Goal: Task Accomplishment & Management: Manage account settings

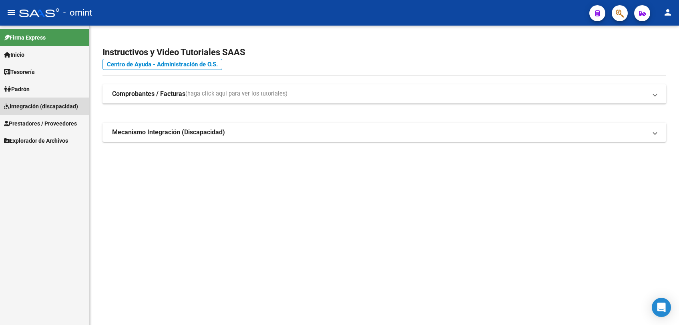
click at [38, 107] on span "Integración (discapacidad)" at bounding box center [41, 106] width 74 height 9
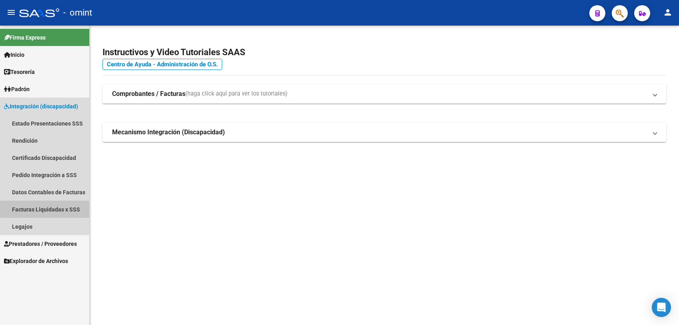
click at [41, 207] on link "Facturas Liquidadas x SSS" at bounding box center [44, 209] width 89 height 17
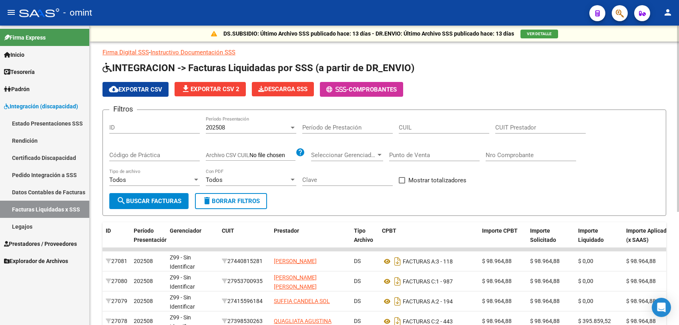
click at [222, 204] on span "delete Borrar Filtros" at bounding box center [231, 201] width 58 height 7
click at [518, 130] on input "CUIT Prestador" at bounding box center [540, 127] width 90 height 7
paste input "27-39578092-7"
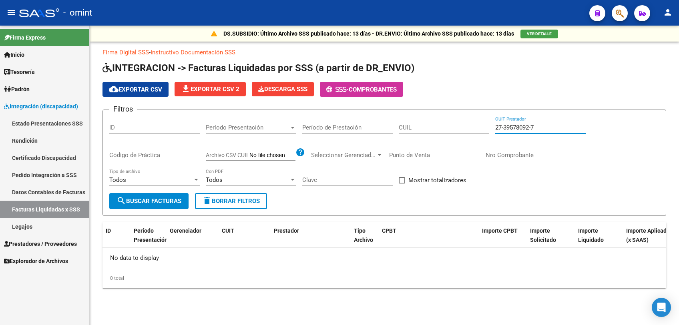
type input "27-39578092-7"
click at [234, 200] on span "delete Borrar Filtros" at bounding box center [231, 201] width 58 height 7
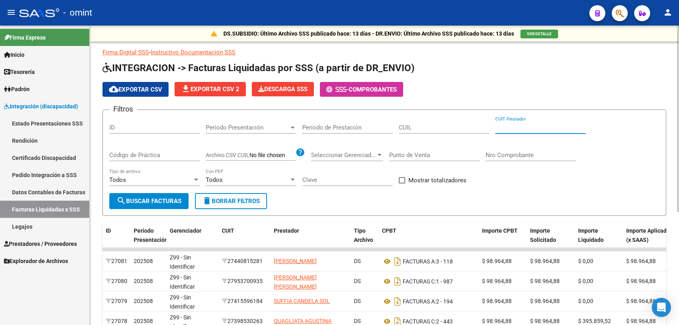
click at [505, 128] on input "CUIT Prestador" at bounding box center [540, 127] width 90 height 7
paste input "27-20473284-7"
click at [168, 204] on span "search Buscar Facturas" at bounding box center [148, 201] width 65 height 7
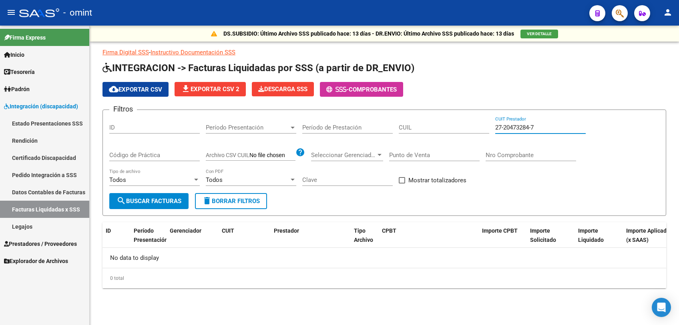
drag, startPoint x: 508, startPoint y: 128, endPoint x: 432, endPoint y: 128, distance: 76.4
click at [432, 128] on div "Filtros ID Período Presentación Período Presentación Período de Prestación CUIL…" at bounding box center [384, 154] width 550 height 77
paste input "30-71464886-8"
type input "30-71464886-8"
click at [163, 203] on span "search Buscar Facturas" at bounding box center [148, 201] width 65 height 7
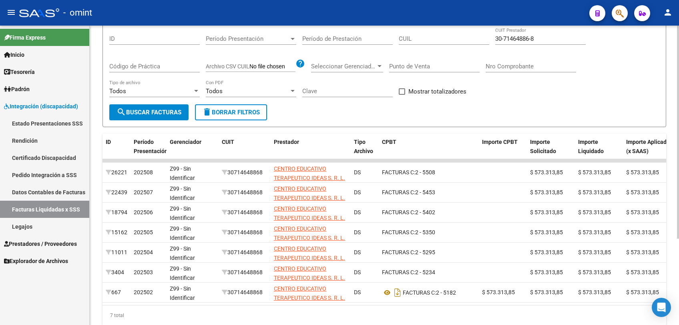
scroll to position [122, 0]
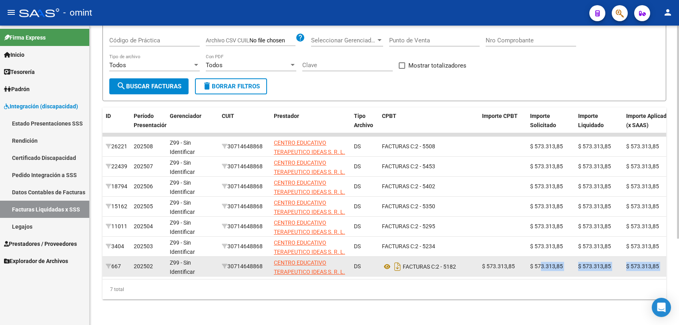
drag, startPoint x: 484, startPoint y: 265, endPoint x: 541, endPoint y: 262, distance: 56.9
click at [541, 262] on datatable-body "26221 202508 Z99 - Sin Identificar 30714648868 CENTRO EDUCATIVO TERAPEUTICO IDE…" at bounding box center [383, 206] width 563 height 146
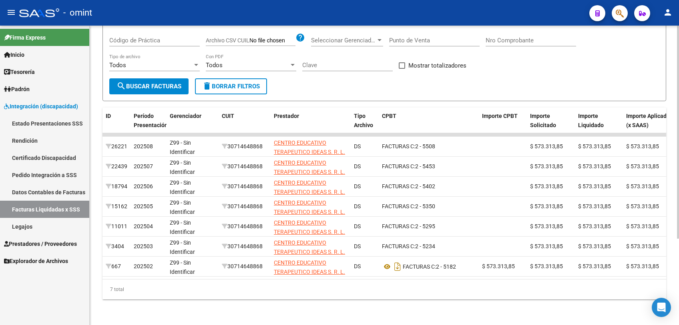
click at [464, 292] on div "7 total" at bounding box center [383, 290] width 563 height 20
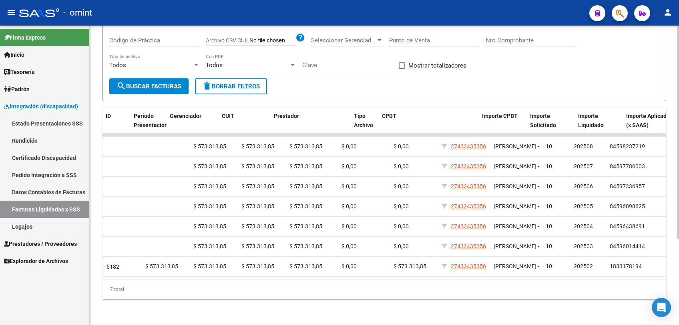
scroll to position [0, 0]
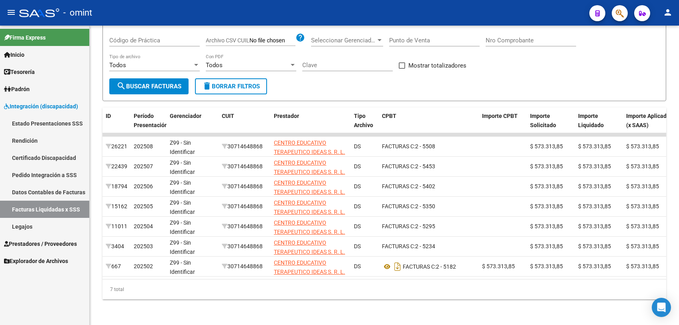
click at [44, 245] on span "Prestadores / Proveedores" at bounding box center [40, 244] width 73 height 9
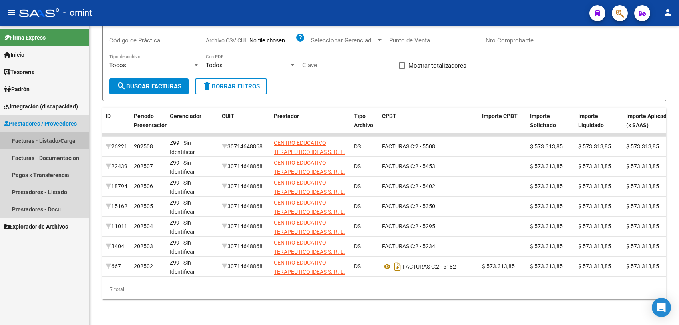
click at [55, 143] on link "Facturas - Listado/Carga" at bounding box center [44, 140] width 89 height 17
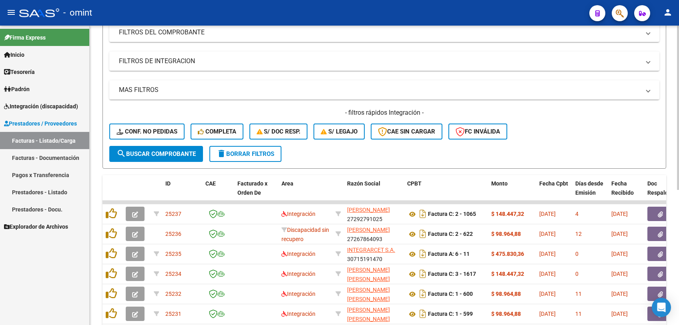
scroll to position [24, 0]
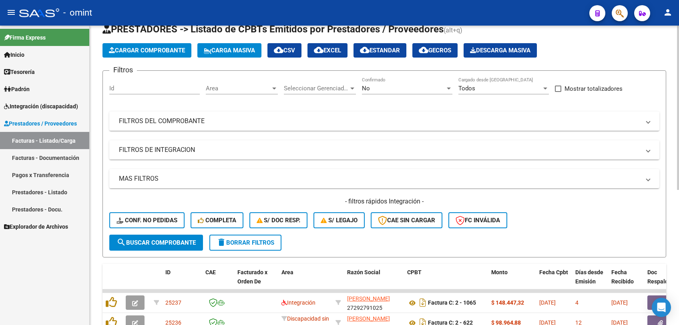
click at [251, 243] on span "delete Borrar Filtros" at bounding box center [245, 242] width 58 height 7
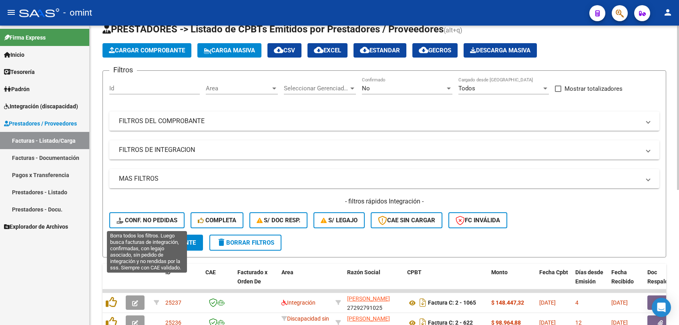
click at [155, 221] on span "Conf. no pedidas" at bounding box center [146, 220] width 61 height 7
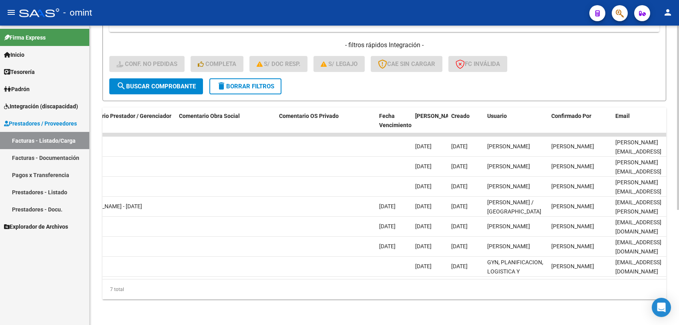
scroll to position [0, 695]
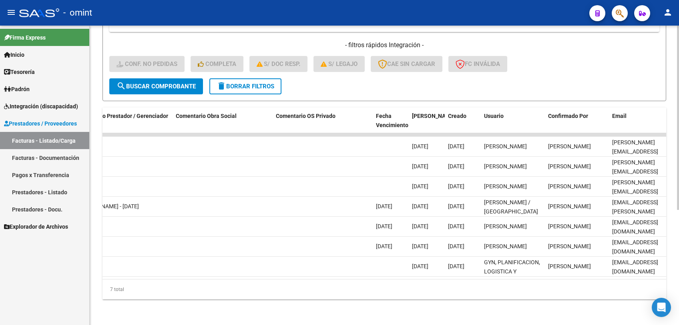
click at [392, 317] on div "Video tutorial PRESTADORES -> Listado de CPBTs Emitidos por Prestadores / Prove…" at bounding box center [384, 85] width 589 height 481
click at [266, 83] on span "delete Borrar Filtros" at bounding box center [245, 86] width 58 height 7
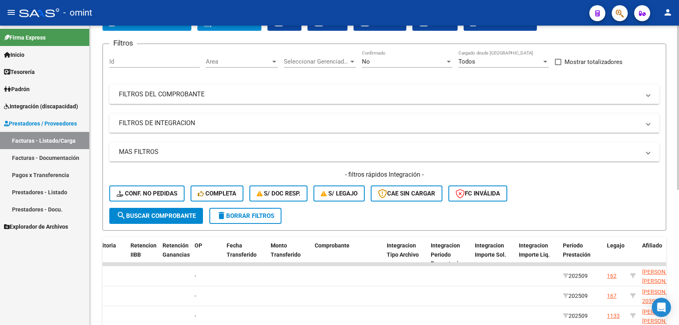
scroll to position [186, 0]
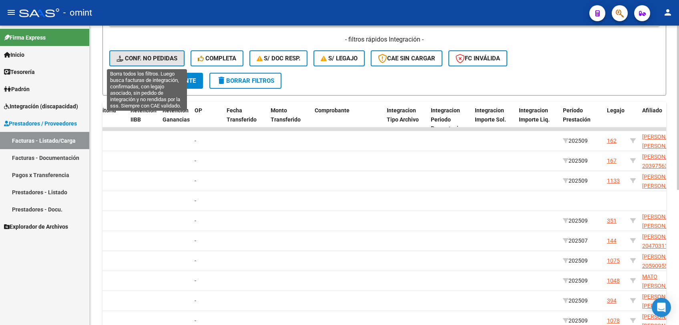
click at [143, 58] on span "Conf. no pedidas" at bounding box center [146, 58] width 61 height 7
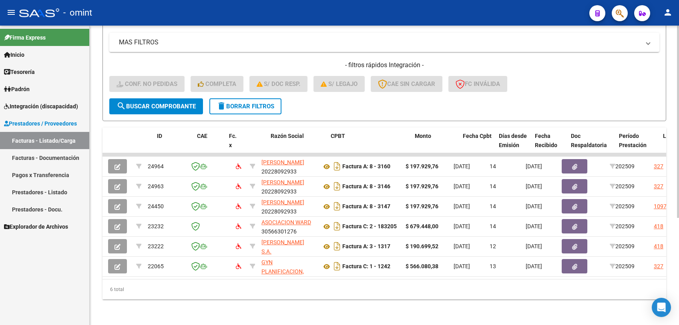
scroll to position [0, 0]
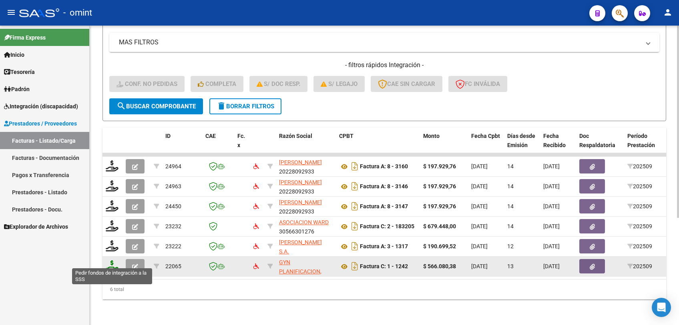
click at [109, 260] on icon at bounding box center [112, 265] width 13 height 11
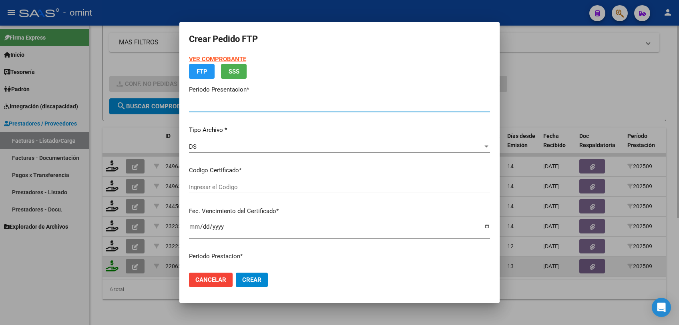
type input "202509"
type input "$ 566.080,38"
type input "2873990566"
type input "2033-02-22"
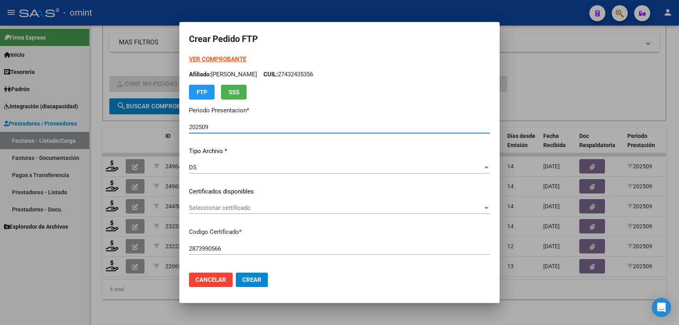
click at [284, 206] on span "Seleccionar certificado" at bounding box center [336, 207] width 294 height 7
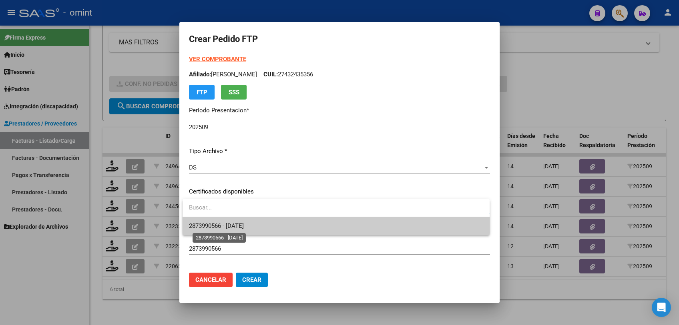
click at [244, 227] on span "2873990566 - 2033-02-22" at bounding box center [216, 225] width 55 height 7
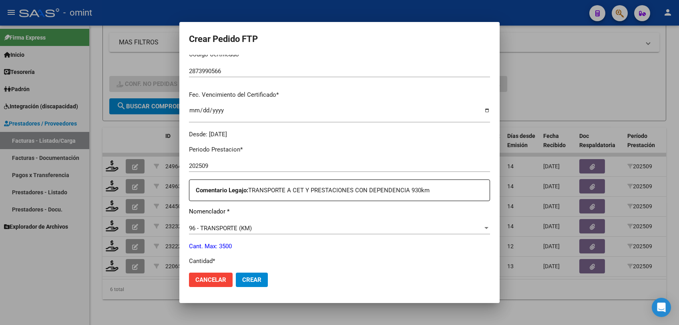
scroll to position [266, 0]
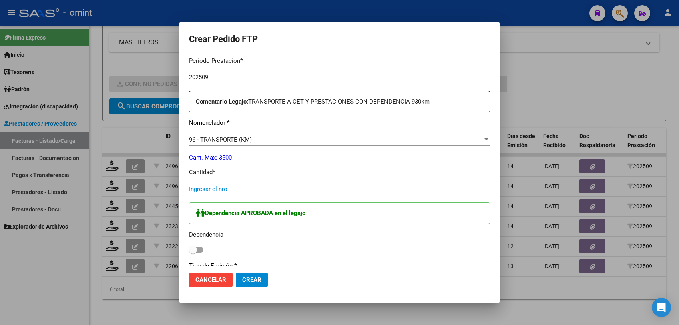
click at [230, 187] on input "Ingresar el nro" at bounding box center [339, 189] width 301 height 7
type input "930"
click at [192, 252] on span at bounding box center [193, 250] width 8 height 8
click at [192, 253] on input "checkbox" at bounding box center [192, 253] width 0 height 0
checkbox input "true"
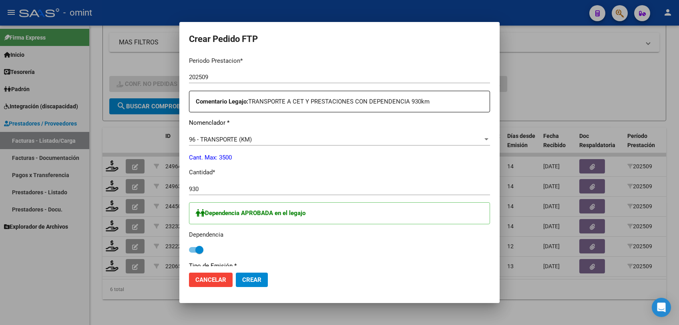
scroll to position [355, 0]
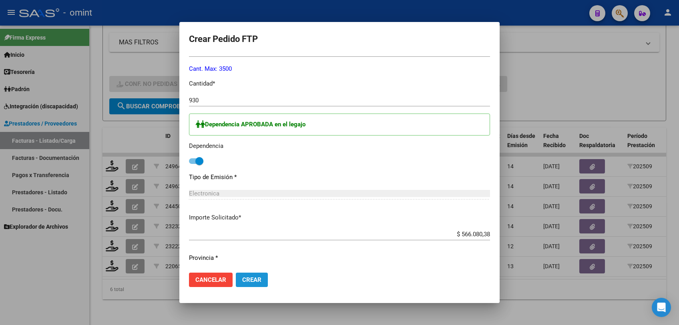
click at [254, 277] on span "Crear" at bounding box center [251, 279] width 19 height 7
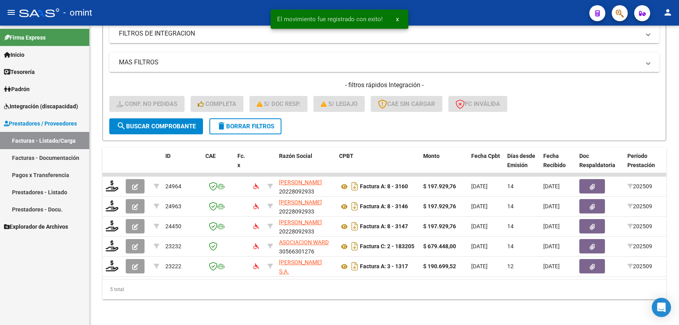
scroll to position [147, 0]
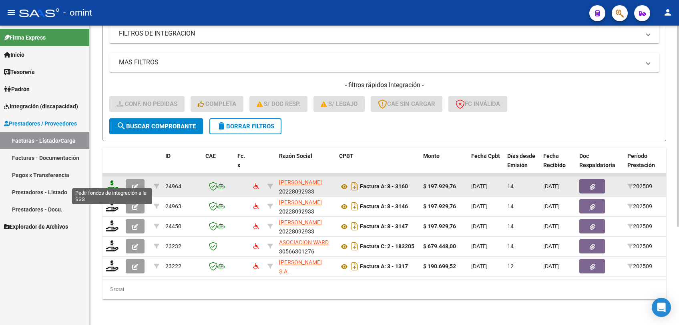
click at [112, 180] on icon at bounding box center [112, 185] width 13 height 11
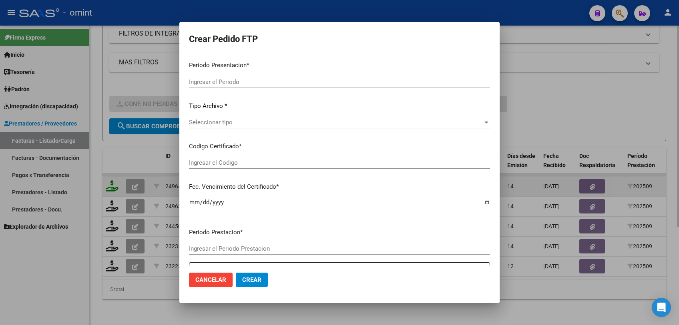
type input "202509"
type input "$ 197.929,76"
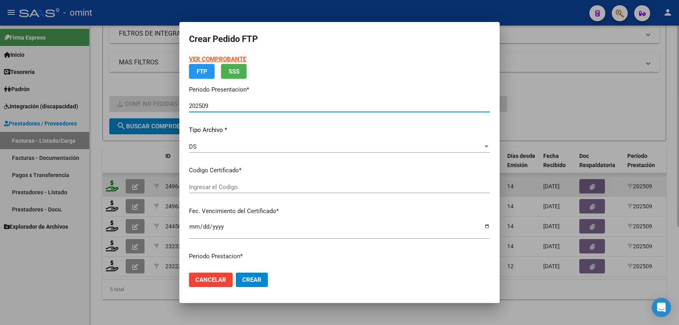
type input "2873990566"
type input "2033-02-22"
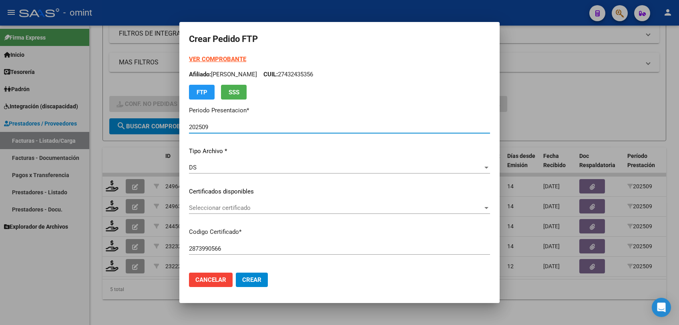
click at [269, 210] on span "Seleccionar certificado" at bounding box center [336, 207] width 294 height 7
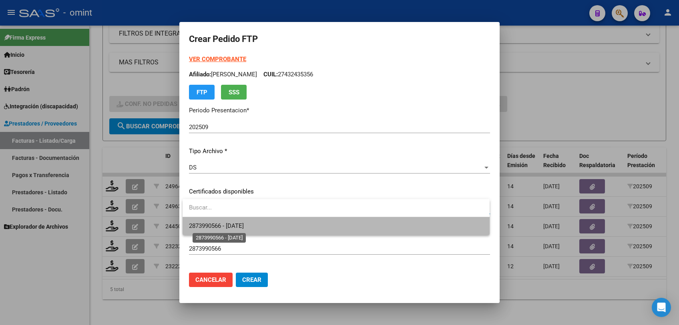
click at [244, 229] on span "2873990566 - 2033-02-22" at bounding box center [216, 225] width 55 height 7
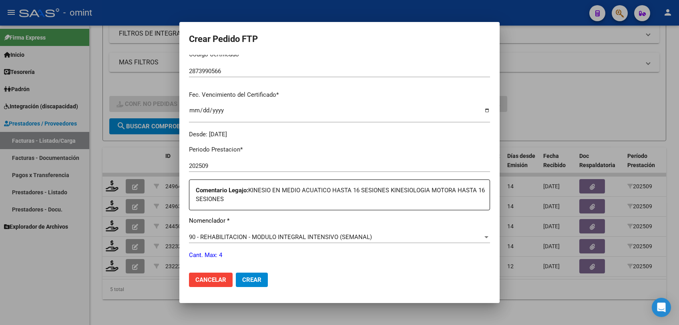
scroll to position [222, 0]
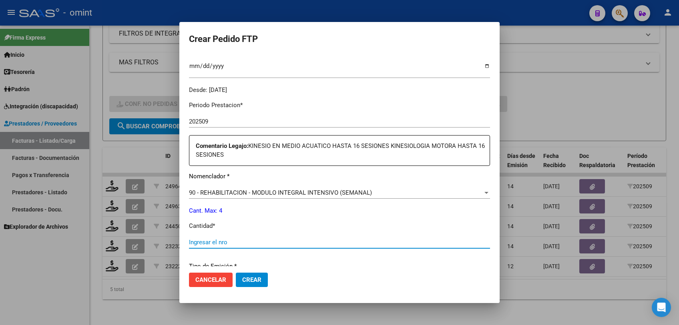
click at [238, 241] on input "Ingresar el nro" at bounding box center [339, 242] width 301 height 7
type input "4"
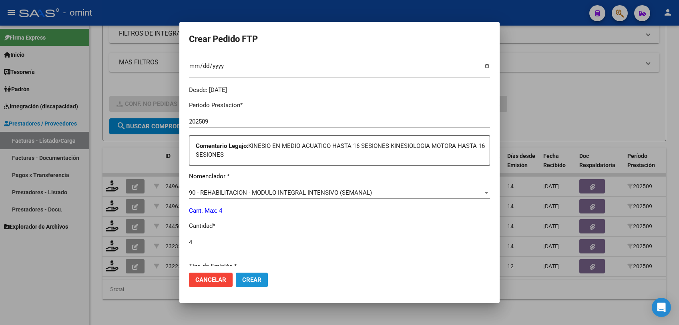
click at [259, 281] on span "Crear" at bounding box center [251, 279] width 19 height 7
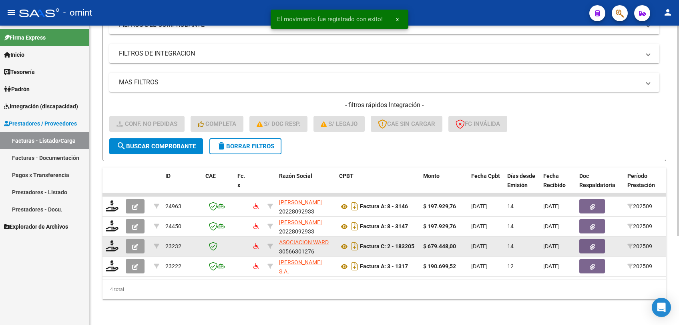
scroll to position [127, 0]
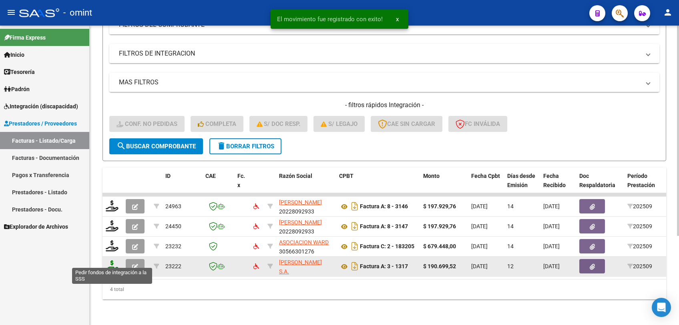
click at [112, 262] on icon at bounding box center [112, 265] width 13 height 11
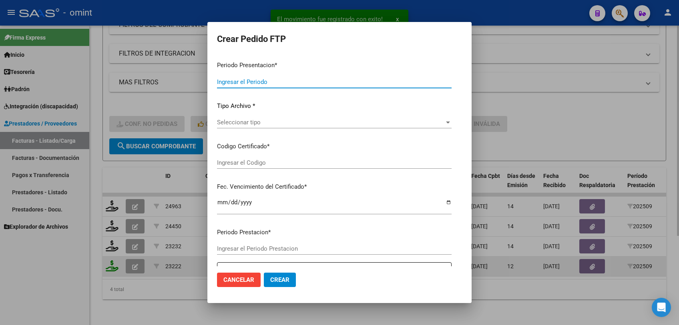
type input "202509"
type input "$ 190.699,52"
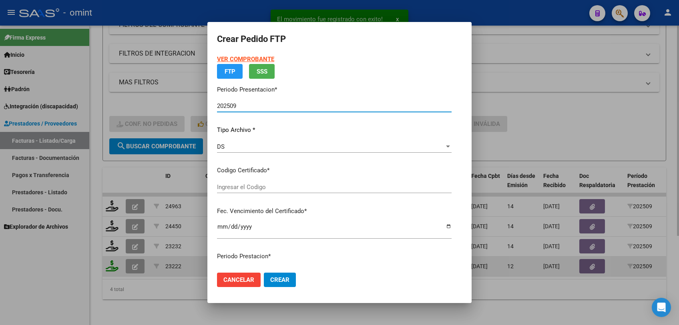
type input "8615294424"
type input "2099-01-01"
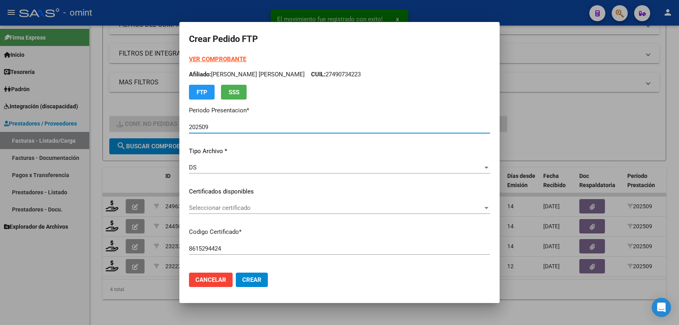
click at [227, 210] on span "Seleccionar certificado" at bounding box center [336, 207] width 294 height 7
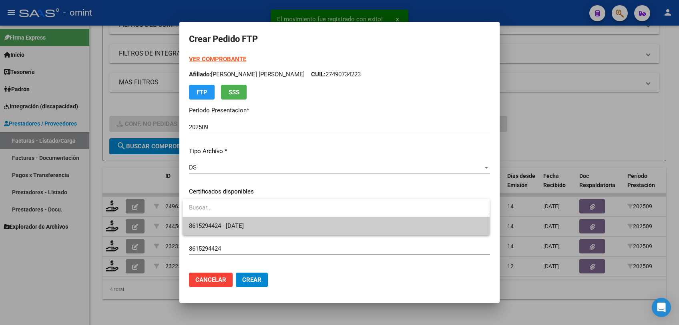
click at [226, 222] on span "8615294424 - 2099-01-01" at bounding box center [336, 226] width 294 height 18
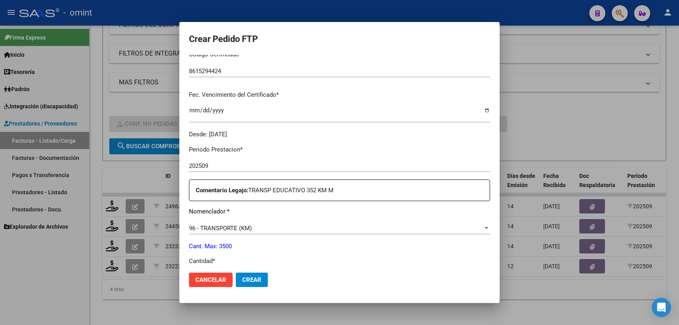
scroll to position [222, 0]
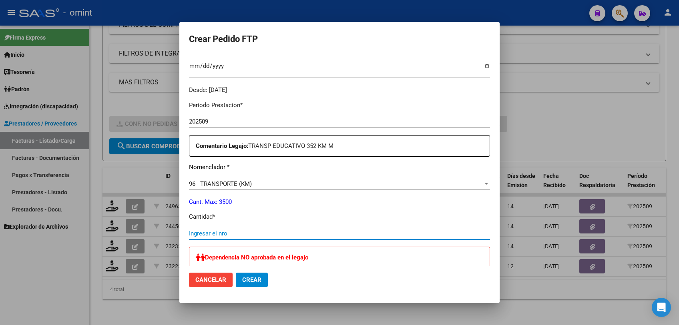
click at [249, 232] on input "Ingresar el nro" at bounding box center [339, 233] width 301 height 7
type input "352"
click at [258, 281] on span "Crear" at bounding box center [251, 279] width 19 height 7
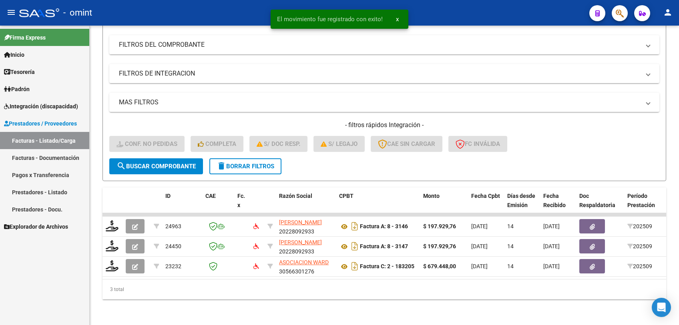
scroll to position [106, 0]
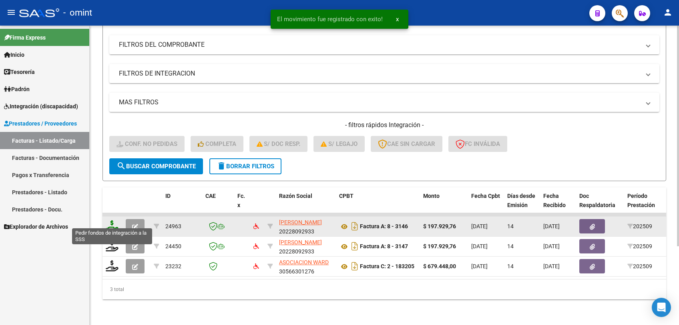
click at [109, 222] on icon at bounding box center [112, 225] width 13 height 11
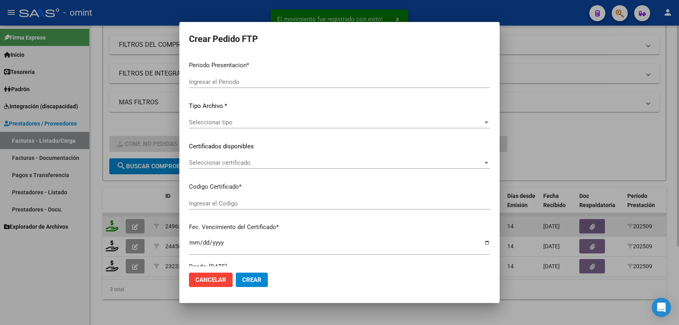
type input "202509"
type input "$ 197.929,76"
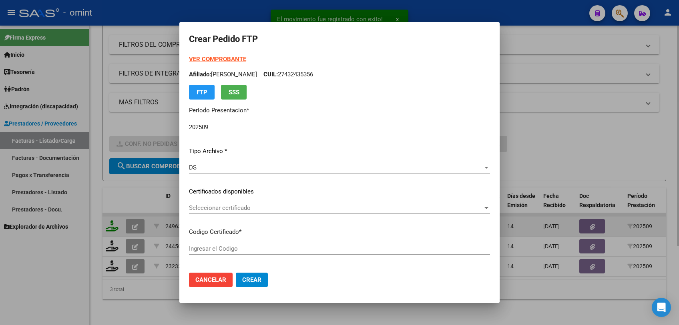
type input "2873990566"
type input "2033-02-22"
click at [269, 205] on span "Seleccionar certificado" at bounding box center [336, 207] width 294 height 7
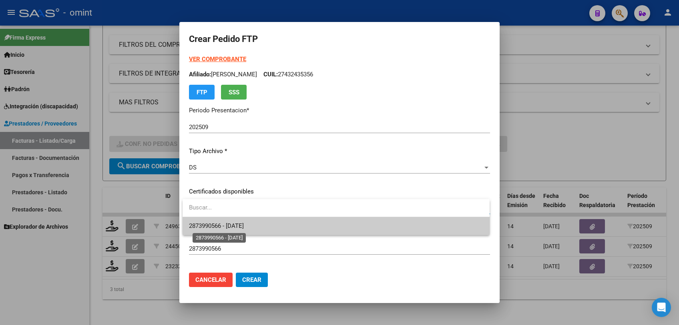
click at [254, 233] on span "2873990566 - 2033-02-22" at bounding box center [336, 226] width 294 height 18
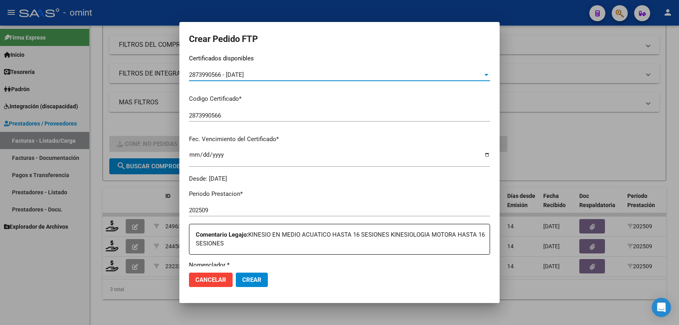
scroll to position [222, 0]
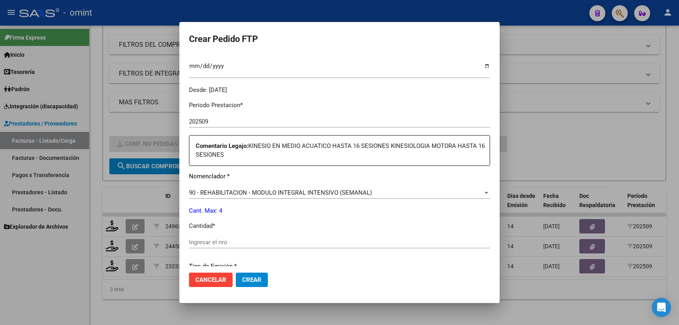
click at [301, 243] on input "Ingresar el nro" at bounding box center [339, 242] width 301 height 7
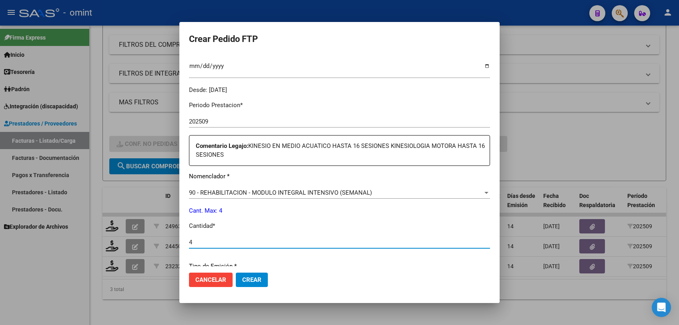
type input "4"
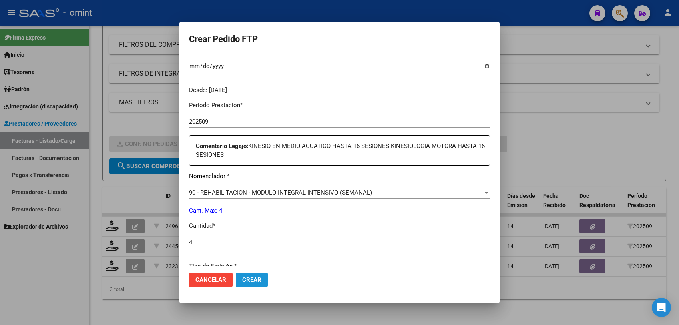
click at [257, 280] on span "Crear" at bounding box center [251, 279] width 19 height 7
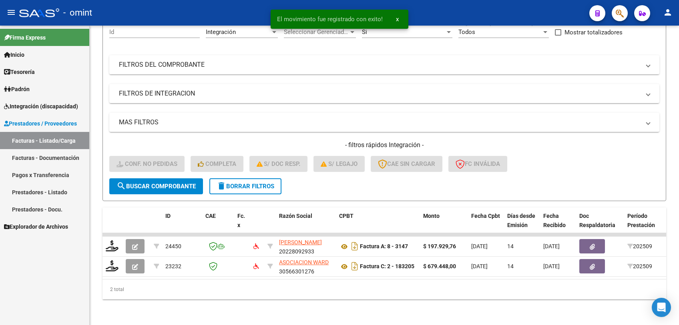
scroll to position [86, 0]
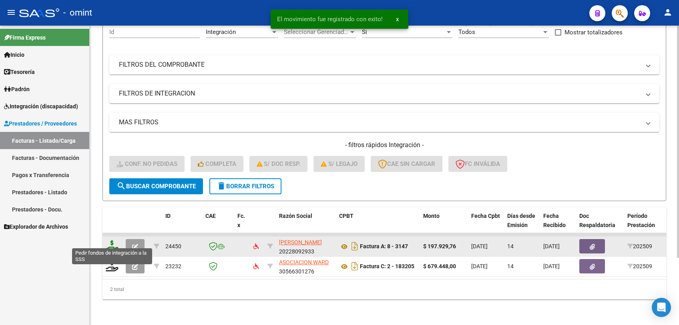
click at [109, 242] on icon at bounding box center [112, 245] width 13 height 11
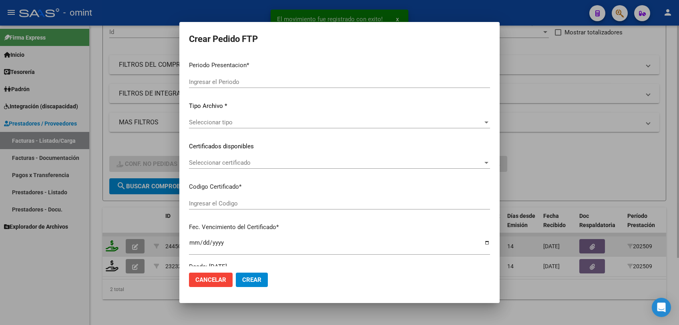
type input "202509"
type input "$ 197.929,76"
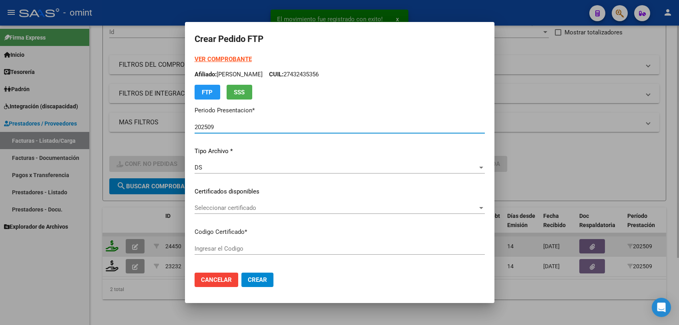
type input "917339529"
type input "2025-12-14"
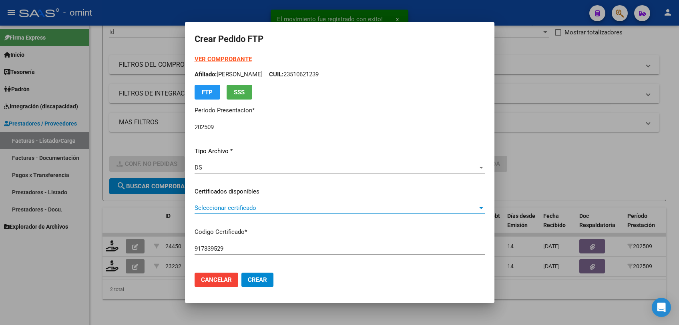
click at [254, 208] on span "Seleccionar certificado" at bounding box center [335, 207] width 283 height 7
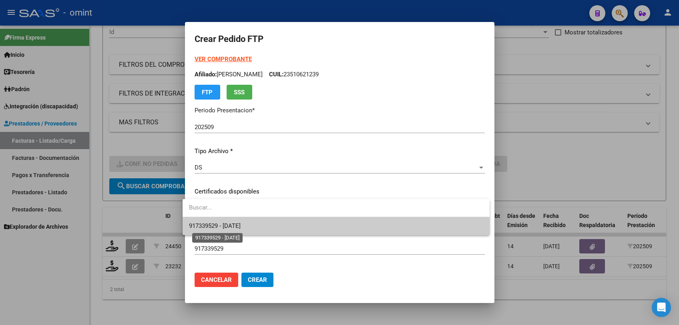
click at [240, 222] on span "917339529 - 2025-12-14" at bounding box center [215, 225] width 52 height 7
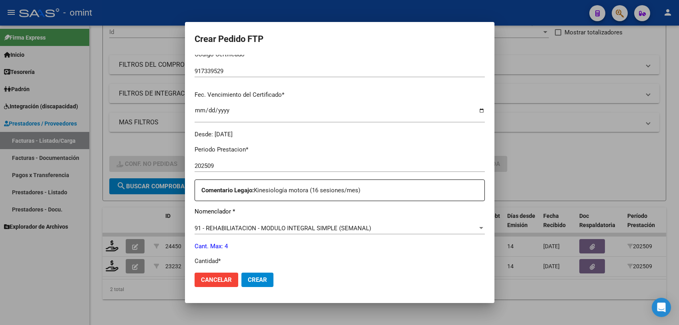
scroll to position [222, 0]
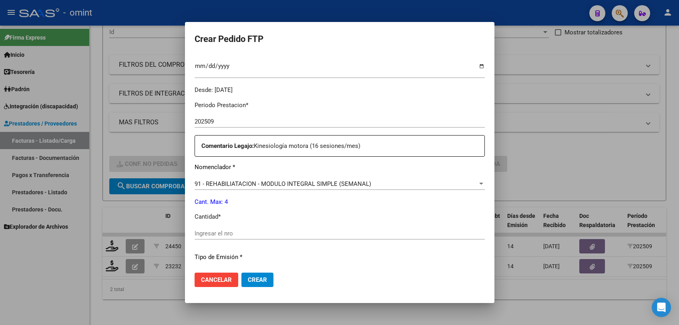
click at [294, 235] on input "Ingresar el nro" at bounding box center [339, 233] width 290 height 7
type input "4"
click at [262, 278] on button "Crear" at bounding box center [257, 280] width 32 height 14
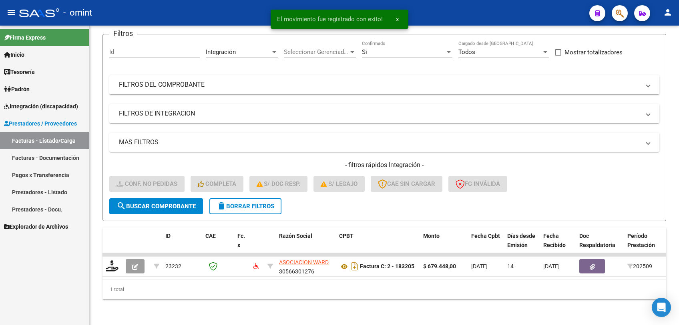
scroll to position [67, 0]
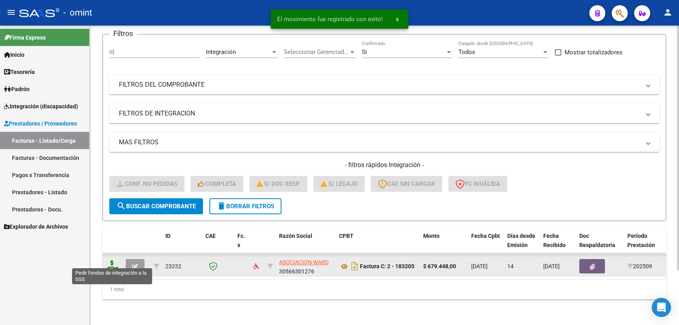
click at [108, 260] on icon at bounding box center [112, 265] width 13 height 11
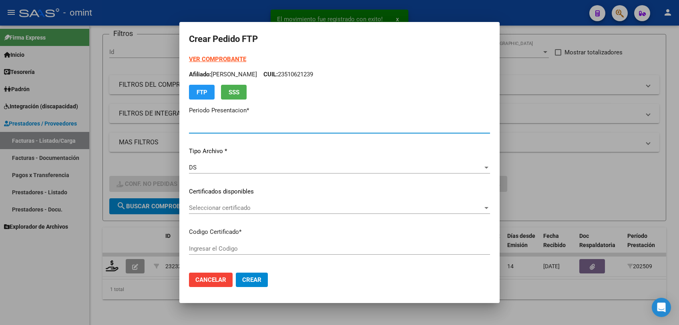
type input "202509"
type input "$ 679.448,00"
type input "8615294424"
type input "2099-01-01"
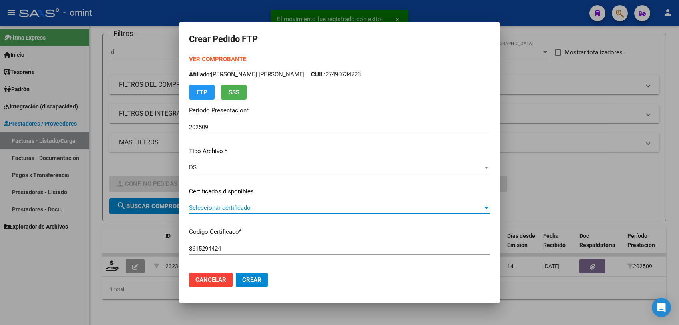
click at [272, 205] on span "Seleccionar certificado" at bounding box center [336, 207] width 294 height 7
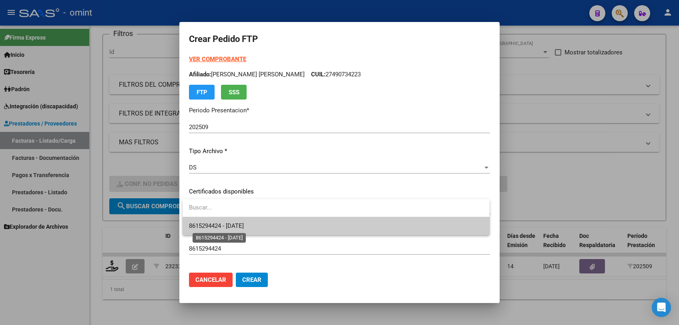
click at [244, 226] on span "8615294424 - 2099-01-01" at bounding box center [216, 225] width 55 height 7
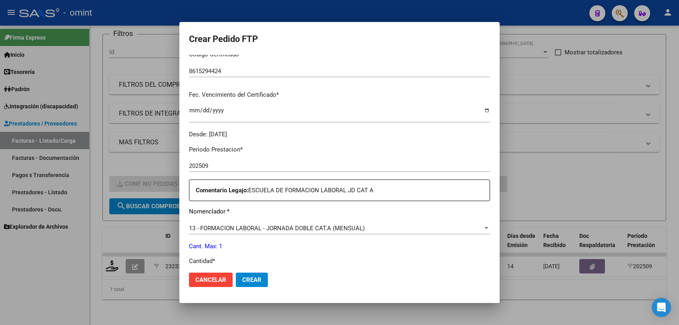
scroll to position [266, 0]
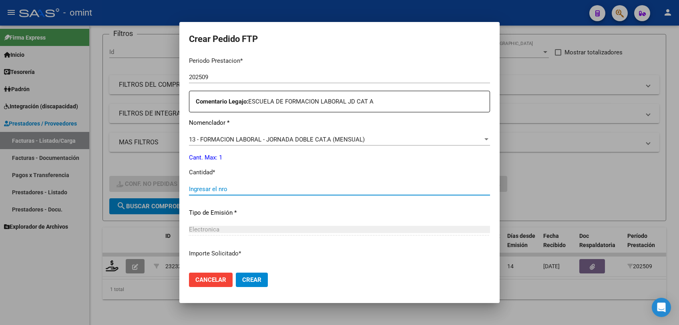
click at [247, 190] on input "Ingresar el nro" at bounding box center [339, 189] width 301 height 7
type input "1"
click at [252, 275] on button "Crear" at bounding box center [252, 280] width 32 height 14
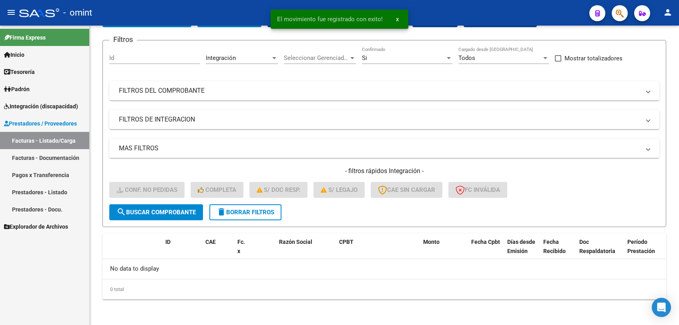
scroll to position [54, 0]
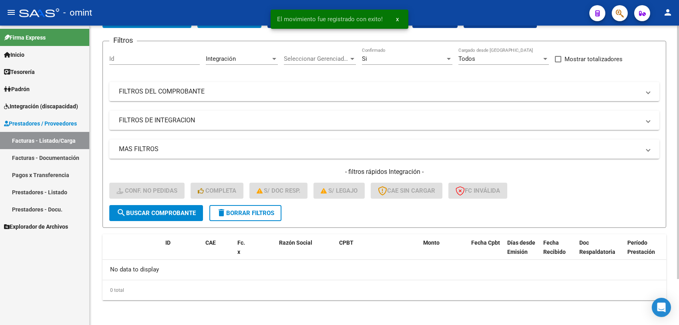
click at [247, 210] on span "delete Borrar Filtros" at bounding box center [245, 213] width 58 height 7
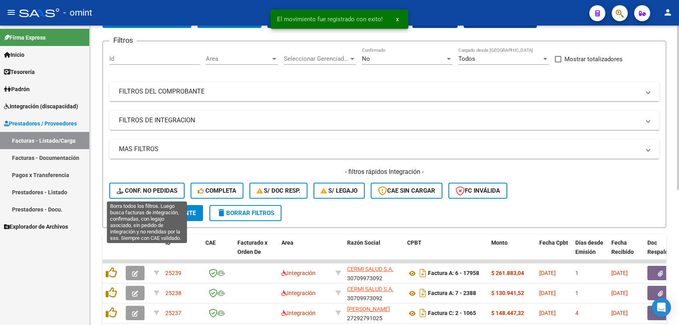
click at [153, 191] on span "Conf. no pedidas" at bounding box center [146, 190] width 61 height 7
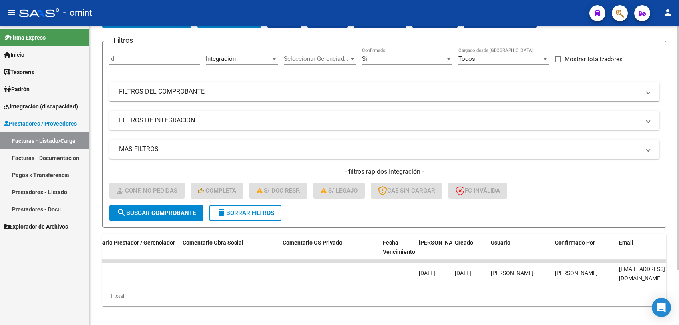
scroll to position [0, 693]
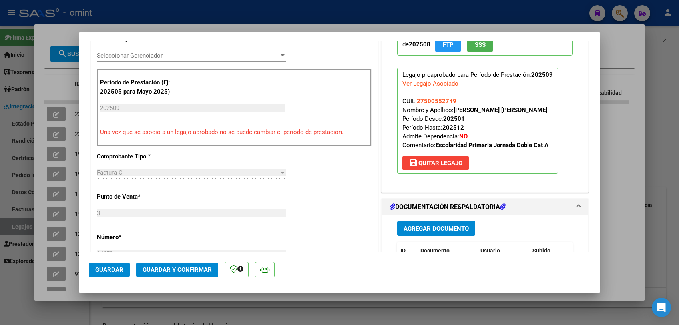
scroll to position [266, 0]
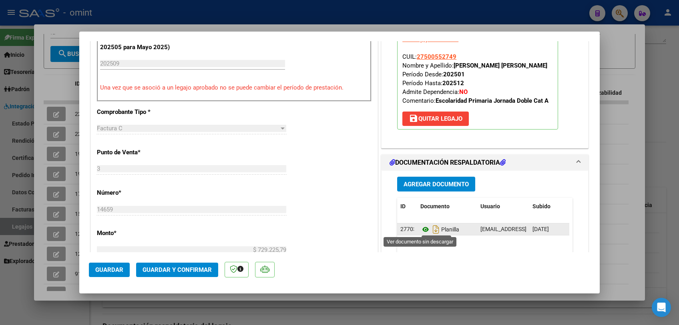
click at [422, 228] on icon at bounding box center [425, 230] width 10 height 10
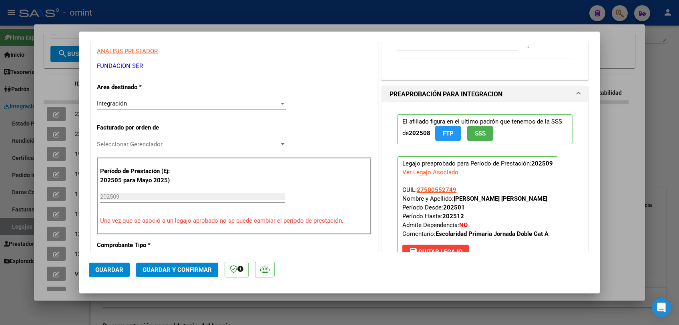
scroll to position [0, 0]
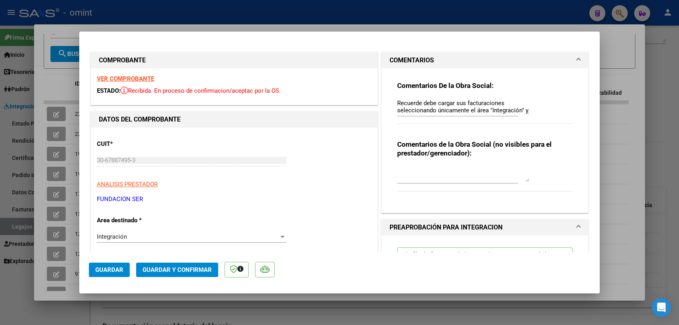
click at [141, 78] on strong "VER COMPROBANTE" at bounding box center [125, 78] width 57 height 7
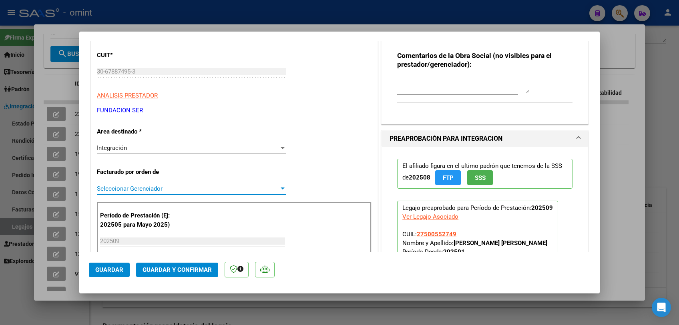
click at [163, 191] on span "Seleccionar Gerenciador" at bounding box center [188, 188] width 182 height 7
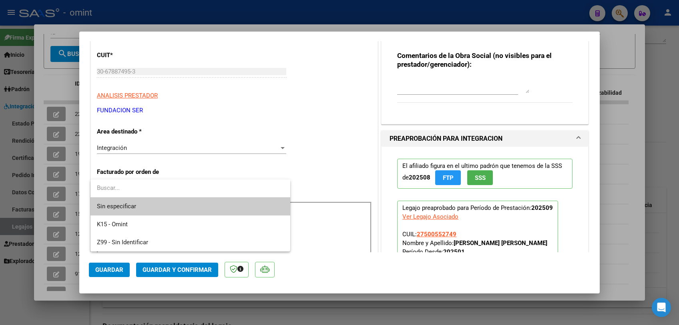
click at [150, 204] on span "Sin especificar" at bounding box center [190, 207] width 187 height 18
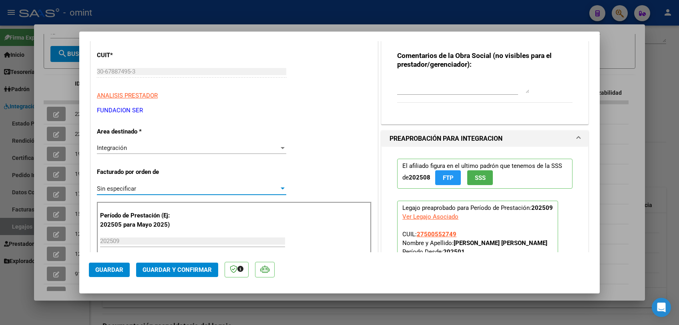
click at [173, 273] on span "Guardar y Confirmar" at bounding box center [176, 269] width 69 height 7
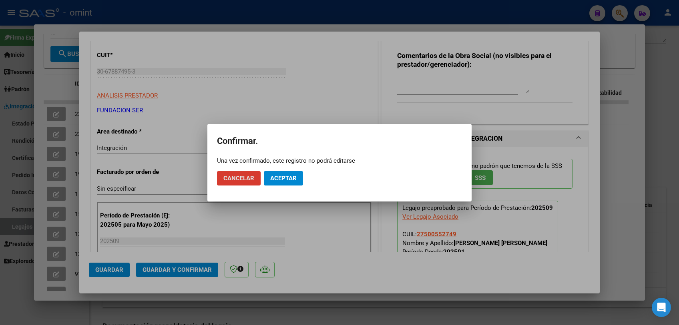
click at [291, 178] on span "Aceptar" at bounding box center [283, 178] width 26 height 7
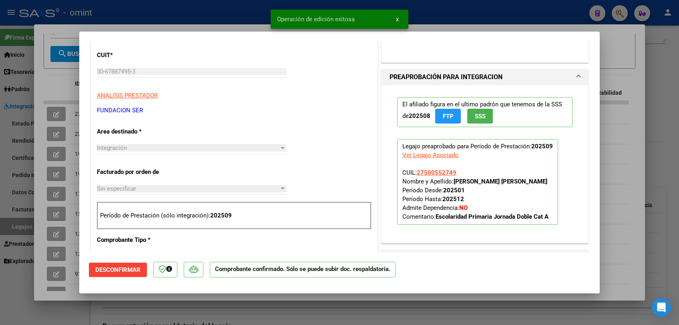
click at [289, 306] on div at bounding box center [339, 162] width 679 height 325
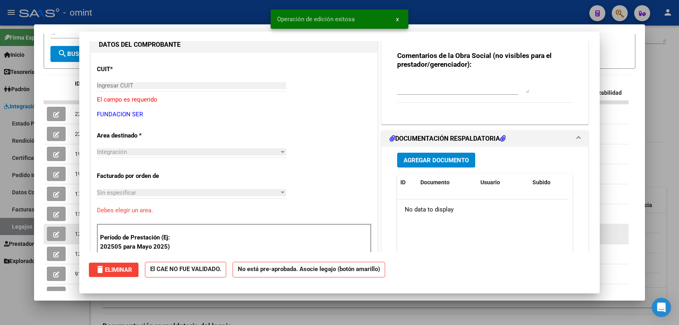
scroll to position [0, 0]
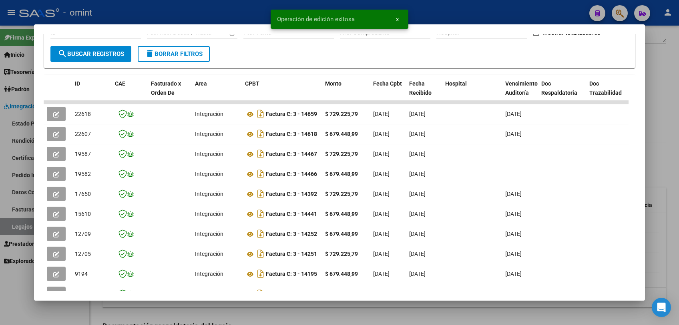
click at [327, 316] on div at bounding box center [339, 162] width 679 height 325
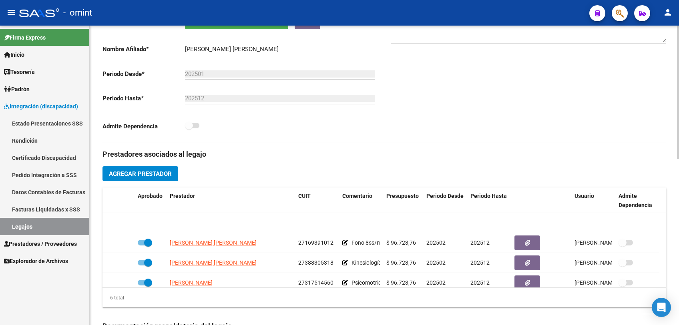
scroll to position [48, 0]
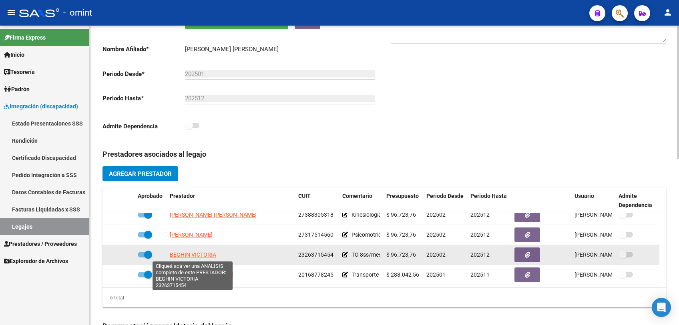
click at [189, 255] on span "BEGHIN VICTORIA" at bounding box center [193, 255] width 46 height 6
type textarea "23263715454"
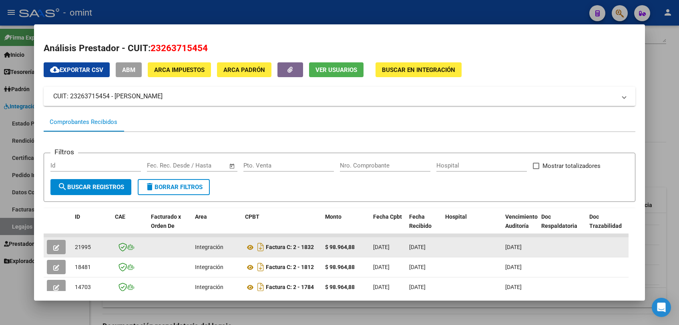
click at [58, 245] on icon "button" at bounding box center [56, 248] width 6 height 6
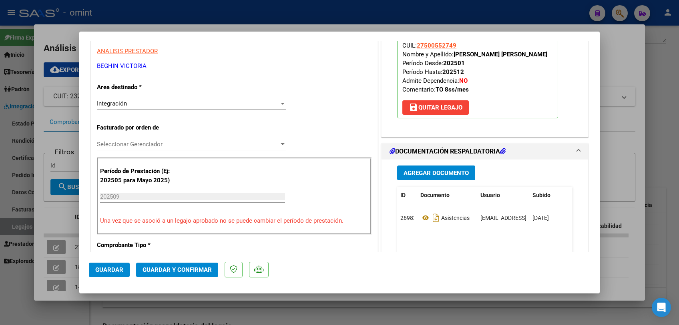
scroll to position [0, 0]
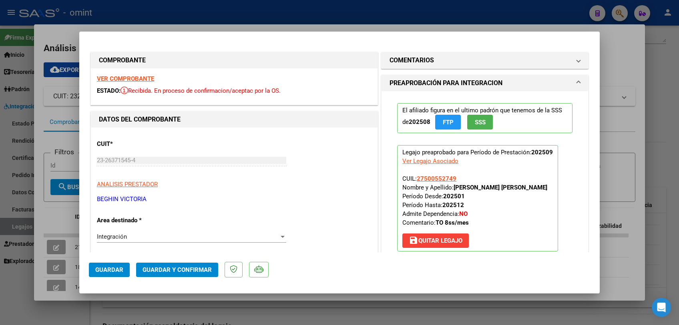
click at [137, 79] on strong "VER COMPROBANTE" at bounding box center [125, 78] width 57 height 7
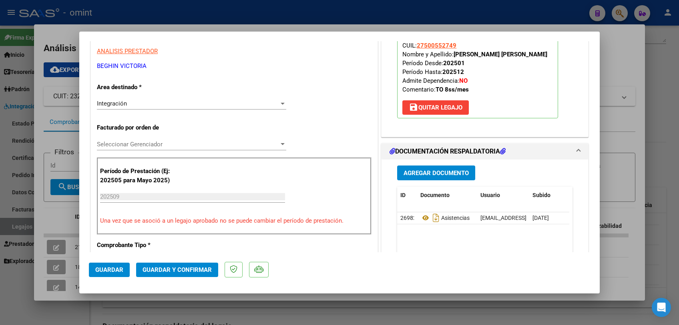
scroll to position [222, 0]
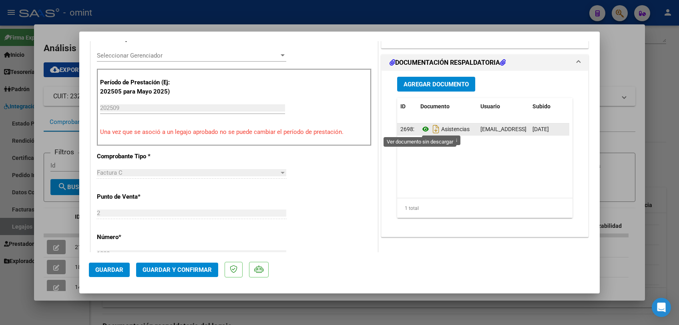
click at [422, 129] on icon at bounding box center [425, 129] width 10 height 10
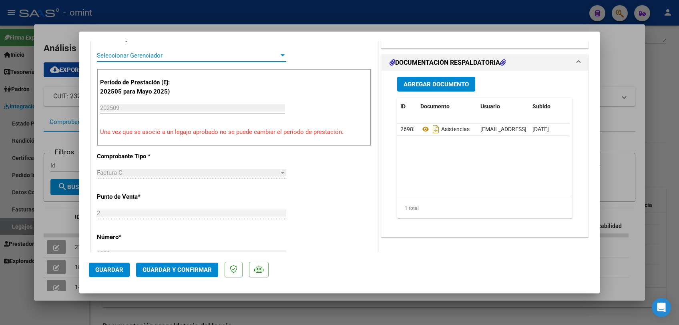
click at [157, 55] on span "Seleccionar Gerenciador" at bounding box center [188, 55] width 182 height 7
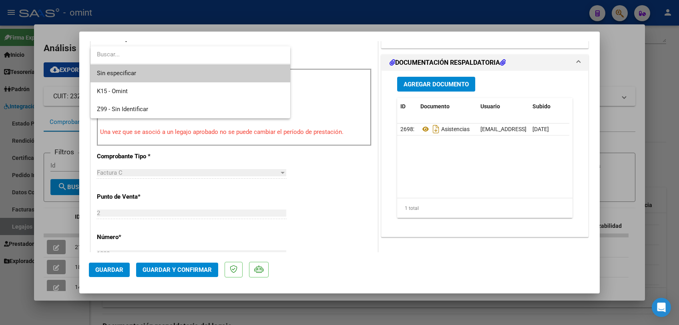
click at [148, 74] on span "Sin especificar" at bounding box center [190, 73] width 187 height 18
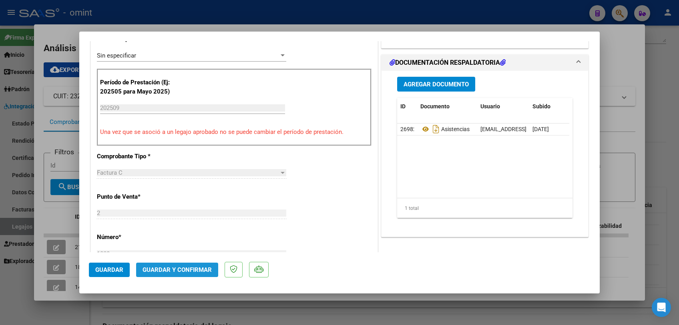
click at [174, 268] on span "Guardar y Confirmar" at bounding box center [176, 269] width 69 height 7
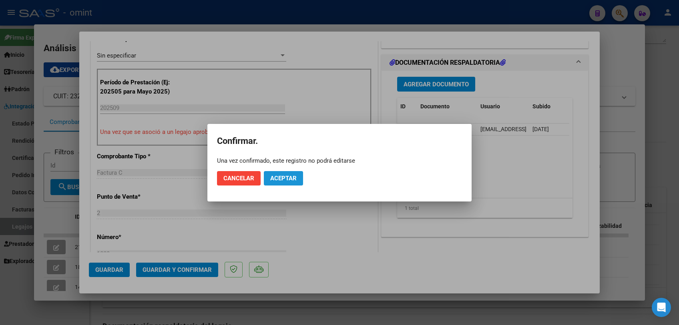
click at [288, 177] on span "Aceptar" at bounding box center [283, 178] width 26 height 7
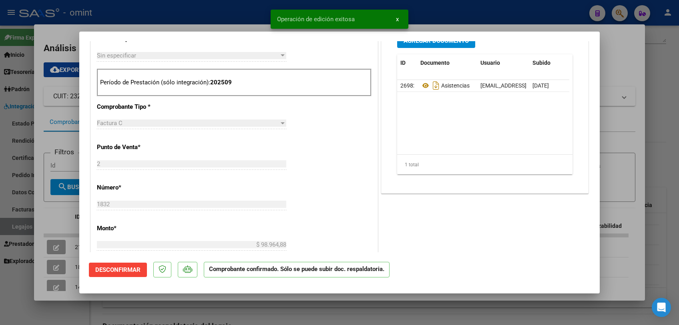
click at [277, 313] on div at bounding box center [339, 162] width 679 height 325
type input "$ 0,00"
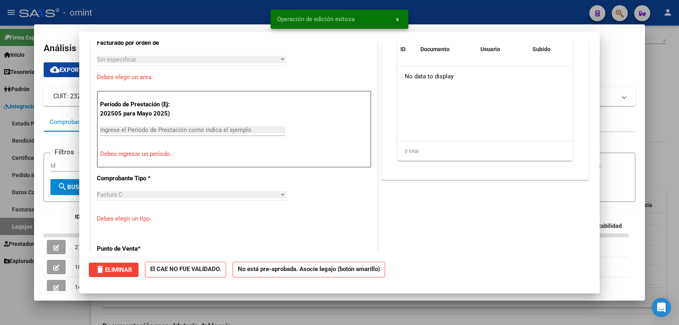
scroll to position [0, 0]
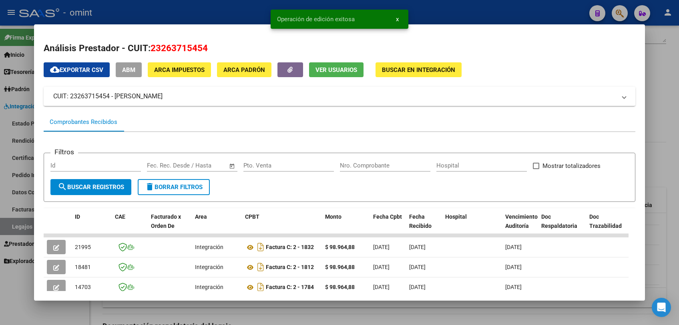
click at [277, 313] on div at bounding box center [339, 162] width 679 height 325
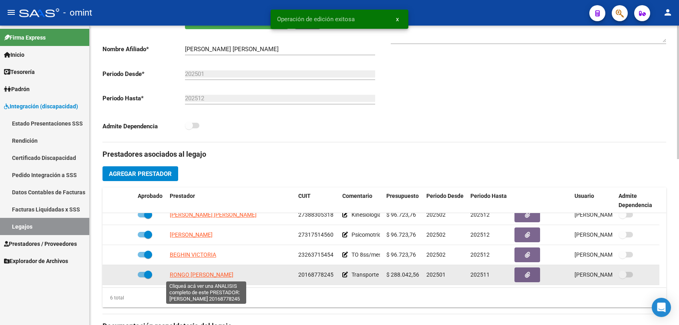
click at [205, 274] on span "RONGO ALEJANDRO FABIAN" at bounding box center [202, 275] width 64 height 6
type textarea "20168778245"
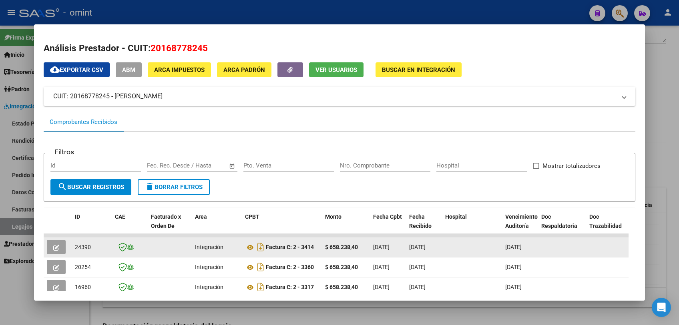
click at [50, 244] on button "button" at bounding box center [56, 247] width 19 height 14
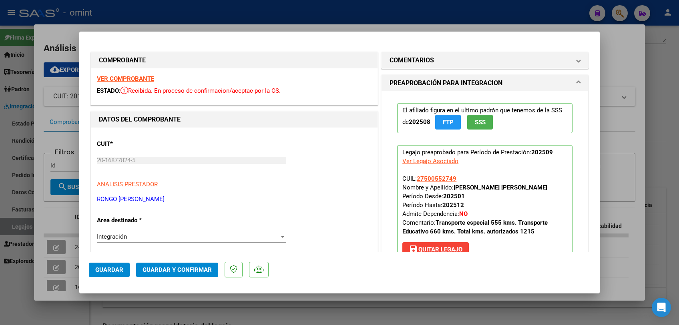
click at [148, 79] on strong "VER COMPROBANTE" at bounding box center [125, 78] width 57 height 7
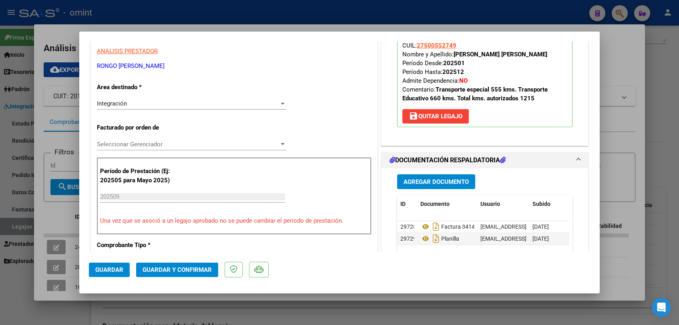
scroll to position [222, 0]
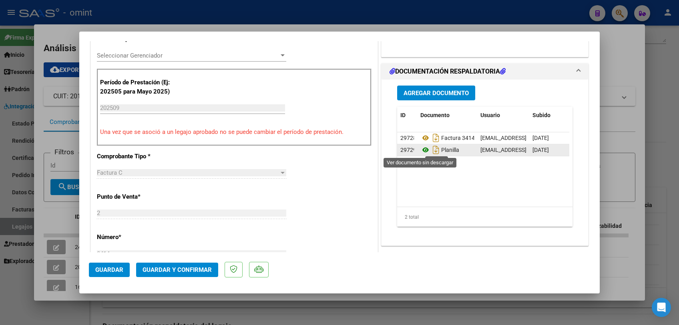
click at [421, 148] on icon at bounding box center [425, 150] width 10 height 10
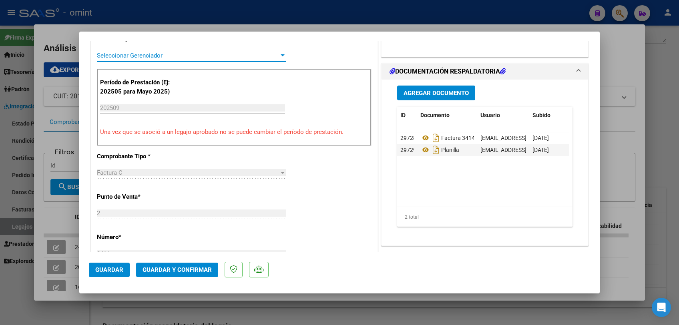
click at [158, 57] on span "Seleccionar Gerenciador" at bounding box center [188, 55] width 182 height 7
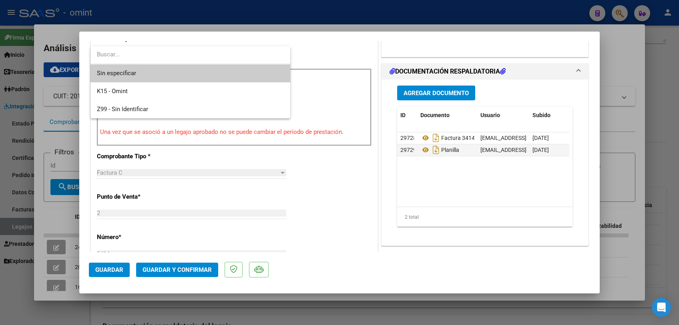
click at [150, 70] on span "Sin especificar" at bounding box center [190, 73] width 187 height 18
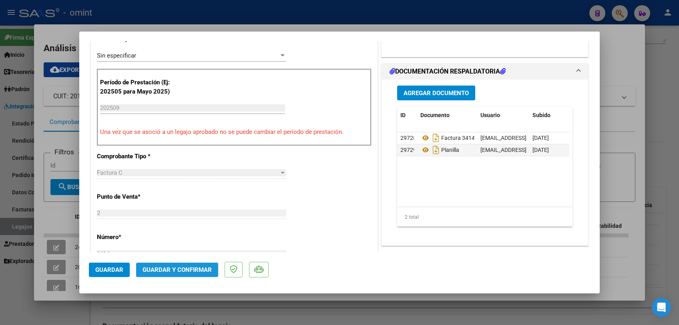
click at [162, 263] on button "Guardar y Confirmar" at bounding box center [177, 270] width 82 height 14
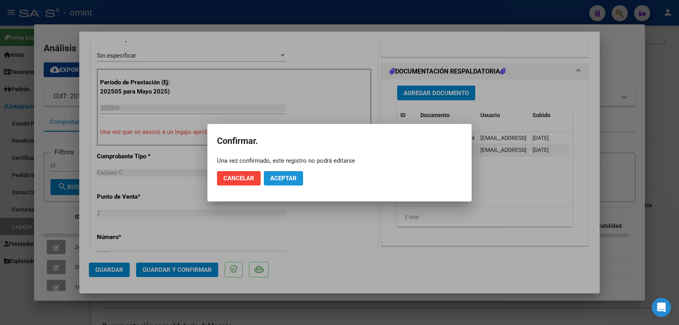
click at [291, 177] on span "Aceptar" at bounding box center [283, 178] width 26 height 7
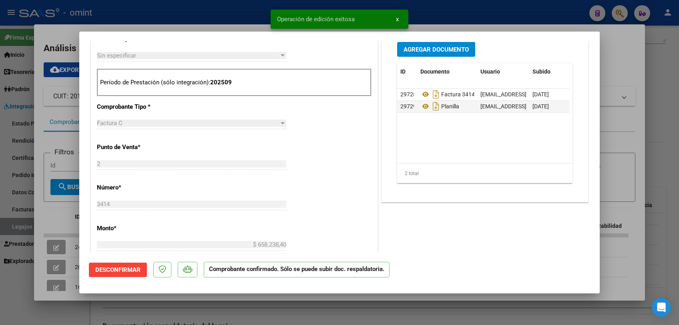
click at [264, 306] on div at bounding box center [339, 162] width 679 height 325
type input "$ 0,00"
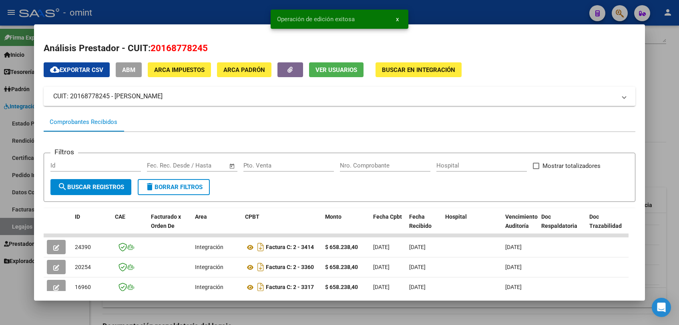
click at [264, 306] on div at bounding box center [339, 162] width 679 height 325
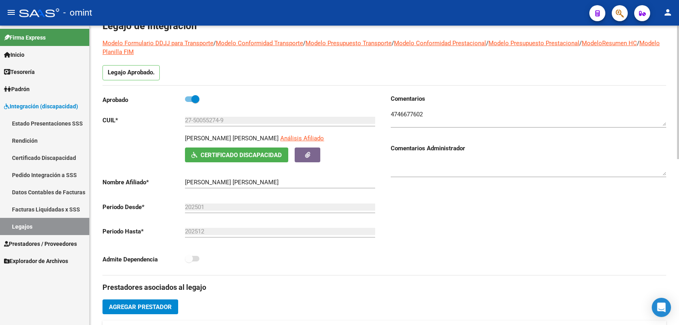
scroll to position [0, 0]
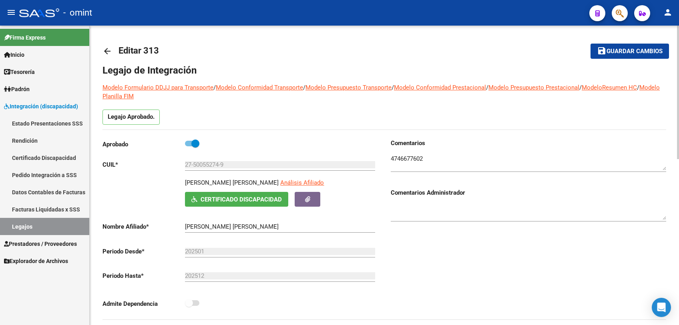
click at [613, 48] on span "Guardar cambios" at bounding box center [634, 51] width 56 height 7
click at [30, 231] on link "Legajos" at bounding box center [44, 226] width 89 height 17
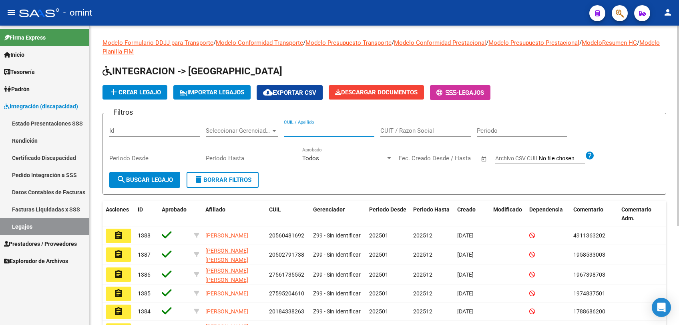
click at [317, 132] on input "CUIL / Apellido" at bounding box center [329, 130] width 90 height 7
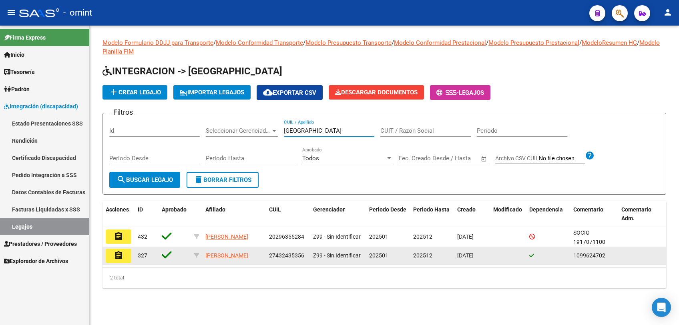
type input "napoli"
click at [124, 254] on button "assignment" at bounding box center [119, 256] width 26 height 14
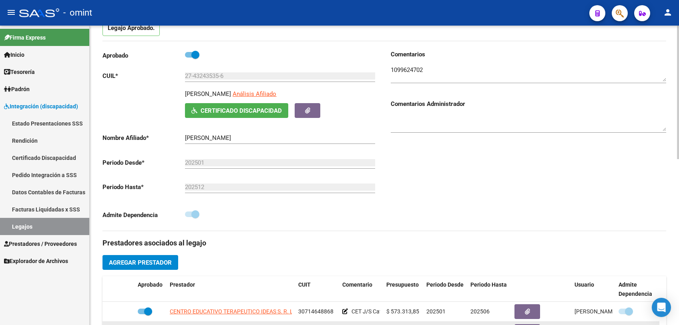
scroll to position [178, 0]
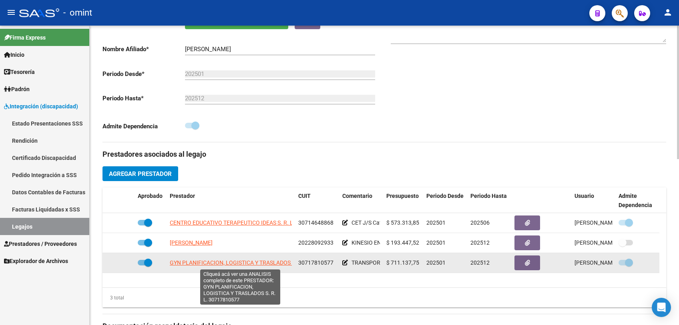
click at [211, 264] on span "GYN PLANIFICACION, LOGISTICA Y TRASLADOS S. R. L." at bounding box center [239, 263] width 139 height 6
type textarea "30717810577"
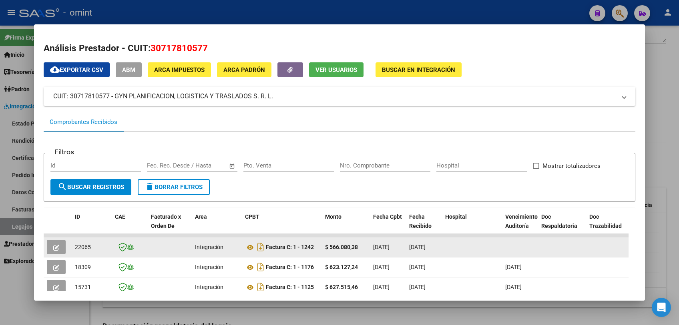
click at [59, 251] on button "button" at bounding box center [56, 247] width 19 height 14
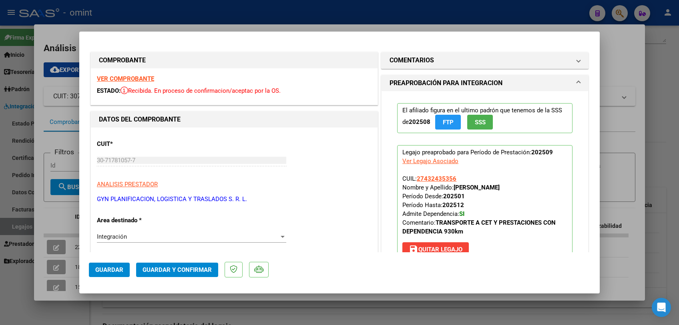
click at [144, 76] on strong "VER COMPROBANTE" at bounding box center [125, 78] width 57 height 7
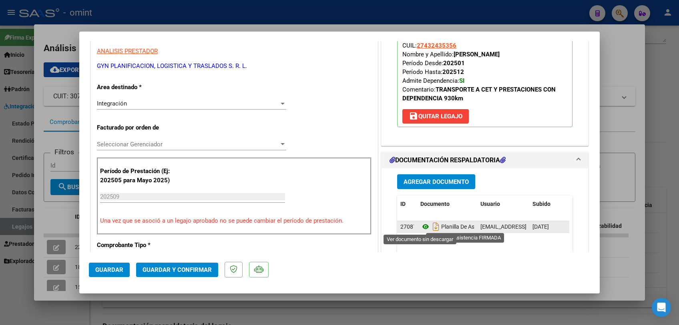
click at [420, 227] on icon at bounding box center [425, 227] width 10 height 10
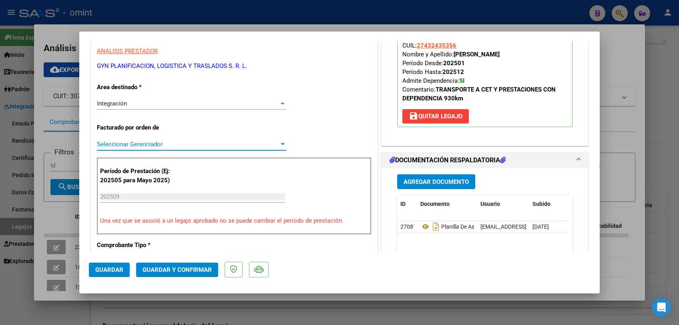
click at [165, 142] on span "Seleccionar Gerenciador" at bounding box center [188, 144] width 182 height 7
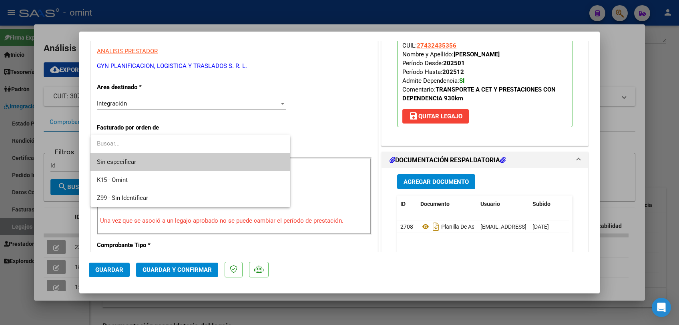
click at [162, 161] on span "Sin especificar" at bounding box center [190, 162] width 187 height 18
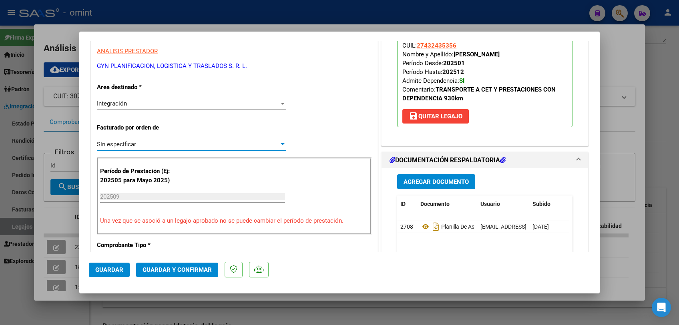
click at [176, 271] on span "Guardar y Confirmar" at bounding box center [176, 269] width 69 height 7
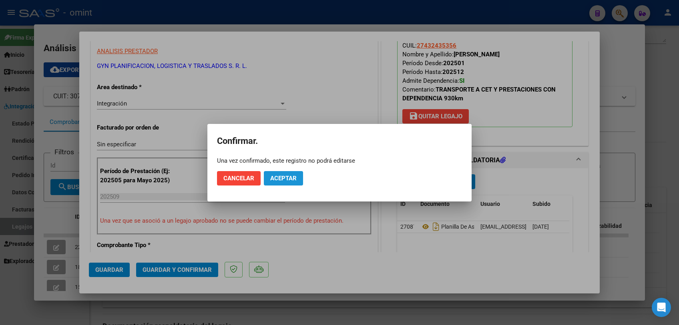
click at [288, 181] on span "Aceptar" at bounding box center [283, 178] width 26 height 7
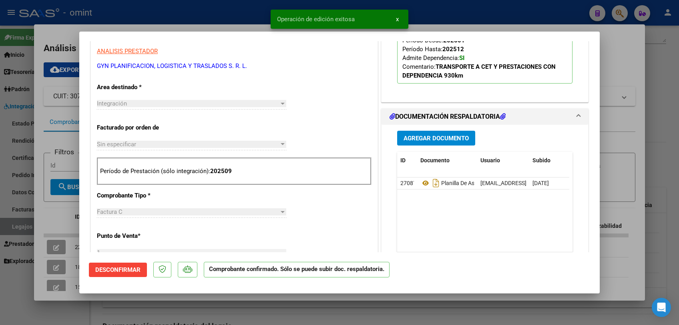
click at [61, 218] on div at bounding box center [339, 162] width 679 height 325
type input "$ 0,00"
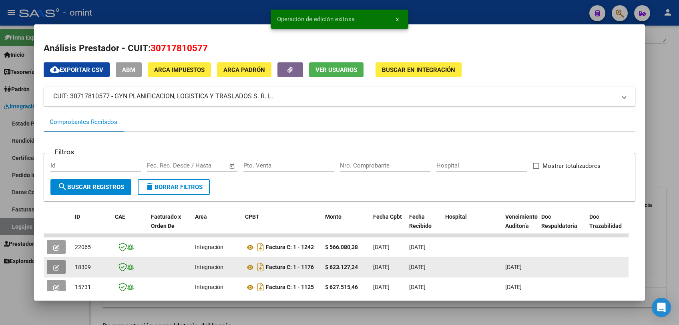
click at [60, 270] on button "button" at bounding box center [56, 267] width 19 height 14
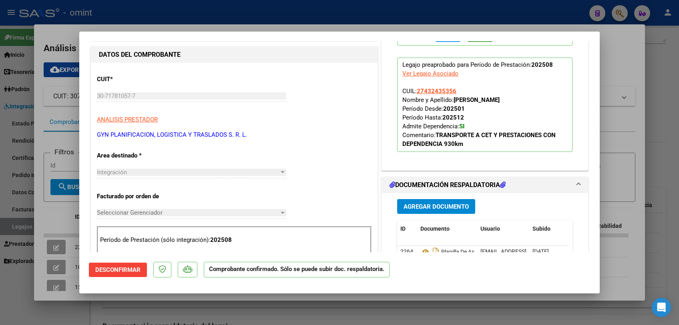
scroll to position [266, 0]
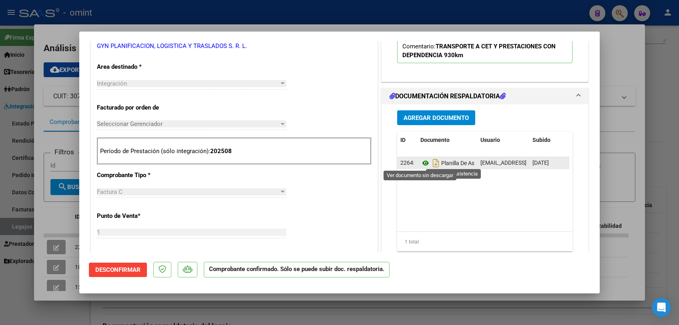
click at [421, 163] on icon at bounding box center [425, 163] width 10 height 10
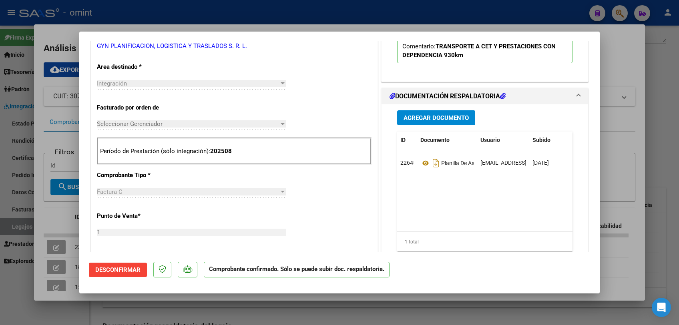
click at [262, 303] on div at bounding box center [339, 162] width 679 height 325
type input "$ 0,00"
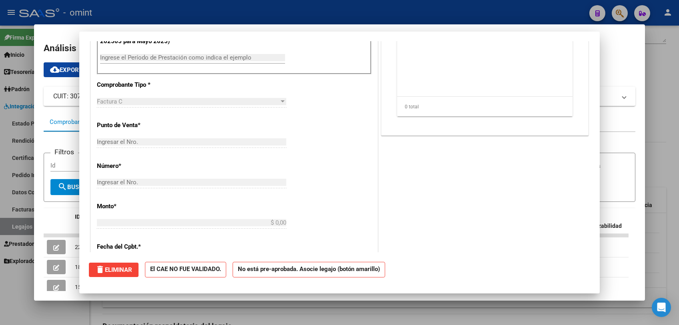
scroll to position [0, 0]
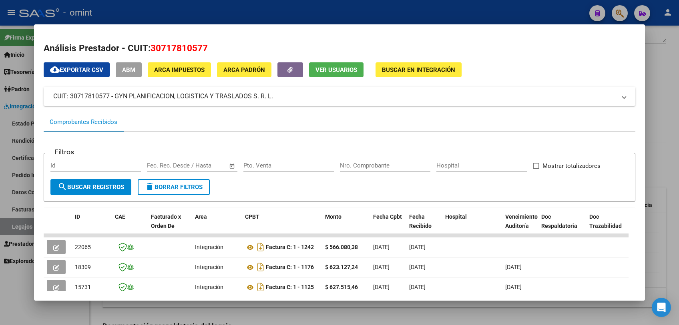
click at [262, 303] on div at bounding box center [339, 162] width 679 height 325
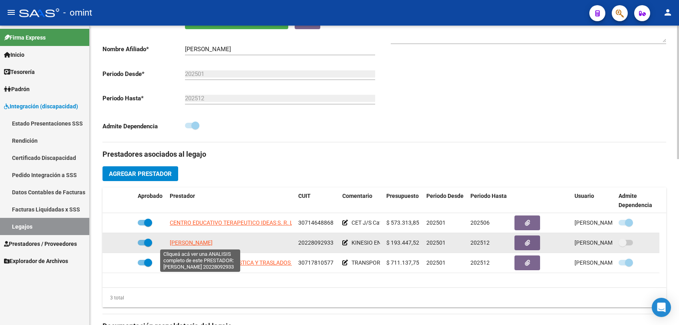
click at [187, 240] on span "GRZIC [PERSON_NAME]" at bounding box center [191, 243] width 43 height 6
type textarea "20228092933"
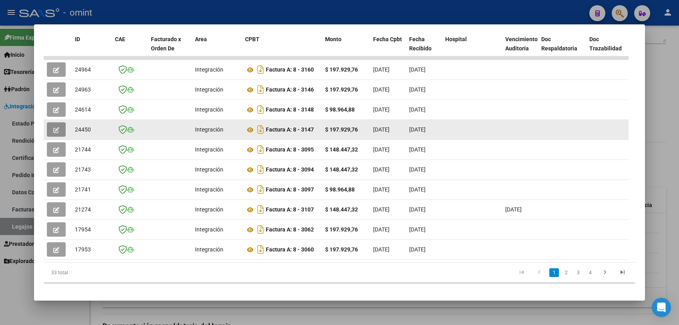
click at [56, 126] on span "button" at bounding box center [56, 129] width 6 height 7
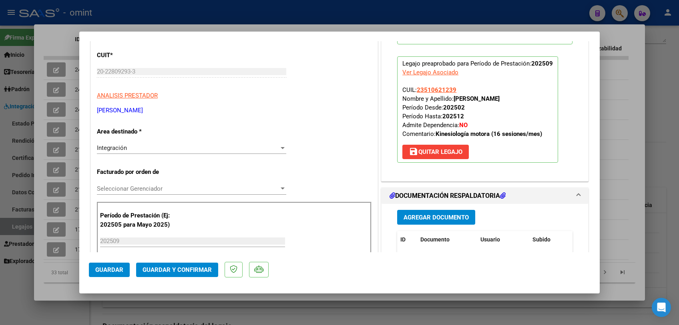
scroll to position [178, 0]
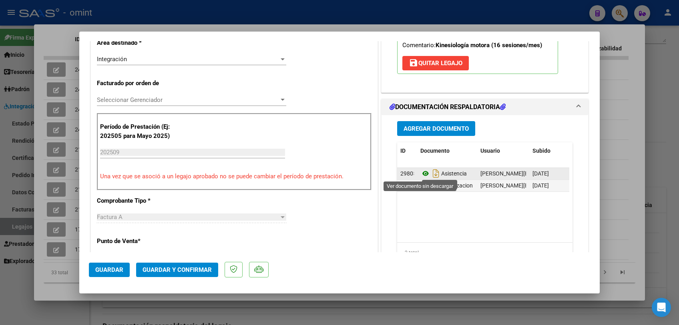
click at [420, 172] on icon at bounding box center [425, 174] width 10 height 10
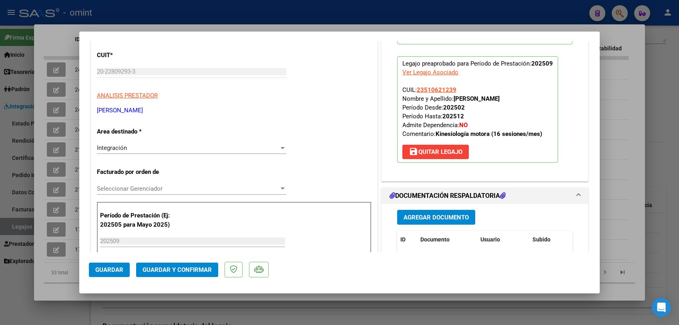
scroll to position [0, 0]
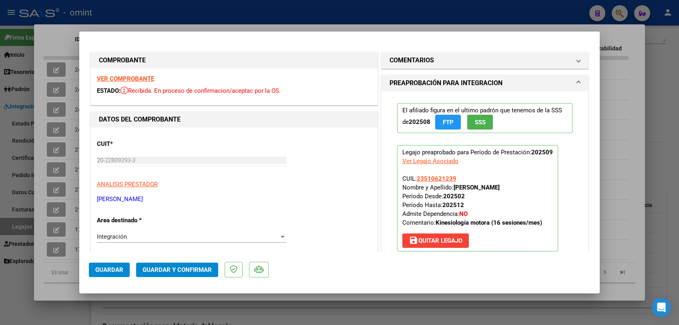
click at [147, 77] on strong "VER COMPROBANTE" at bounding box center [125, 78] width 57 height 7
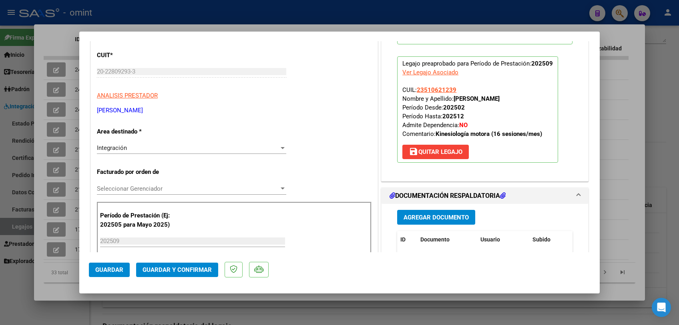
click at [179, 190] on span "Seleccionar Gerenciador" at bounding box center [188, 188] width 182 height 7
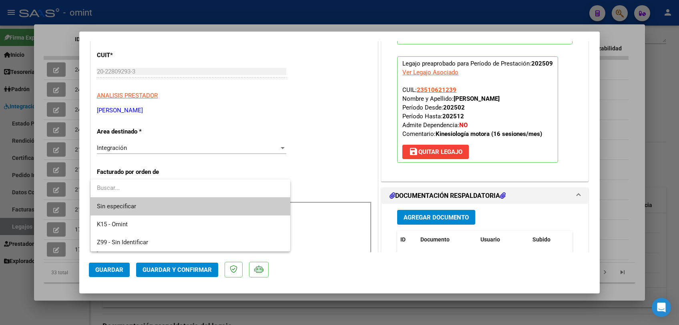
click at [179, 196] on input "dropdown search" at bounding box center [190, 188] width 200 height 18
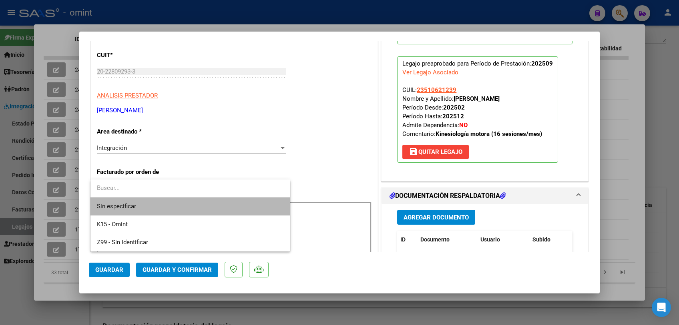
click at [180, 201] on span "Sin especificar" at bounding box center [190, 207] width 187 height 18
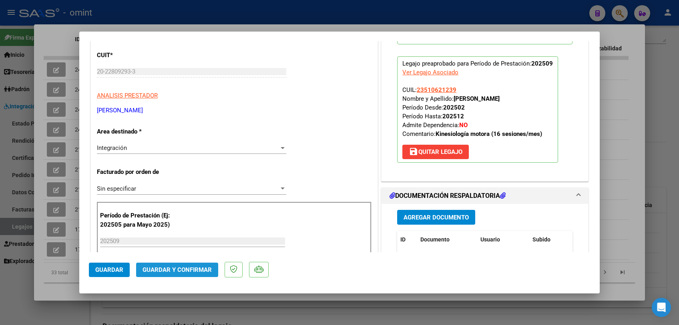
click at [180, 274] on button "Guardar y Confirmar" at bounding box center [177, 270] width 82 height 14
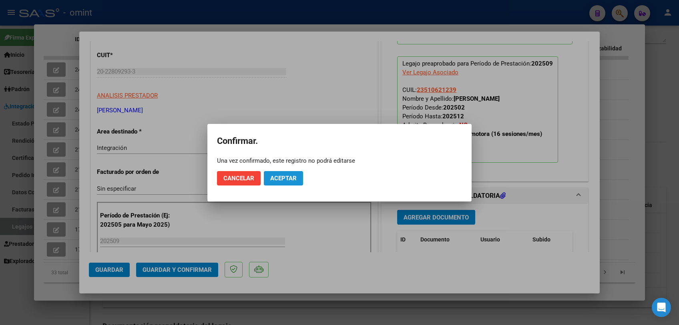
click at [288, 181] on span "Aceptar" at bounding box center [283, 178] width 26 height 7
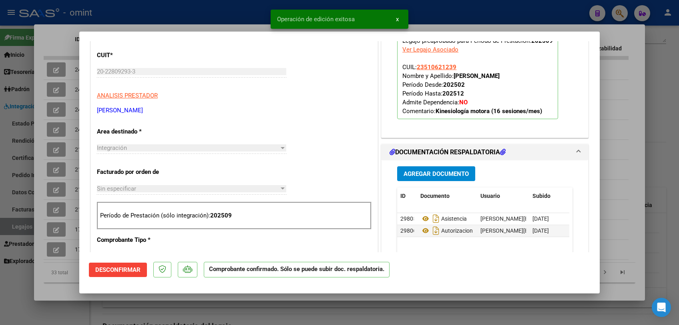
click at [71, 287] on div at bounding box center [339, 162] width 679 height 325
type input "$ 0,00"
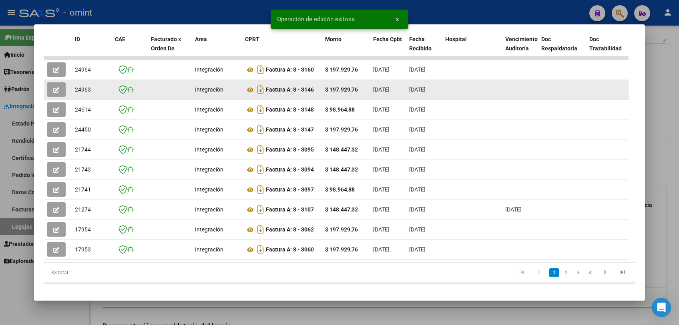
click at [57, 92] on icon "button" at bounding box center [56, 90] width 6 height 6
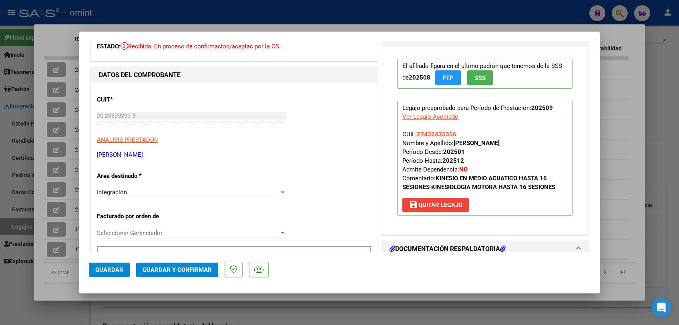
scroll to position [0, 0]
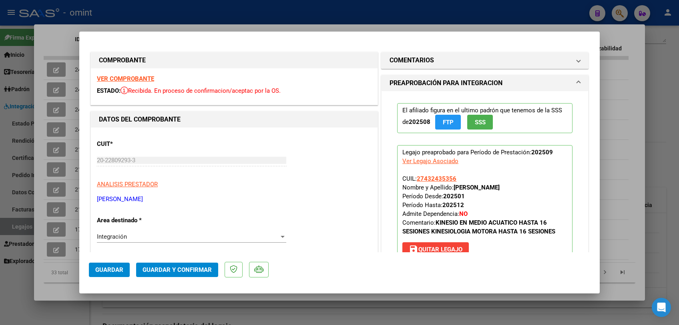
click at [140, 77] on strong "VER COMPROBANTE" at bounding box center [125, 78] width 57 height 7
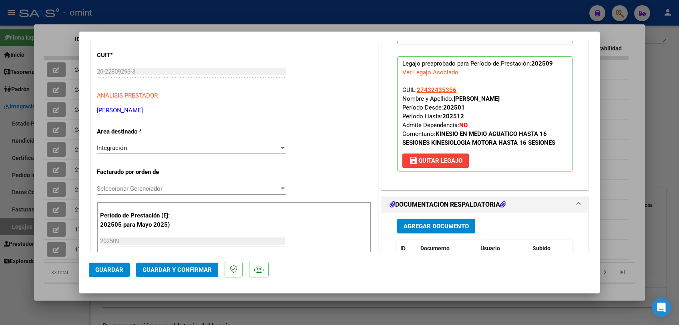
scroll to position [133, 0]
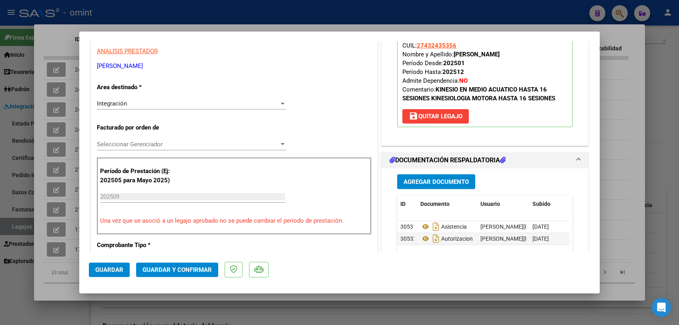
click at [169, 143] on span "Seleccionar Gerenciador" at bounding box center [188, 144] width 182 height 7
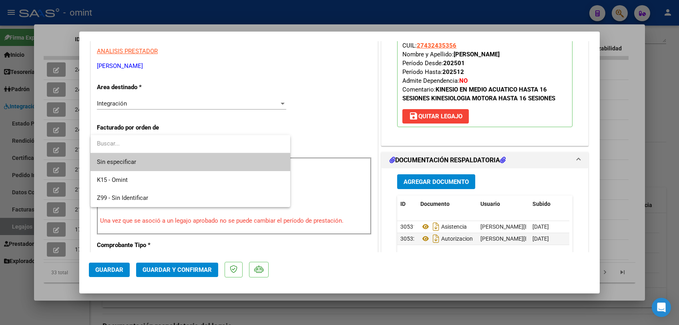
click at [168, 159] on span "Sin especificar" at bounding box center [190, 162] width 187 height 18
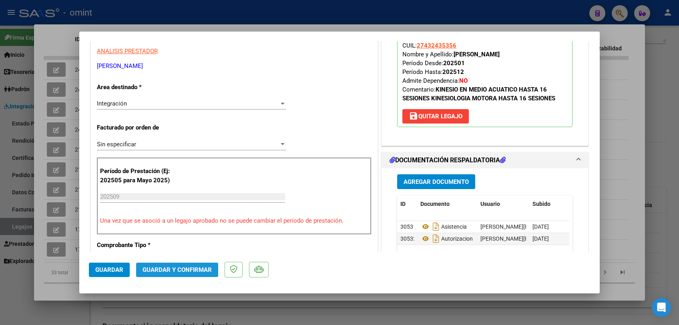
click at [187, 272] on span "Guardar y Confirmar" at bounding box center [176, 269] width 69 height 7
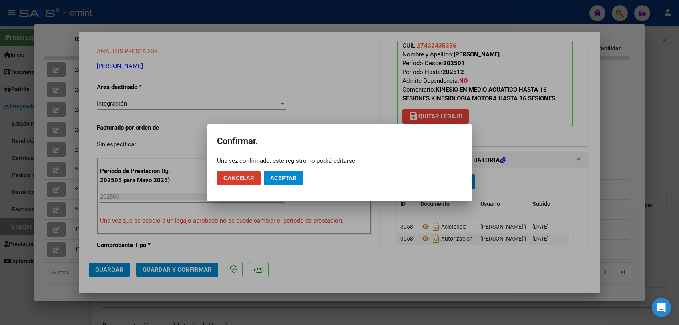
click at [298, 178] on button "Aceptar" at bounding box center [283, 178] width 39 height 14
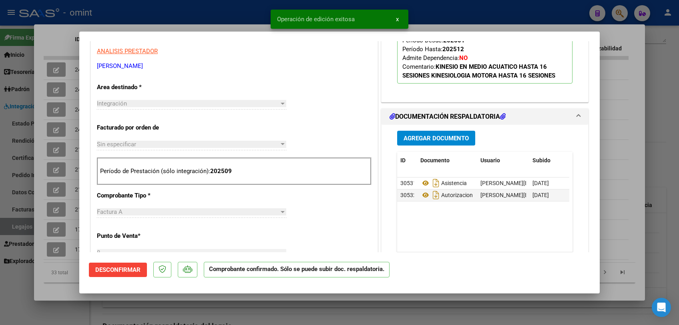
click at [291, 307] on div at bounding box center [339, 162] width 679 height 325
type input "$ 0,00"
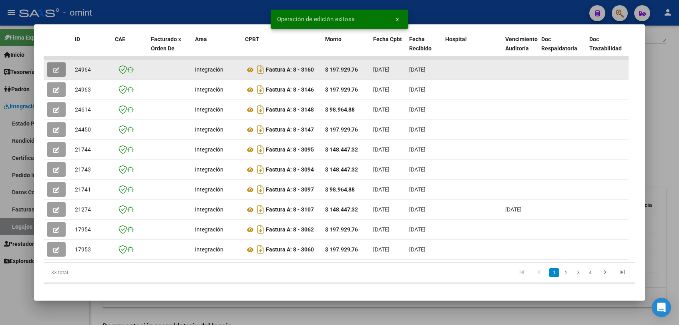
click at [54, 70] on icon "button" at bounding box center [56, 70] width 6 height 6
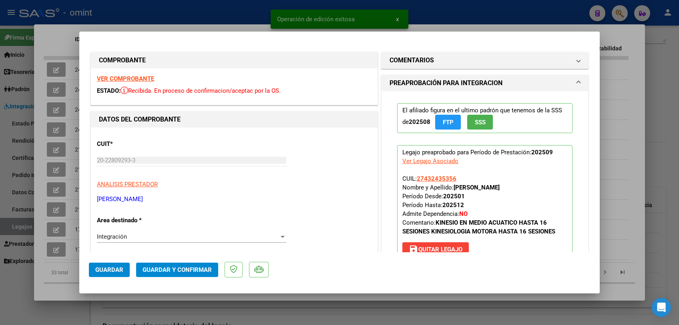
click at [129, 79] on strong "VER COMPROBANTE" at bounding box center [125, 78] width 57 height 7
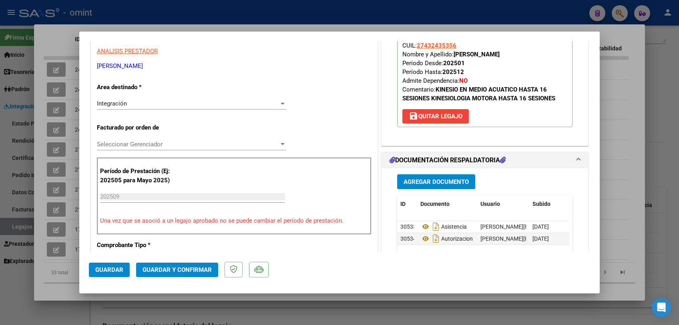
scroll to position [178, 0]
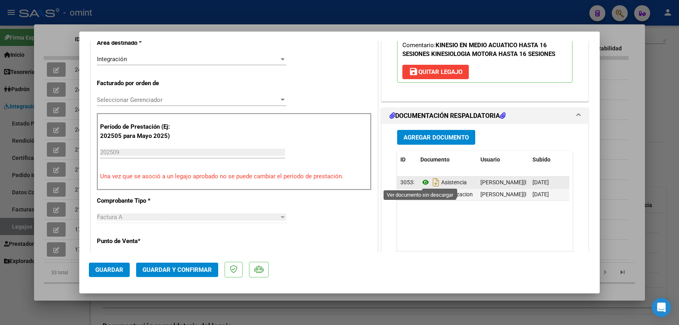
click at [421, 181] on icon at bounding box center [425, 183] width 10 height 10
click at [424, 182] on icon at bounding box center [425, 183] width 10 height 10
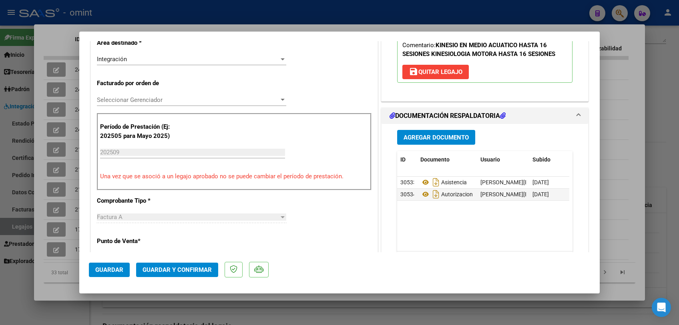
click at [172, 101] on span "Seleccionar Gerenciador" at bounding box center [188, 99] width 182 height 7
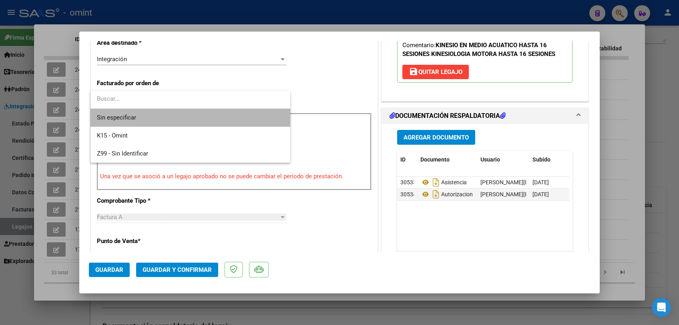
click at [169, 118] on span "Sin especificar" at bounding box center [190, 118] width 187 height 18
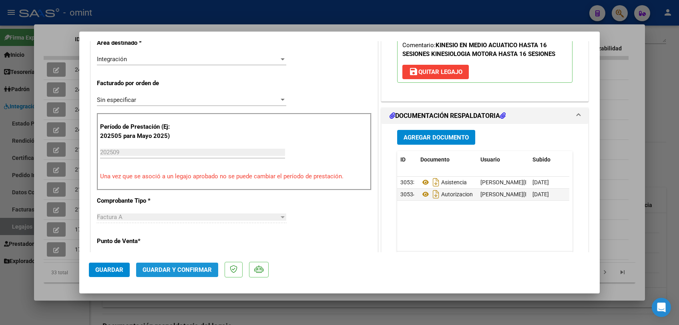
click at [176, 269] on span "Guardar y Confirmar" at bounding box center [176, 269] width 69 height 7
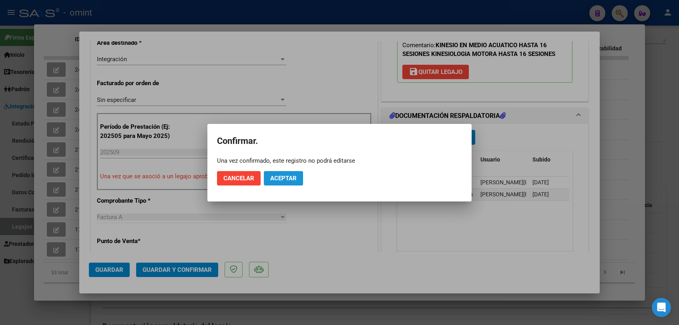
click at [279, 179] on span "Aceptar" at bounding box center [283, 178] width 26 height 7
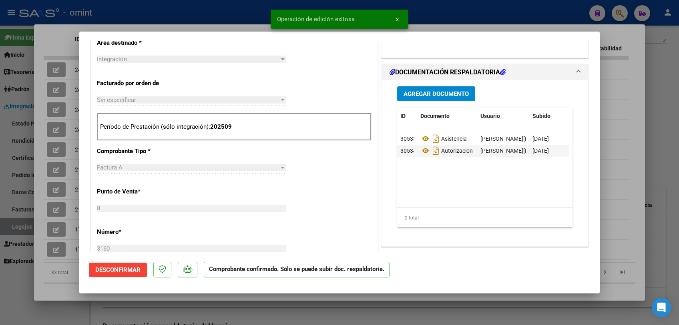
click at [266, 312] on div at bounding box center [339, 162] width 679 height 325
type input "$ 0,00"
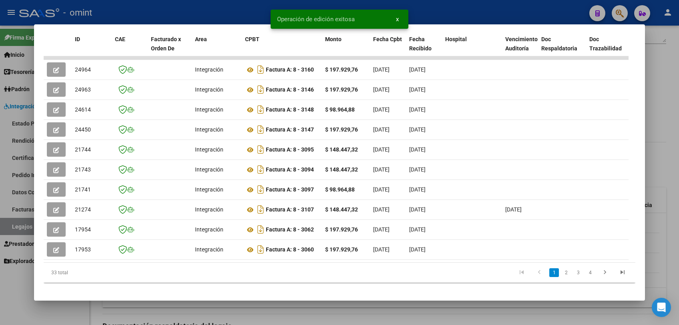
click at [363, 324] on div at bounding box center [339, 162] width 679 height 325
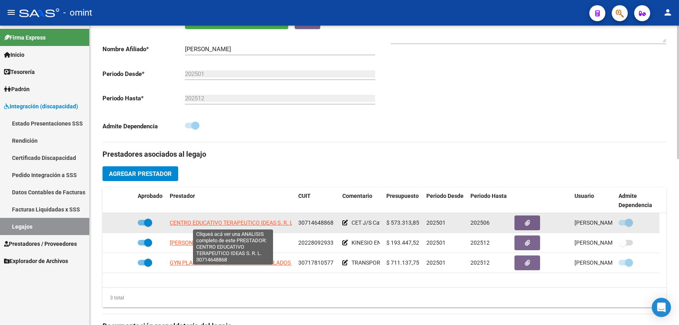
click at [235, 224] on span "CENTRO EDUCATIVO TERAPEUTICO IDEAS S. R. L." at bounding box center [232, 223] width 125 height 6
type textarea "30714648868"
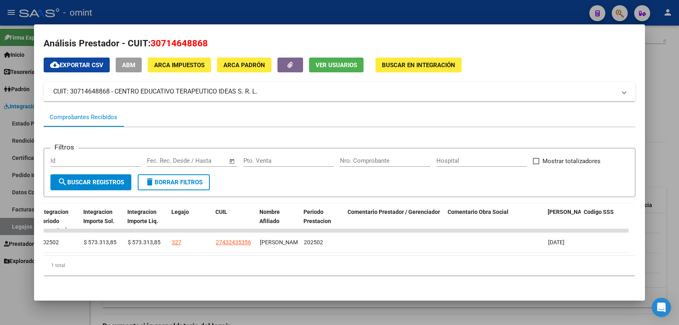
scroll to position [0, 115]
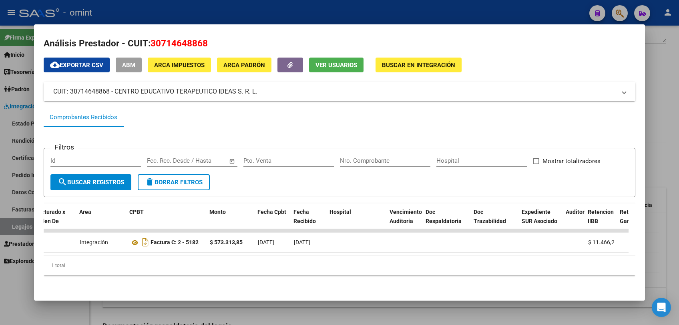
click at [383, 314] on div at bounding box center [339, 162] width 679 height 325
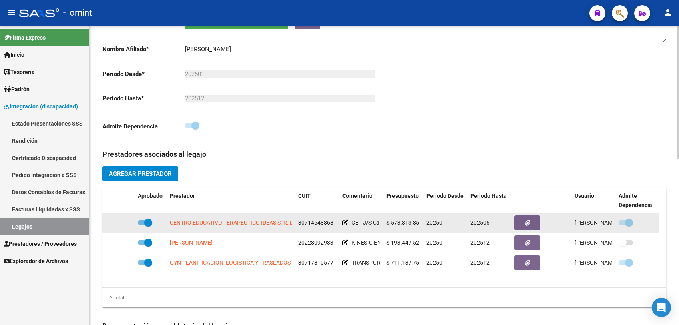
click at [332, 219] on div "30714648868" at bounding box center [317, 222] width 38 height 9
click at [314, 226] on span "30714648868" at bounding box center [315, 223] width 35 height 6
copy span "30714648868"
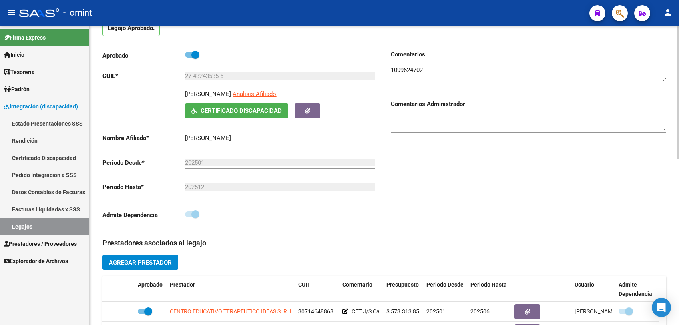
scroll to position [0, 0]
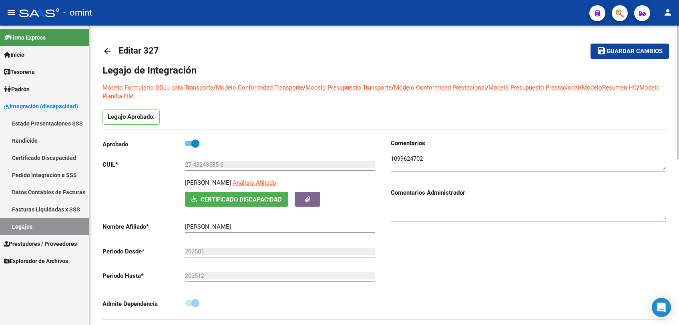
click at [608, 47] on button "save Guardar cambios" at bounding box center [629, 51] width 78 height 15
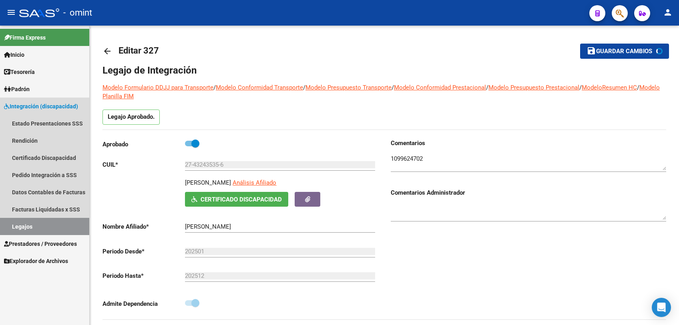
click at [22, 220] on link "Legajos" at bounding box center [44, 226] width 89 height 17
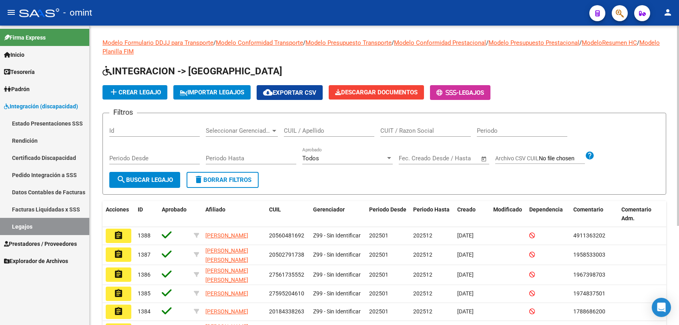
click at [329, 130] on input "CUIL / Apellido" at bounding box center [329, 130] width 90 height 7
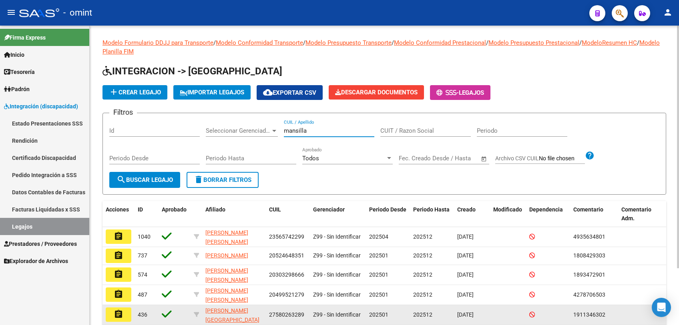
scroll to position [44, 0]
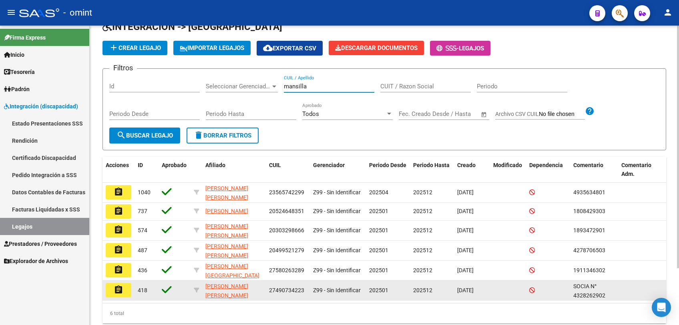
type input "mansilla"
click at [122, 290] on mat-icon "assignment" at bounding box center [119, 290] width 10 height 10
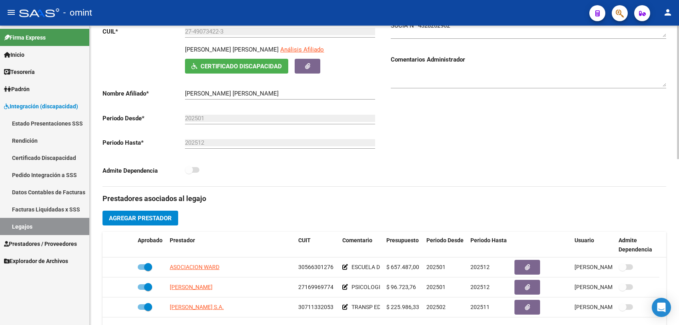
scroll to position [266, 0]
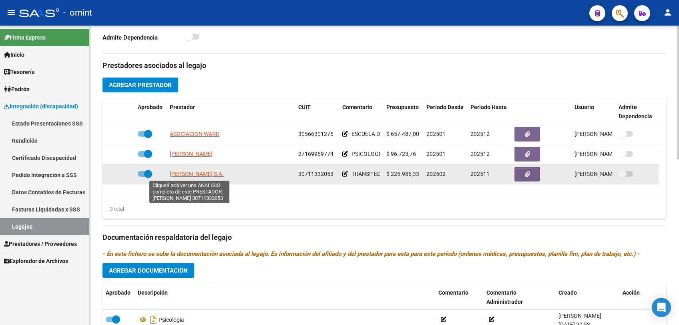
click at [202, 173] on span "TURI SILVA S.A." at bounding box center [197, 174] width 54 height 6
type textarea "30711332053"
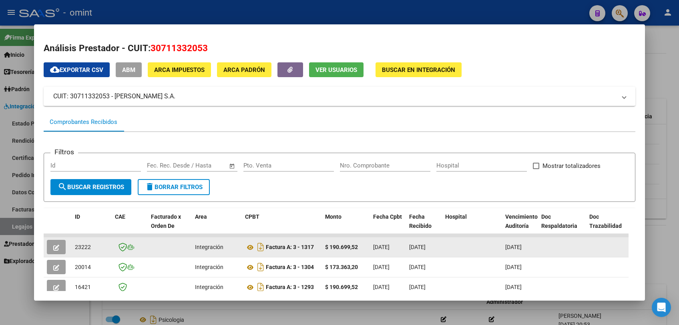
click at [61, 244] on button "button" at bounding box center [56, 247] width 19 height 14
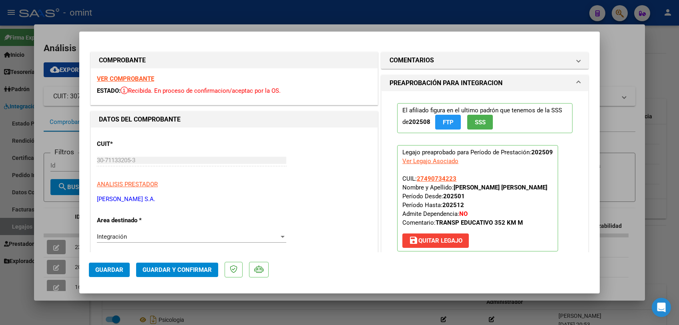
click at [108, 76] on strong "VER COMPROBANTE" at bounding box center [125, 78] width 57 height 7
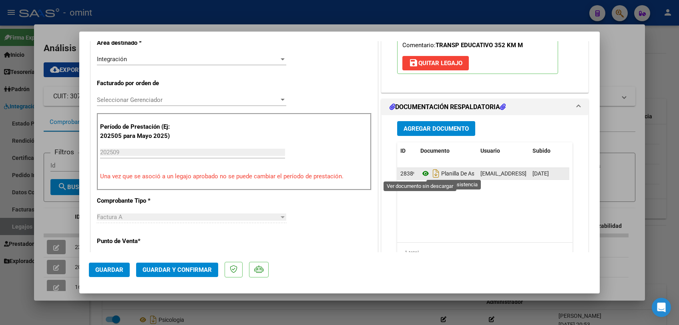
click at [421, 172] on icon at bounding box center [425, 174] width 10 height 10
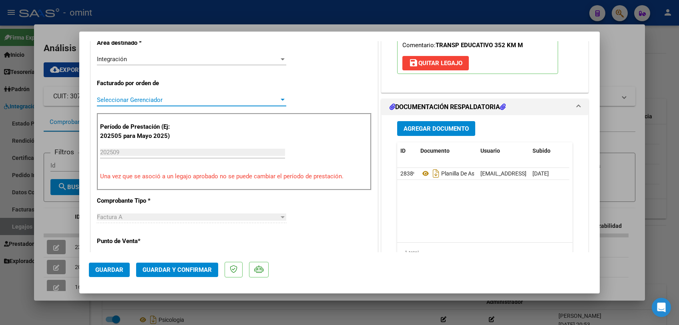
click at [187, 102] on span "Seleccionar Gerenciador" at bounding box center [188, 99] width 182 height 7
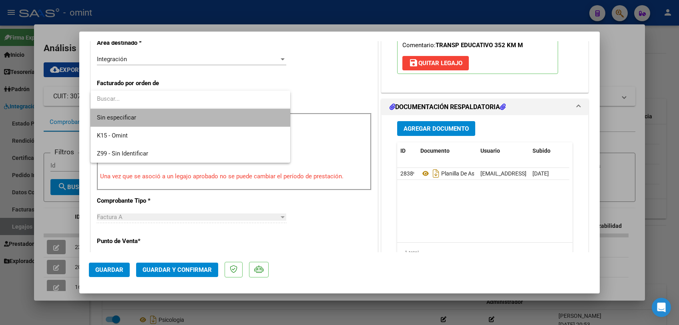
click at [168, 119] on span "Sin especificar" at bounding box center [190, 118] width 187 height 18
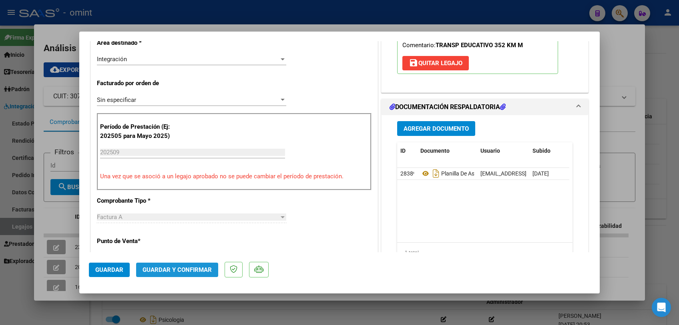
click at [172, 273] on span "Guardar y Confirmar" at bounding box center [176, 269] width 69 height 7
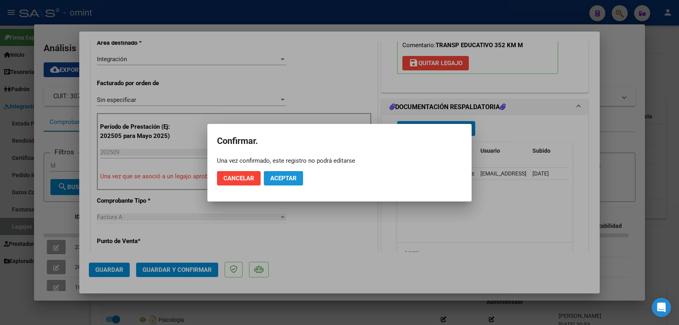
click at [277, 178] on span "Aceptar" at bounding box center [283, 178] width 26 height 7
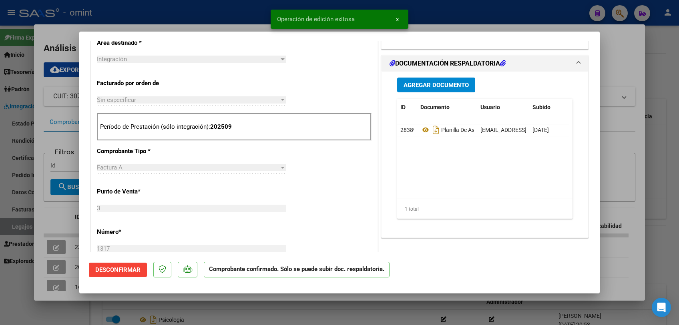
click at [266, 314] on div at bounding box center [339, 162] width 679 height 325
type input "$ 0,00"
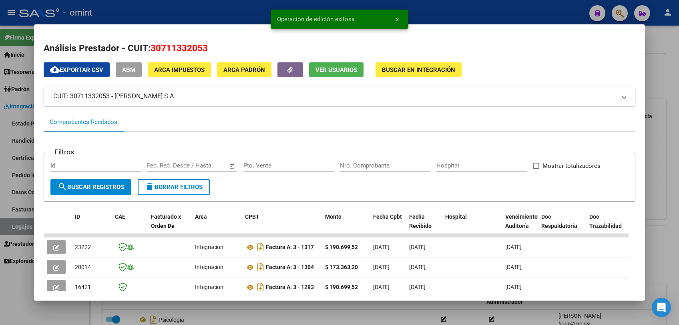
click at [318, 312] on div at bounding box center [339, 162] width 679 height 325
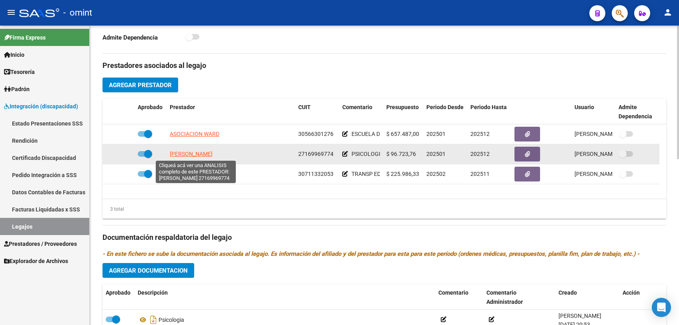
click at [188, 156] on span "BORELLO GABRIELA" at bounding box center [191, 154] width 43 height 6
type textarea "27169969774"
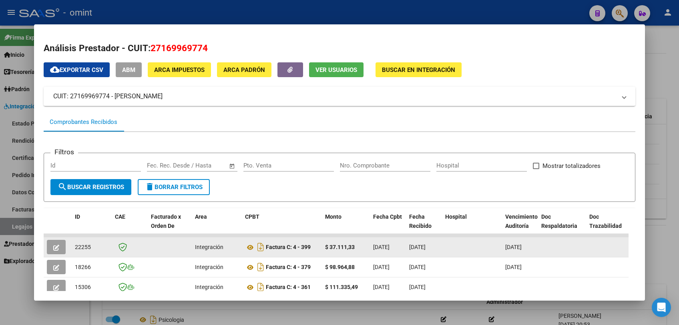
click at [54, 247] on icon "button" at bounding box center [56, 248] width 6 height 6
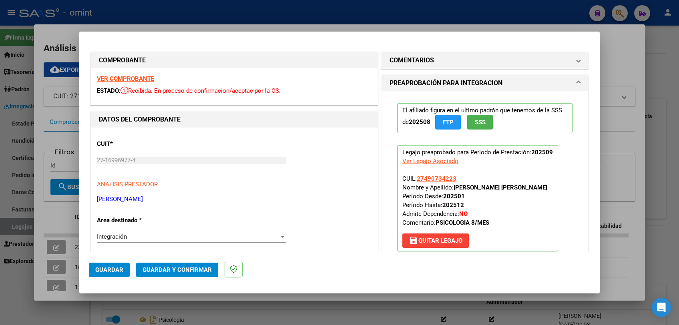
click at [142, 79] on strong "VER COMPROBANTE" at bounding box center [125, 78] width 57 height 7
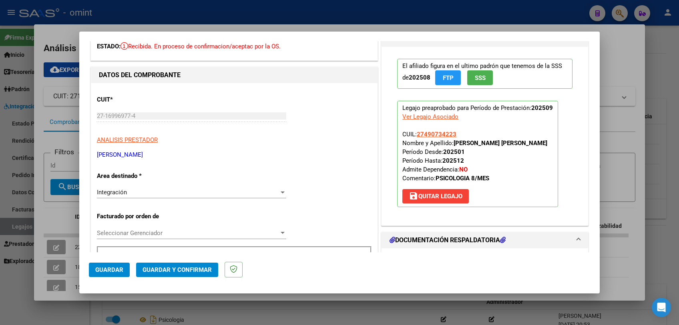
scroll to position [133, 0]
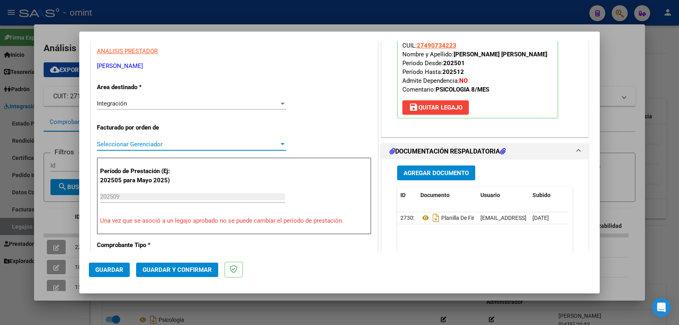
click at [152, 141] on span "Seleccionar Gerenciador" at bounding box center [188, 144] width 182 height 7
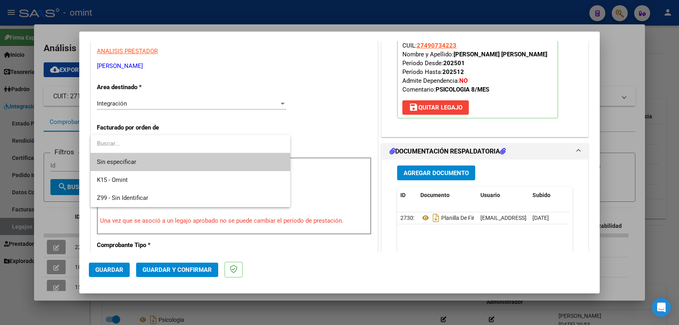
click at [152, 161] on span "Sin especificar" at bounding box center [190, 162] width 187 height 18
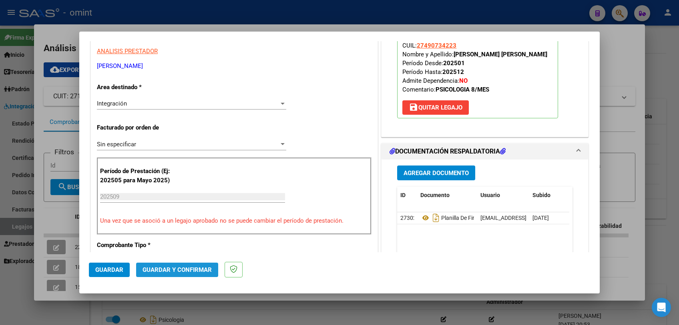
click at [175, 270] on span "Guardar y Confirmar" at bounding box center [176, 269] width 69 height 7
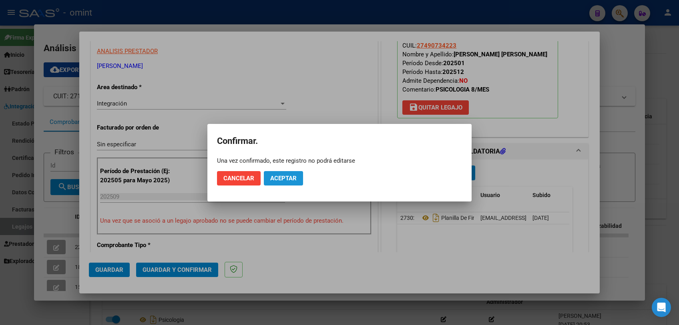
click at [302, 173] on button "Aceptar" at bounding box center [283, 178] width 39 height 14
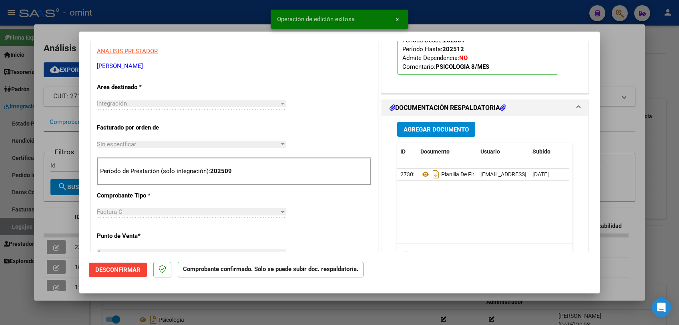
click at [310, 302] on div at bounding box center [339, 162] width 679 height 325
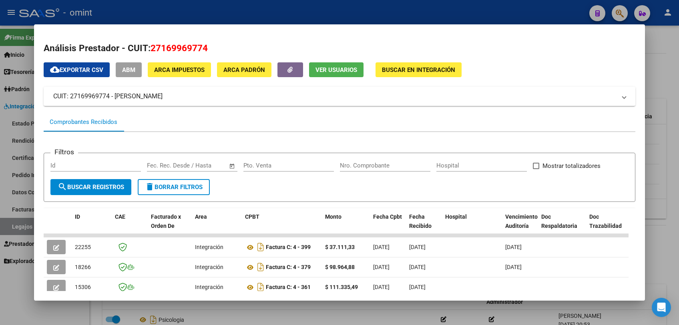
scroll to position [89, 0]
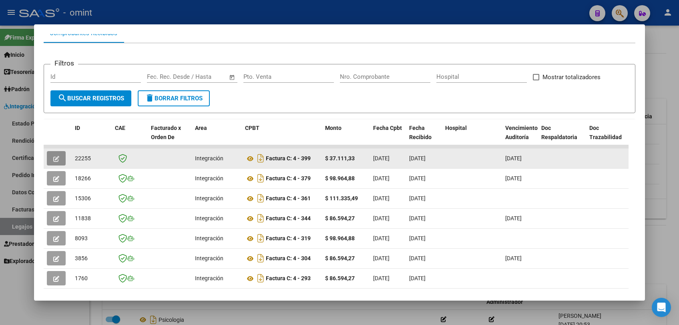
click at [60, 161] on button "button" at bounding box center [56, 158] width 19 height 14
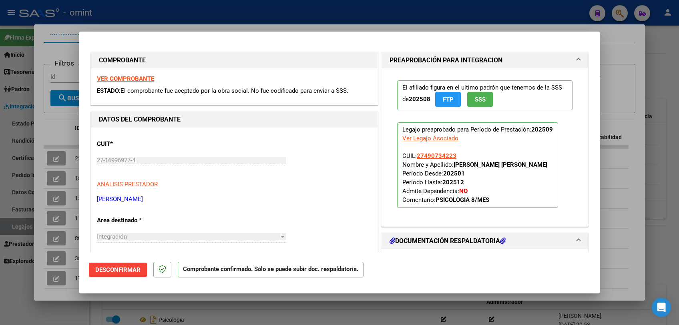
click at [141, 80] on strong "VER COMPROBANTE" at bounding box center [125, 78] width 57 height 7
click at [128, 79] on strong "VER COMPROBANTE" at bounding box center [125, 78] width 57 height 7
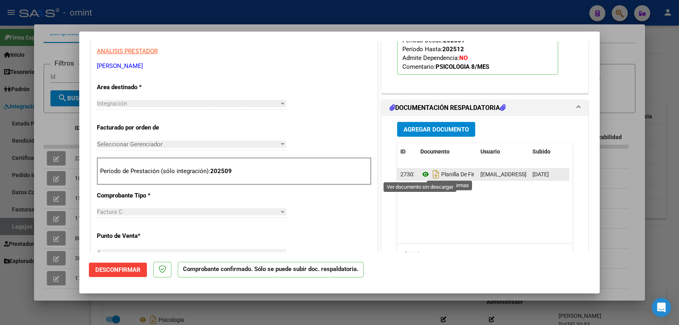
click at [422, 172] on icon at bounding box center [425, 175] width 10 height 10
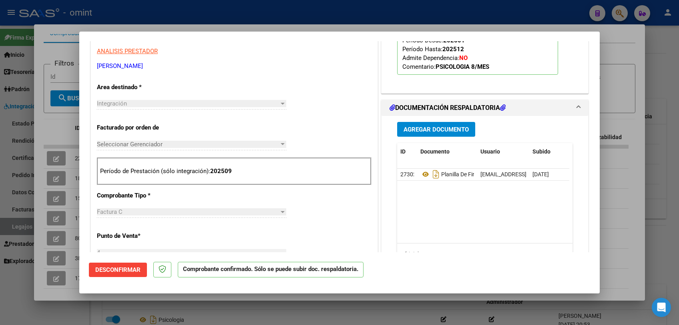
click at [113, 270] on span "Desconfirmar" at bounding box center [117, 269] width 45 height 7
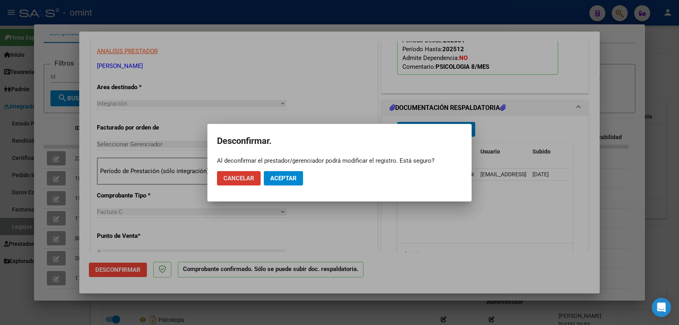
click at [283, 178] on span "Aceptar" at bounding box center [283, 178] width 26 height 7
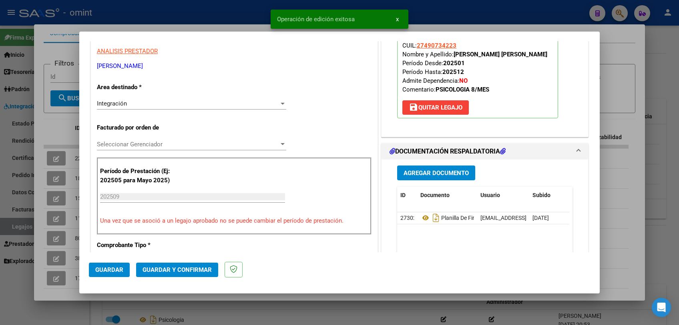
scroll to position [0, 0]
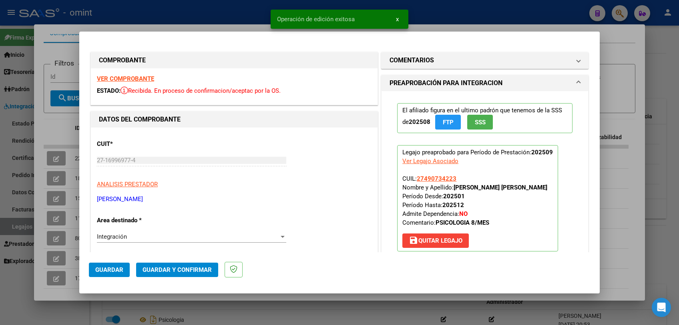
click at [142, 76] on strong "VER COMPROBANTE" at bounding box center [125, 78] width 57 height 7
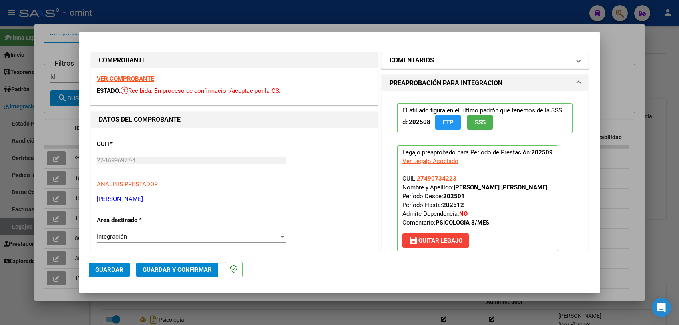
click at [455, 61] on mat-panel-title "COMENTARIOS" at bounding box center [479, 61] width 181 height 10
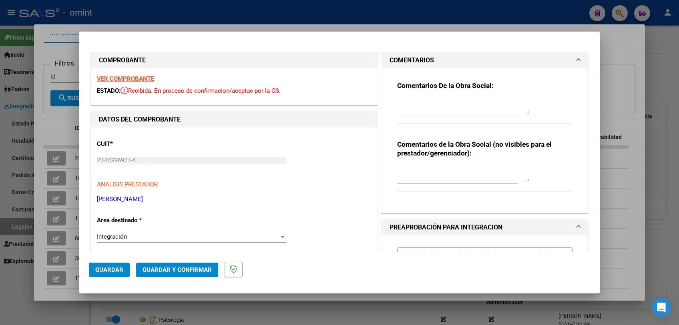
click at [442, 101] on textarea at bounding box center [463, 107] width 132 height 16
click at [134, 76] on strong "VER COMPROBANTE" at bounding box center [125, 78] width 57 height 7
click at [447, 105] on textarea "de socia Sofia" at bounding box center [463, 107] width 132 height 16
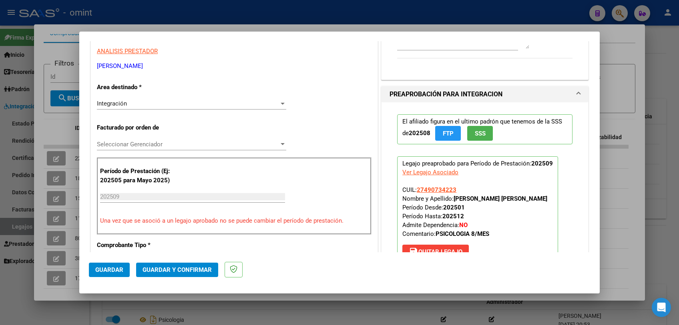
type textarea "de socia Sofia Mansilla, no ha subido la factura, (subio 2 veces la planilla de…"
click at [165, 102] on div "Integración" at bounding box center [188, 103] width 182 height 7
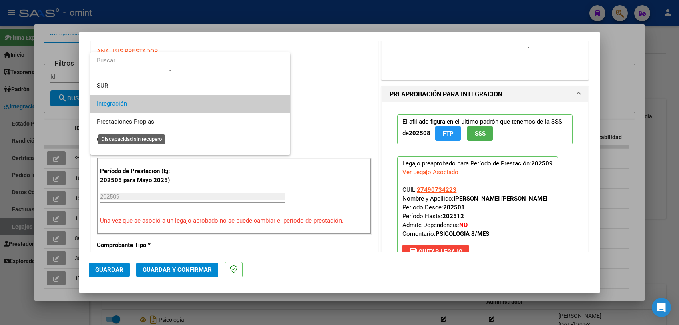
scroll to position [77, 0]
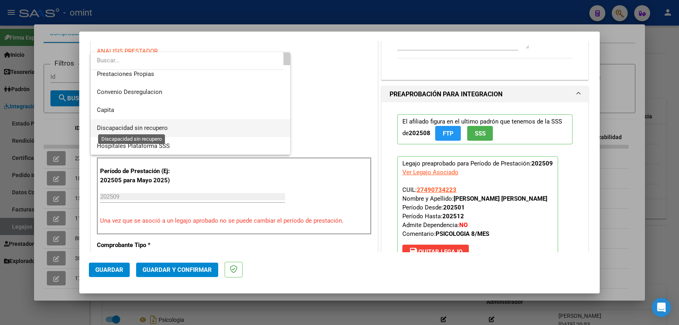
click at [150, 127] on span "Discapacidad sin recupero" at bounding box center [132, 127] width 71 height 7
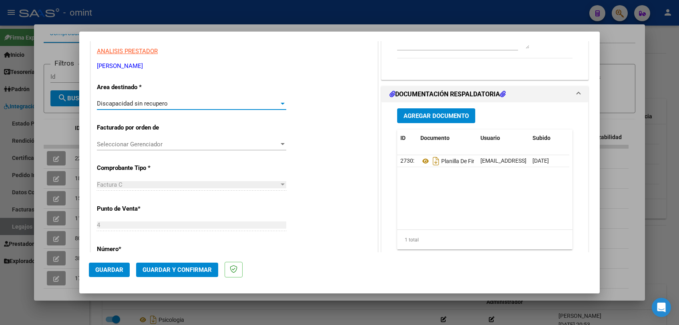
click at [198, 266] on span "Guardar y Confirmar" at bounding box center [176, 269] width 69 height 7
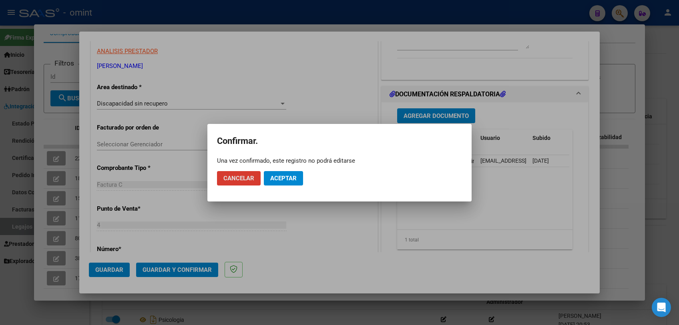
click at [230, 180] on span "Cancelar" at bounding box center [238, 178] width 31 height 7
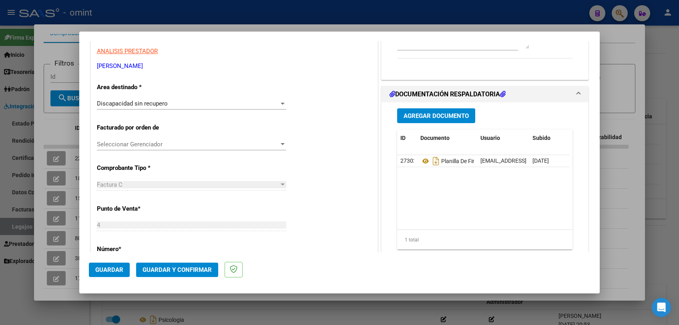
click at [178, 108] on div "Discapacidad sin recupero Seleccionar Area" at bounding box center [191, 104] width 189 height 12
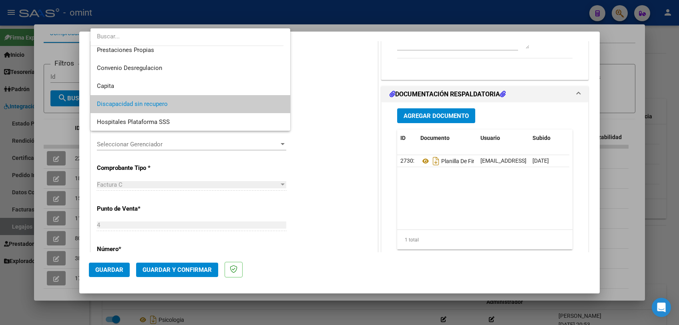
click at [341, 252] on div at bounding box center [339, 162] width 679 height 325
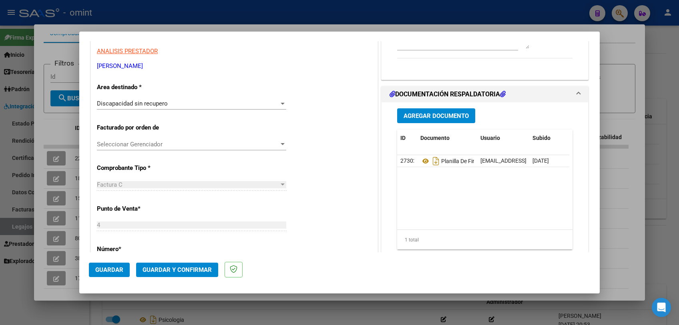
click at [249, 99] on div "Discapacidad sin recupero Seleccionar Area" at bounding box center [191, 104] width 189 height 12
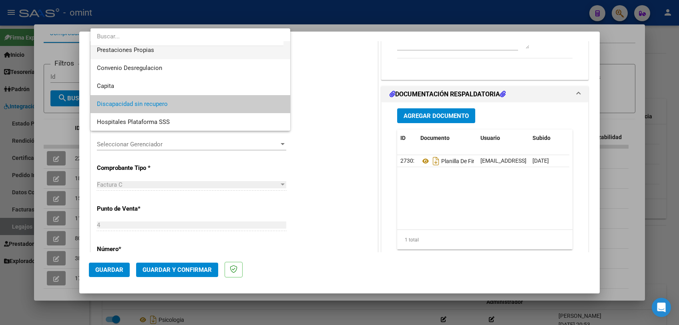
scroll to position [0, 0]
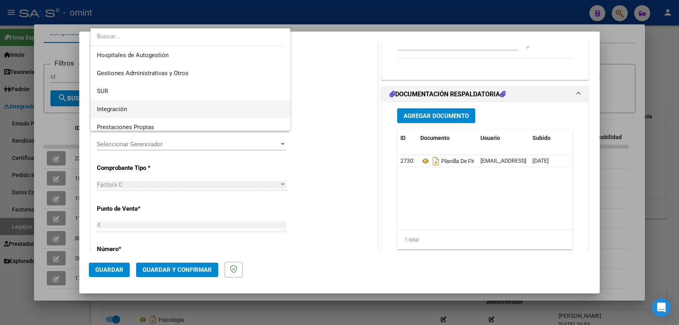
click at [174, 101] on span "Integración" at bounding box center [190, 109] width 187 height 18
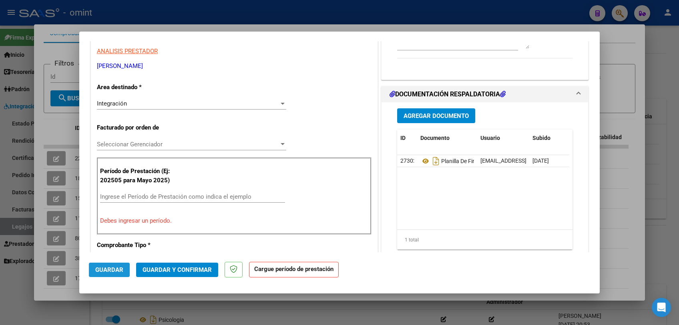
click at [107, 267] on span "Guardar" at bounding box center [109, 269] width 28 height 7
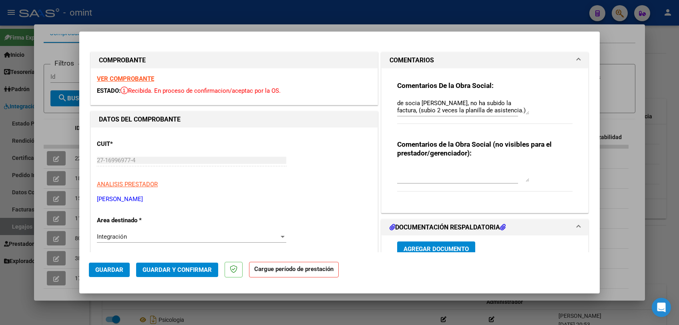
click at [394, 302] on div at bounding box center [339, 162] width 679 height 325
type input "$ 0,00"
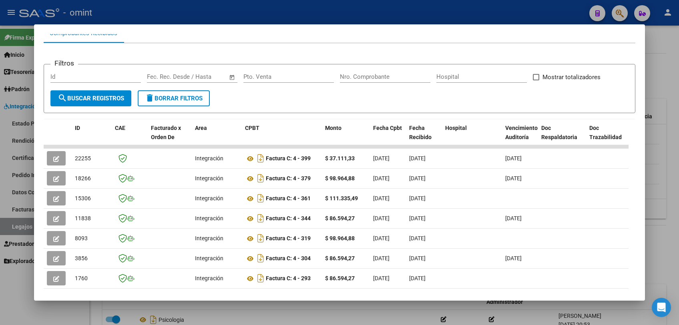
scroll to position [171, 0]
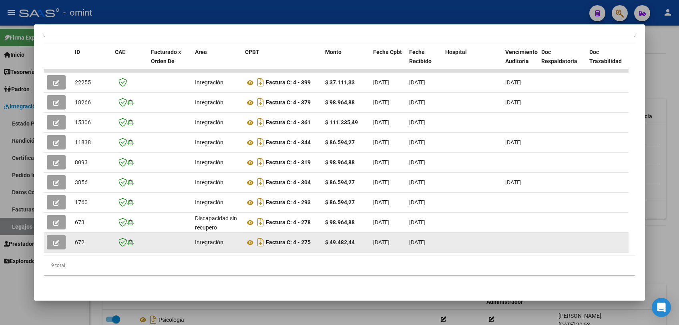
drag, startPoint x: 236, startPoint y: 249, endPoint x: 478, endPoint y: 244, distance: 241.3
click at [478, 244] on datatable-body "22255 Integración Factura C: 4 - 399 $ 37.111,33 01/10/2025 01/10/2025 11/10/20…" at bounding box center [336, 162] width 585 height 186
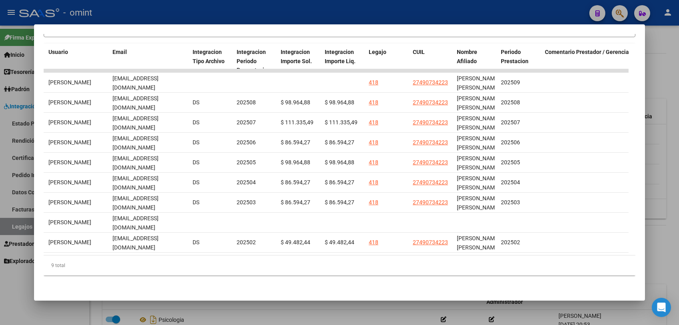
scroll to position [0, 0]
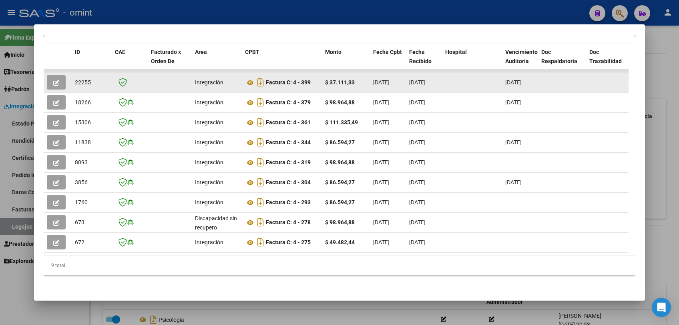
click at [56, 80] on icon "button" at bounding box center [56, 83] width 6 height 6
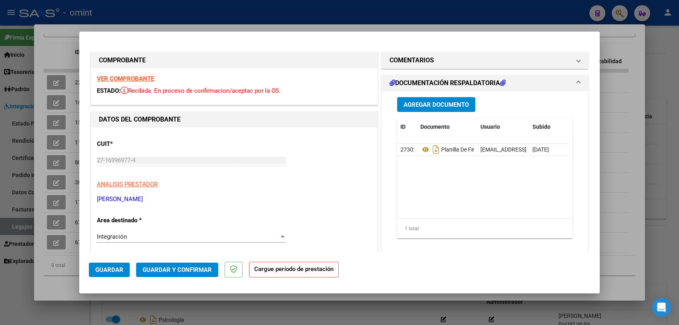
click at [128, 77] on strong "VER COMPROBANTE" at bounding box center [125, 78] width 57 height 7
click at [565, 60] on span "COMENTARIOS" at bounding box center [482, 61] width 187 height 10
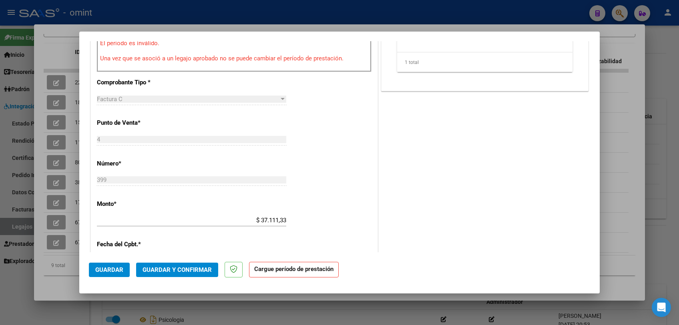
scroll to position [178, 0]
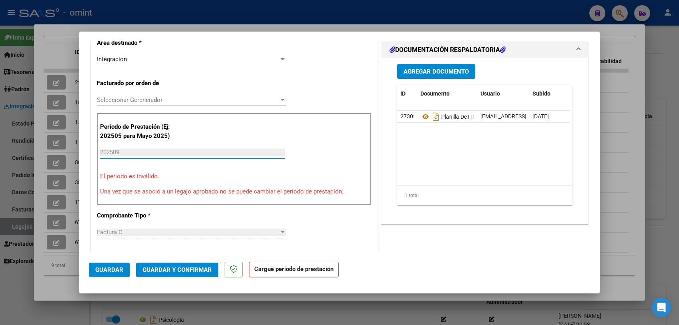
click at [165, 153] on input "202509" at bounding box center [192, 152] width 185 height 7
click at [178, 58] on div "Integración" at bounding box center [188, 59] width 182 height 7
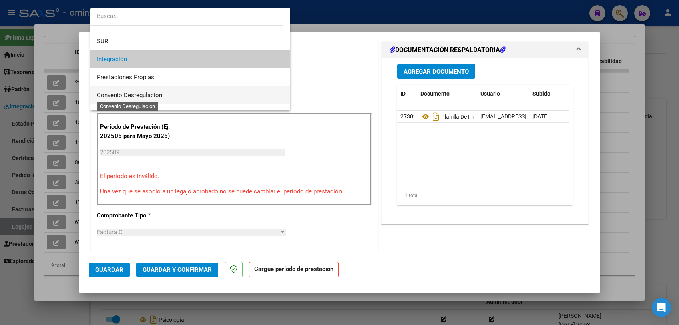
scroll to position [77, 0]
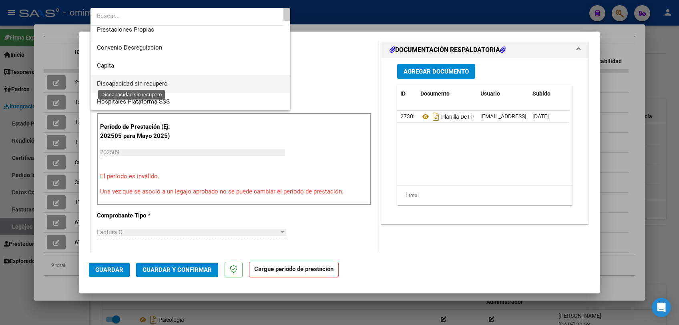
click at [154, 85] on span "Discapacidad sin recupero" at bounding box center [132, 83] width 71 height 7
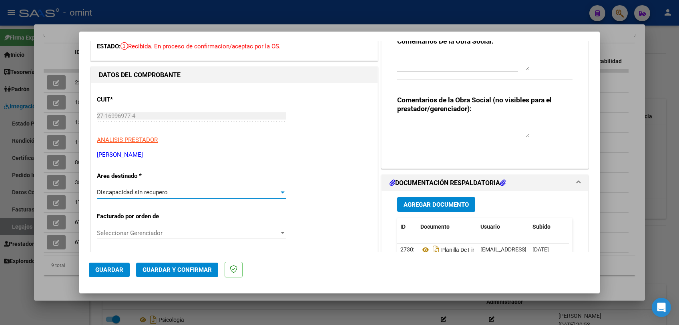
scroll to position [0, 0]
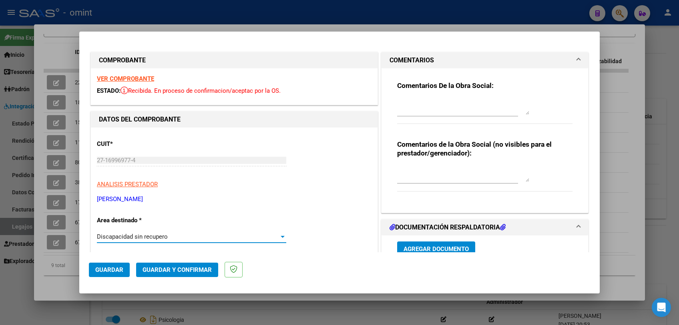
click at [410, 107] on textarea at bounding box center [463, 107] width 132 height 16
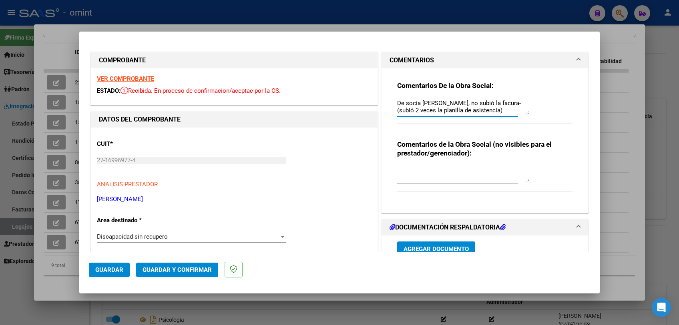
click at [479, 103] on textarea "De socia Mansilla Sofia, no subió la facura- (subió 2 veces la planilla de asis…" at bounding box center [463, 107] width 132 height 16
click at [471, 103] on textarea "De socia Mansilla Sofia, no subió la facura- (subió 2 veces la planilla de asis…" at bounding box center [463, 107] width 132 height 16
click at [500, 112] on textarea "De socia Mansilla Sofia, no adjunto la factura- (subió 2 veces la planilla de a…" at bounding box center [463, 107] width 132 height 16
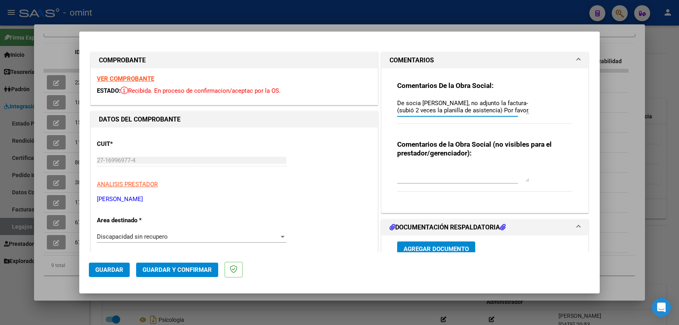
scroll to position [6, 0]
type textarea "De socia Mansilla Sofia, no adjunto la factura- (subió 2 veces la planilla de a…"
click at [106, 267] on span "Guardar" at bounding box center [109, 269] width 28 height 7
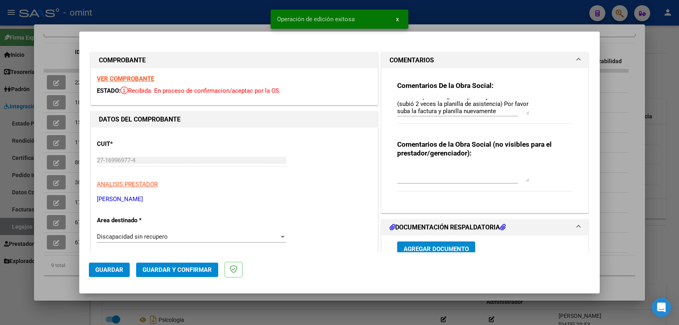
click at [290, 312] on div at bounding box center [339, 162] width 679 height 325
type input "$ 0,00"
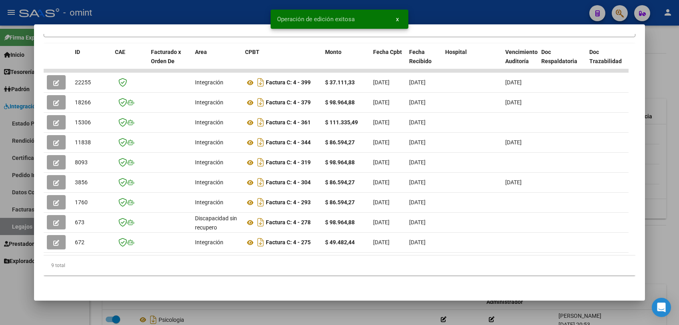
click at [290, 312] on div at bounding box center [339, 162] width 679 height 325
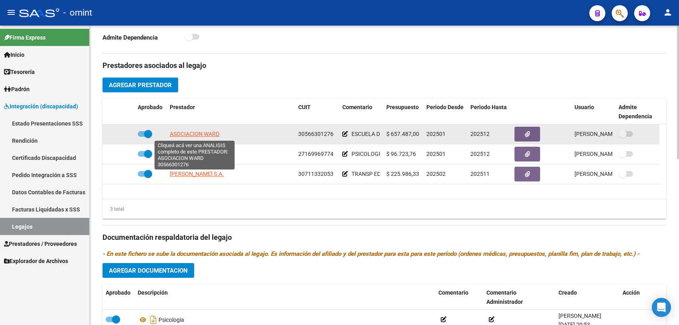
click at [188, 133] on span "ASOCIACION WARD" at bounding box center [195, 134] width 50 height 6
type textarea "30566301276"
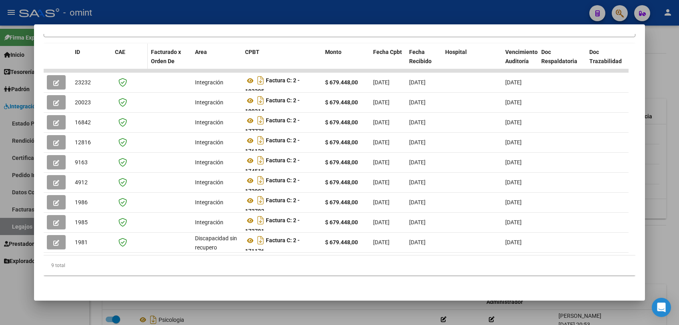
scroll to position [82, 0]
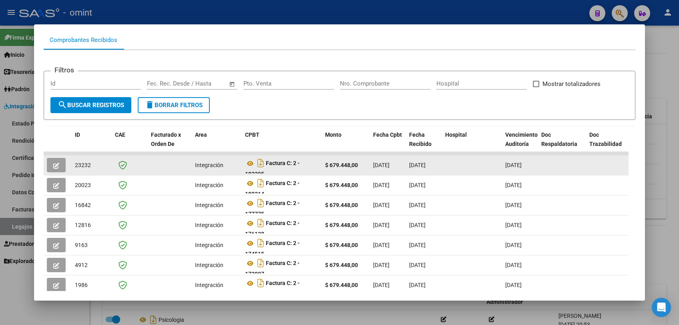
click at [52, 166] on button "button" at bounding box center [56, 165] width 19 height 14
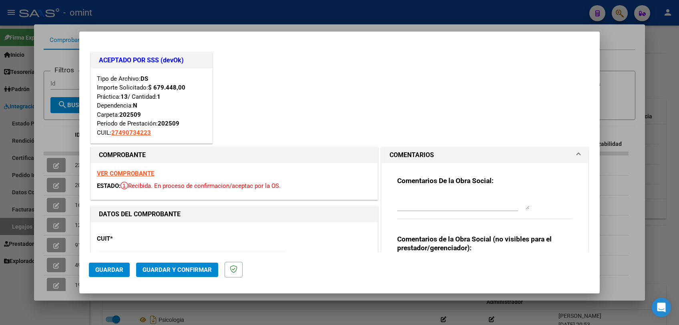
click at [126, 173] on strong "VER COMPROBANTE" at bounding box center [125, 173] width 57 height 7
click at [220, 21] on div at bounding box center [339, 162] width 679 height 325
type input "$ 0,00"
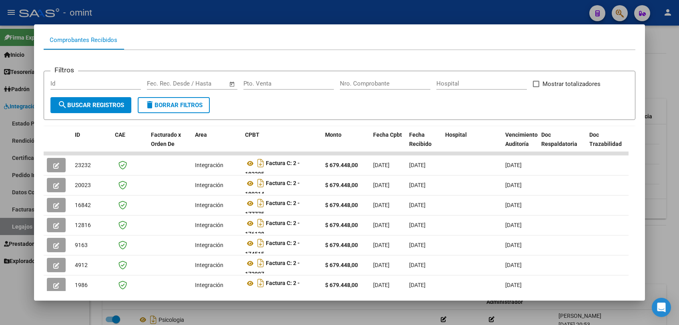
click at [340, 308] on div at bounding box center [339, 162] width 679 height 325
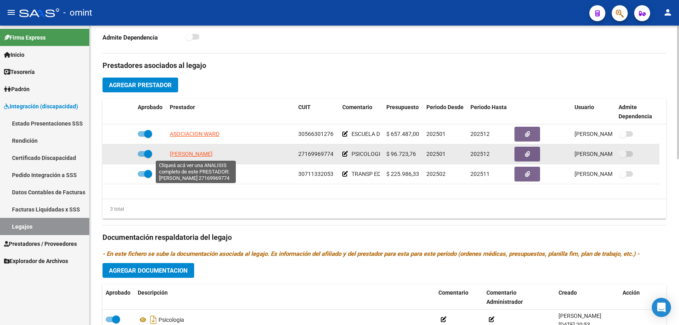
click at [212, 154] on span "BORELLO GABRIELA" at bounding box center [191, 154] width 43 height 6
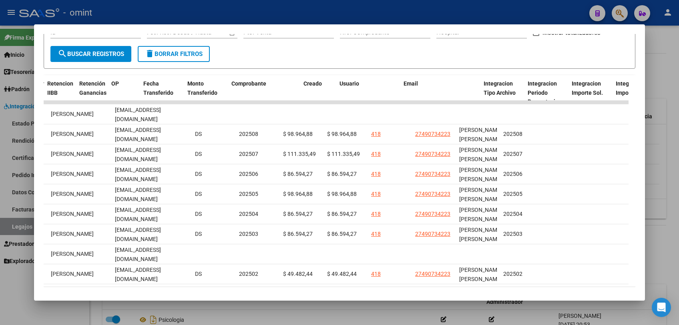
scroll to position [0, 0]
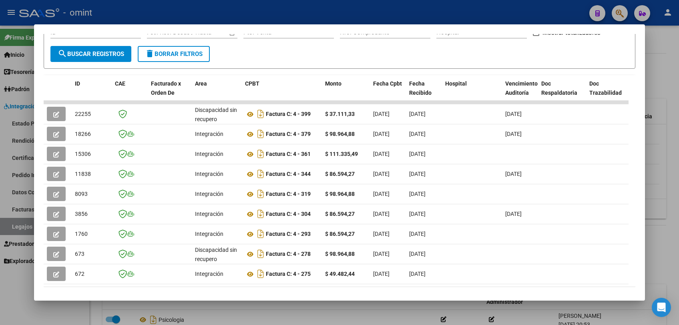
click at [236, 324] on div at bounding box center [339, 162] width 679 height 325
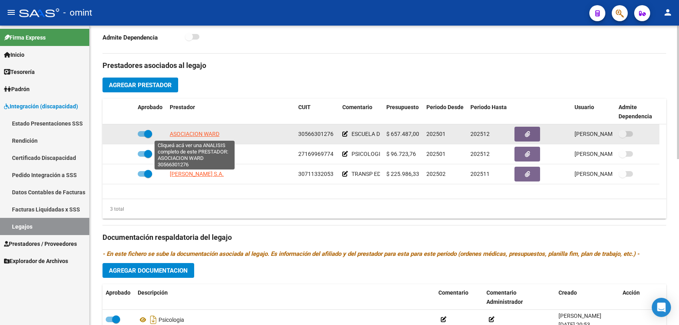
click at [195, 135] on span "ASOCIACION WARD" at bounding box center [195, 134] width 50 height 6
type textarea "30566301276"
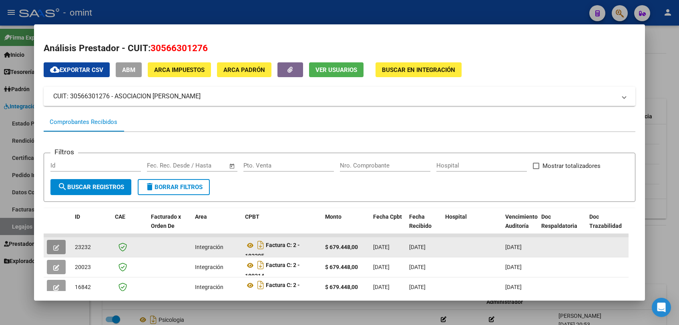
click at [60, 250] on button "button" at bounding box center [56, 247] width 19 height 14
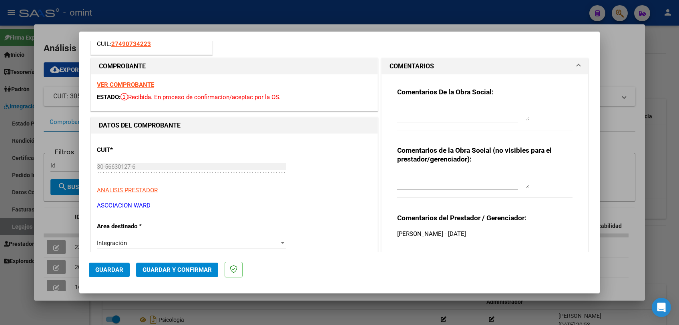
scroll to position [222, 0]
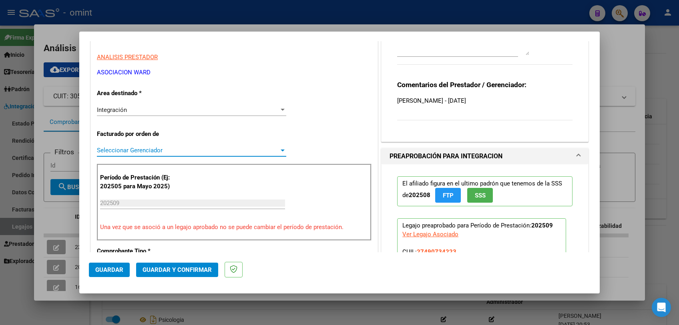
click at [174, 148] on span "Seleccionar Gerenciador" at bounding box center [188, 150] width 182 height 7
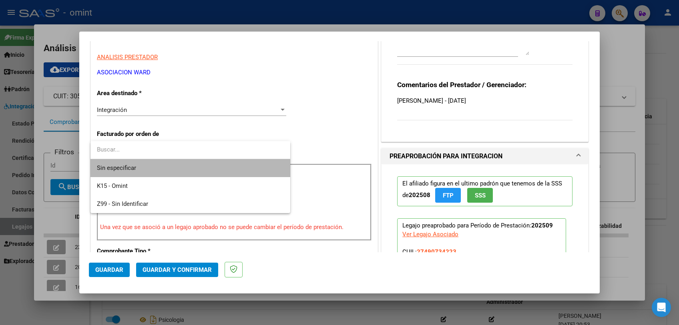
click at [164, 167] on span "Sin especificar" at bounding box center [190, 168] width 187 height 18
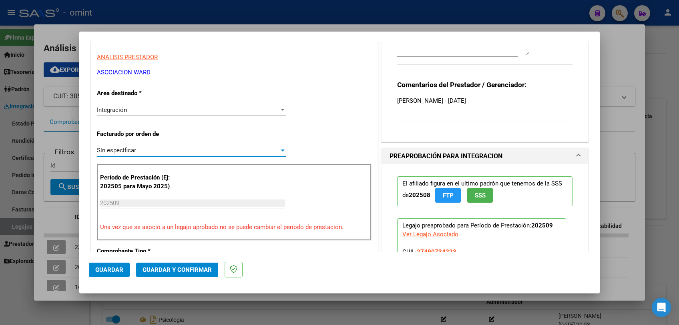
click at [166, 270] on span "Guardar y Confirmar" at bounding box center [176, 269] width 69 height 7
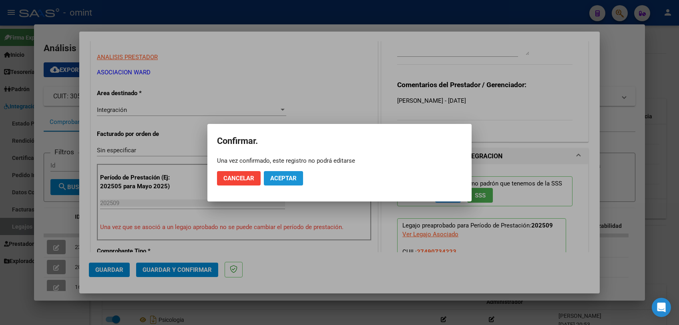
click at [282, 180] on span "Aceptar" at bounding box center [283, 178] width 26 height 7
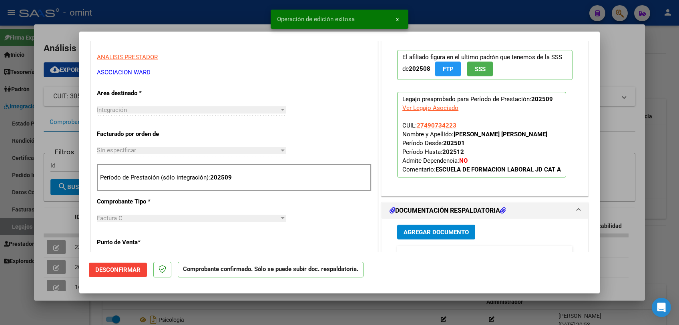
click at [331, 299] on div at bounding box center [339, 162] width 679 height 325
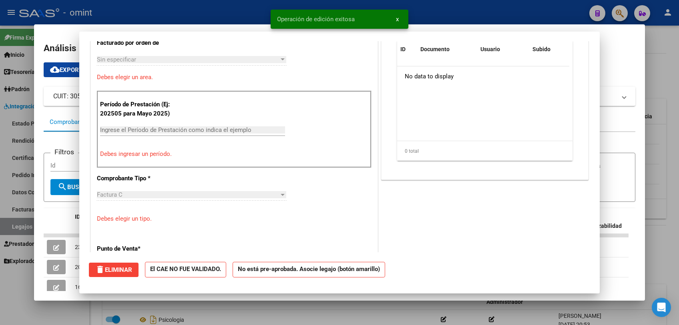
scroll to position [0, 0]
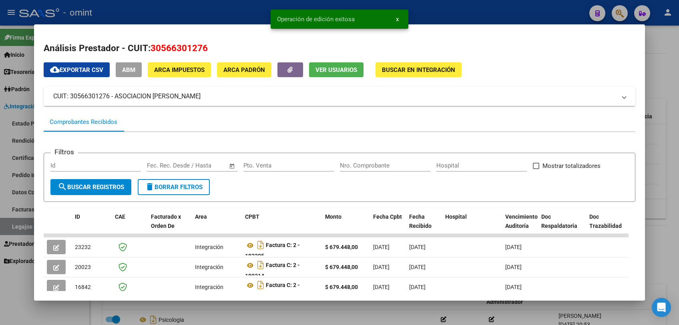
click at [333, 307] on div at bounding box center [339, 162] width 679 height 325
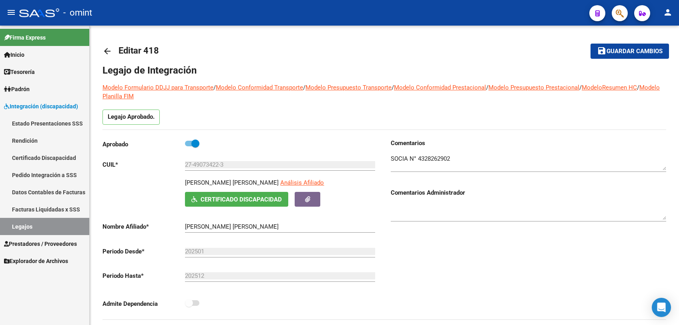
click at [41, 224] on link "Legajos" at bounding box center [44, 226] width 89 height 17
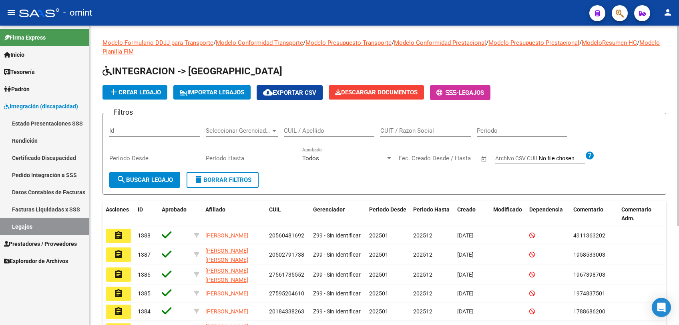
click at [317, 131] on input "CUIL / Apellido" at bounding box center [329, 130] width 90 height 7
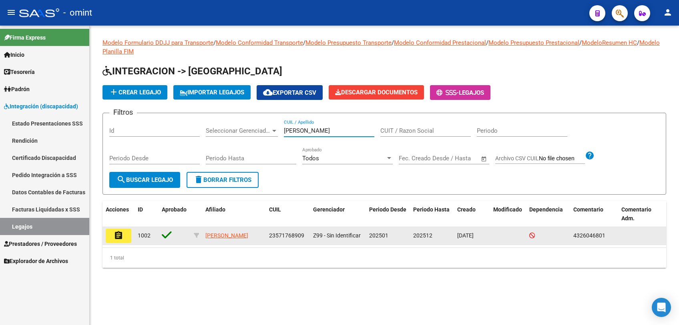
type input "moraga"
click at [115, 242] on button "assignment" at bounding box center [119, 236] width 26 height 14
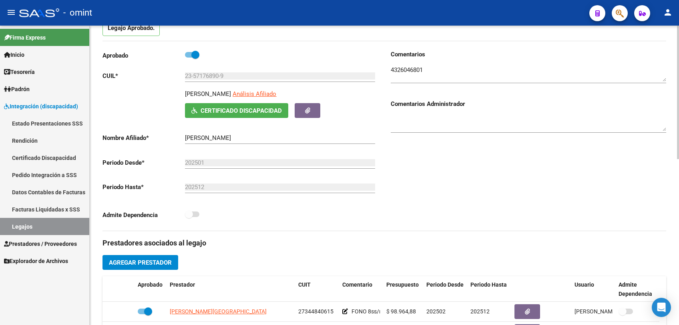
scroll to position [178, 0]
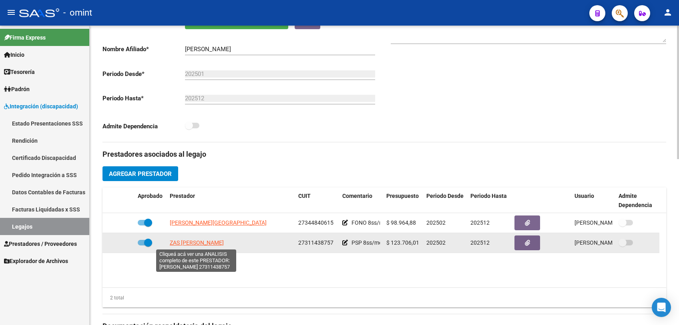
click at [198, 245] on span "ZAS FLAVIA MAGALI" at bounding box center [197, 243] width 54 height 6
type textarea "27311438757"
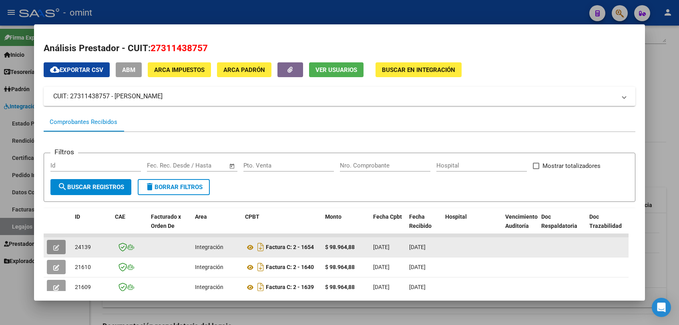
click at [60, 249] on button "button" at bounding box center [56, 247] width 19 height 14
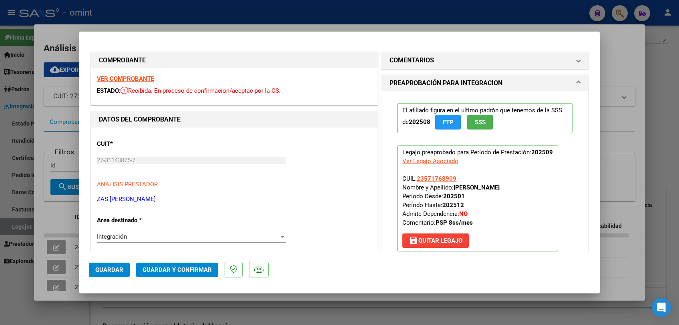
click at [146, 76] on strong "VER COMPROBANTE" at bounding box center [125, 78] width 57 height 7
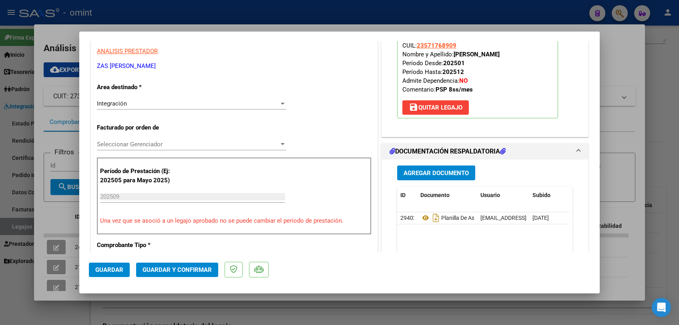
scroll to position [222, 0]
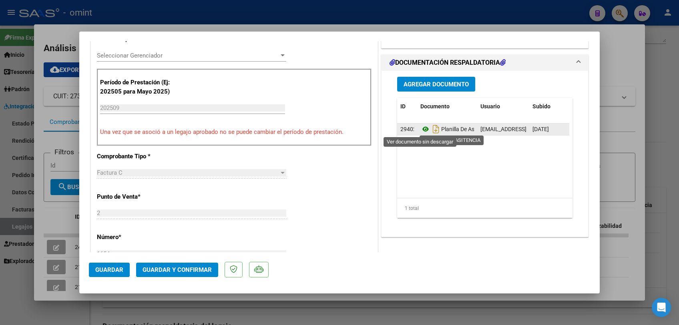
click at [422, 128] on icon at bounding box center [425, 129] width 10 height 10
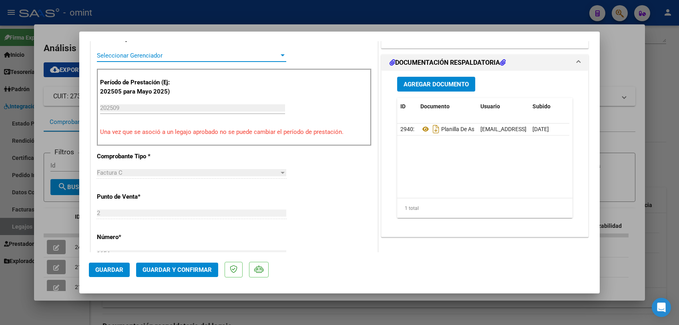
click at [145, 55] on span "Seleccionar Gerenciador" at bounding box center [188, 55] width 182 height 7
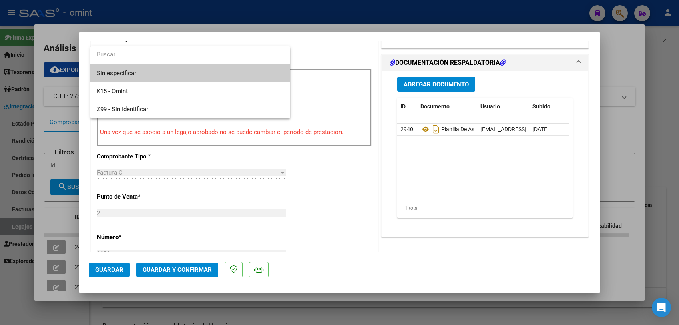
click at [132, 70] on span "Sin especificar" at bounding box center [190, 73] width 187 height 18
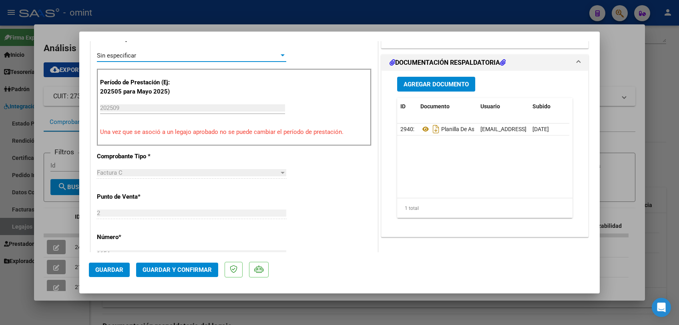
click at [166, 270] on span "Guardar y Confirmar" at bounding box center [176, 269] width 69 height 7
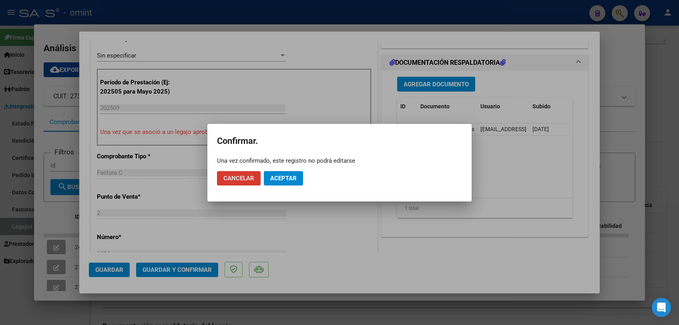
click at [287, 171] on button "Aceptar" at bounding box center [283, 178] width 39 height 14
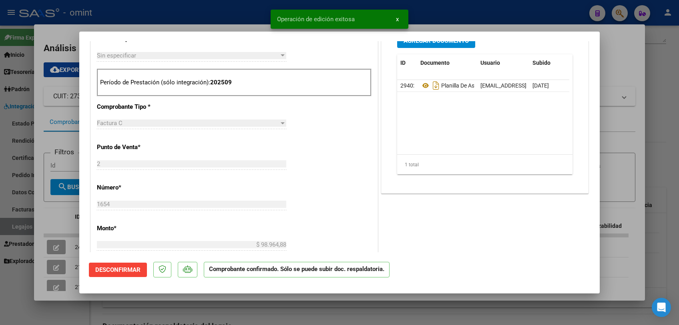
click at [245, 316] on div at bounding box center [339, 162] width 679 height 325
type input "$ 0,00"
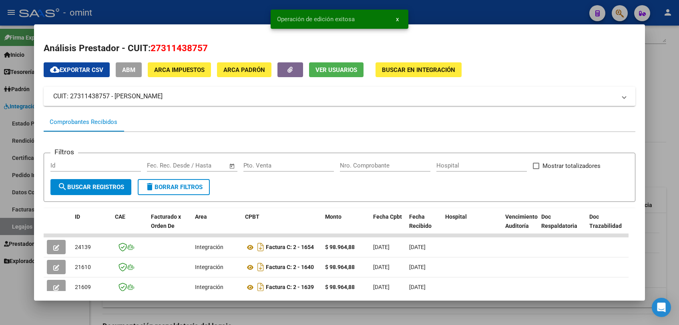
click at [223, 306] on div at bounding box center [339, 162] width 679 height 325
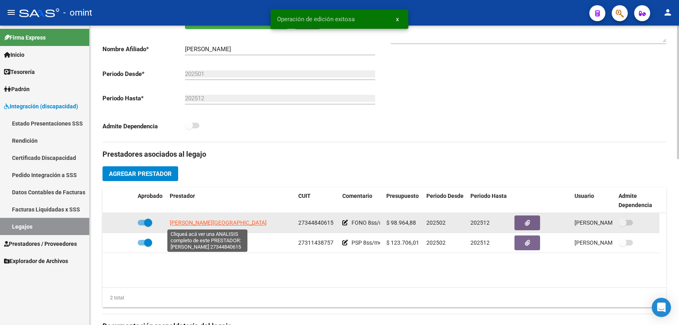
click at [186, 223] on span "GARCIA MORENO FLORENCIA" at bounding box center [218, 223] width 97 height 6
type textarea "27344840615"
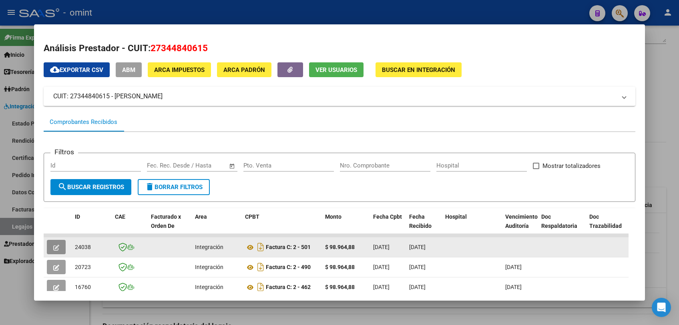
click at [61, 246] on button "button" at bounding box center [56, 247] width 19 height 14
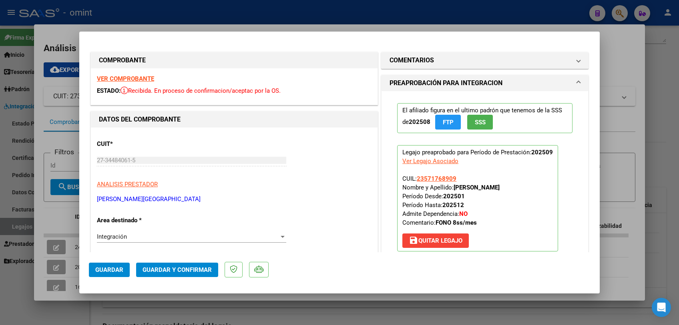
click at [144, 79] on strong "VER COMPROBANTE" at bounding box center [125, 78] width 57 height 7
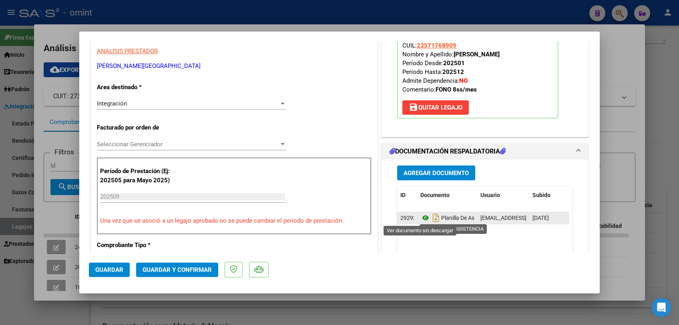
click at [422, 219] on icon at bounding box center [425, 218] width 10 height 10
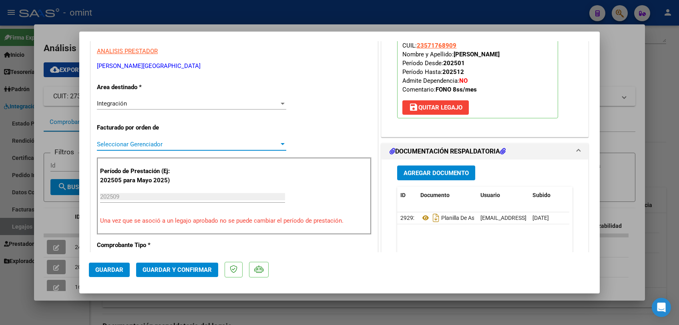
click at [162, 141] on span "Seleccionar Gerenciador" at bounding box center [188, 144] width 182 height 7
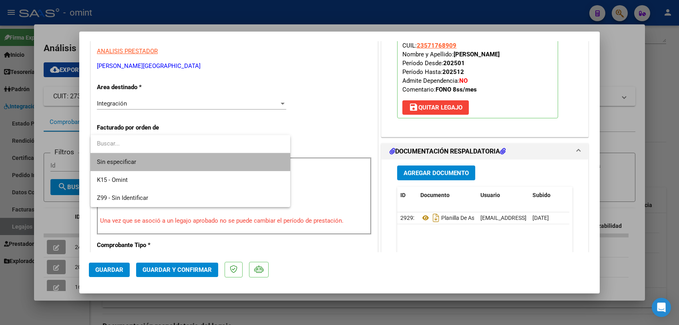
click at [153, 160] on span "Sin especificar" at bounding box center [190, 162] width 187 height 18
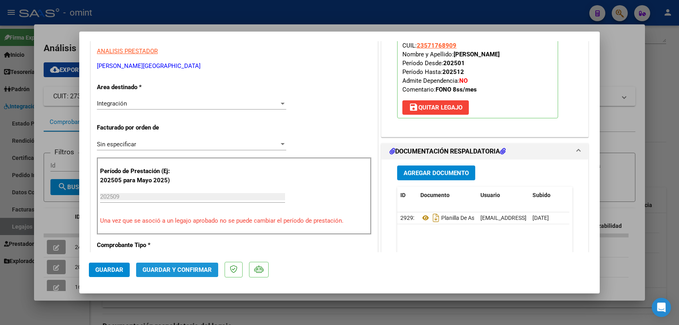
click at [158, 269] on span "Guardar y Confirmar" at bounding box center [176, 269] width 69 height 7
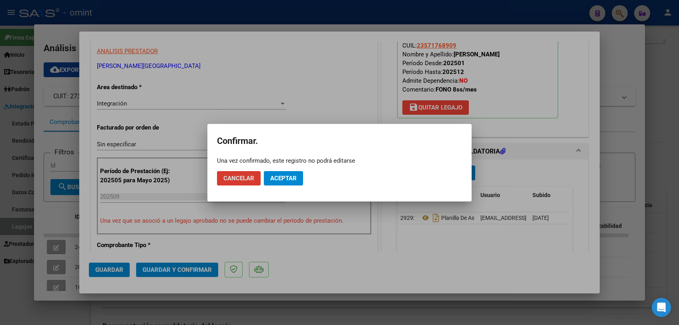
click at [285, 177] on span "Aceptar" at bounding box center [283, 178] width 26 height 7
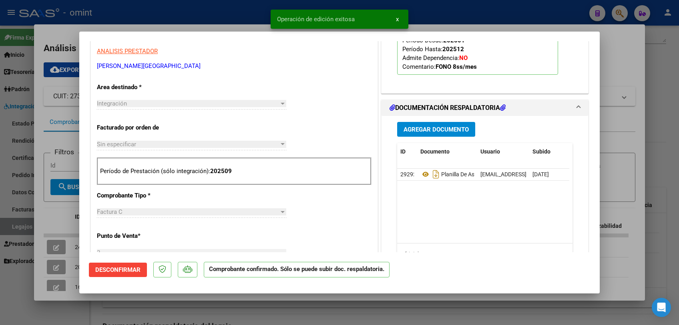
click at [266, 308] on div at bounding box center [339, 162] width 679 height 325
type input "$ 0,00"
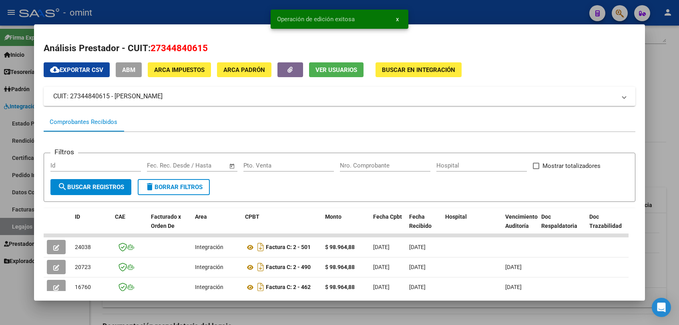
click at [266, 308] on div at bounding box center [339, 162] width 679 height 325
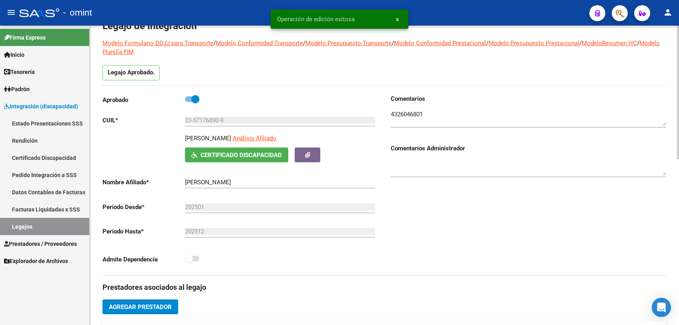
scroll to position [0, 0]
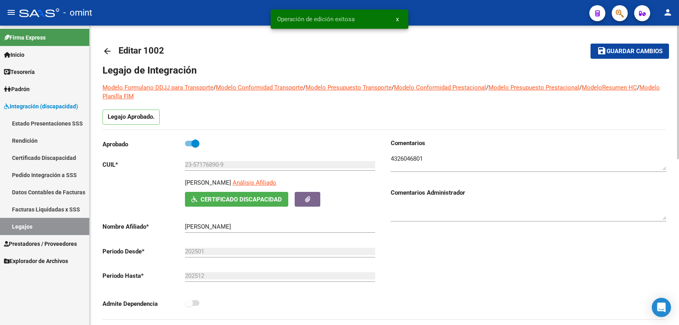
click at [613, 54] on span "Guardar cambios" at bounding box center [634, 51] width 56 height 7
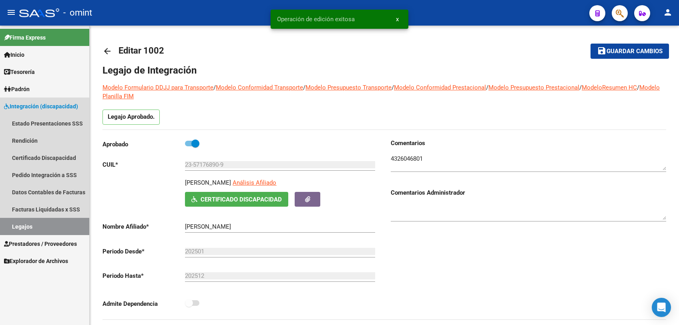
click at [35, 220] on link "Legajos" at bounding box center [44, 226] width 89 height 17
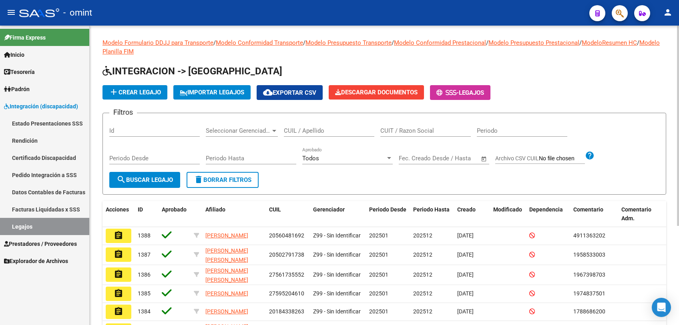
click at [321, 135] on div "CUIL / Apellido" at bounding box center [329, 128] width 90 height 17
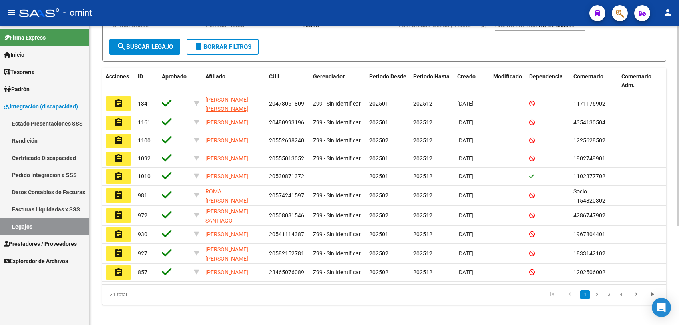
scroll to position [44, 0]
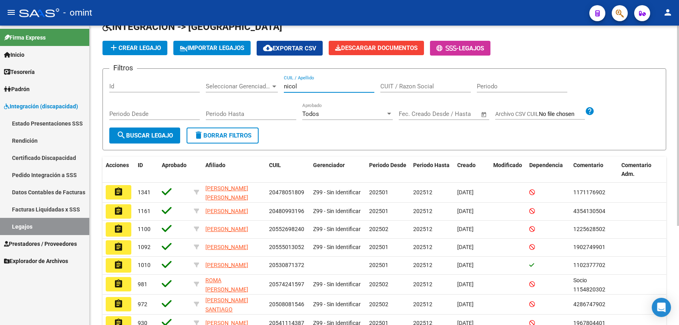
click at [293, 85] on input "nicol" at bounding box center [329, 86] width 90 height 7
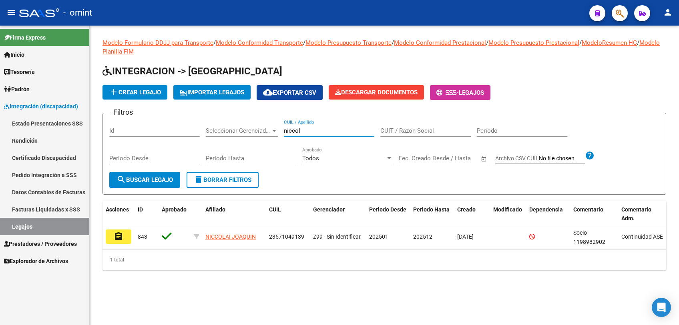
scroll to position [0, 0]
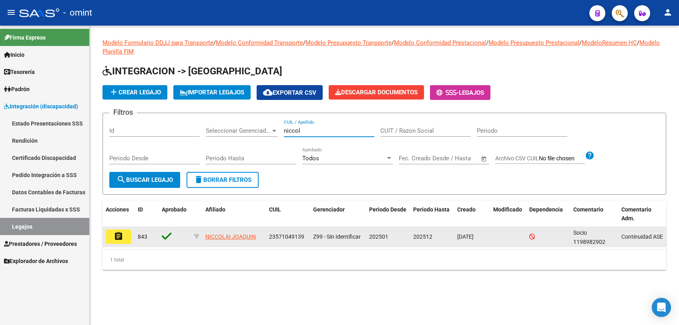
type input "niccol"
click at [115, 234] on mat-icon "assignment" at bounding box center [119, 237] width 10 height 10
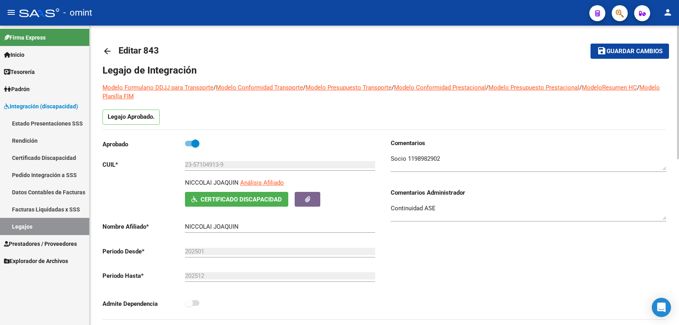
scroll to position [178, 0]
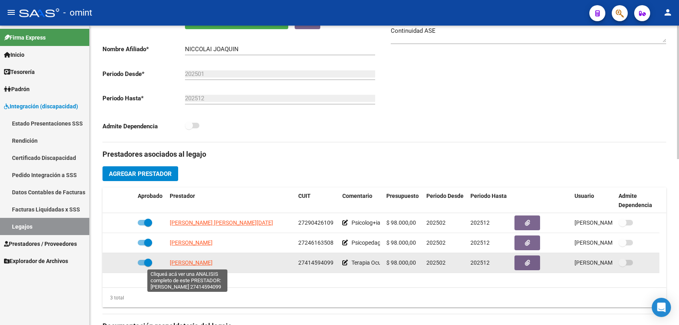
click at [182, 260] on span "FLOR EVELYN" at bounding box center [191, 263] width 43 height 6
type textarea "27414594099"
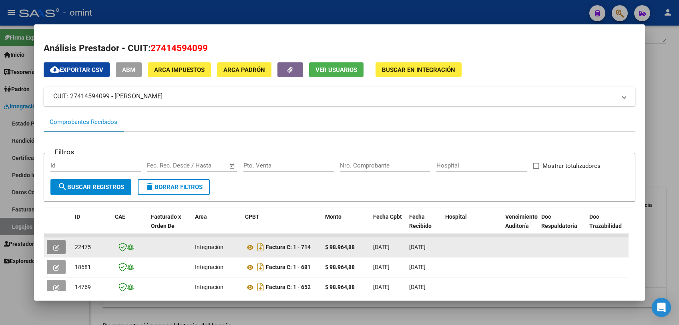
click at [56, 250] on icon "button" at bounding box center [56, 248] width 6 height 6
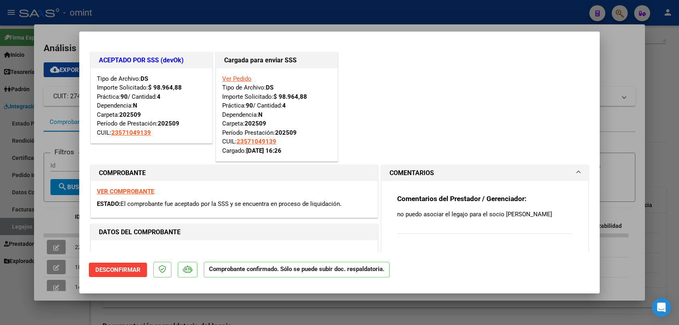
click at [140, 311] on div at bounding box center [339, 162] width 679 height 325
type input "$ 0,00"
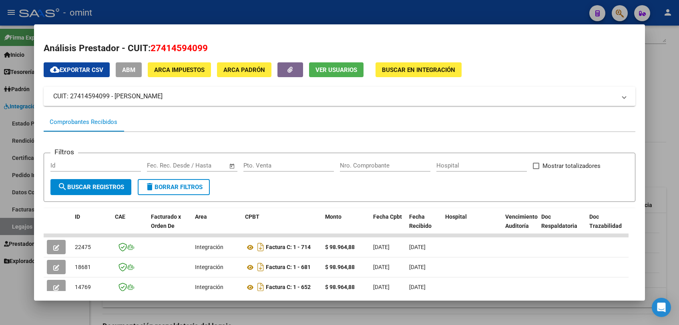
click at [140, 311] on div at bounding box center [339, 162] width 679 height 325
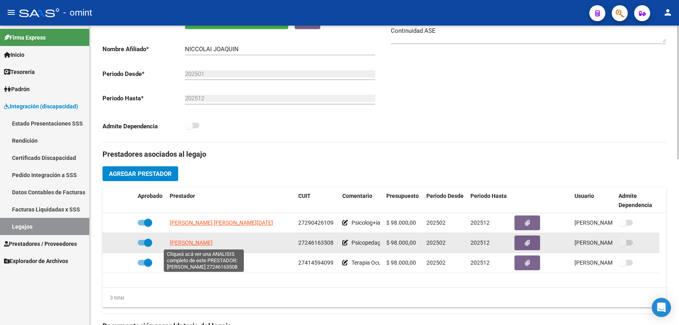
click at [185, 242] on span "ILARRI VERONICA ANDREA" at bounding box center [191, 243] width 43 height 6
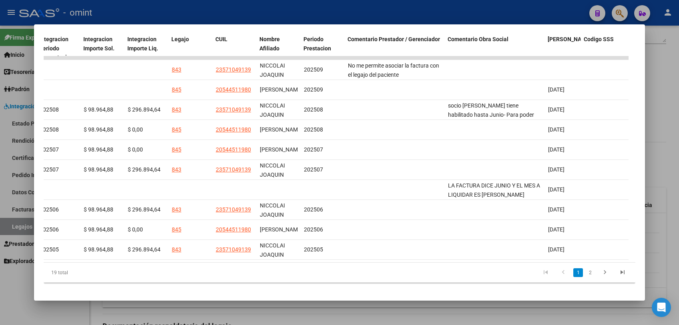
scroll to position [0, 0]
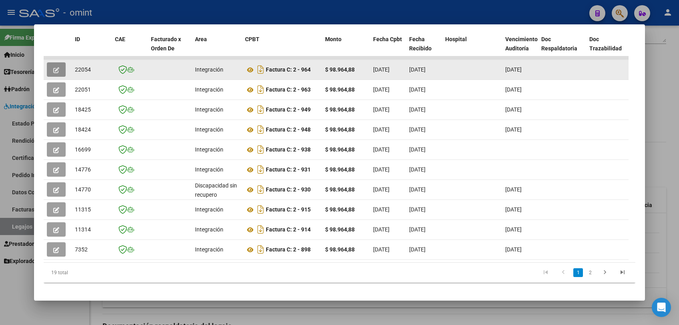
click at [58, 71] on icon "button" at bounding box center [56, 70] width 6 height 6
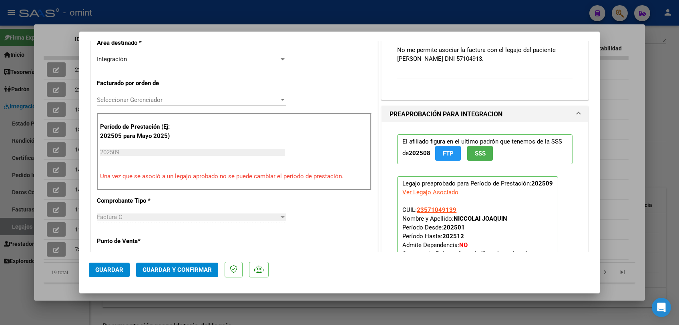
scroll to position [133, 0]
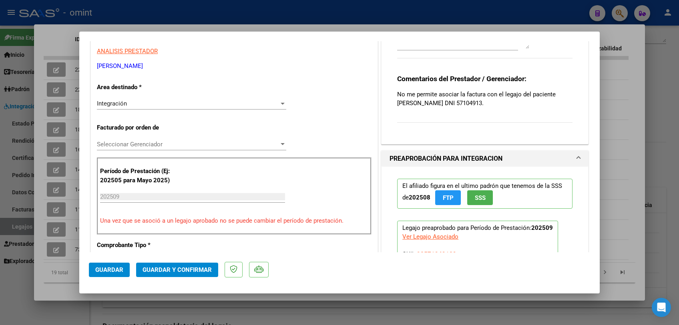
click at [188, 142] on span "Seleccionar Gerenciador" at bounding box center [188, 144] width 182 height 7
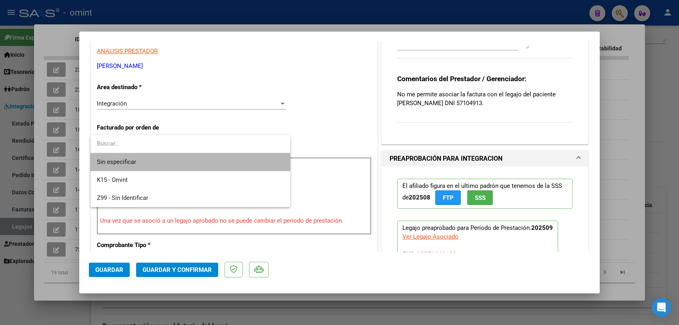
click at [172, 160] on span "Sin especificar" at bounding box center [190, 162] width 187 height 18
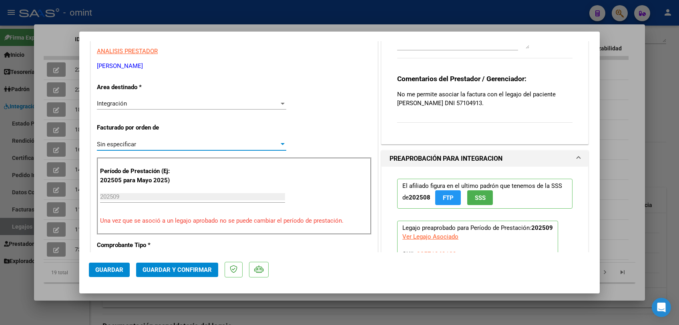
scroll to position [0, 0]
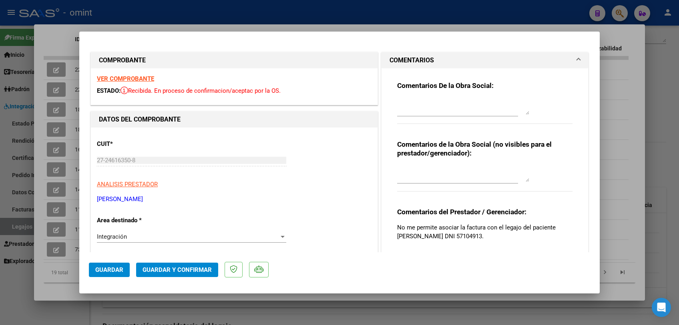
click at [122, 76] on strong "VER COMPROBANTE" at bounding box center [125, 78] width 57 height 7
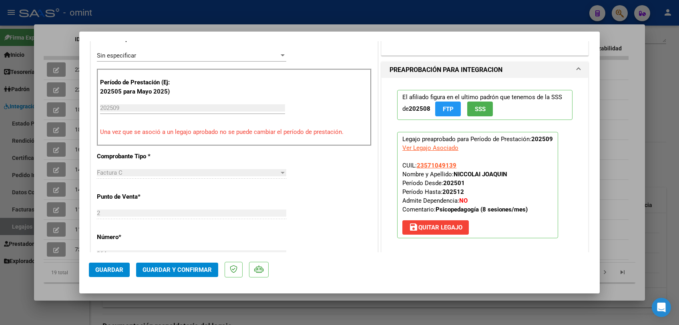
scroll to position [311, 0]
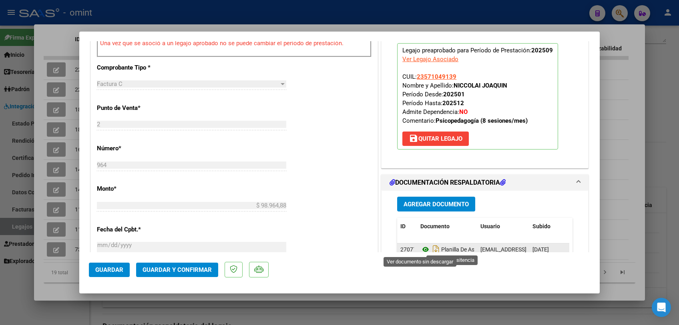
click at [421, 250] on icon at bounding box center [425, 250] width 10 height 10
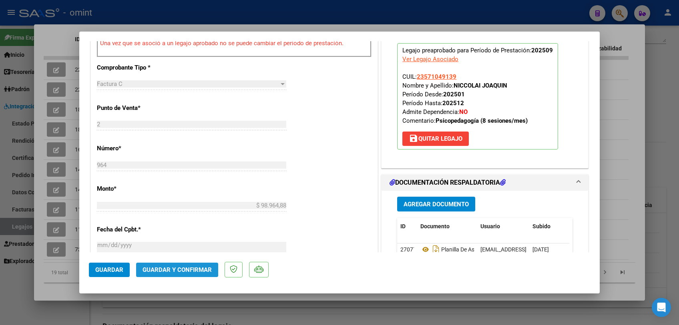
click at [167, 271] on span "Guardar y Confirmar" at bounding box center [176, 269] width 69 height 7
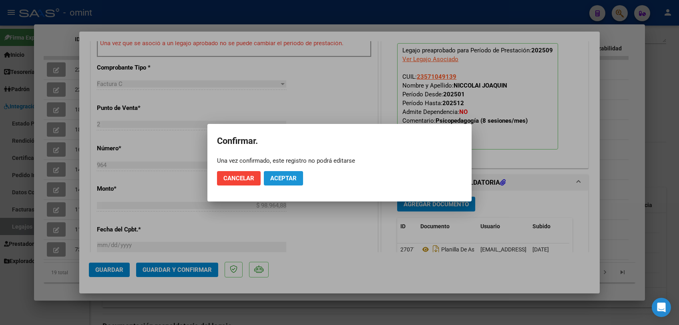
click at [284, 178] on span "Aceptar" at bounding box center [283, 178] width 26 height 7
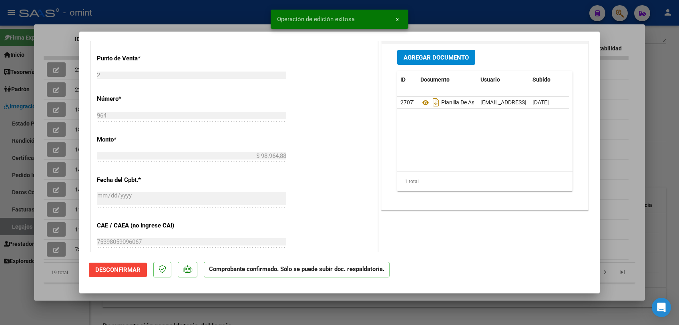
click at [278, 312] on div at bounding box center [339, 162] width 679 height 325
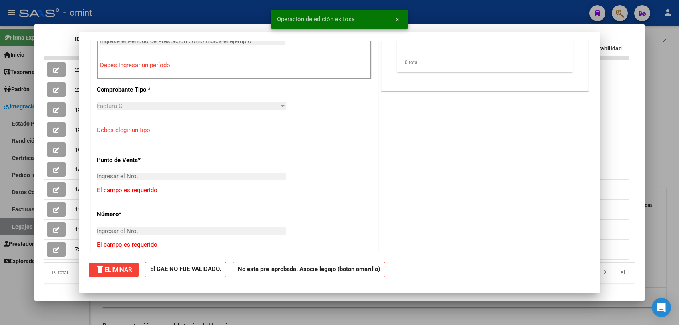
scroll to position [0, 0]
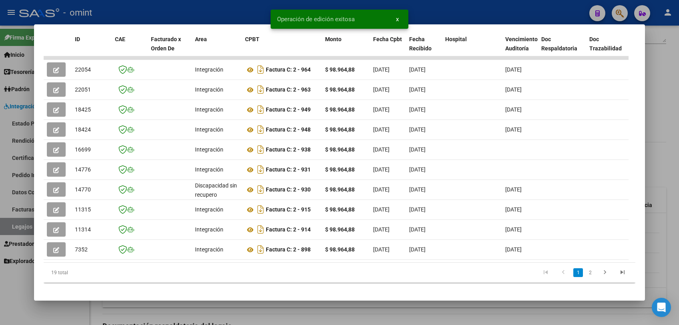
click at [278, 312] on div at bounding box center [339, 162] width 679 height 325
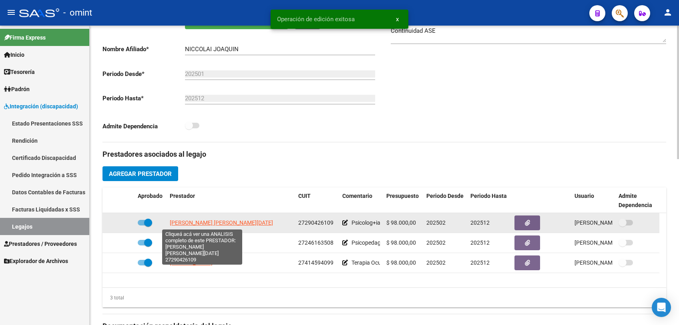
click at [198, 220] on span "MOSQUERA MARIA NOEL" at bounding box center [221, 223] width 103 height 6
type textarea "27290426109"
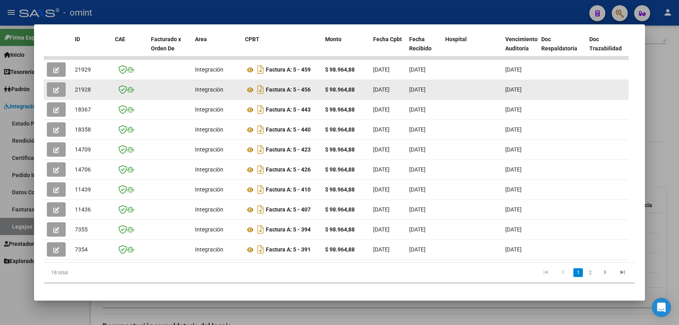
click at [56, 95] on button "button" at bounding box center [56, 89] width 19 height 14
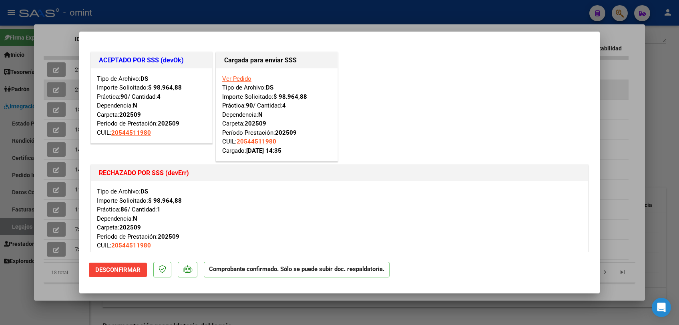
click at [56, 95] on div at bounding box center [339, 162] width 679 height 325
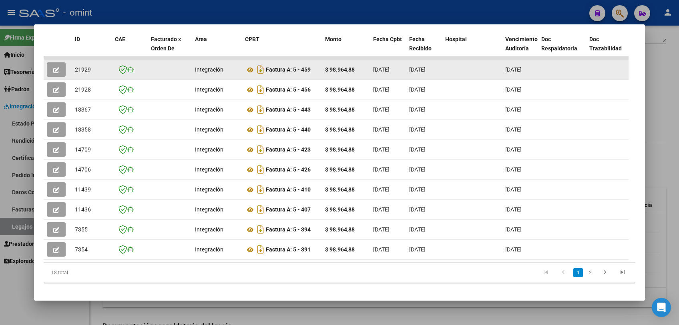
click at [55, 70] on icon "button" at bounding box center [56, 70] width 6 height 6
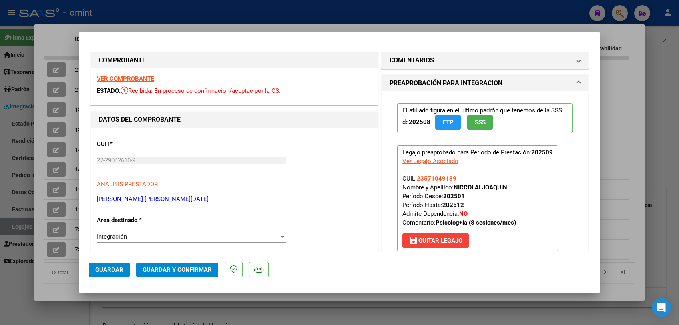
click at [132, 77] on strong "VER COMPROBANTE" at bounding box center [125, 78] width 57 height 7
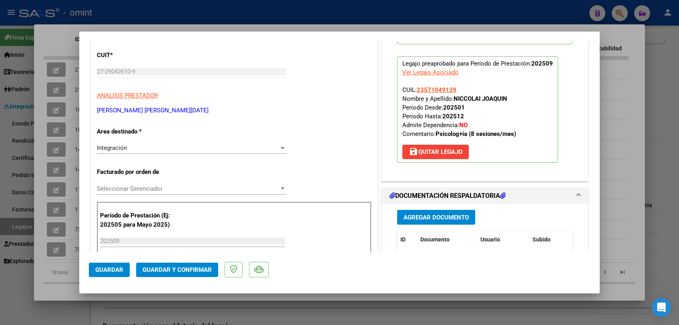
scroll to position [133, 0]
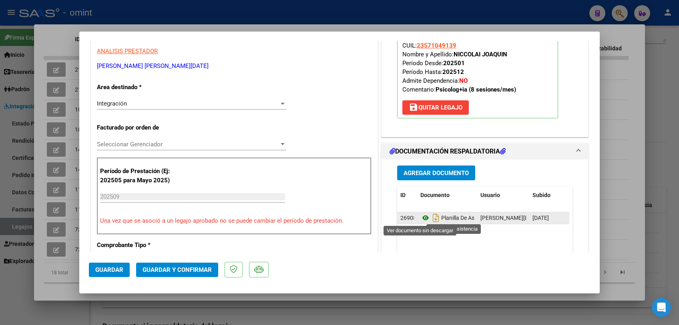
click at [421, 217] on icon at bounding box center [425, 218] width 10 height 10
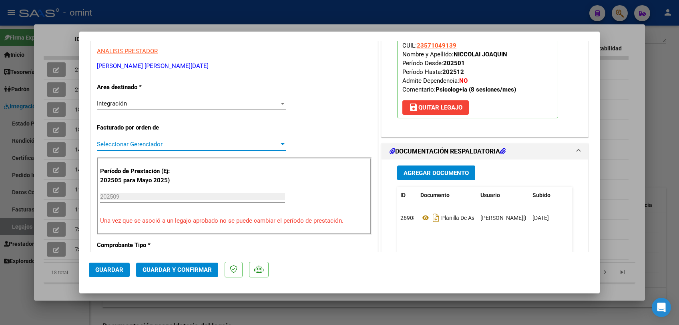
click at [194, 143] on span "Seleccionar Gerenciador" at bounding box center [188, 144] width 182 height 7
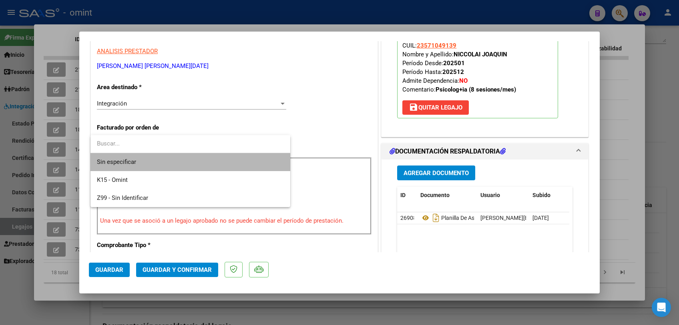
click at [190, 160] on span "Sin especificar" at bounding box center [190, 162] width 187 height 18
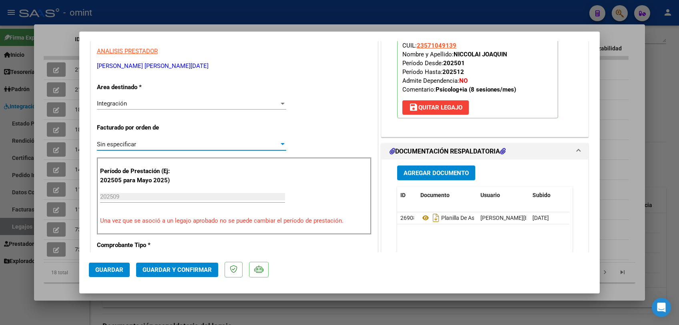
click at [184, 271] on span "Guardar y Confirmar" at bounding box center [176, 269] width 69 height 7
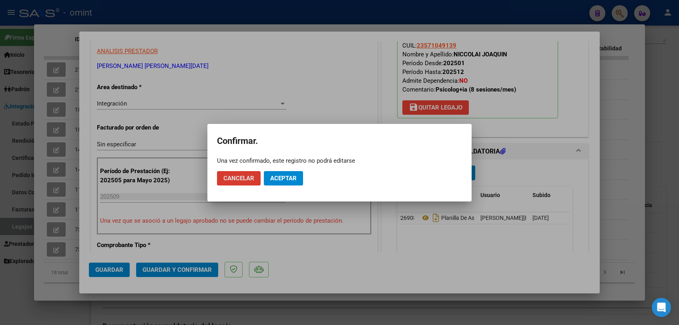
click at [284, 178] on span "Aceptar" at bounding box center [283, 178] width 26 height 7
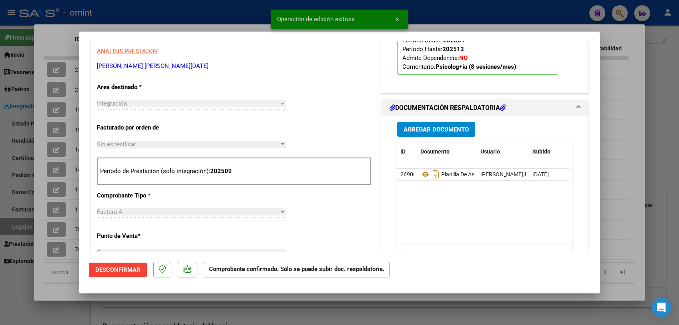
click at [280, 312] on div at bounding box center [339, 162] width 679 height 325
type input "$ 0,00"
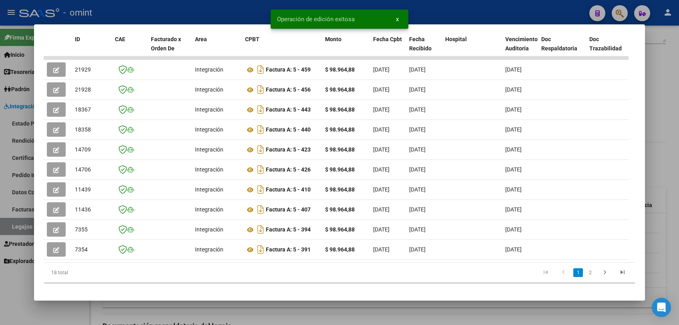
click at [280, 312] on div at bounding box center [339, 162] width 679 height 325
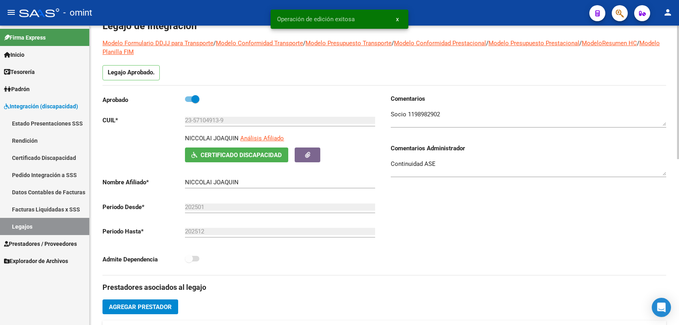
scroll to position [0, 0]
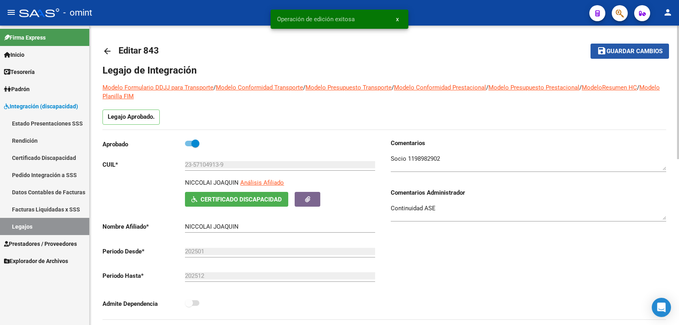
click at [619, 54] on span "Guardar cambios" at bounding box center [634, 51] width 56 height 7
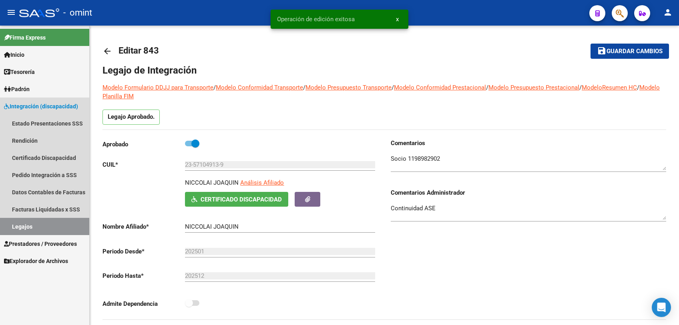
click at [18, 223] on link "Legajos" at bounding box center [44, 226] width 89 height 17
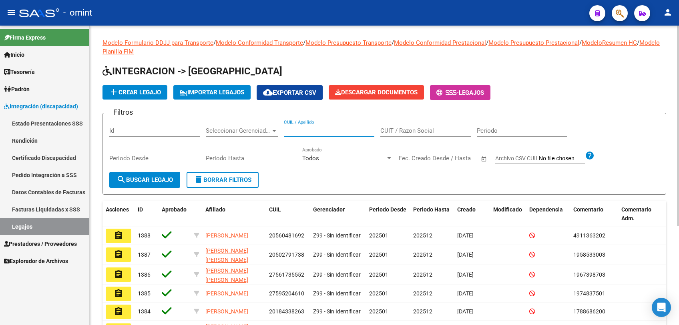
click at [307, 130] on input "CUIL / Apellido" at bounding box center [329, 130] width 90 height 7
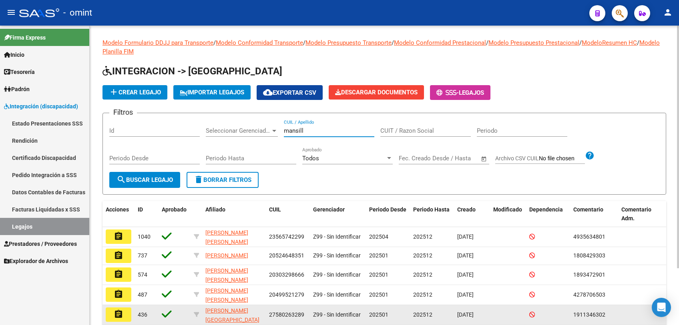
type input "mansill"
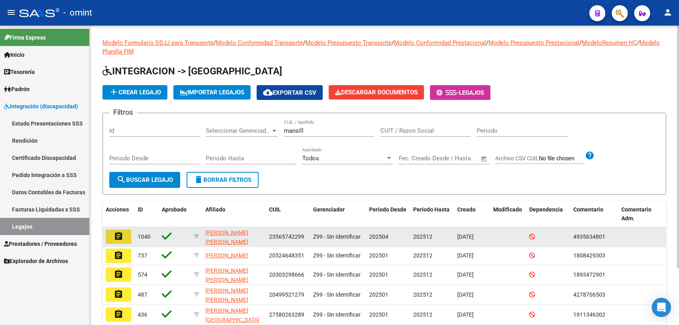
click at [130, 233] on button "assignment" at bounding box center [119, 237] width 26 height 14
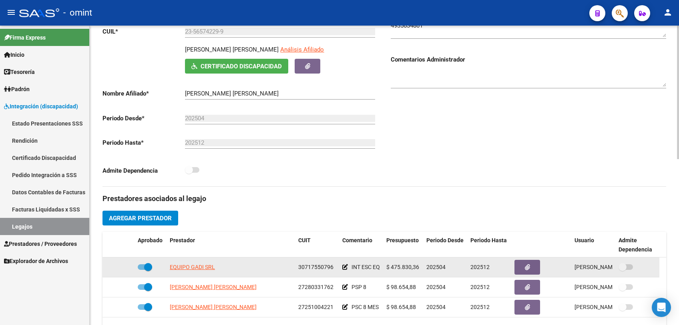
scroll to position [266, 0]
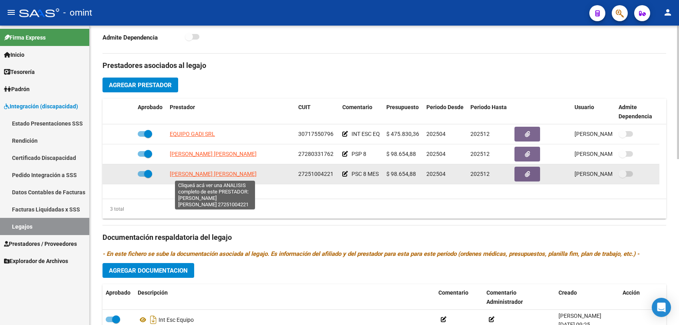
click at [200, 175] on span "GOPP PEREIRO MARIA ALEJANDRA" at bounding box center [213, 174] width 87 height 6
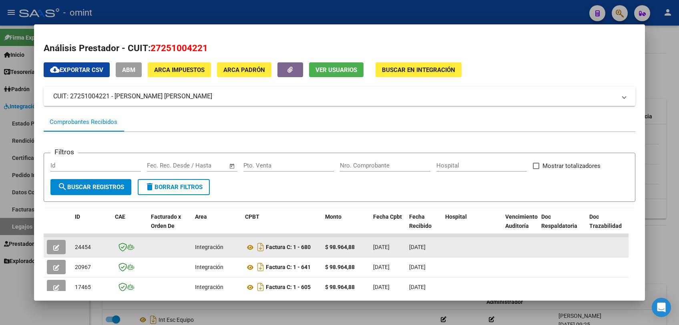
click at [52, 246] on button "button" at bounding box center [56, 247] width 19 height 14
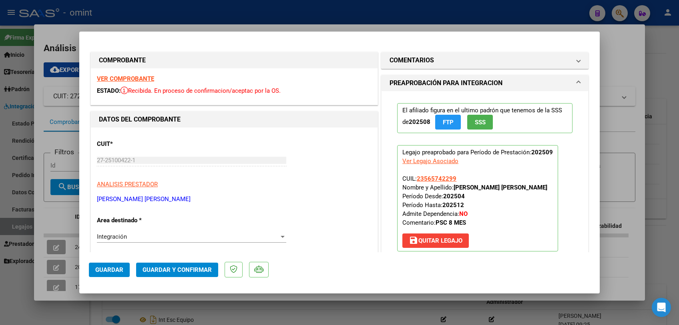
click at [134, 80] on strong "VER COMPROBANTE" at bounding box center [125, 78] width 57 height 7
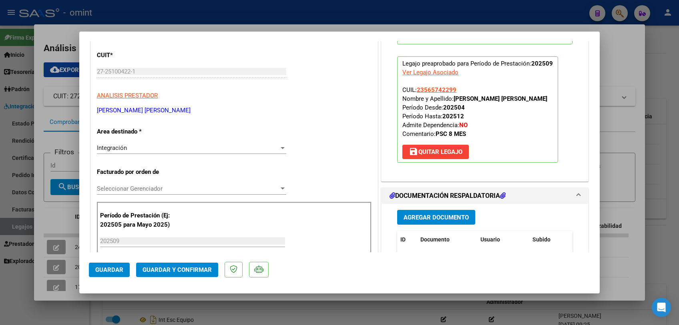
scroll to position [178, 0]
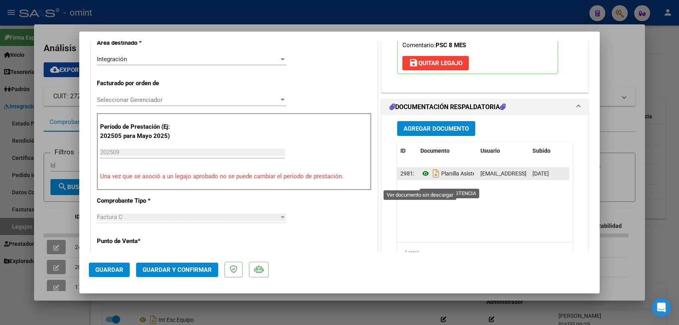
click at [422, 178] on icon at bounding box center [425, 174] width 10 height 10
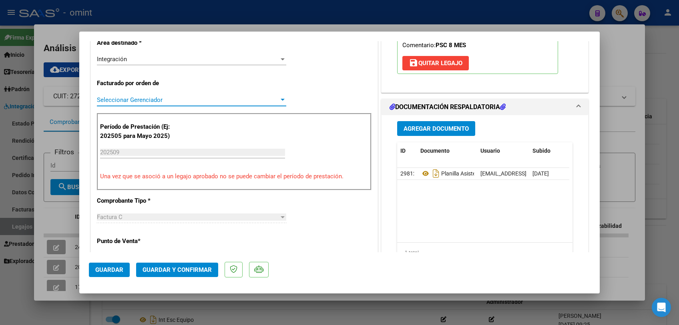
click at [140, 98] on span "Seleccionar Gerenciador" at bounding box center [188, 99] width 182 height 7
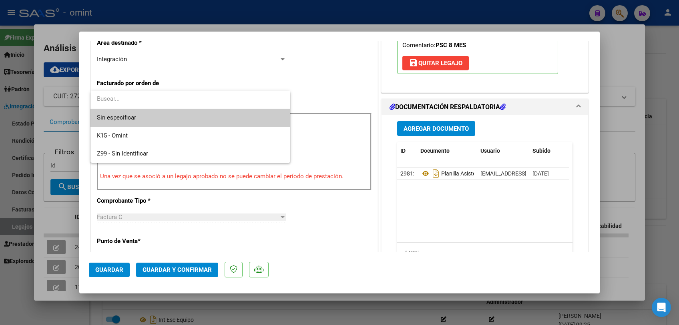
click at [139, 120] on span "Sin especificar" at bounding box center [190, 118] width 187 height 18
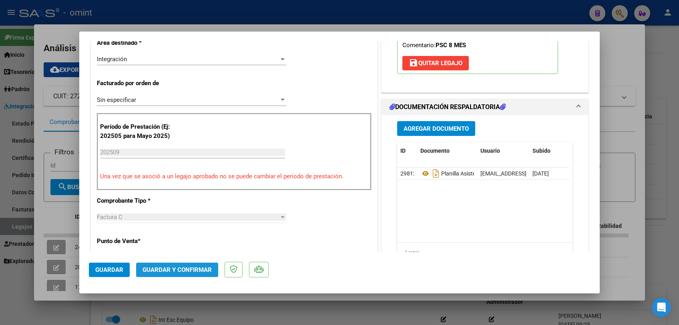
click at [180, 271] on span "Guardar y Confirmar" at bounding box center [176, 269] width 69 height 7
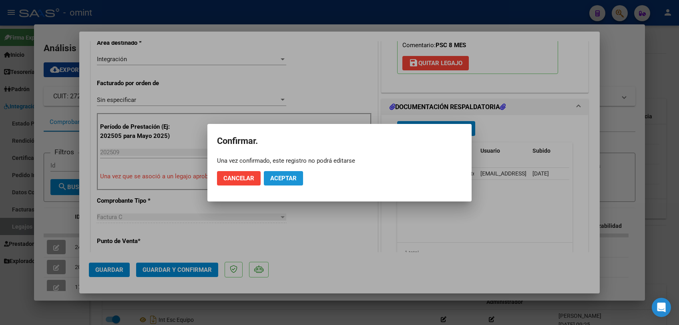
click at [283, 179] on span "Aceptar" at bounding box center [283, 178] width 26 height 7
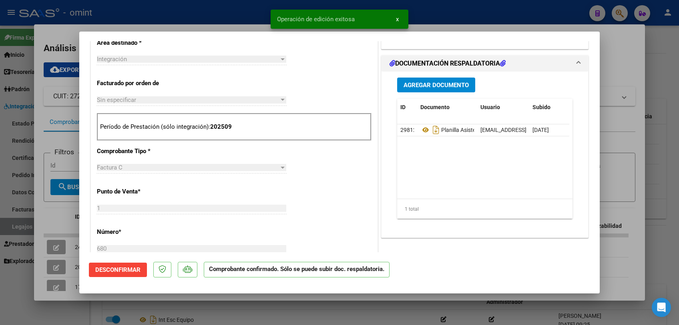
click at [283, 311] on div at bounding box center [339, 162] width 679 height 325
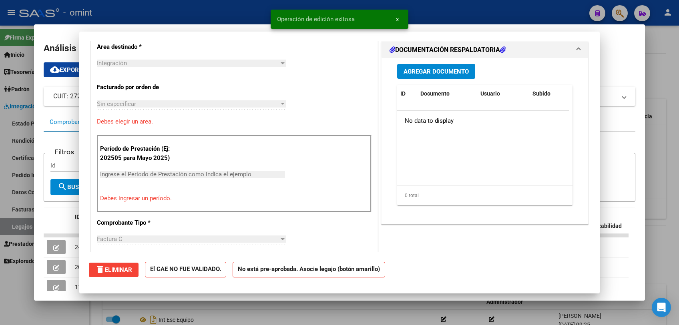
scroll to position [0, 0]
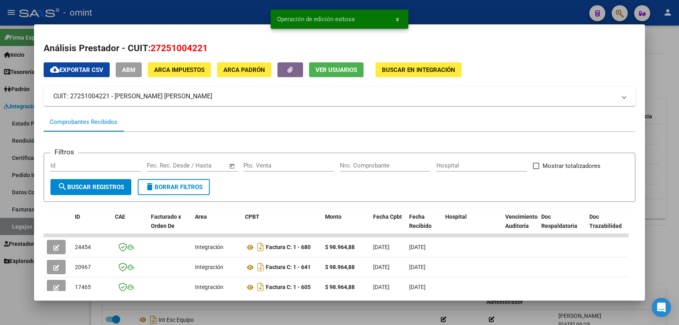
click at [283, 311] on div at bounding box center [339, 162] width 679 height 325
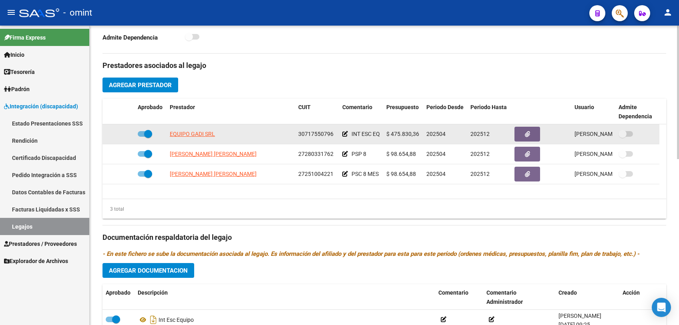
click at [196, 130] on app-link-go-to "EQUIPO GADI SRL" at bounding box center [192, 134] width 45 height 9
click at [195, 131] on span "EQUIPO GADI SRL" at bounding box center [192, 134] width 45 height 6
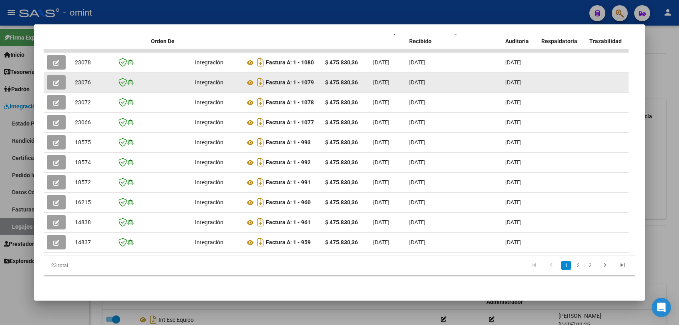
click at [52, 75] on button "button" at bounding box center [56, 82] width 19 height 14
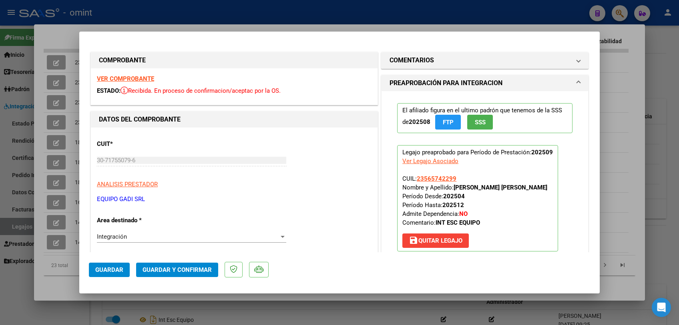
click at [127, 78] on strong "VER COMPROBANTE" at bounding box center [125, 78] width 57 height 7
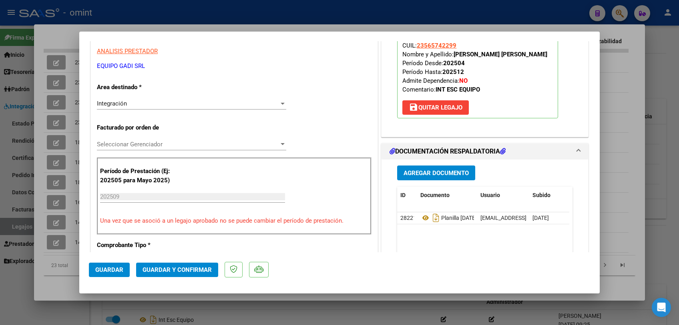
scroll to position [222, 0]
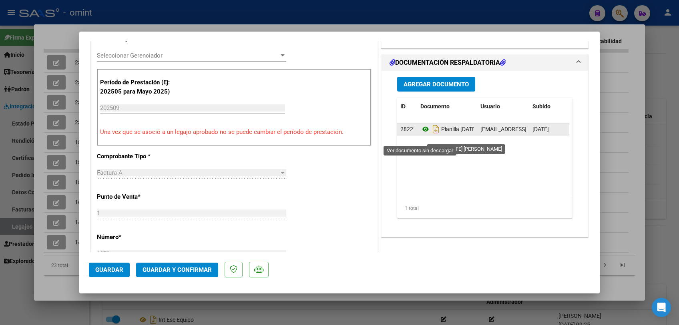
click at [421, 134] on icon at bounding box center [425, 129] width 10 height 10
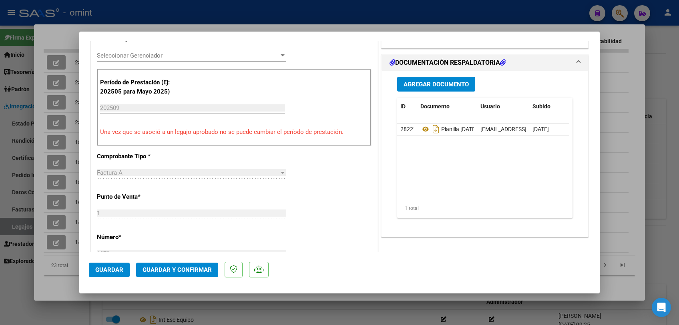
click at [140, 56] on span "Seleccionar Gerenciador" at bounding box center [188, 55] width 182 height 7
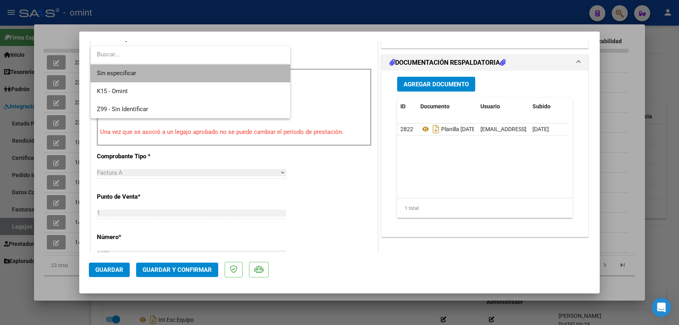
click at [130, 70] on span "Sin especificar" at bounding box center [190, 73] width 187 height 18
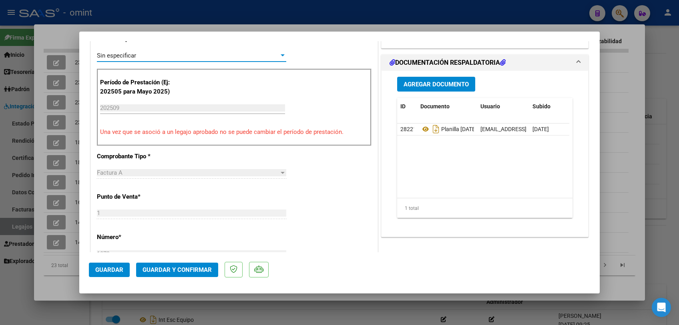
click at [170, 268] on span "Guardar y Confirmar" at bounding box center [176, 269] width 69 height 7
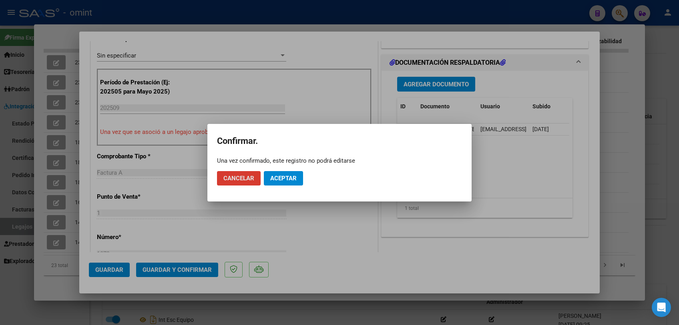
click at [284, 169] on mat-dialog-actions "Cancelar Aceptar" at bounding box center [339, 178] width 245 height 27
click at [280, 174] on button "Aceptar" at bounding box center [283, 178] width 39 height 14
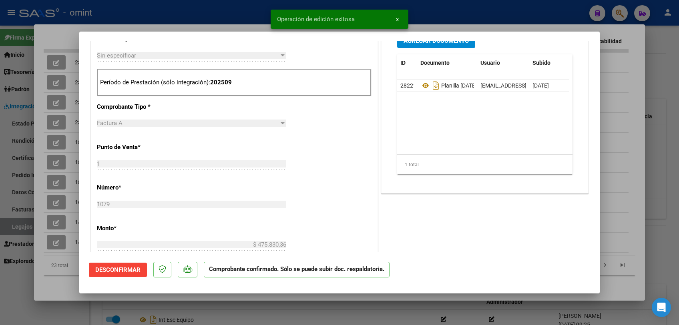
click at [285, 318] on div at bounding box center [339, 162] width 679 height 325
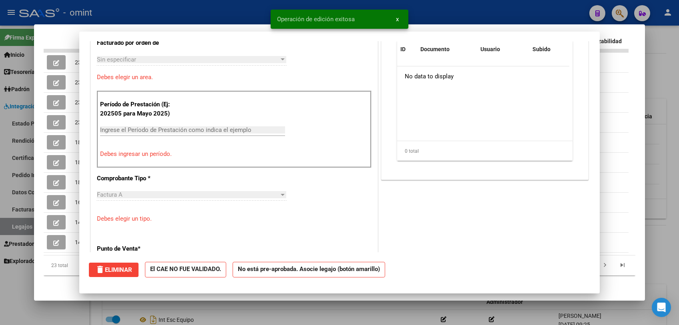
scroll to position [0, 0]
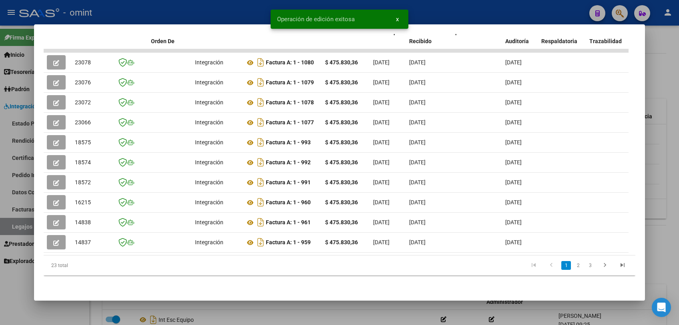
click at [285, 318] on div at bounding box center [339, 162] width 679 height 325
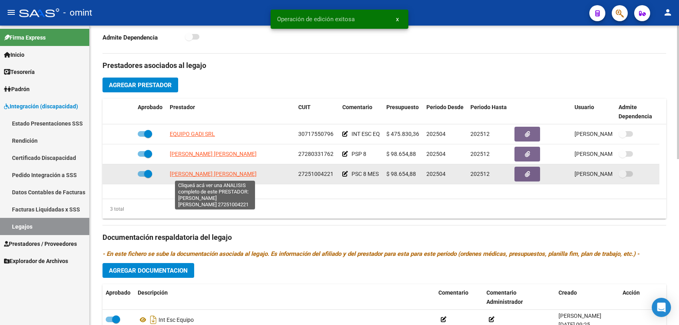
click at [224, 174] on span "GOPP PEREIRO MARIA ALEJANDRA" at bounding box center [213, 174] width 87 height 6
type textarea "27251004221"
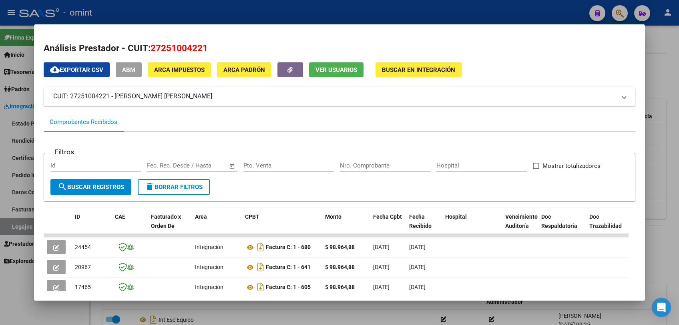
scroll to position [89, 0]
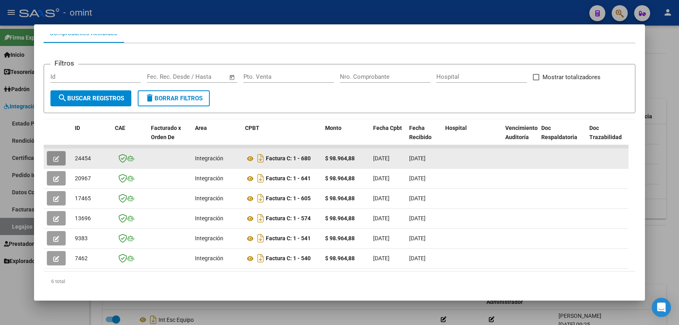
click at [48, 158] on button "button" at bounding box center [56, 158] width 19 height 14
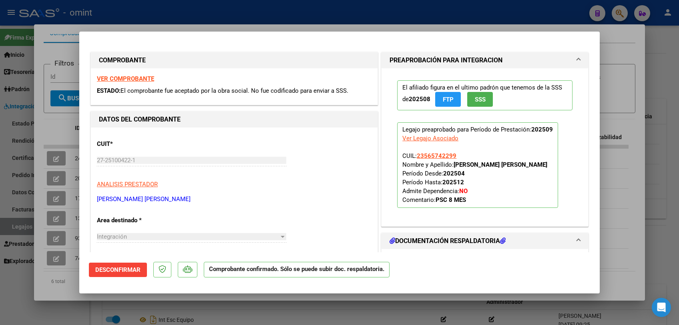
click at [250, 307] on div at bounding box center [339, 162] width 679 height 325
type input "$ 0,00"
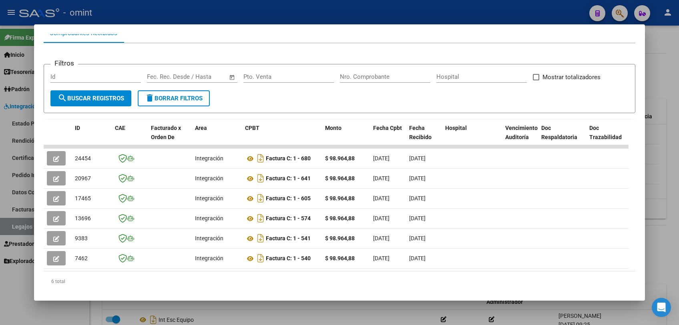
click at [250, 307] on div at bounding box center [339, 162] width 679 height 325
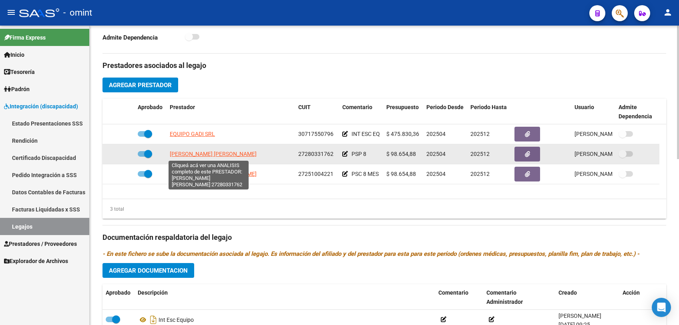
click at [194, 156] on span "CIRILLO CLAUDIA ALEJANDRA" at bounding box center [213, 154] width 87 height 6
type textarea "27280331762"
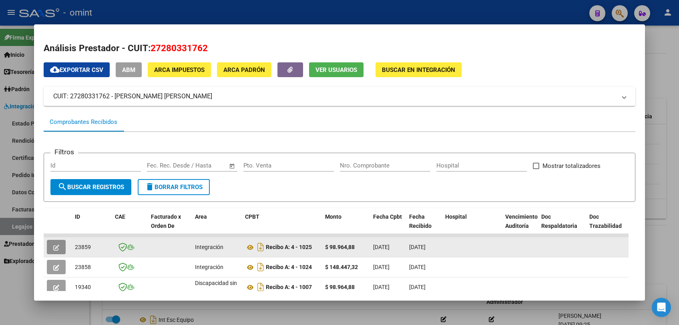
click at [56, 245] on icon "button" at bounding box center [56, 248] width 6 height 6
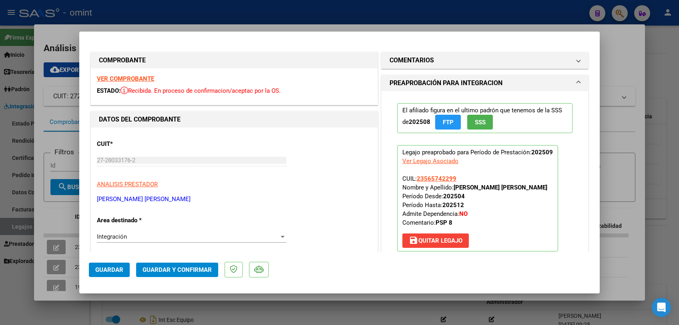
click at [144, 80] on strong "VER COMPROBANTE" at bounding box center [125, 78] width 57 height 7
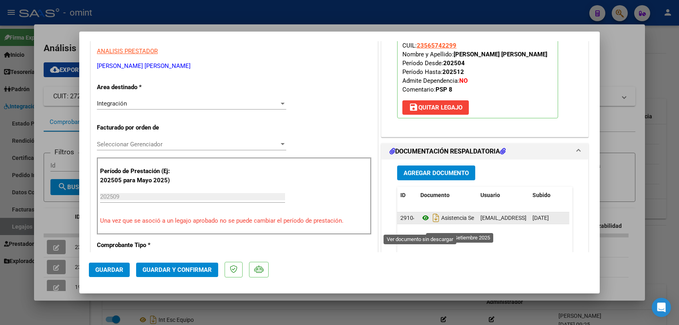
click at [423, 223] on icon at bounding box center [425, 218] width 10 height 10
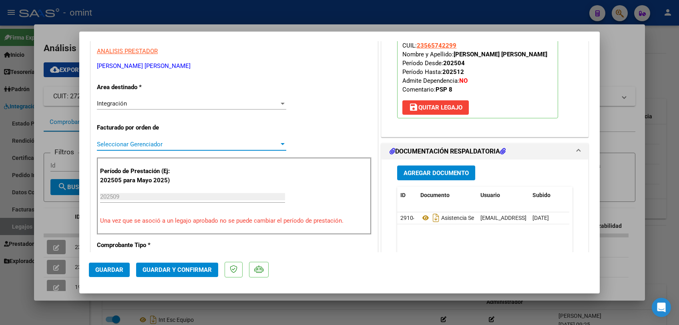
click at [179, 143] on span "Seleccionar Gerenciador" at bounding box center [188, 144] width 182 height 7
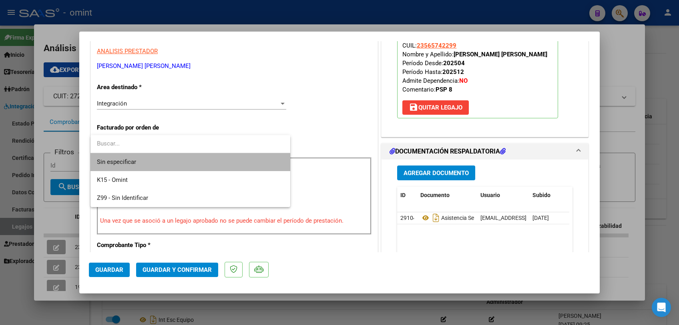
click at [178, 162] on span "Sin especificar" at bounding box center [190, 162] width 187 height 18
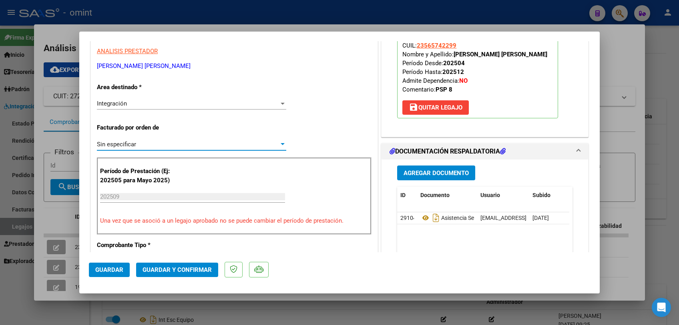
click at [187, 268] on span "Guardar y Confirmar" at bounding box center [176, 269] width 69 height 7
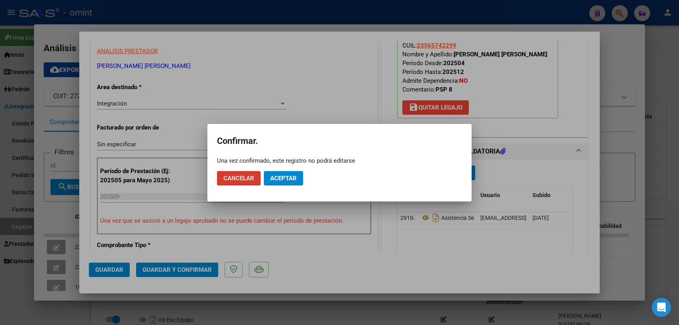
click at [288, 175] on span "Aceptar" at bounding box center [283, 178] width 26 height 7
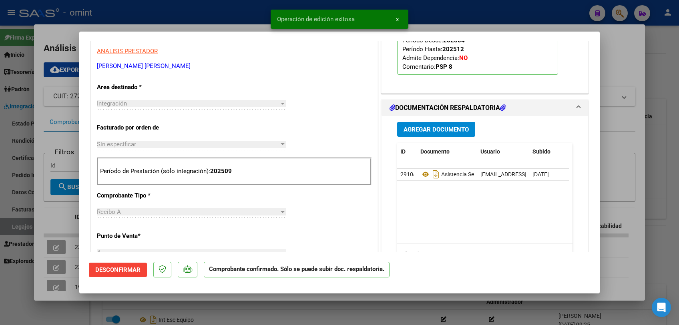
click at [292, 314] on div at bounding box center [339, 162] width 679 height 325
type input "$ 0,00"
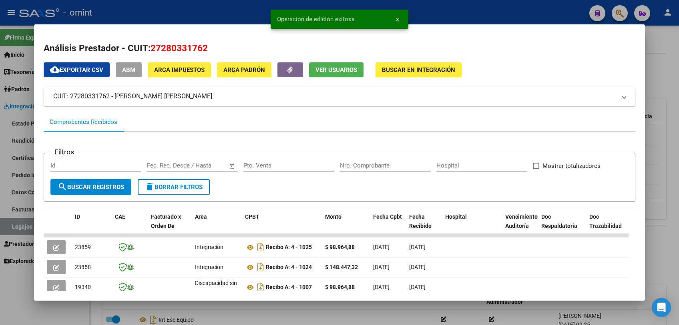
click at [292, 314] on div at bounding box center [339, 162] width 679 height 325
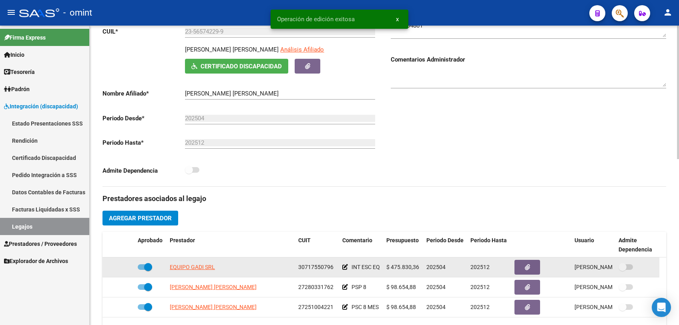
scroll to position [0, 0]
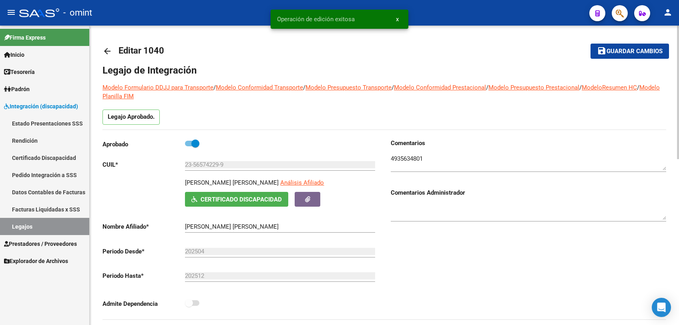
click at [616, 48] on span "Guardar cambios" at bounding box center [634, 51] width 56 height 7
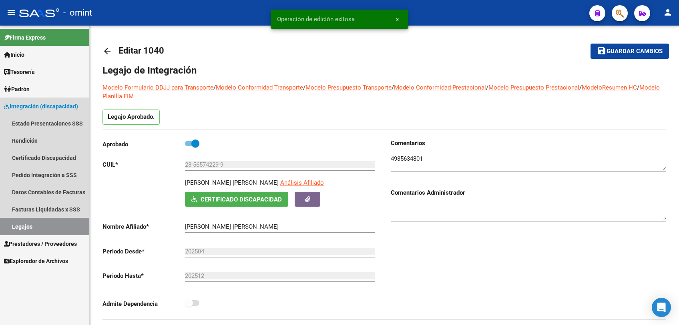
click at [18, 223] on link "Legajos" at bounding box center [44, 226] width 89 height 17
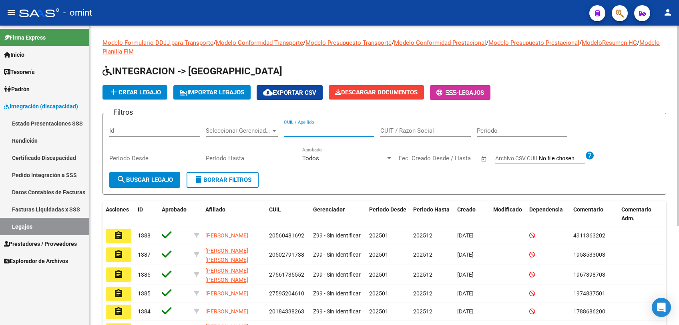
click at [313, 128] on input "CUIL / Apellido" at bounding box center [329, 130] width 90 height 7
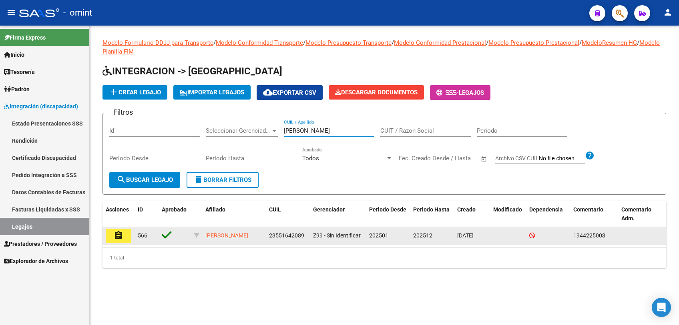
type input "mongio"
click at [118, 230] on button "assignment" at bounding box center [119, 236] width 26 height 14
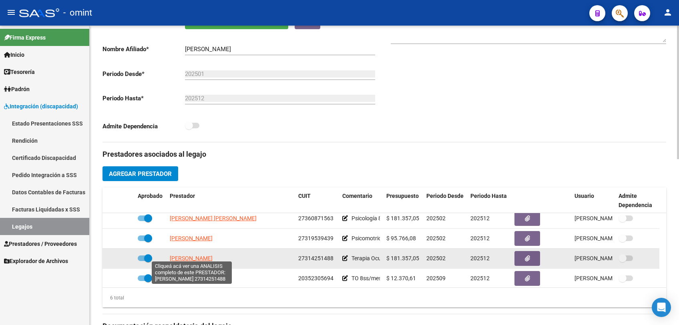
scroll to position [48, 0]
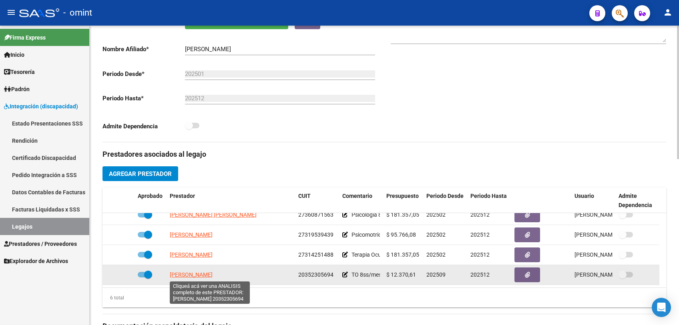
click at [212, 272] on span "RODRIGUEZ GUSTAVO ADOLFO" at bounding box center [191, 275] width 43 height 6
type textarea "20352305694"
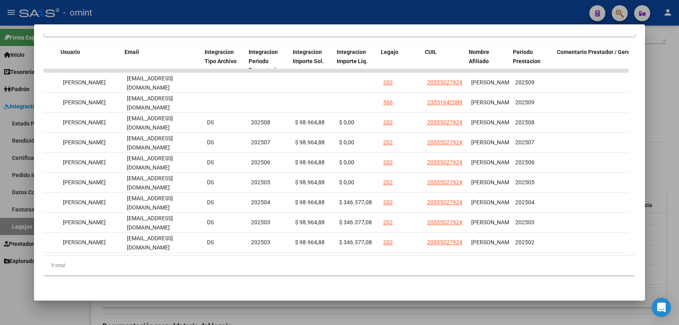
scroll to position [0, 0]
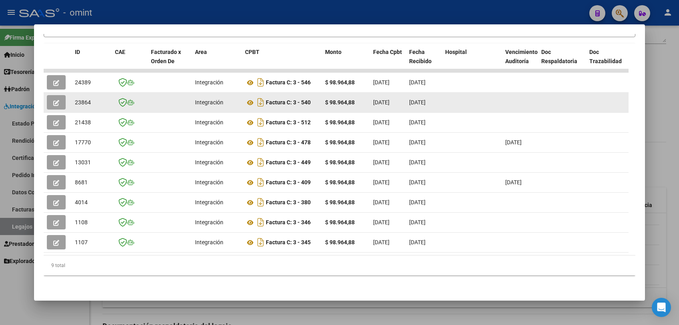
click at [55, 95] on button "button" at bounding box center [56, 102] width 19 height 14
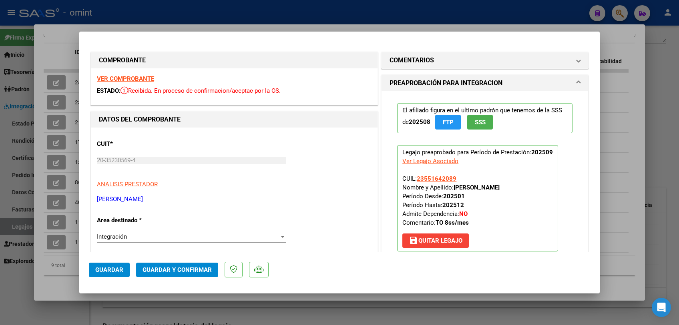
click at [136, 79] on strong "VER COMPROBANTE" at bounding box center [125, 78] width 57 height 7
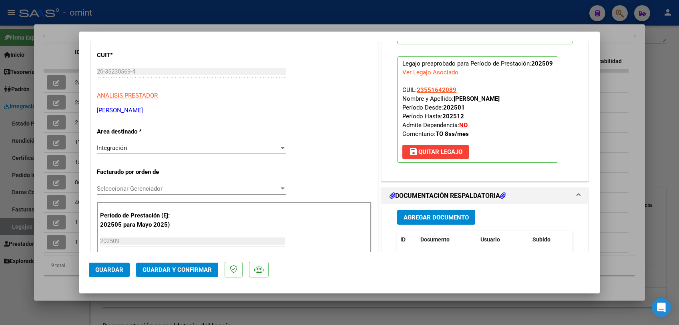
scroll to position [133, 0]
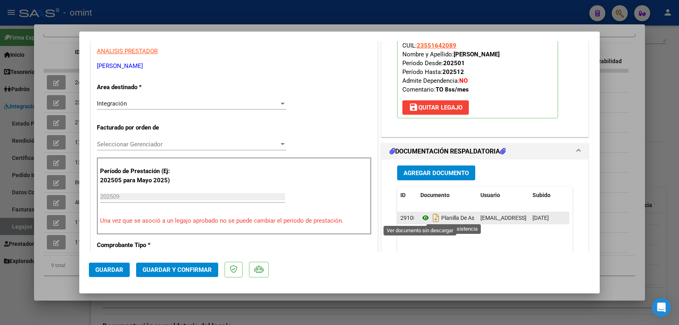
click at [420, 214] on icon at bounding box center [425, 218] width 10 height 10
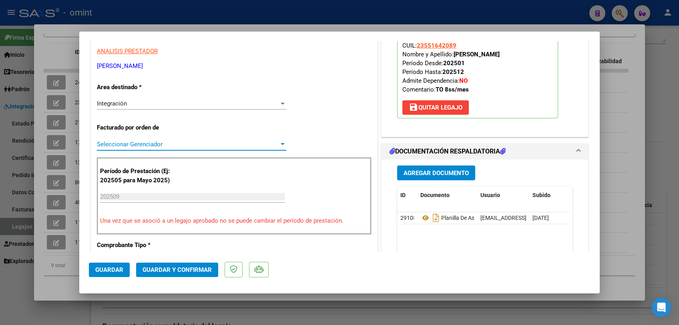
click at [144, 146] on span "Seleccionar Gerenciador" at bounding box center [188, 144] width 182 height 7
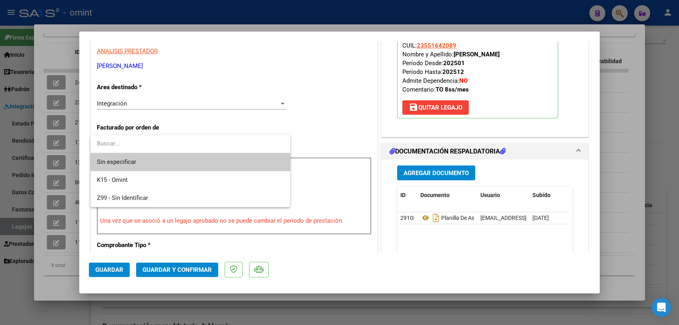
click at [143, 162] on span "Sin especificar" at bounding box center [190, 162] width 187 height 18
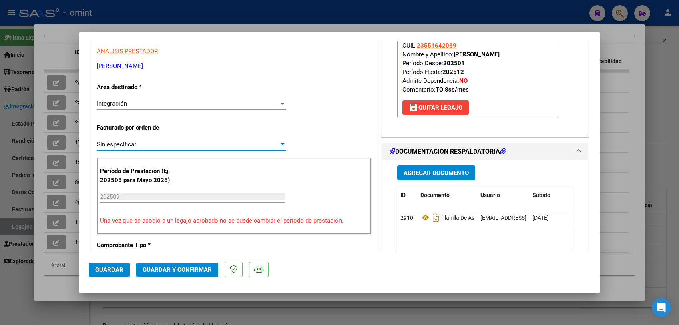
click at [156, 274] on button "Guardar y Confirmar" at bounding box center [177, 270] width 82 height 14
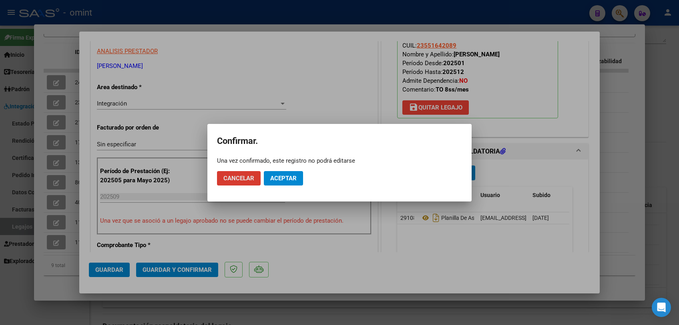
click at [288, 179] on span "Aceptar" at bounding box center [283, 178] width 26 height 7
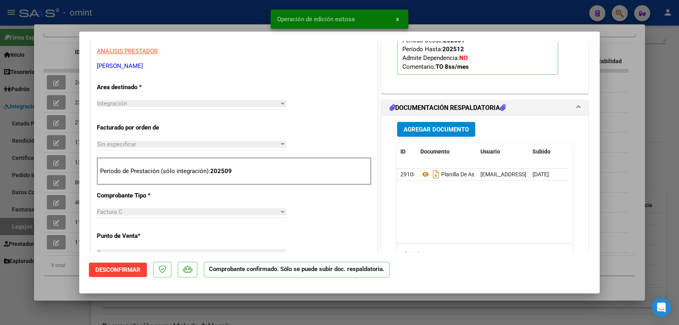
click at [257, 308] on div at bounding box center [339, 162] width 679 height 325
type input "$ 0,00"
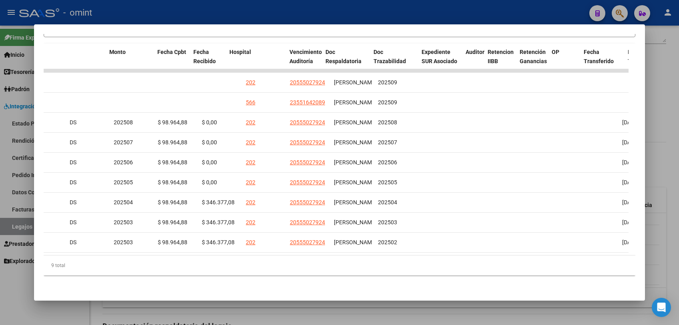
scroll to position [0, 215]
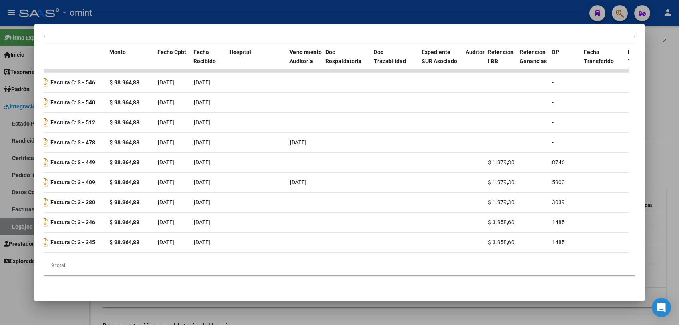
click at [239, 311] on div at bounding box center [339, 162] width 679 height 325
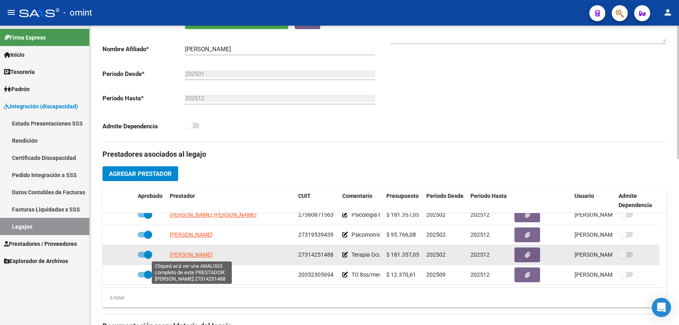
click at [205, 254] on span "MARTINEZ SUYAI" at bounding box center [191, 255] width 43 height 6
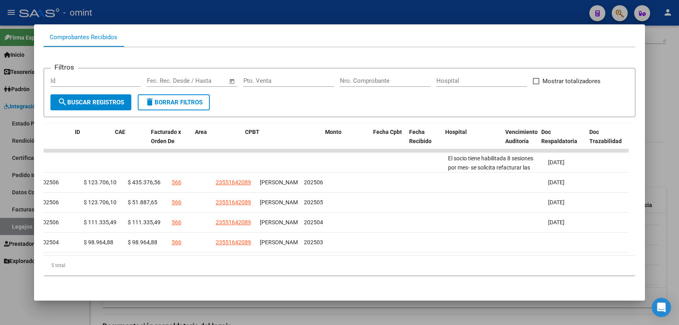
scroll to position [0, 0]
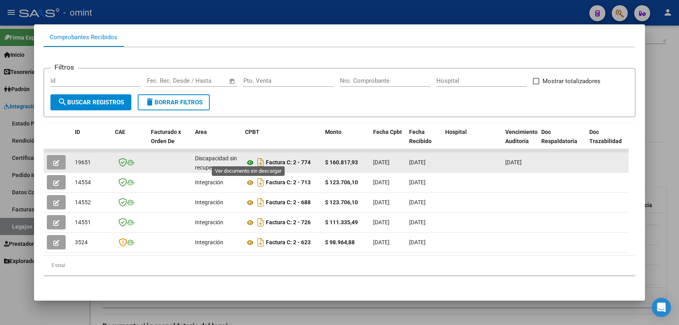
click at [249, 159] on icon at bounding box center [250, 163] width 10 height 10
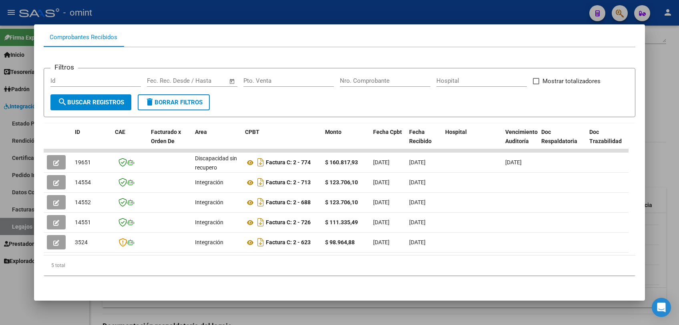
click at [266, 310] on div at bounding box center [339, 162] width 679 height 325
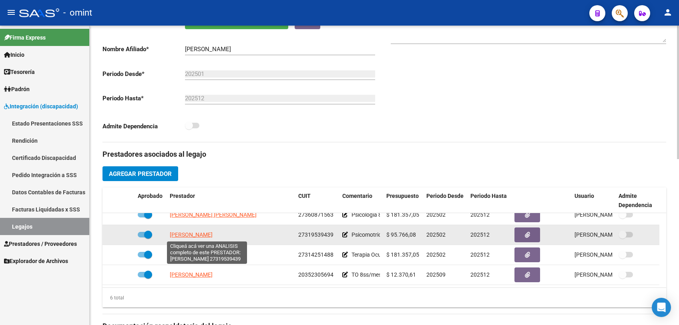
click at [212, 235] on span "FRAGALE DENISSE MARIANA" at bounding box center [191, 235] width 43 height 6
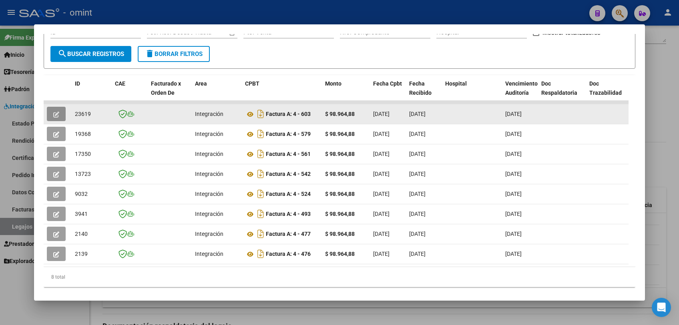
click at [58, 117] on button "button" at bounding box center [56, 114] width 19 height 14
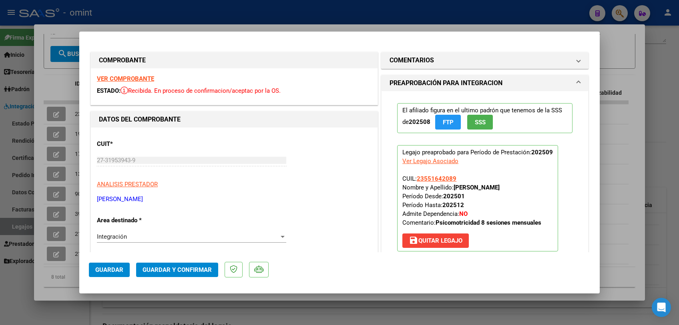
click at [136, 78] on strong "VER COMPROBANTE" at bounding box center [125, 78] width 57 height 7
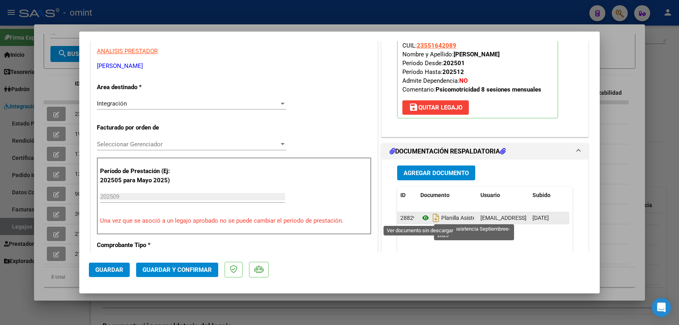
click at [421, 220] on icon at bounding box center [425, 218] width 10 height 10
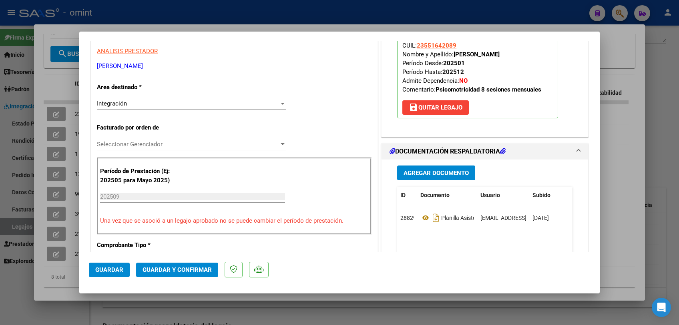
click at [163, 148] on div "Seleccionar Gerenciador Seleccionar Gerenciador" at bounding box center [191, 144] width 189 height 12
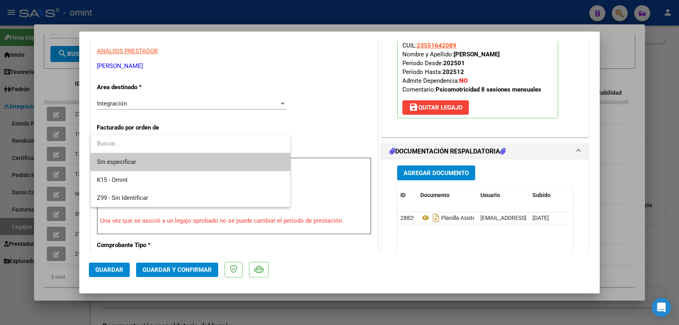
click at [157, 167] on span "Sin especificar" at bounding box center [190, 162] width 187 height 18
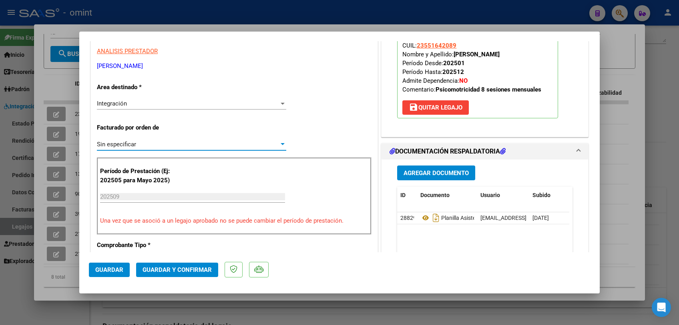
click at [180, 270] on span "Guardar y Confirmar" at bounding box center [176, 269] width 69 height 7
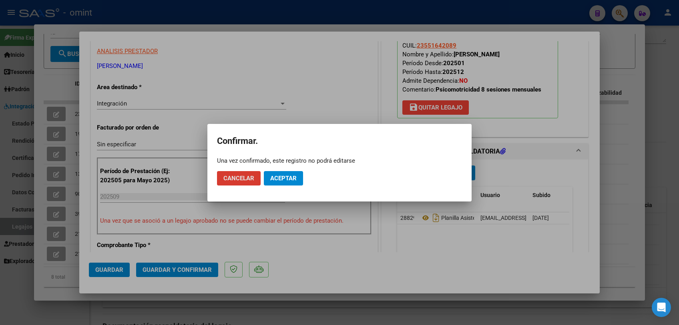
click at [281, 178] on span "Aceptar" at bounding box center [283, 178] width 26 height 7
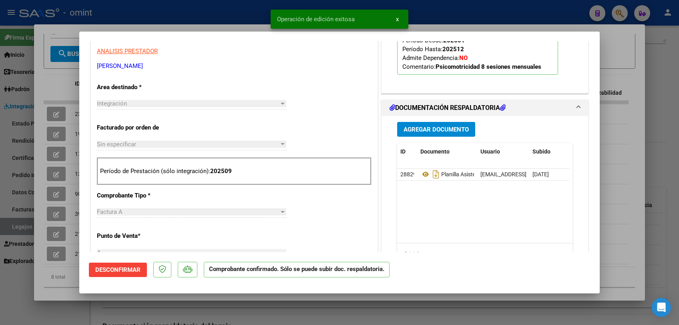
click at [284, 305] on div at bounding box center [339, 162] width 679 height 325
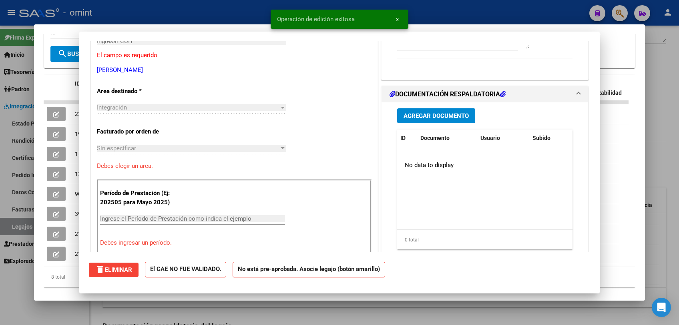
scroll to position [0, 0]
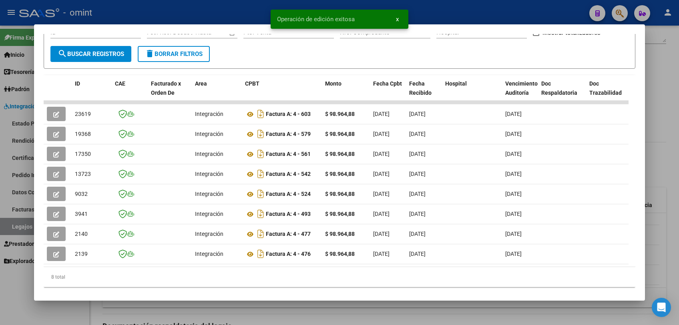
click at [284, 305] on div at bounding box center [339, 162] width 679 height 325
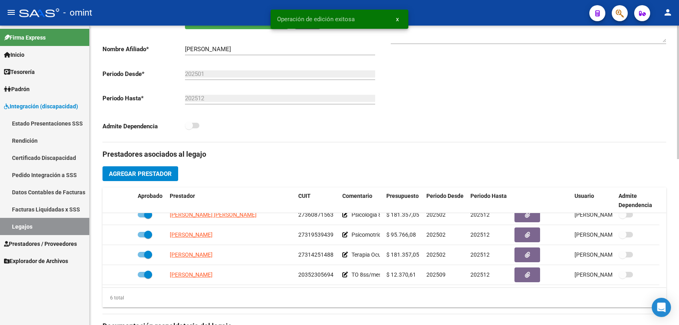
scroll to position [3, 0]
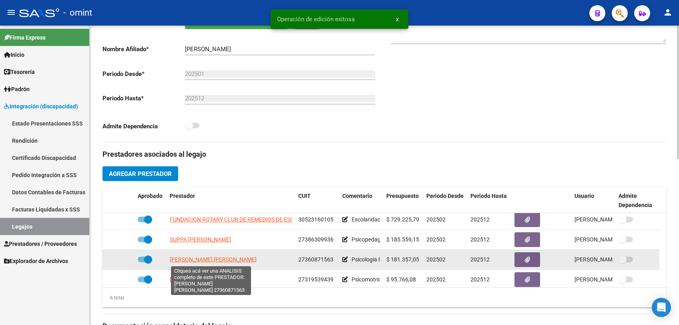
click at [208, 258] on span "DAGA ARAÑO NANCY GABRIELA" at bounding box center [213, 259] width 87 height 6
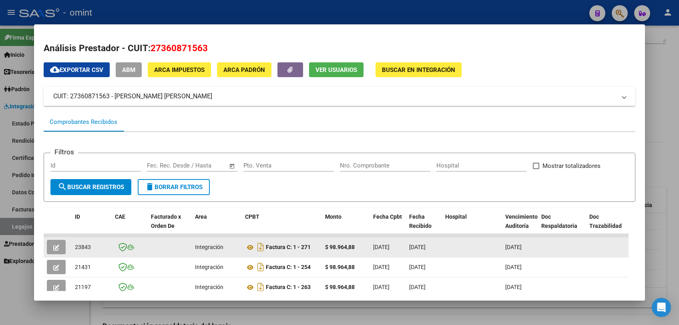
click at [56, 250] on icon "button" at bounding box center [56, 248] width 6 height 6
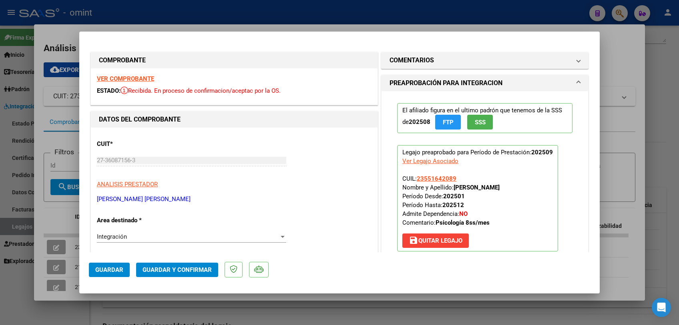
click at [141, 80] on strong "VER COMPROBANTE" at bounding box center [125, 78] width 57 height 7
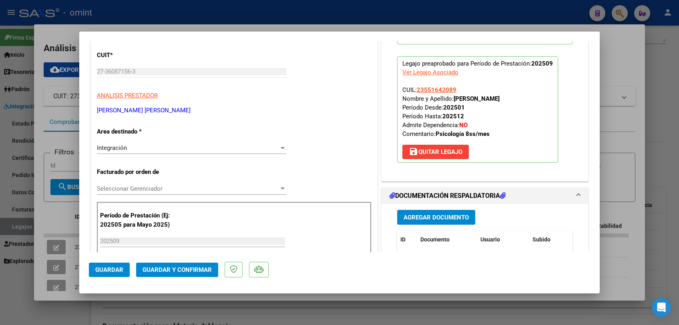
scroll to position [178, 0]
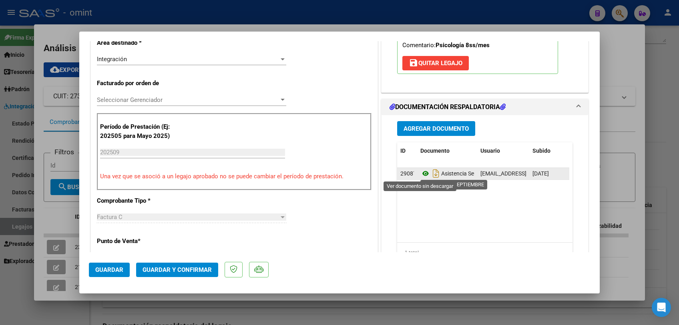
click at [426, 174] on icon at bounding box center [425, 174] width 10 height 10
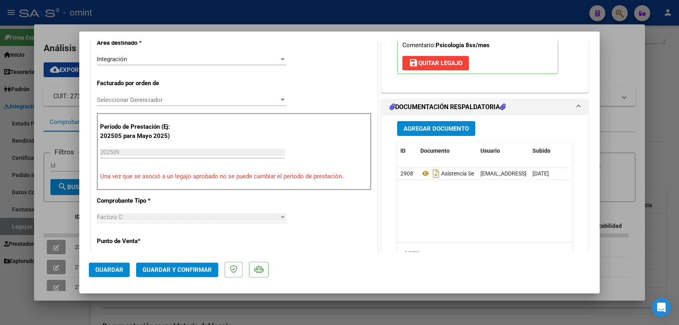
click at [173, 100] on span "Seleccionar Gerenciador" at bounding box center [188, 99] width 182 height 7
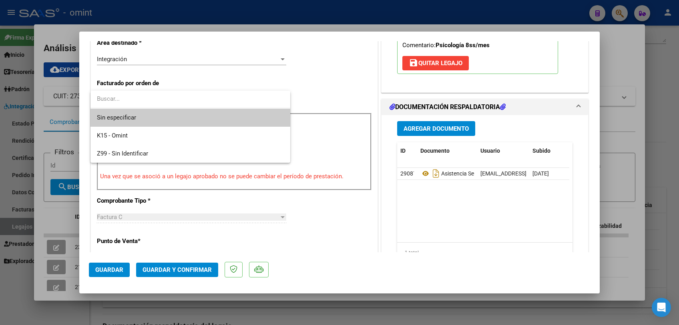
click at [166, 114] on span "Sin especificar" at bounding box center [190, 118] width 187 height 18
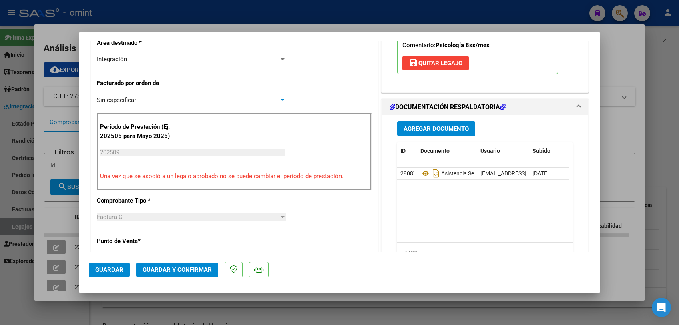
click at [165, 270] on span "Guardar y Confirmar" at bounding box center [176, 269] width 69 height 7
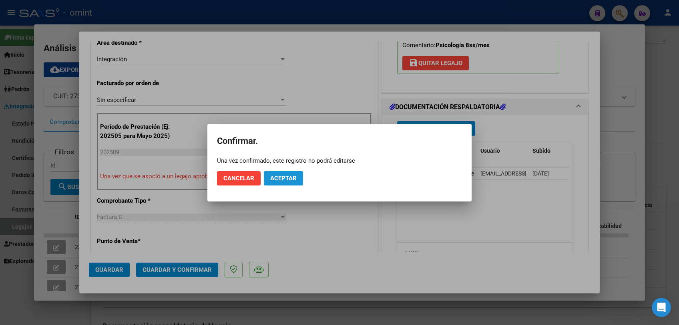
click at [292, 181] on span "Aceptar" at bounding box center [283, 178] width 26 height 7
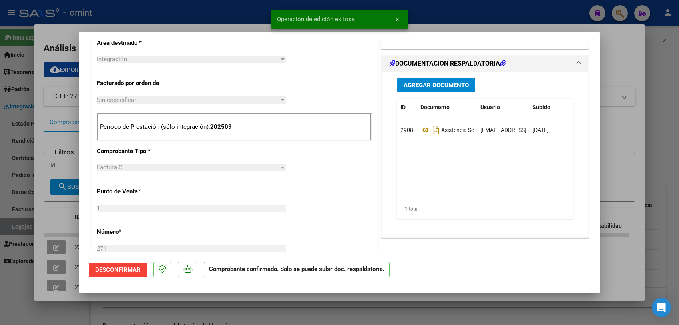
click at [254, 303] on div at bounding box center [339, 162] width 679 height 325
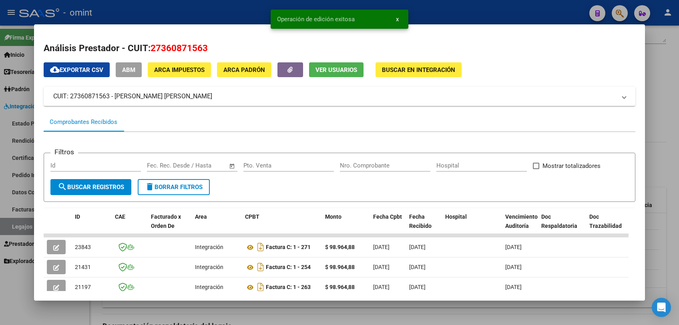
click at [254, 303] on div at bounding box center [339, 162] width 679 height 325
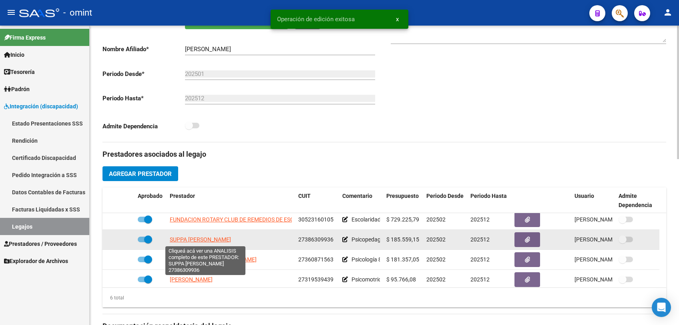
click at [225, 237] on span "SUPPA MACARENA YAZMIN" at bounding box center [200, 239] width 61 height 6
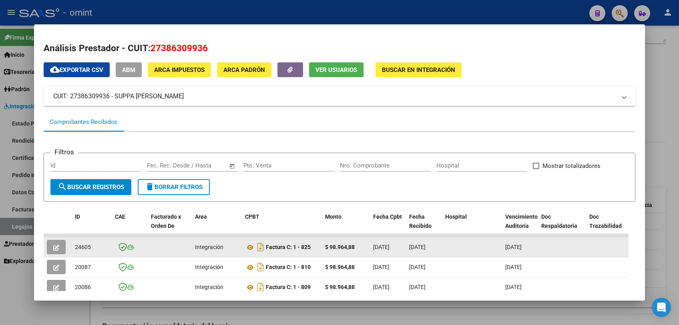
click at [59, 246] on button "button" at bounding box center [56, 247] width 19 height 14
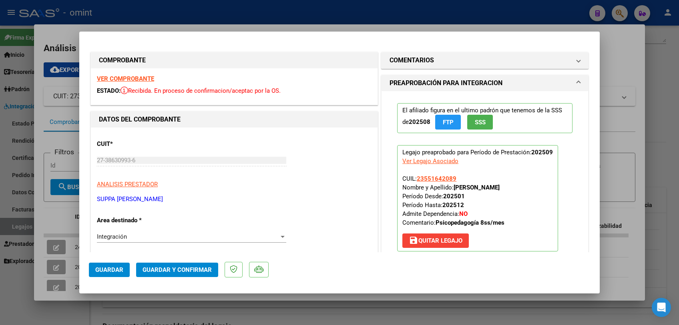
click at [146, 78] on strong "VER COMPROBANTE" at bounding box center [125, 78] width 57 height 7
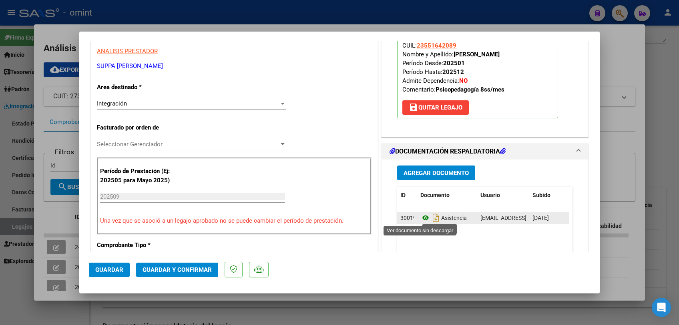
click at [420, 217] on icon at bounding box center [425, 218] width 10 height 10
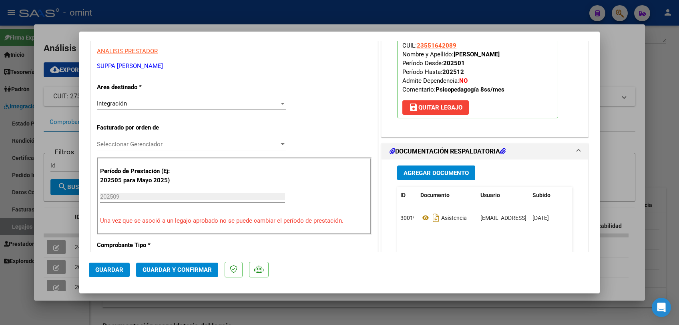
click at [196, 147] on span "Seleccionar Gerenciador" at bounding box center [188, 144] width 182 height 7
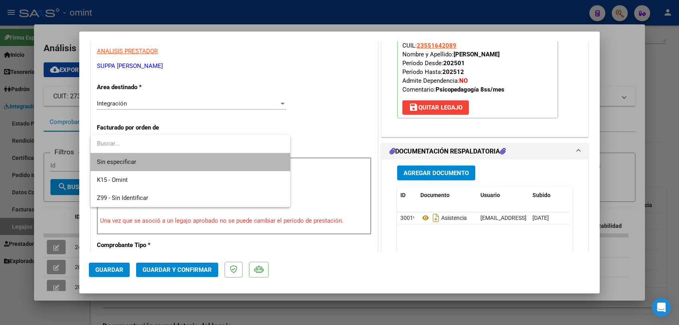
click at [187, 164] on span "Sin especificar" at bounding box center [190, 162] width 187 height 18
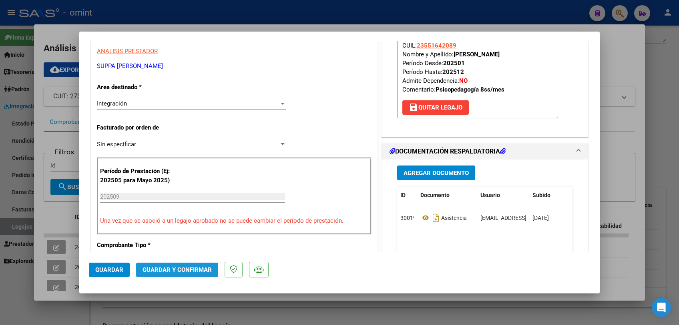
click at [182, 272] on span "Guardar y Confirmar" at bounding box center [176, 269] width 69 height 7
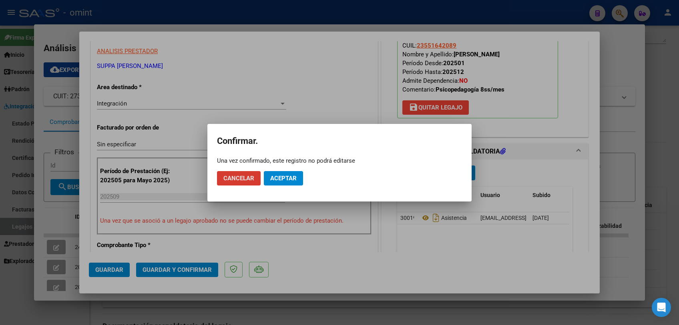
click at [286, 176] on span "Aceptar" at bounding box center [283, 178] width 26 height 7
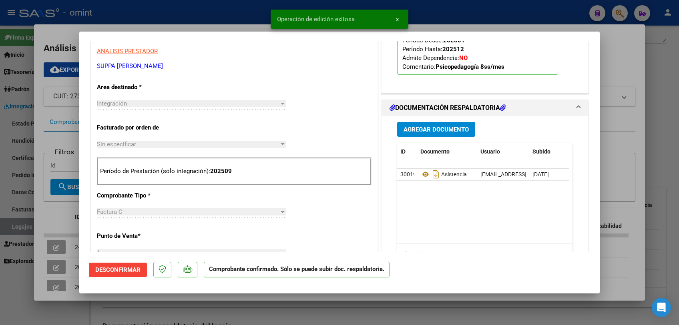
click at [260, 310] on div at bounding box center [339, 162] width 679 height 325
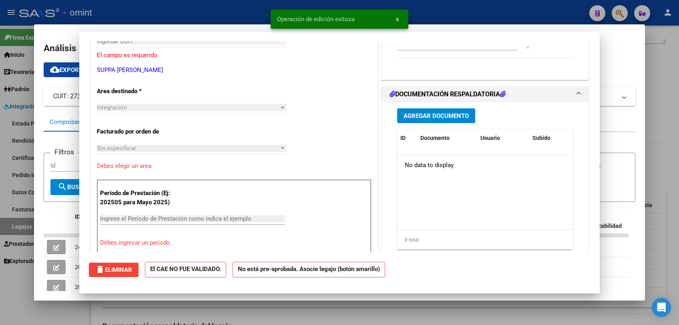
scroll to position [0, 0]
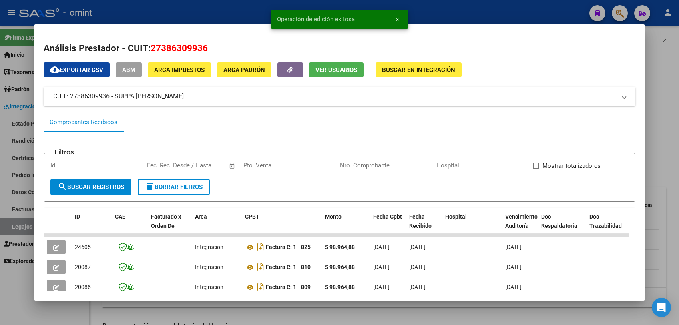
click at [260, 310] on div at bounding box center [339, 162] width 679 height 325
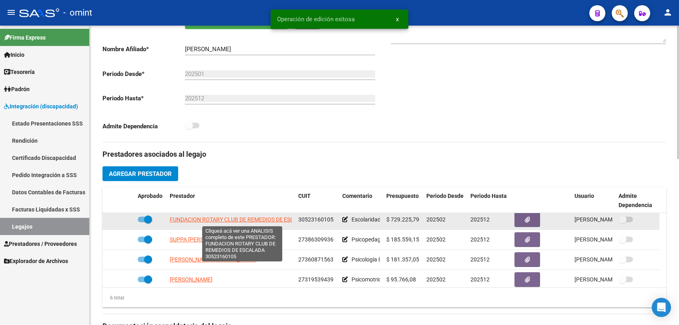
click at [221, 217] on span "FUNDACION ROTARY CLUB DE REMEDIOS DE ESCALADA" at bounding box center [241, 219] width 142 height 6
type textarea "30523160105"
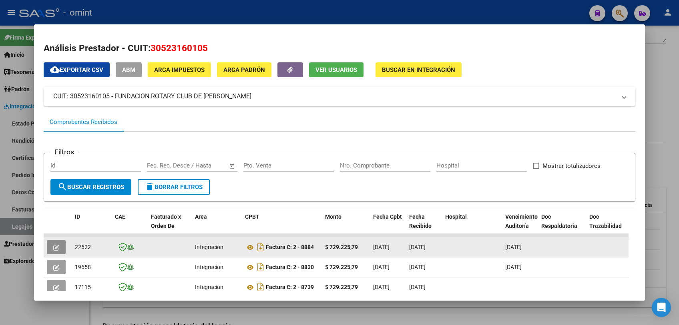
click at [57, 252] on button "button" at bounding box center [56, 247] width 19 height 14
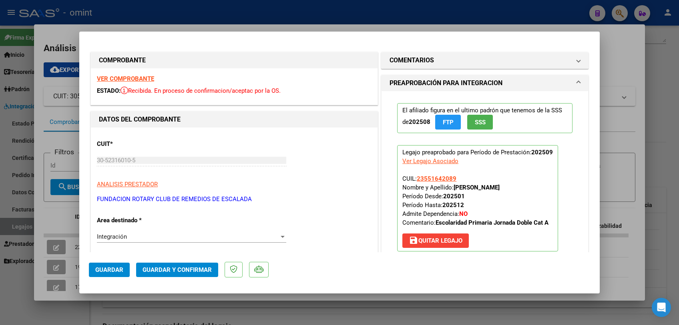
click at [139, 78] on strong "VER COMPROBANTE" at bounding box center [125, 78] width 57 height 7
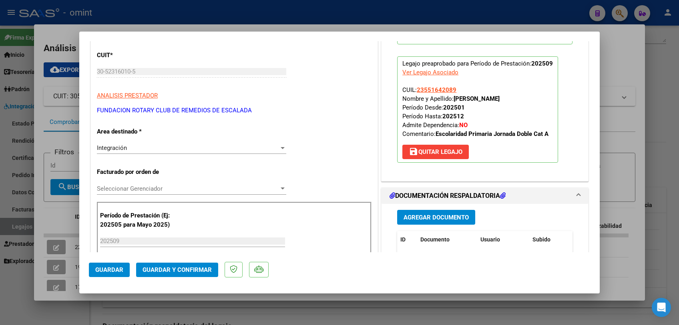
scroll to position [178, 0]
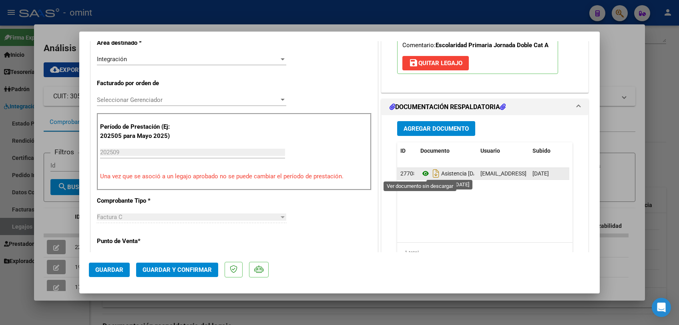
click at [420, 173] on icon at bounding box center [425, 174] width 10 height 10
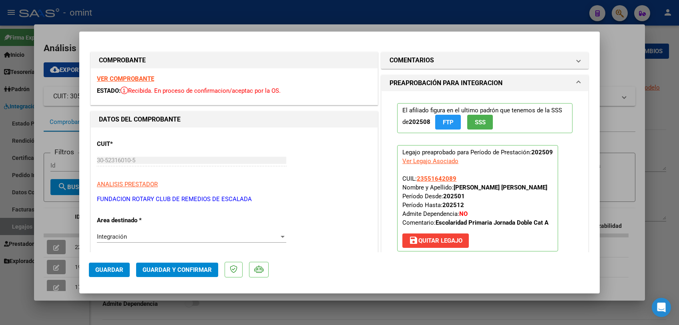
scroll to position [178, 0]
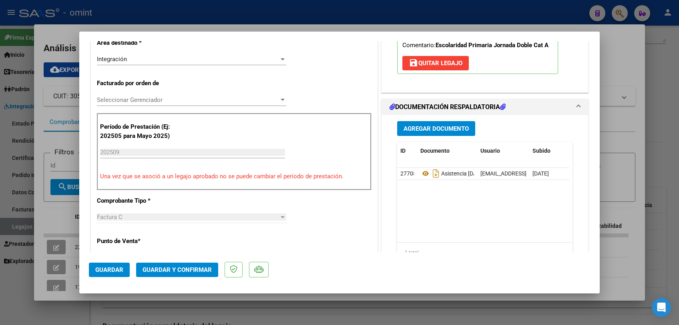
click at [179, 95] on div "Seleccionar Gerenciador Seleccionar Gerenciador" at bounding box center [191, 100] width 189 height 12
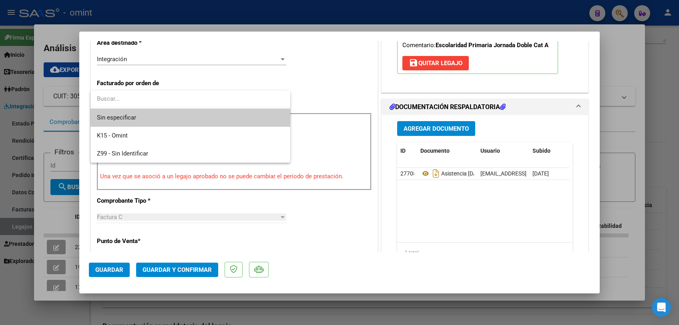
click at [163, 112] on span "Sin especificar" at bounding box center [190, 118] width 187 height 18
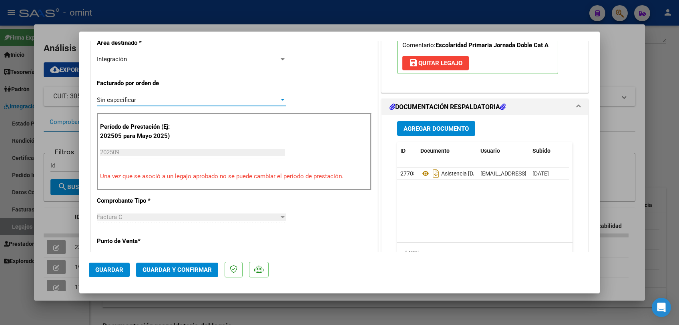
click at [182, 273] on span "Guardar y Confirmar" at bounding box center [176, 269] width 69 height 7
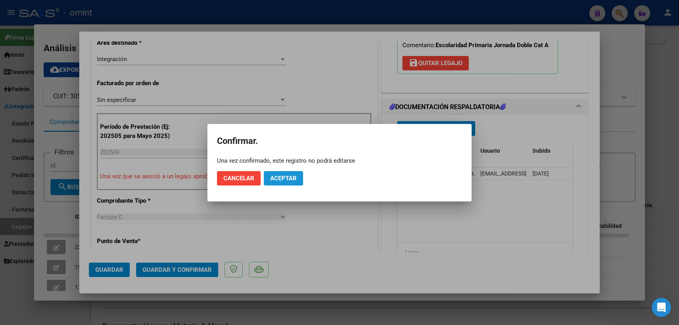
click at [280, 180] on span "Aceptar" at bounding box center [283, 178] width 26 height 7
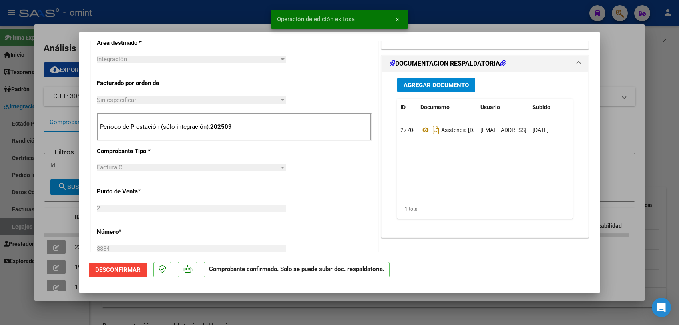
click at [250, 298] on div at bounding box center [339, 162] width 679 height 325
type input "$ 0,00"
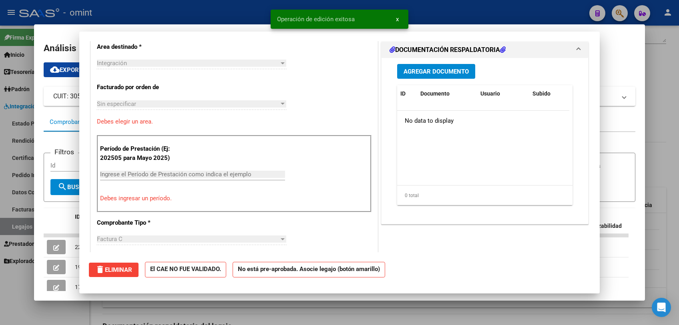
scroll to position [192, 0]
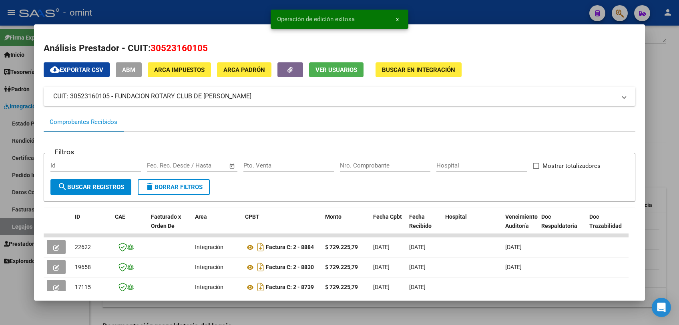
click at [245, 309] on div at bounding box center [339, 162] width 679 height 325
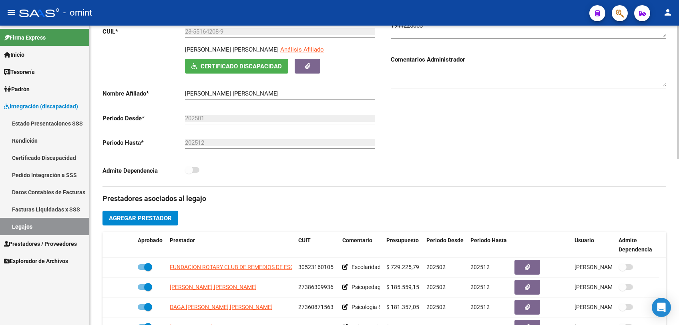
scroll to position [0, 0]
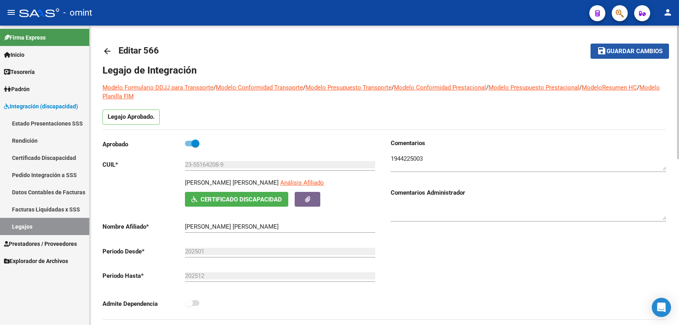
click at [603, 53] on mat-icon "save" at bounding box center [602, 51] width 10 height 10
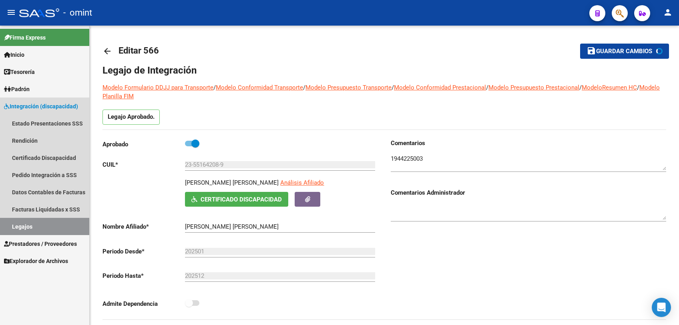
click at [64, 233] on link "Legajos" at bounding box center [44, 226] width 89 height 17
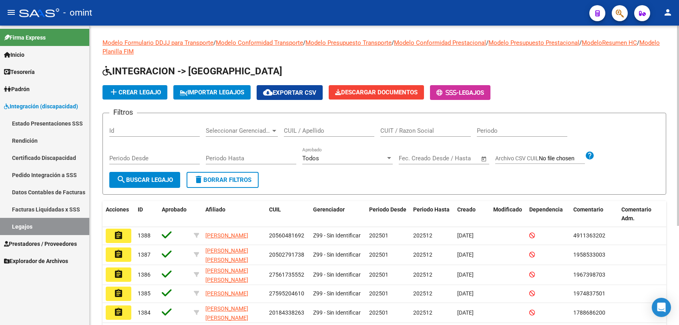
click at [322, 134] on input "CUIL / Apellido" at bounding box center [329, 130] width 90 height 7
type input "nani"
click at [146, 180] on span "search Buscar Legajo" at bounding box center [144, 179] width 56 height 7
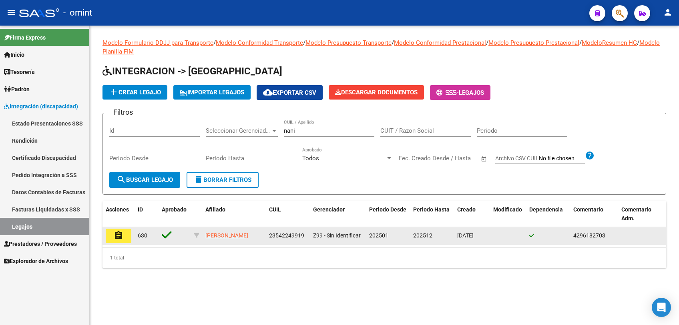
click at [122, 239] on mat-icon "assignment" at bounding box center [119, 236] width 10 height 10
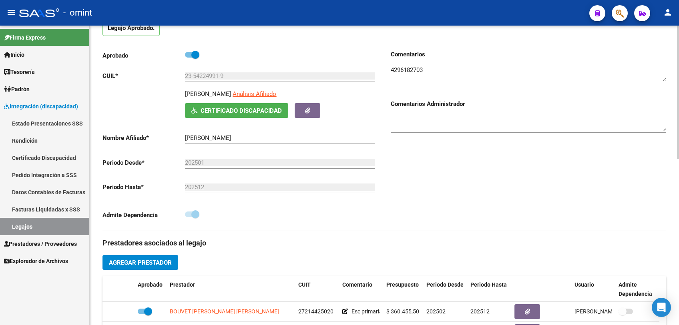
scroll to position [178, 0]
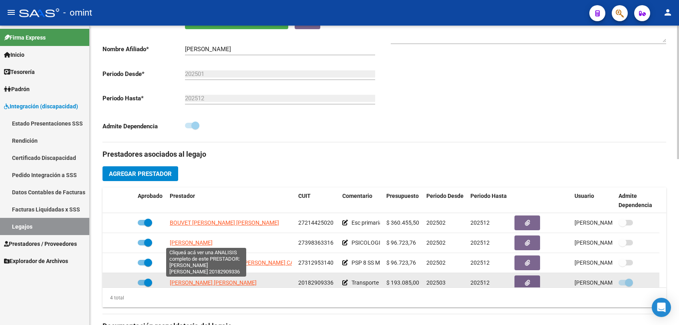
click at [202, 283] on span "[PERSON_NAME]" at bounding box center [213, 283] width 87 height 6
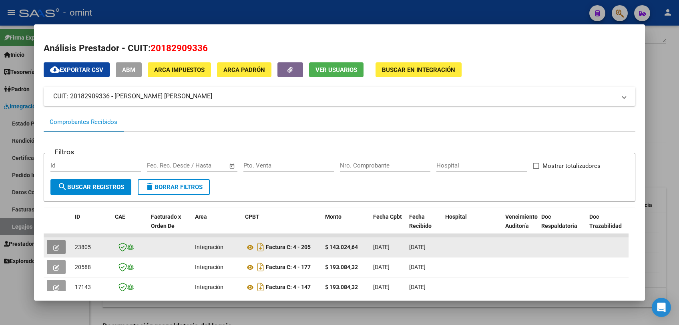
click at [56, 245] on icon "button" at bounding box center [56, 248] width 6 height 6
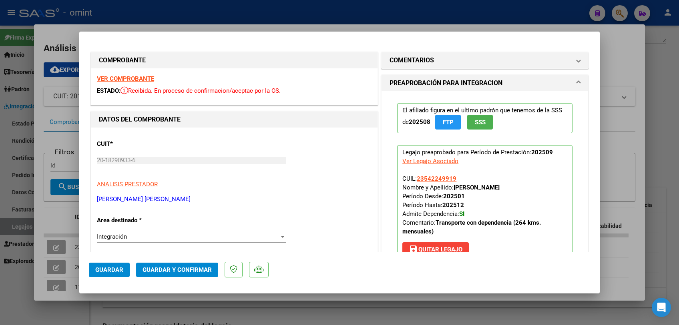
click at [139, 79] on strong "VER COMPROBANTE" at bounding box center [125, 78] width 57 height 7
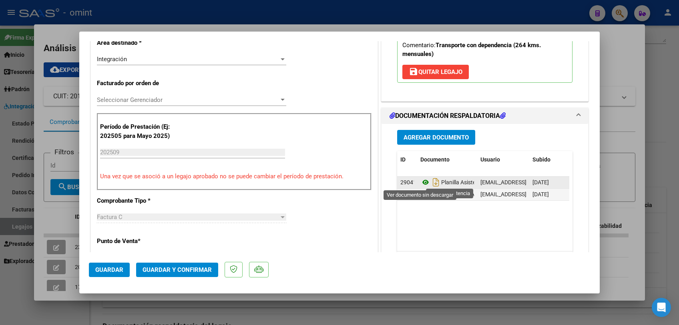
click at [422, 184] on icon at bounding box center [425, 183] width 10 height 10
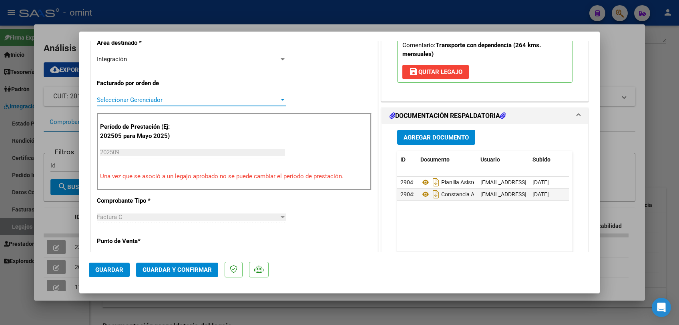
click at [205, 99] on span "Seleccionar Gerenciador" at bounding box center [188, 99] width 182 height 7
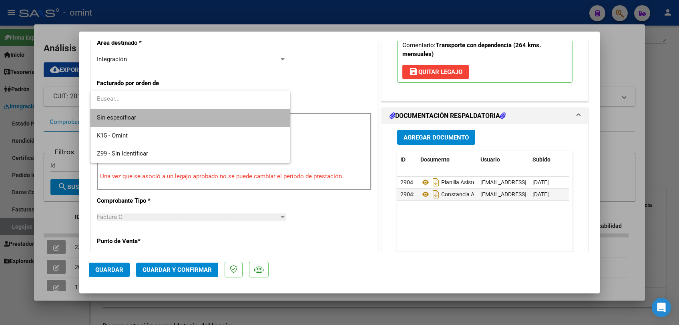
click at [195, 120] on span "Sin especificar" at bounding box center [190, 118] width 187 height 18
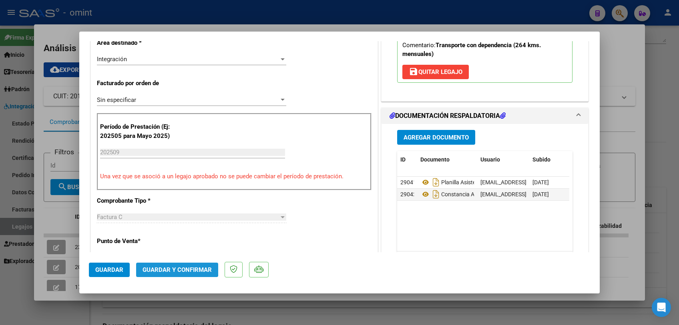
click at [175, 269] on span "Guardar y Confirmar" at bounding box center [176, 269] width 69 height 7
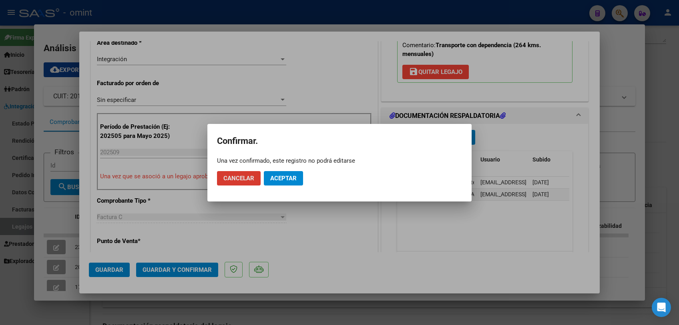
click at [279, 175] on span "Aceptar" at bounding box center [283, 178] width 26 height 7
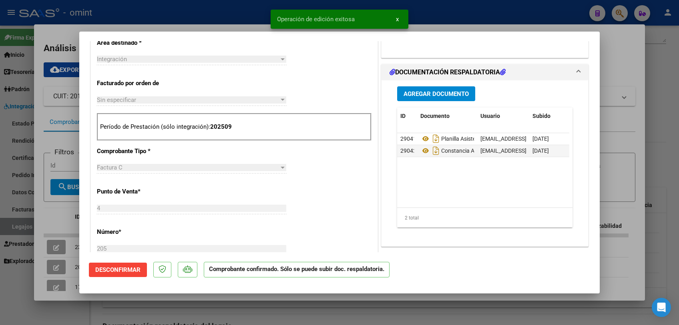
click at [268, 314] on div at bounding box center [339, 162] width 679 height 325
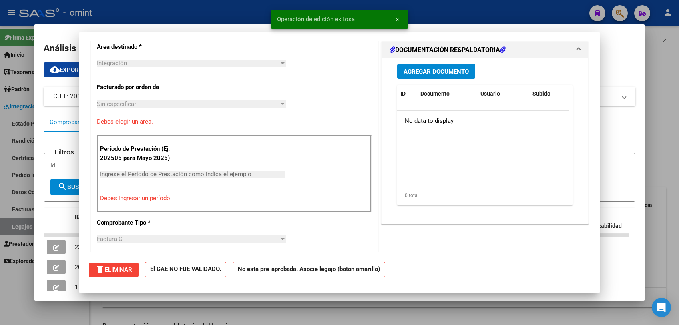
scroll to position [0, 0]
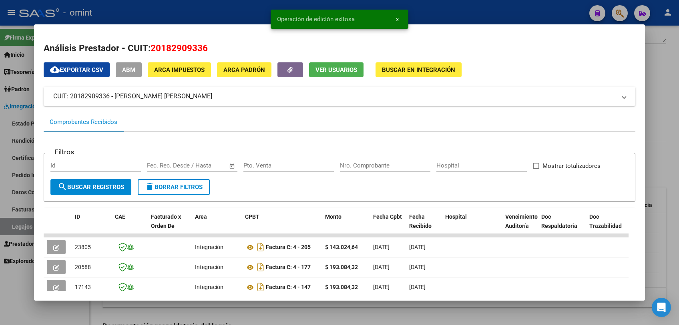
click at [268, 314] on div at bounding box center [339, 162] width 679 height 325
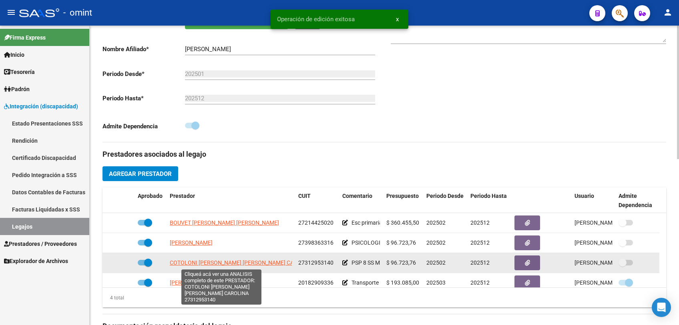
click at [224, 262] on span "COTOLONI YANINA MARCELA CAROLINA" at bounding box center [242, 263] width 144 height 6
type textarea "27312953140"
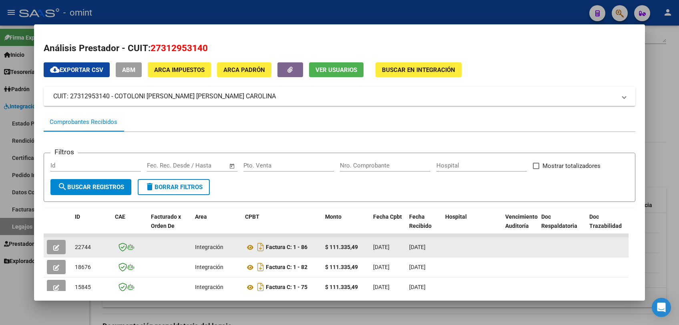
click at [60, 248] on button "button" at bounding box center [56, 247] width 19 height 14
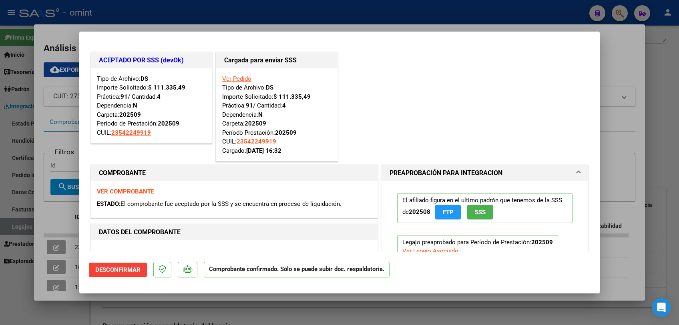
click at [202, 302] on div at bounding box center [339, 162] width 679 height 325
type input "$ 0,00"
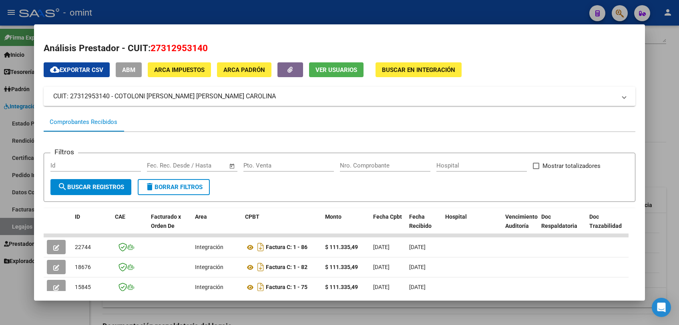
click at [195, 304] on div at bounding box center [339, 162] width 679 height 325
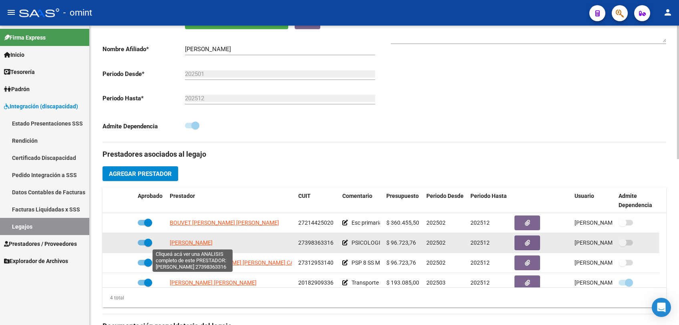
click at [202, 243] on span "[PERSON_NAME]" at bounding box center [191, 243] width 43 height 6
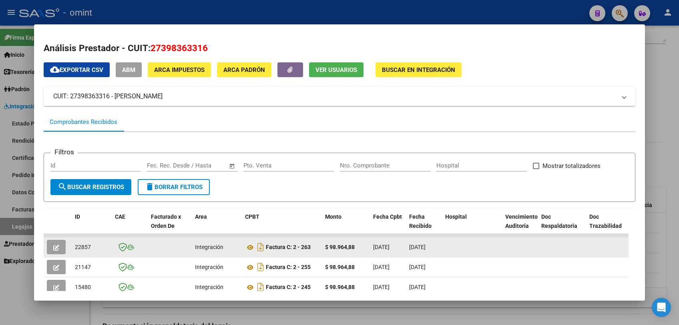
click at [52, 246] on button "button" at bounding box center [56, 247] width 19 height 14
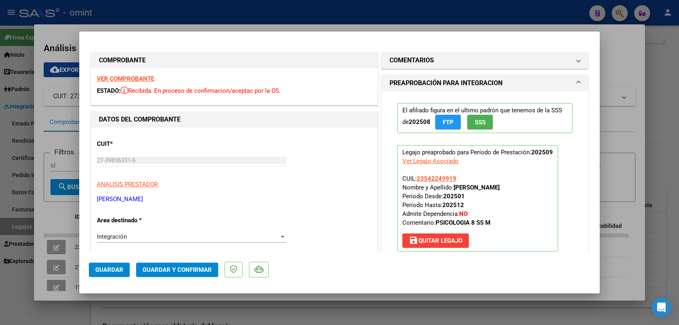
click at [151, 77] on strong "VER COMPROBANTE" at bounding box center [125, 78] width 57 height 7
click at [140, 79] on strong "VER COMPROBANTE" at bounding box center [125, 78] width 57 height 7
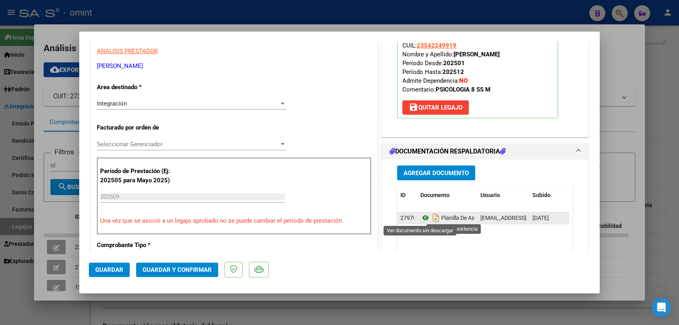
click at [423, 220] on icon at bounding box center [425, 218] width 10 height 10
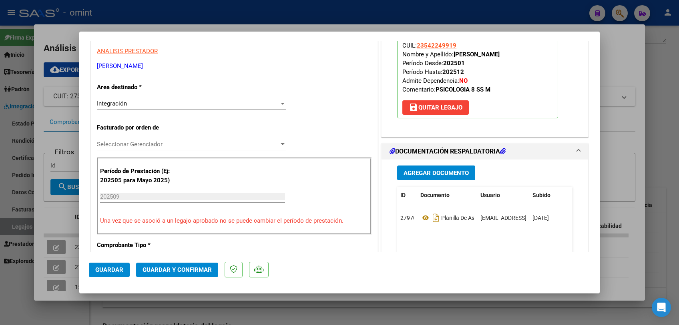
click at [126, 143] on span "Seleccionar Gerenciador" at bounding box center [188, 144] width 182 height 7
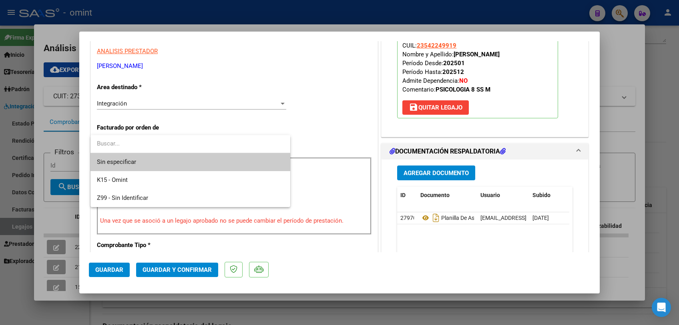
click at [126, 162] on span "Sin especificar" at bounding box center [190, 162] width 187 height 18
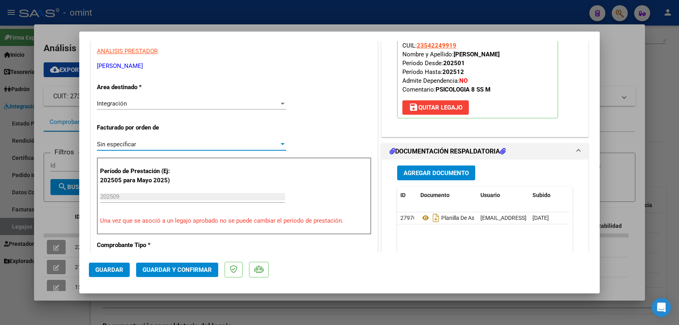
click at [177, 265] on button "Guardar y Confirmar" at bounding box center [177, 270] width 82 height 14
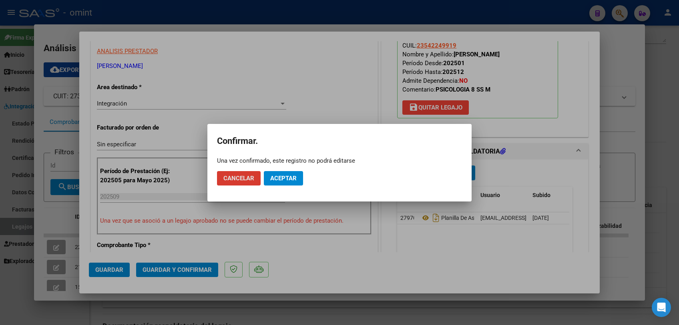
click at [288, 180] on span "Aceptar" at bounding box center [283, 178] width 26 height 7
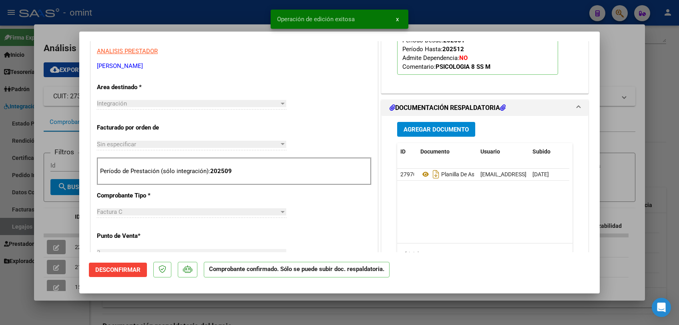
click at [256, 310] on div at bounding box center [339, 162] width 679 height 325
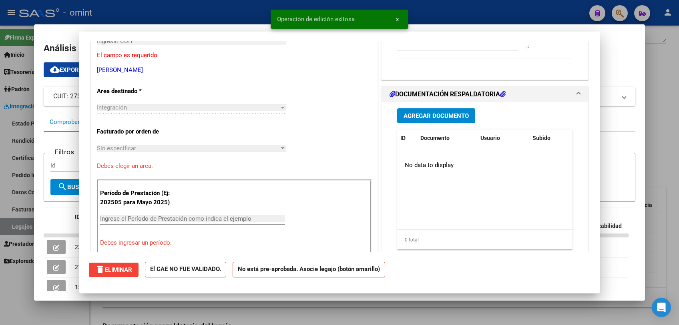
scroll to position [0, 0]
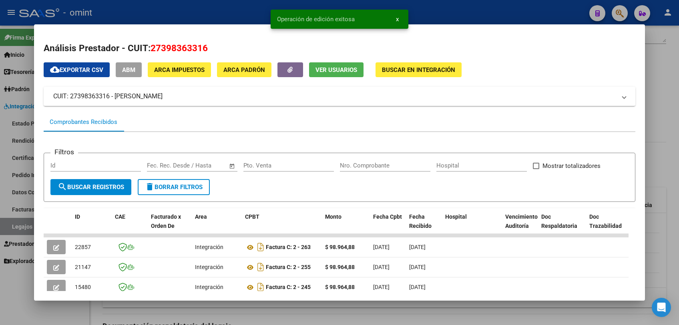
click at [256, 310] on div at bounding box center [339, 162] width 679 height 325
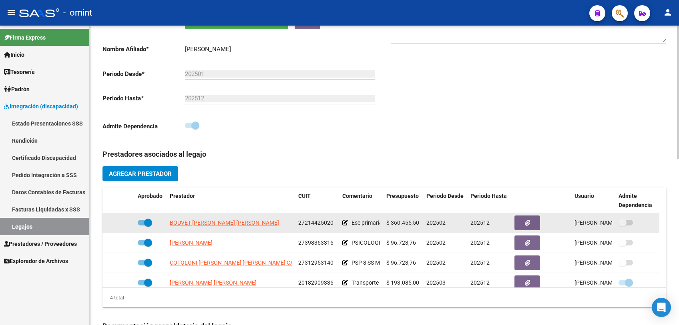
click at [210, 217] on datatable-body-cell "BOUVET LIA MARIA NATALIA" at bounding box center [230, 223] width 128 height 20
click at [205, 223] on span "BOUVET LIA MARIA NATALIA" at bounding box center [224, 223] width 109 height 6
type textarea "27214425020"
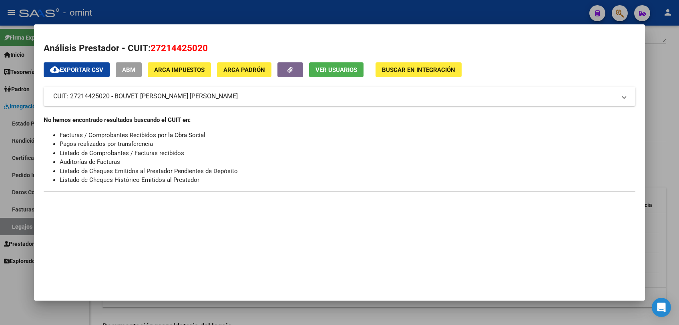
click at [215, 312] on div at bounding box center [339, 162] width 679 height 325
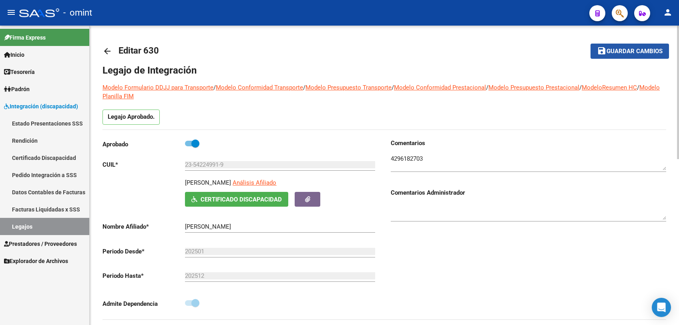
click at [610, 56] on button "save Guardar cambios" at bounding box center [629, 51] width 78 height 15
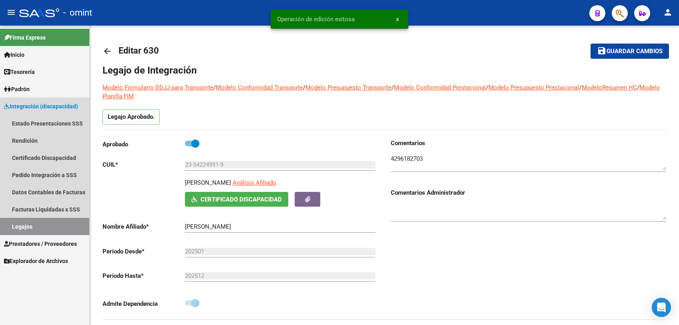
click at [30, 225] on link "Legajos" at bounding box center [44, 226] width 89 height 17
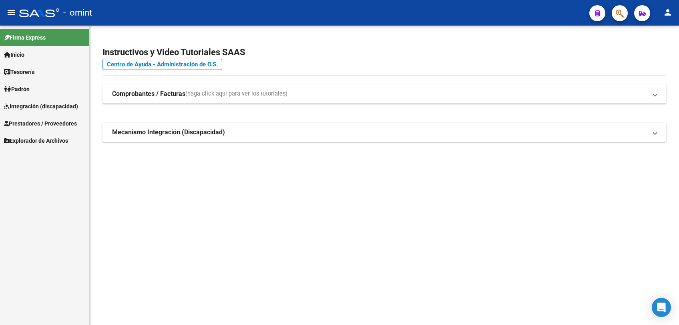
click at [32, 108] on span "Integración (discapacidad)" at bounding box center [41, 106] width 74 height 9
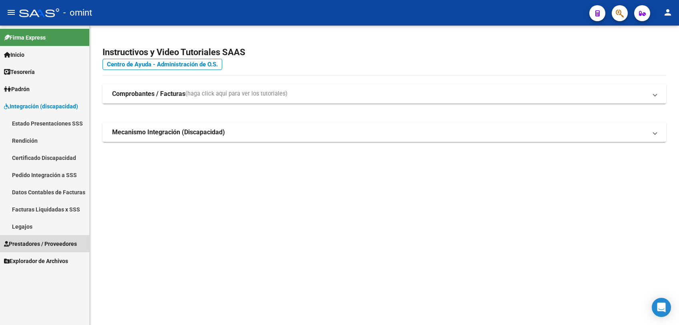
click at [35, 250] on link "Prestadores / Proveedores" at bounding box center [44, 243] width 89 height 17
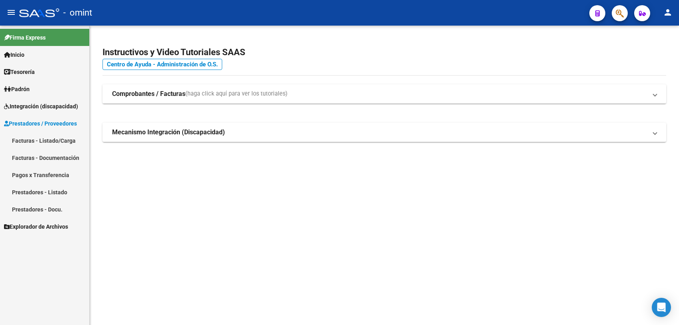
click at [56, 136] on link "Facturas - Listado/Carga" at bounding box center [44, 140] width 89 height 17
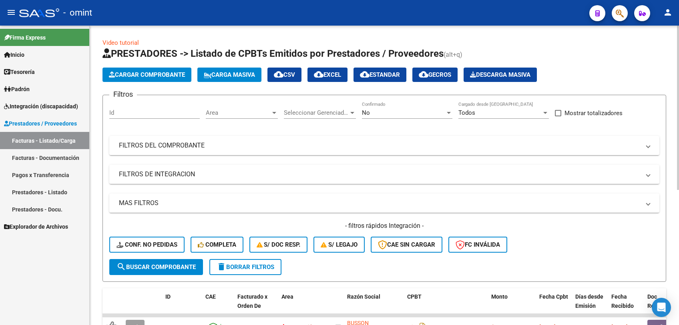
click at [260, 270] on button "delete Borrar Filtros" at bounding box center [245, 267] width 72 height 16
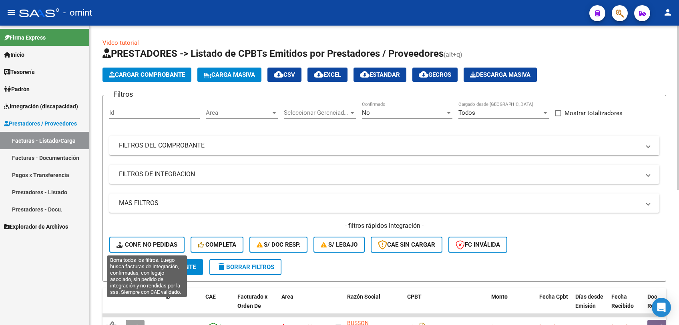
click at [144, 242] on span "Conf. no pedidas" at bounding box center [146, 244] width 61 height 7
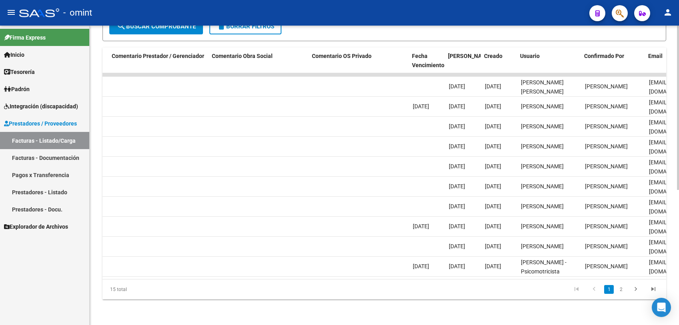
scroll to position [0, 717]
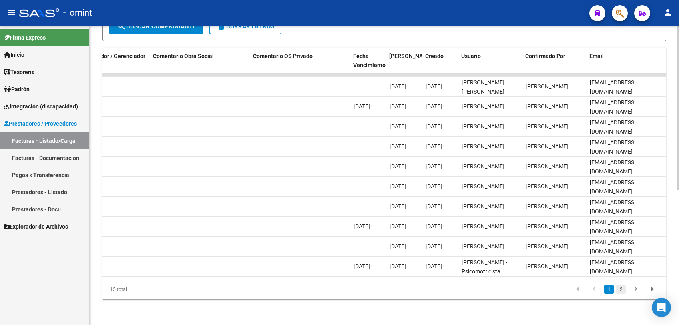
click at [621, 291] on link "2" at bounding box center [621, 289] width 10 height 9
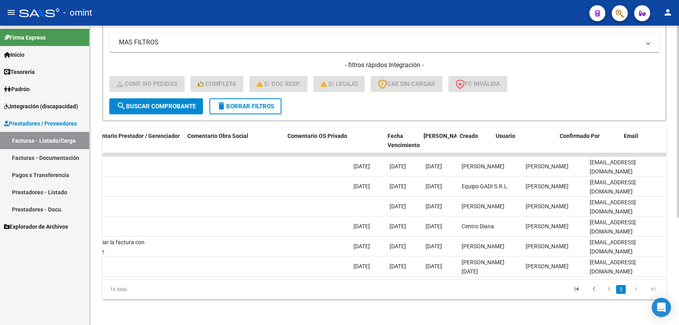
scroll to position [0, 0]
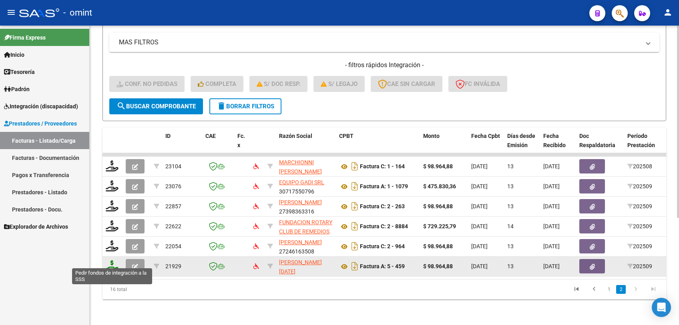
click at [112, 260] on icon at bounding box center [112, 265] width 13 height 11
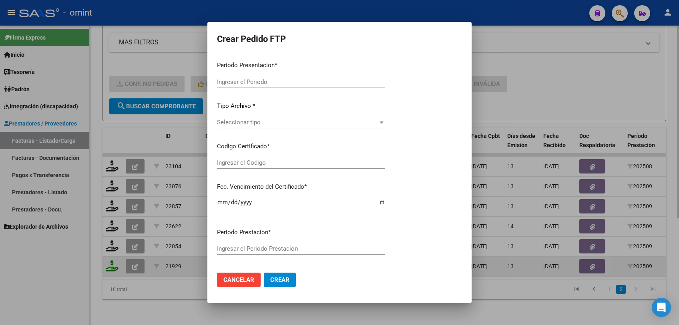
type input "202509"
type input "$ 98.964,88"
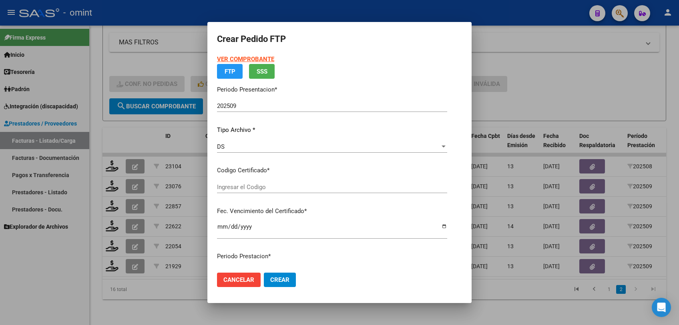
type input "7851717874"
type input "[DATE]"
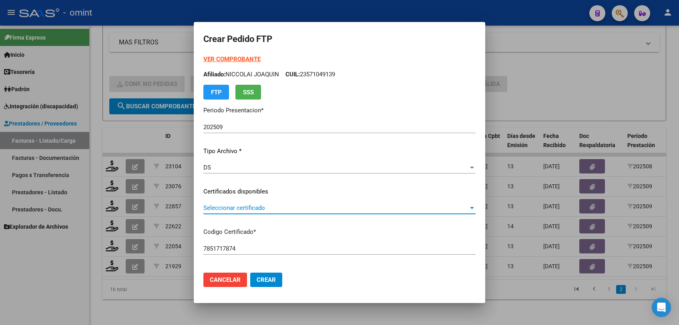
click at [228, 210] on span "Seleccionar certificado" at bounding box center [335, 207] width 265 height 7
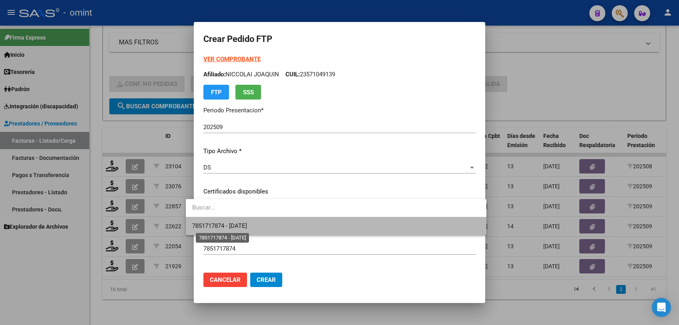
click at [224, 226] on span "7851717874 - [DATE]" at bounding box center [219, 225] width 55 height 7
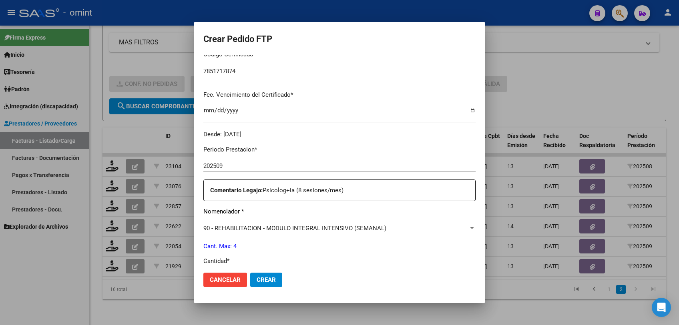
scroll to position [266, 0]
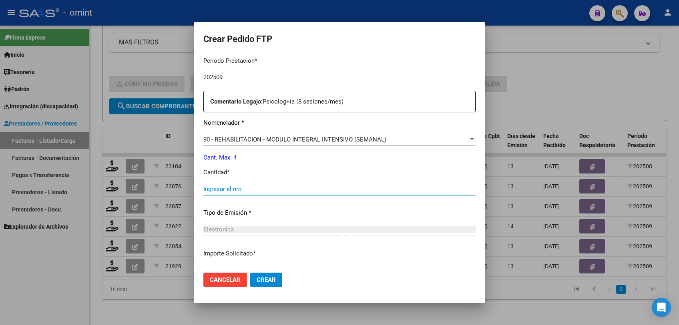
click at [227, 191] on input "Ingresar el nro" at bounding box center [339, 189] width 272 height 7
type input "4"
click at [265, 280] on button "Crear" at bounding box center [266, 280] width 32 height 14
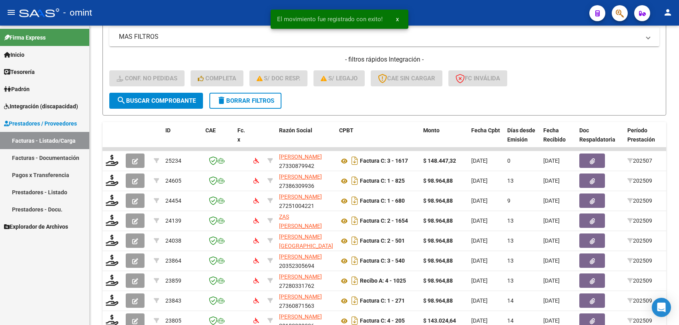
scroll to position [246, 0]
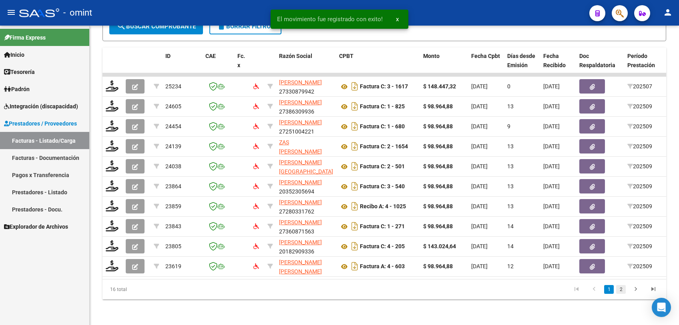
click at [623, 290] on link "2" at bounding box center [621, 289] width 10 height 9
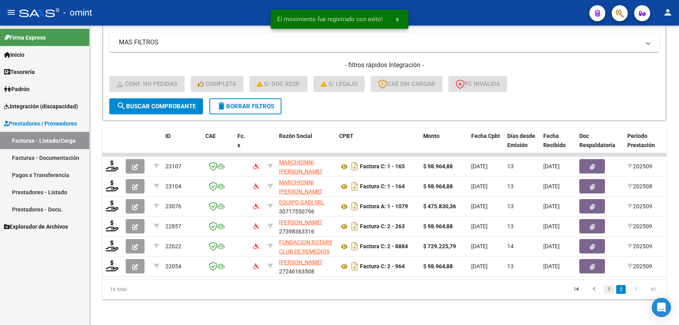
scroll to position [166, 0]
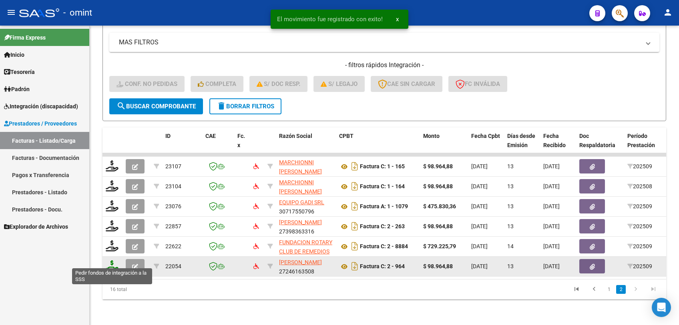
click at [113, 262] on icon at bounding box center [112, 265] width 13 height 11
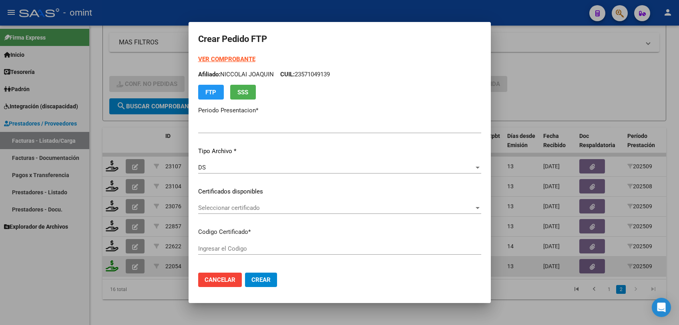
type input "202509"
type input "$ 98.964,88"
type input "7851717874"
type input "[DATE]"
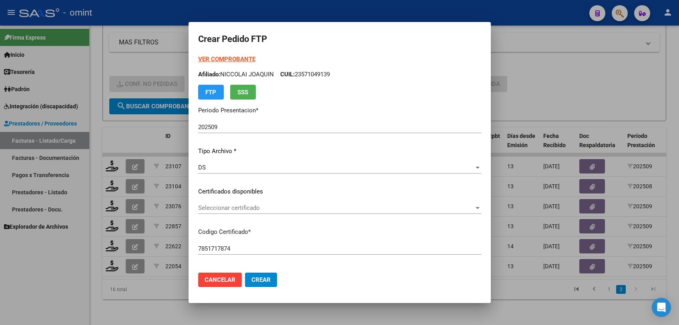
click at [227, 208] on span "Seleccionar certificado" at bounding box center [336, 207] width 276 height 7
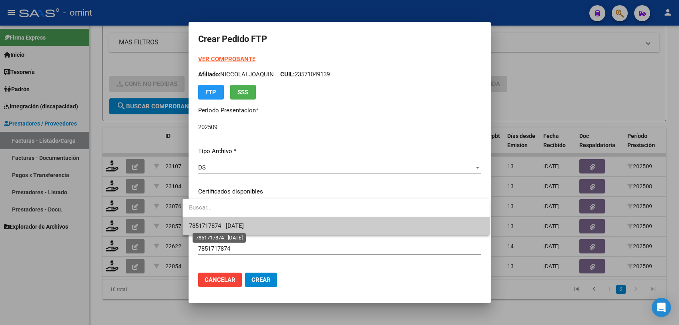
click at [226, 226] on span "7851717874 - [DATE]" at bounding box center [216, 225] width 55 height 7
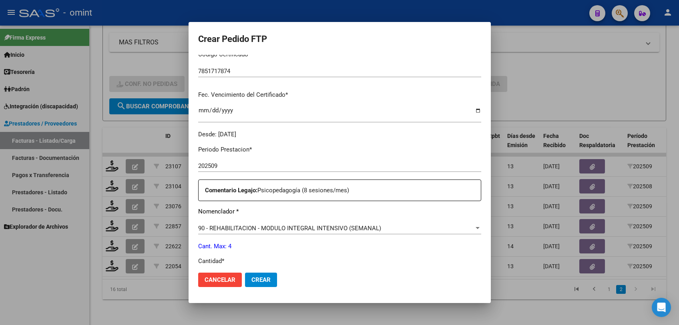
scroll to position [222, 0]
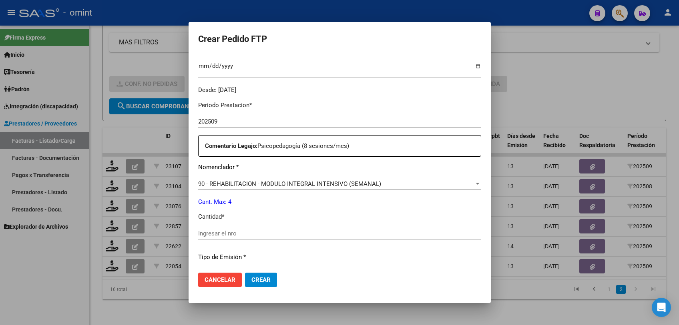
click at [243, 232] on input "Ingresar el nro" at bounding box center [339, 233] width 283 height 7
type input "4"
click at [254, 282] on span "Crear" at bounding box center [260, 279] width 19 height 7
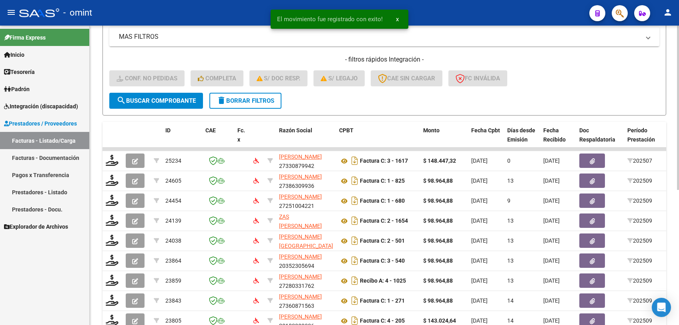
scroll to position [246, 0]
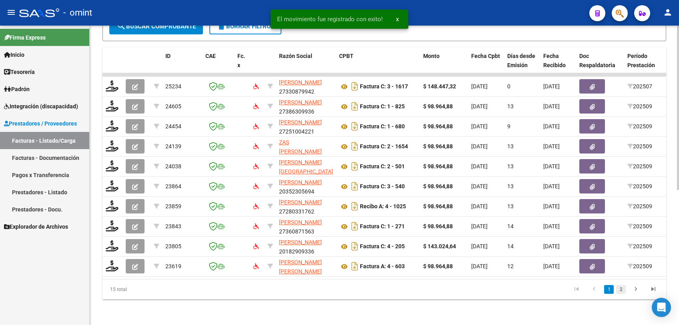
click at [619, 288] on link "2" at bounding box center [621, 289] width 10 height 9
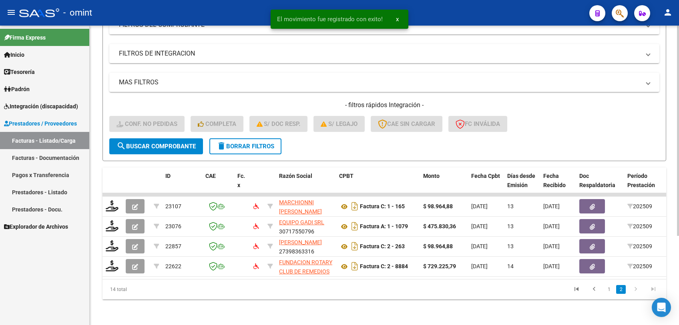
scroll to position [127, 0]
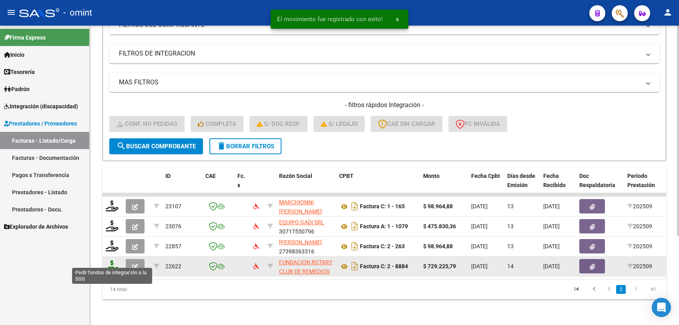
click at [111, 263] on icon at bounding box center [112, 265] width 13 height 11
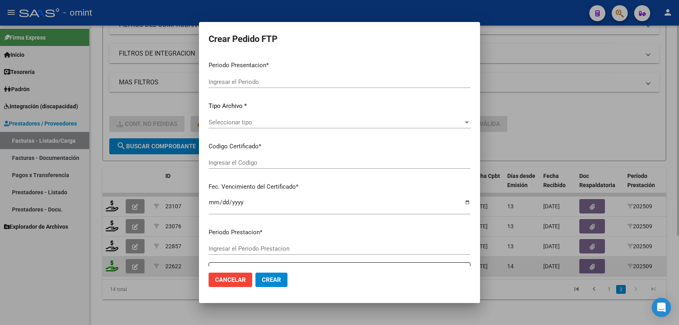
type input "202509"
type input "$ 729.225,79"
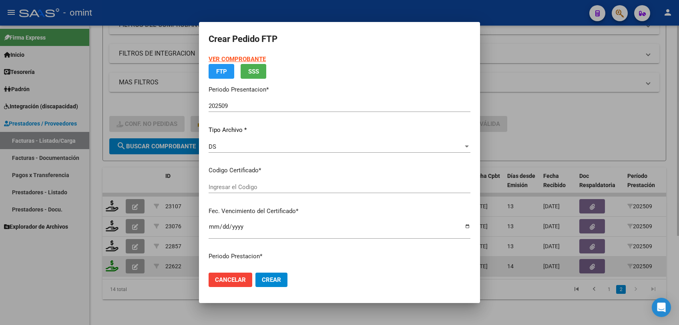
type input "231129616"
type input "2026-08-27"
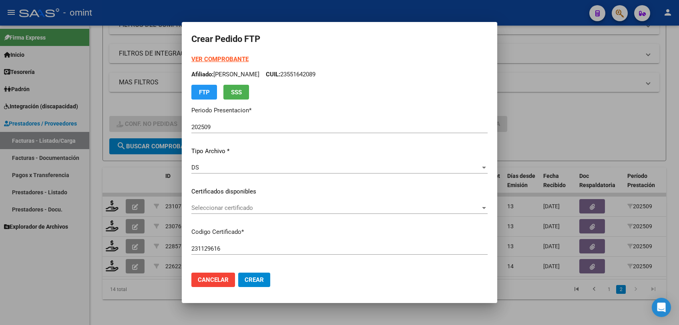
click at [216, 206] on span "Seleccionar certificado" at bounding box center [335, 207] width 289 height 7
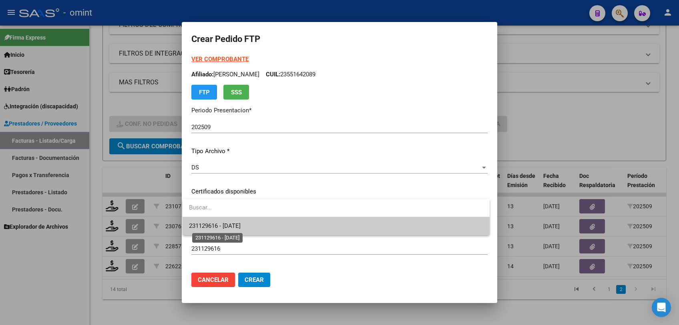
click at [218, 228] on span "231129616 - 2026-08-27" at bounding box center [215, 225] width 52 height 7
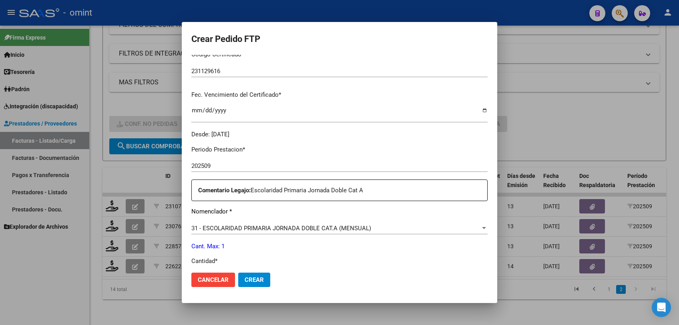
scroll to position [266, 0]
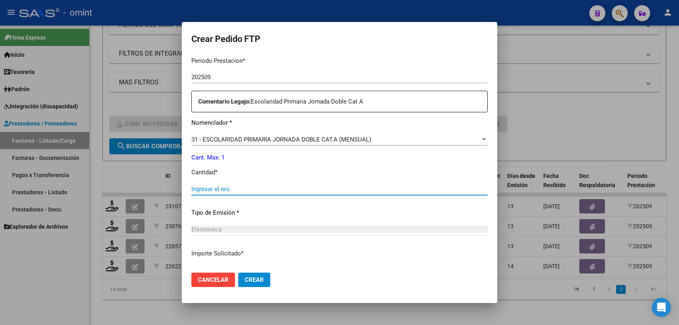
click at [226, 188] on input "Ingresar el nro" at bounding box center [339, 189] width 296 height 7
type input "1"
click at [259, 276] on span "Crear" at bounding box center [253, 279] width 19 height 7
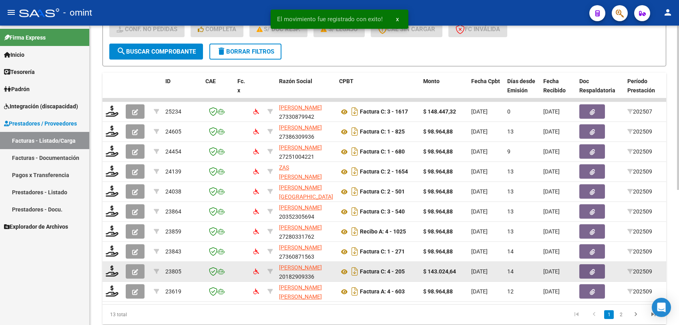
scroll to position [246, 0]
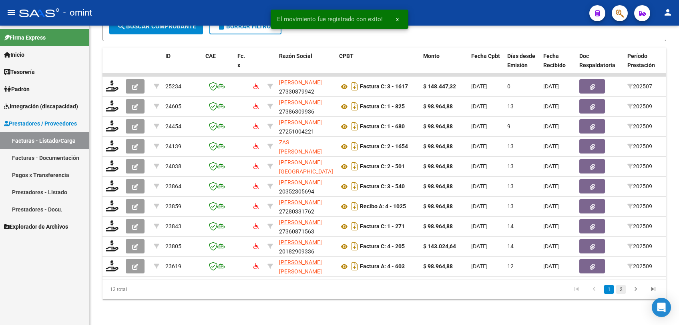
click at [619, 289] on link "2" at bounding box center [621, 289] width 10 height 9
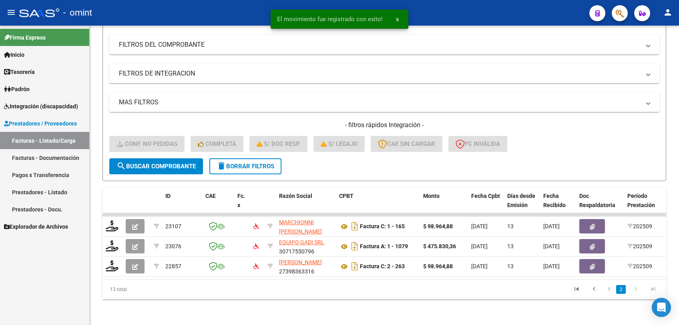
scroll to position [106, 0]
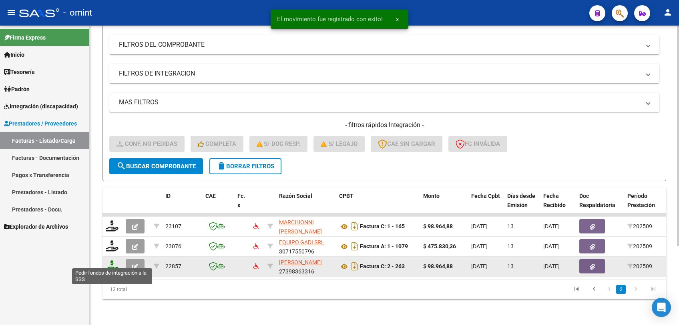
click at [114, 260] on icon at bounding box center [112, 265] width 13 height 11
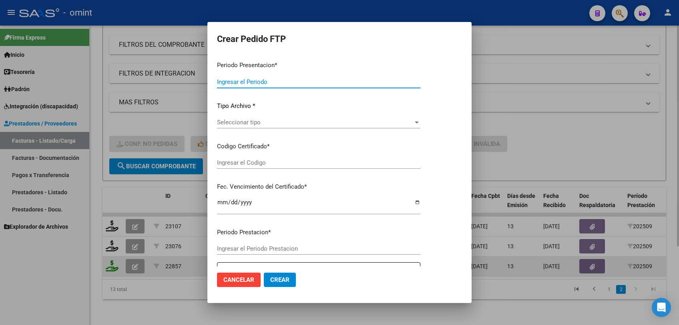
type input "202509"
type input "$ 98.964,88"
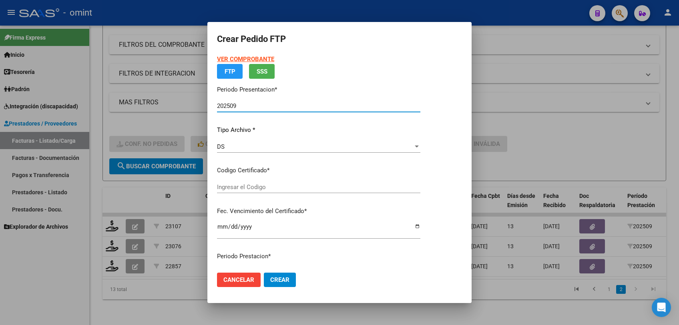
type input "6203782620"
type input "2030-01-30"
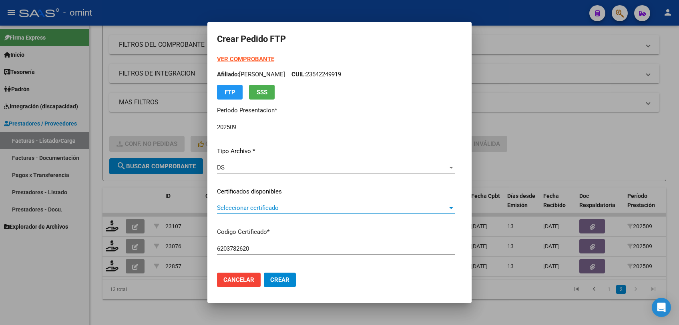
click at [235, 209] on span "Seleccionar certificado" at bounding box center [332, 207] width 230 height 7
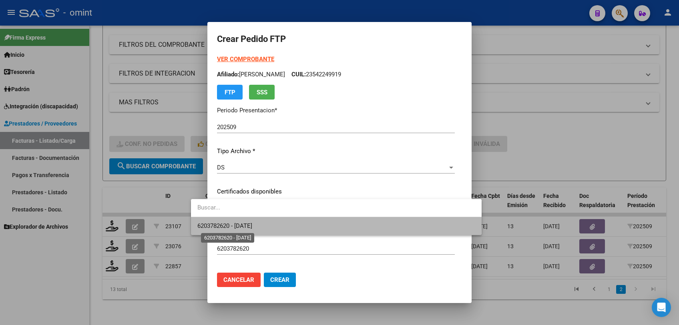
click at [235, 223] on span "6203782620 - 2030-01-30" at bounding box center [224, 225] width 55 height 7
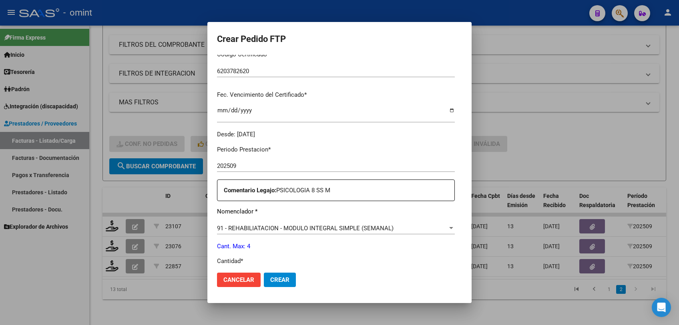
scroll to position [266, 0]
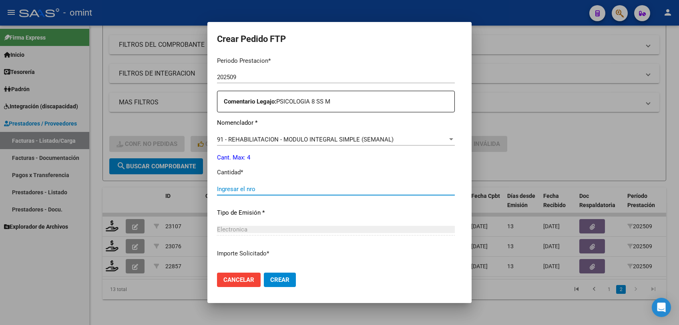
click at [237, 186] on input "Ingresar el nro" at bounding box center [336, 189] width 238 height 7
type input "4"
click at [264, 276] on button "Crear" at bounding box center [280, 280] width 32 height 14
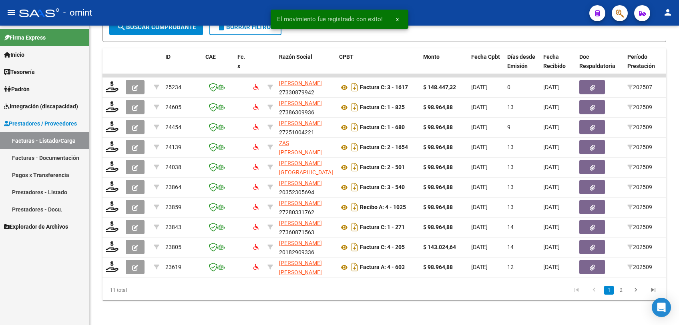
scroll to position [246, 0]
click at [621, 291] on link "2" at bounding box center [621, 289] width 10 height 9
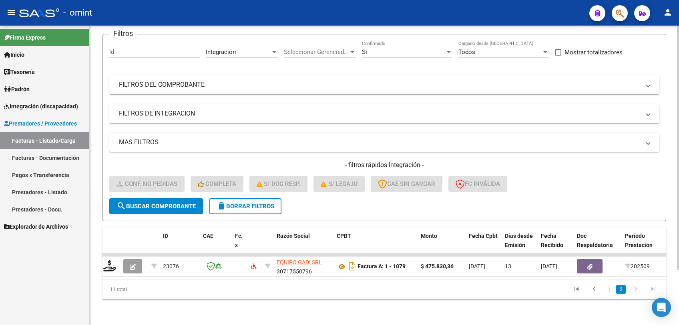
scroll to position [0, 0]
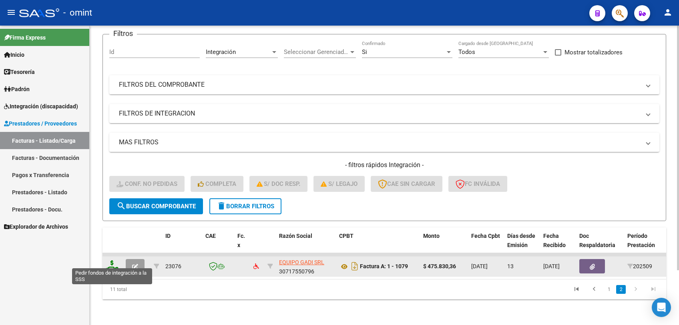
click at [114, 260] on icon at bounding box center [112, 265] width 13 height 11
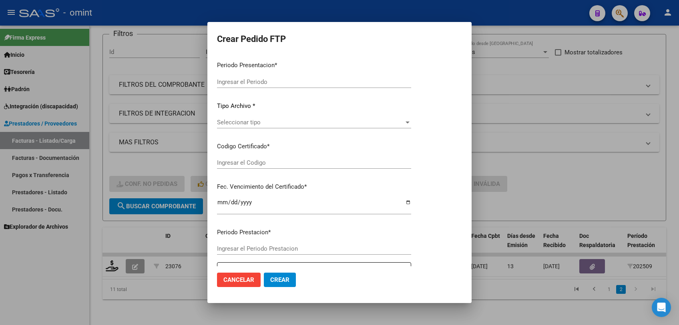
type input "202509"
type input "$ 475.830,36"
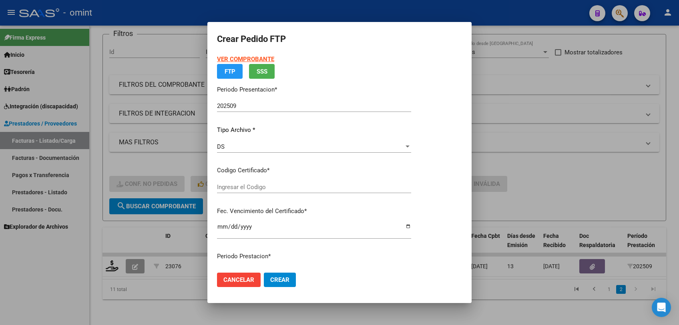
type input "527678946"
type input "2028-03-10"
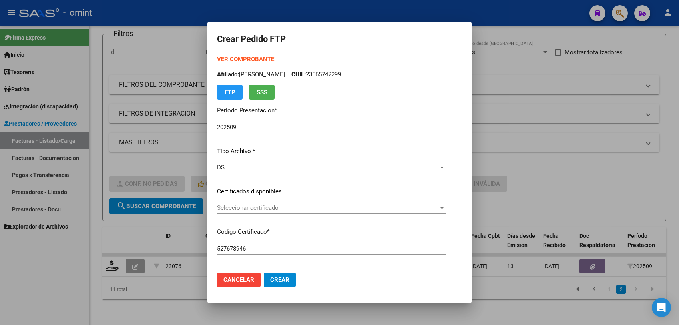
scroll to position [133, 0]
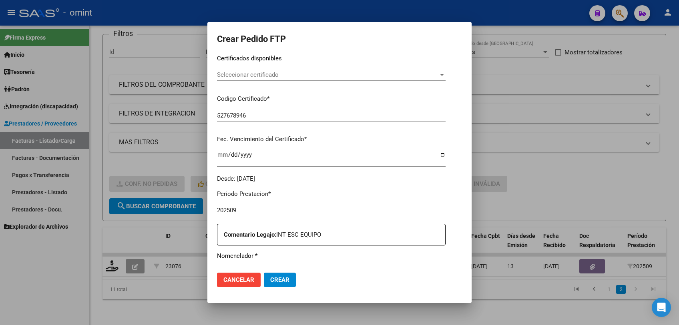
click at [246, 72] on span "Seleccionar certificado" at bounding box center [327, 74] width 221 height 7
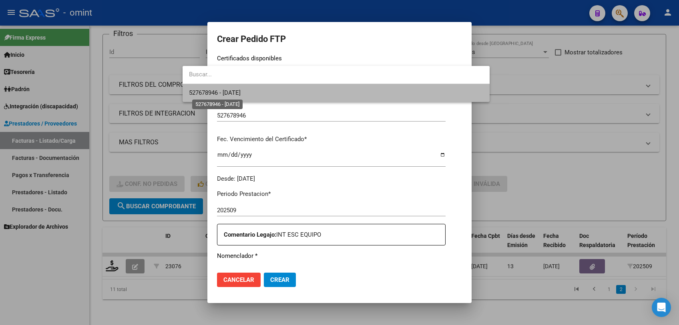
click at [240, 91] on span "527678946 - 2028-03-10" at bounding box center [215, 92] width 52 height 7
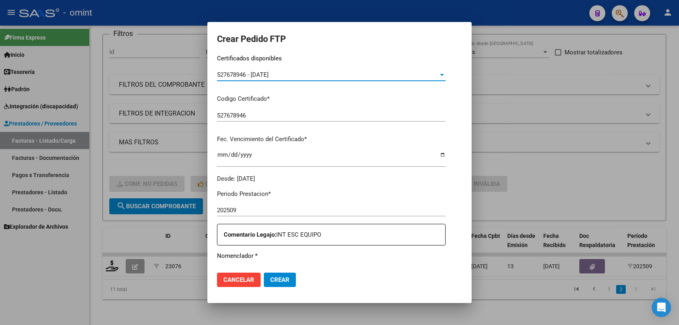
scroll to position [222, 0]
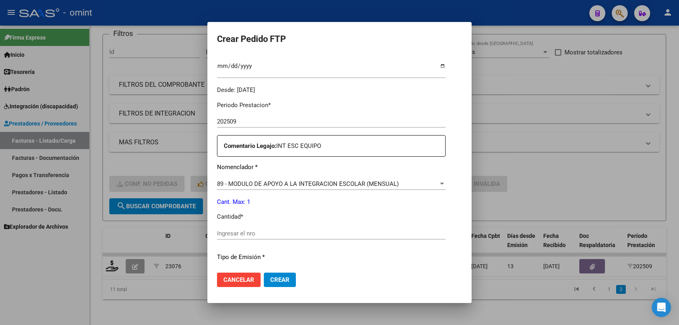
click at [228, 228] on div "Ingresar el nro" at bounding box center [331, 234] width 228 height 12
click at [227, 232] on input "Ingresar el nro" at bounding box center [331, 233] width 228 height 7
type input "1"
click at [270, 281] on span "Crear" at bounding box center [279, 279] width 19 height 7
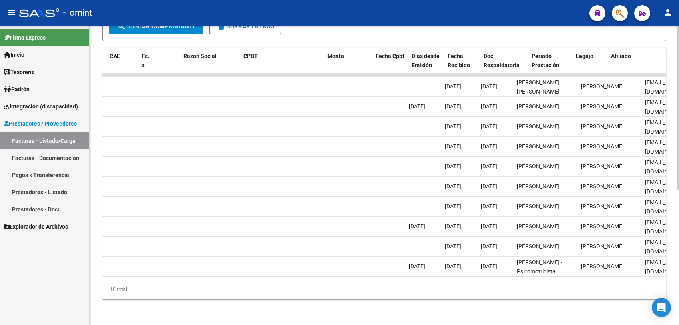
scroll to position [0, 0]
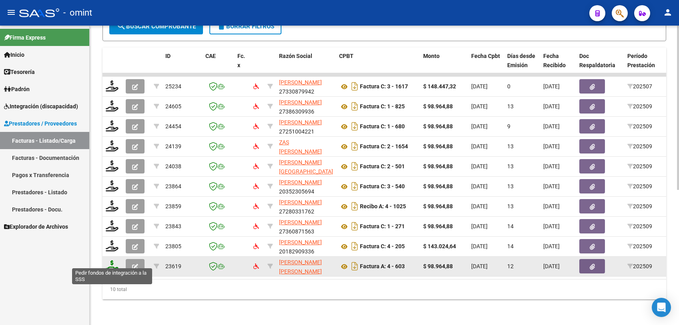
click at [118, 260] on icon at bounding box center [112, 265] width 13 height 11
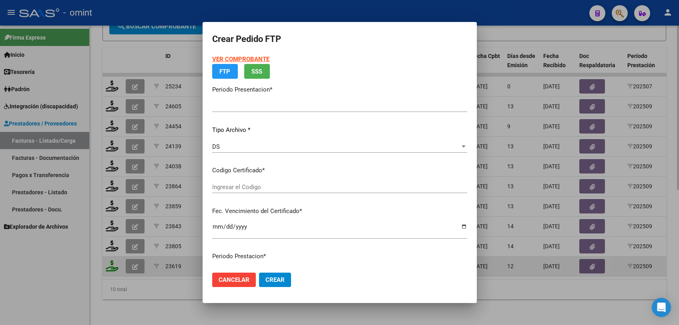
type input "202509"
type input "$ 98.964,88"
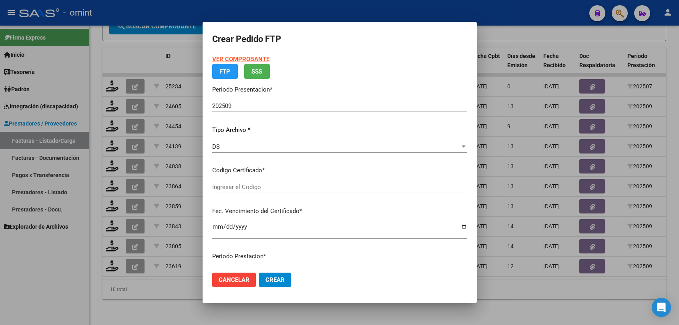
type input "231129616"
type input "2026-08-27"
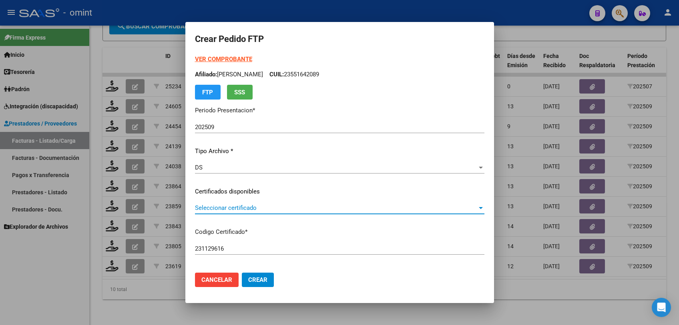
click at [237, 206] on span "Seleccionar certificado" at bounding box center [336, 207] width 282 height 7
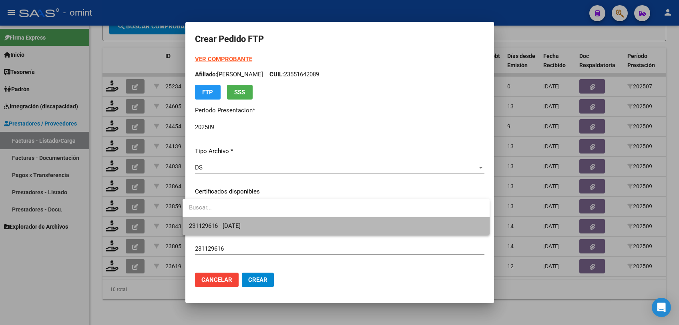
click at [233, 222] on span "231129616 - 2026-08-27" at bounding box center [336, 226] width 294 height 18
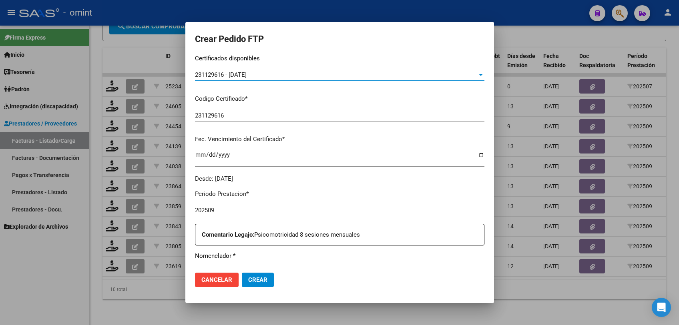
scroll to position [222, 0]
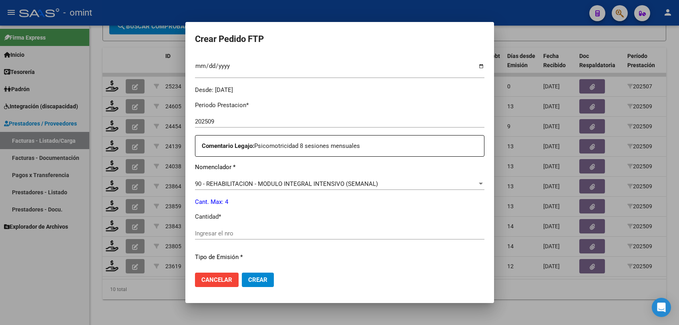
click at [246, 233] on input "Ingresar el nro" at bounding box center [339, 233] width 289 height 7
type input "4"
click at [259, 278] on span "Crear" at bounding box center [257, 279] width 19 height 7
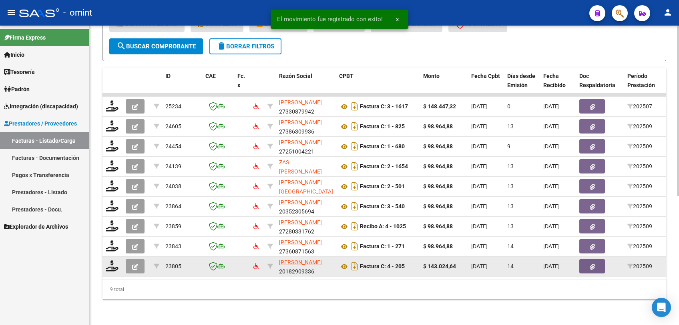
scroll to position [227, 0]
click at [112, 260] on icon at bounding box center [112, 265] width 13 height 11
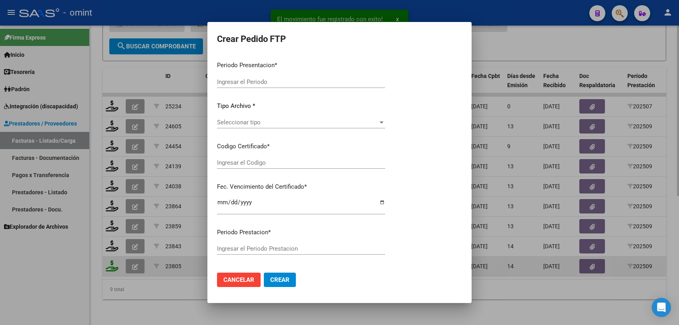
type input "202509"
type input "$ 143.024,64"
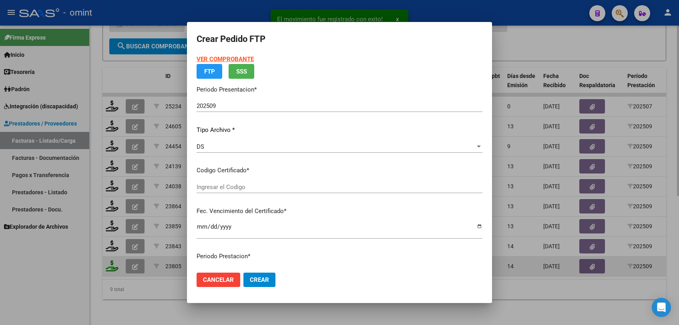
type input "6203782620"
type input "2030-01-30"
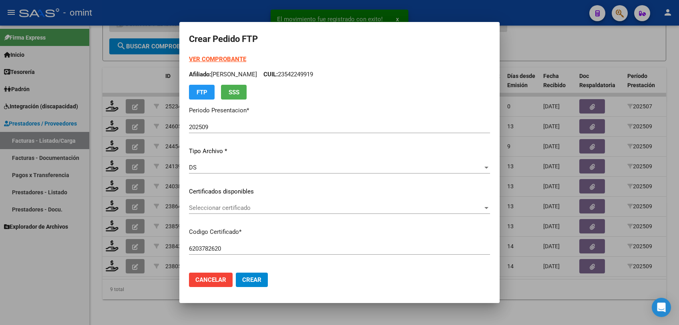
click at [210, 207] on span "Seleccionar certificado" at bounding box center [336, 207] width 294 height 7
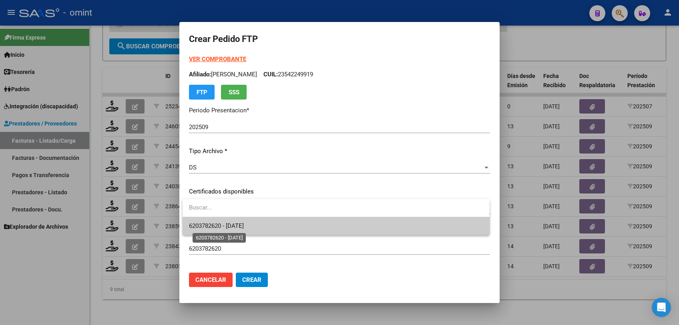
click at [221, 224] on span "6203782620 - 2030-01-30" at bounding box center [216, 225] width 55 height 7
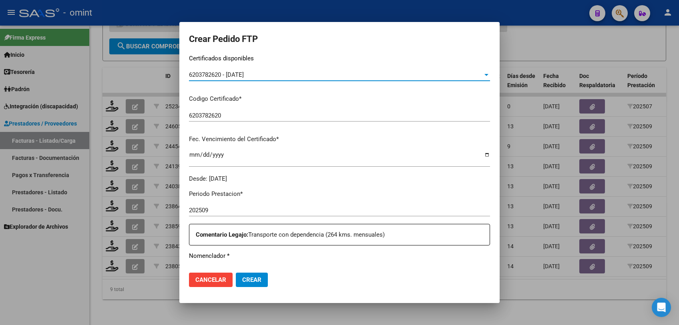
scroll to position [222, 0]
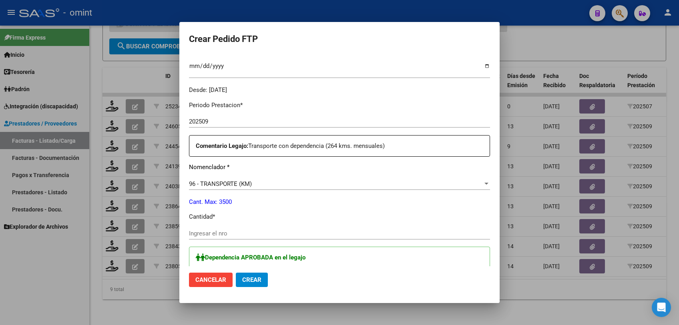
click at [264, 232] on input "Ingresar el nro" at bounding box center [339, 233] width 301 height 7
type input "264"
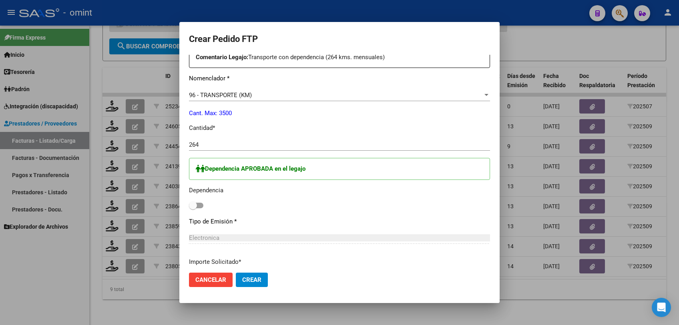
click at [198, 204] on span at bounding box center [196, 206] width 14 height 6
click at [193, 208] on input "checkbox" at bounding box center [192, 208] width 0 height 0
checkbox input "true"
click at [249, 275] on button "Crear" at bounding box center [252, 280] width 32 height 14
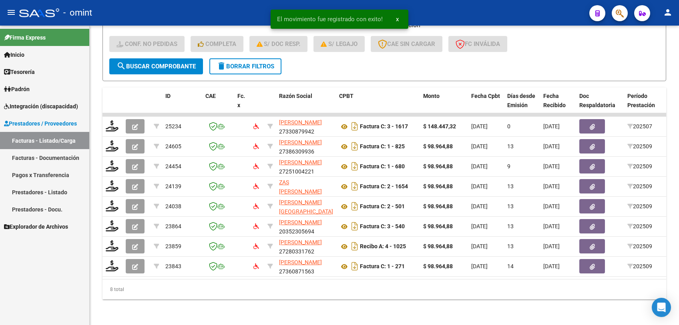
scroll to position [207, 0]
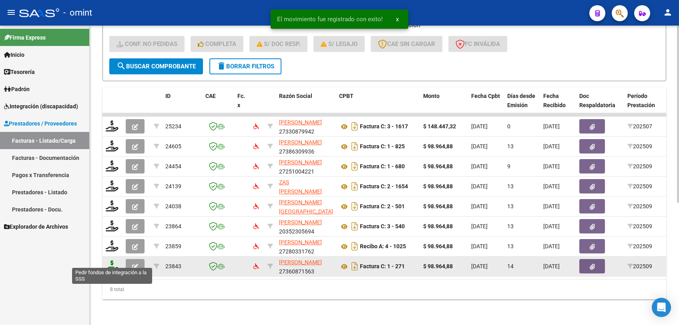
click at [110, 260] on icon at bounding box center [112, 265] width 13 height 11
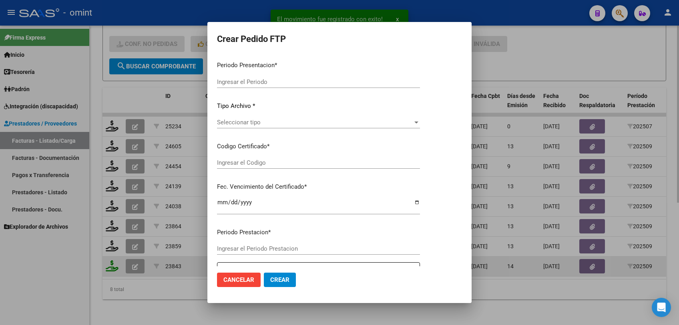
type input "202509"
type input "$ 98.964,88"
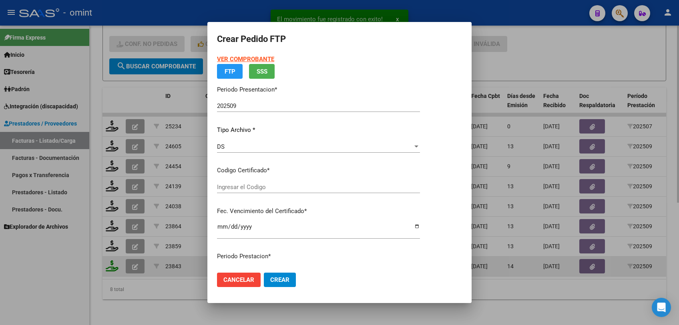
type input "231129616"
type input "2026-08-27"
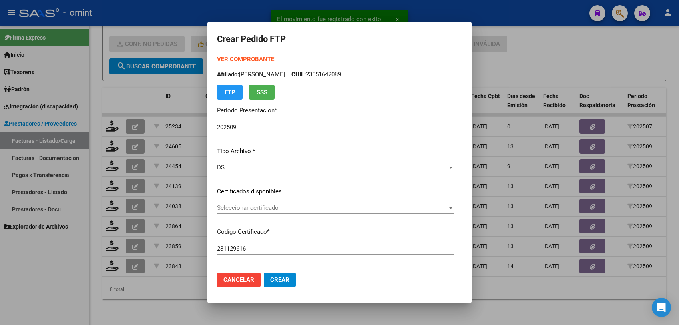
click at [243, 207] on span "Seleccionar certificado" at bounding box center [332, 207] width 230 height 7
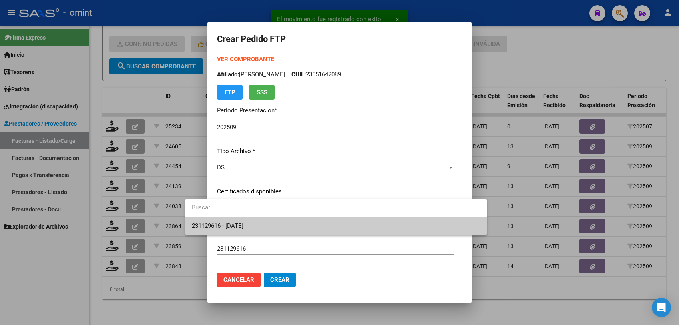
click at [248, 222] on span "231129616 - 2026-08-27" at bounding box center [336, 226] width 288 height 18
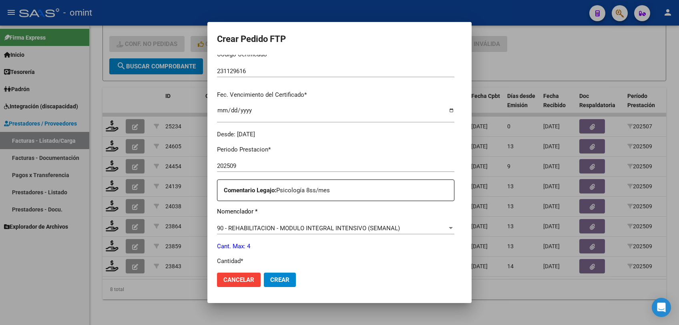
scroll to position [222, 0]
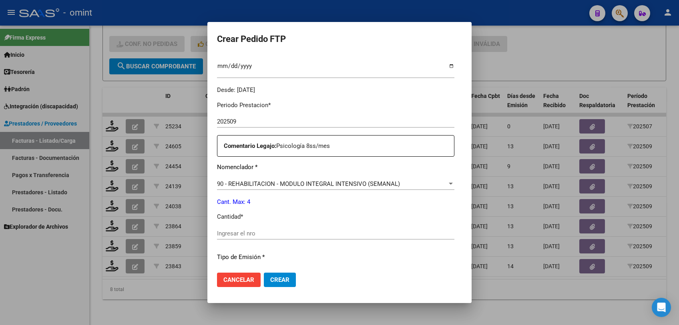
click at [297, 230] on input "Ingresar el nro" at bounding box center [335, 233] width 237 height 7
type input "4"
click at [270, 282] on span "Crear" at bounding box center [279, 279] width 19 height 7
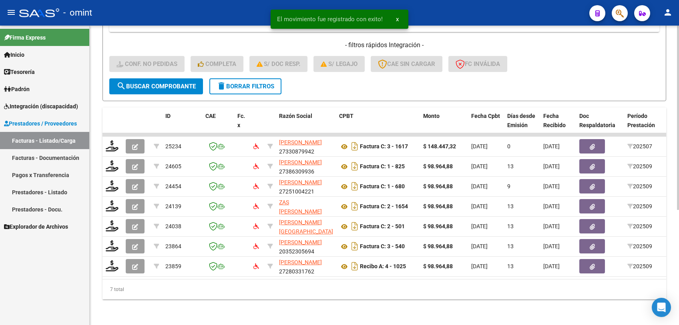
scroll to position [186, 0]
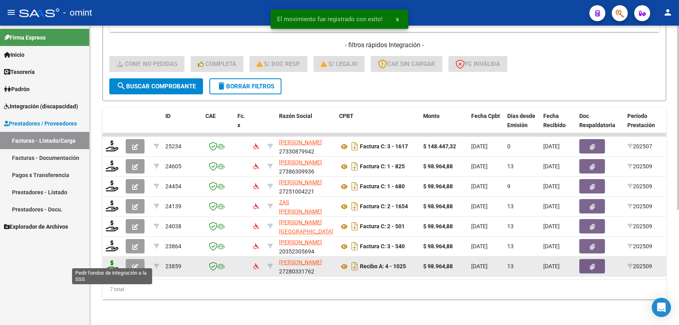
click at [112, 260] on icon at bounding box center [112, 265] width 13 height 11
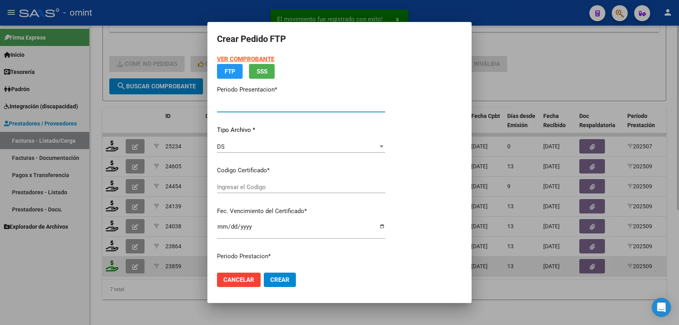
type input "202509"
type input "$ 98.964,88"
type input "527678946"
type input "2028-03-10"
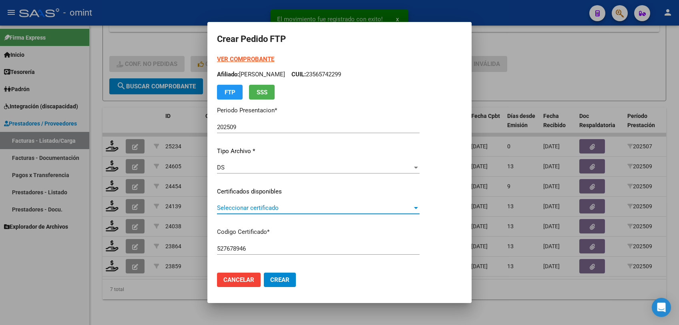
click at [230, 204] on span "Seleccionar certificado" at bounding box center [314, 207] width 195 height 7
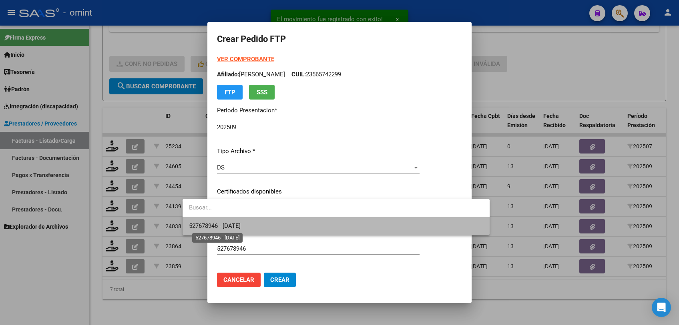
click at [228, 222] on span "527678946 - 2028-03-10" at bounding box center [215, 225] width 52 height 7
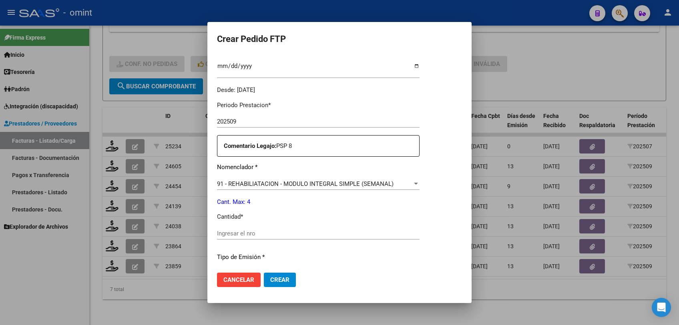
scroll to position [266, 0]
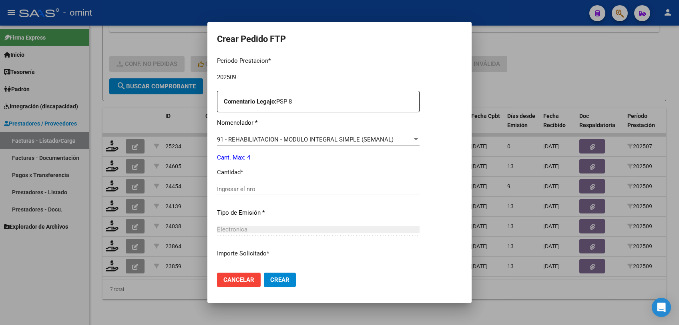
click at [252, 192] on input "Ingresar el nro" at bounding box center [318, 189] width 202 height 7
type input "4"
click at [264, 284] on button "Crear" at bounding box center [280, 280] width 32 height 14
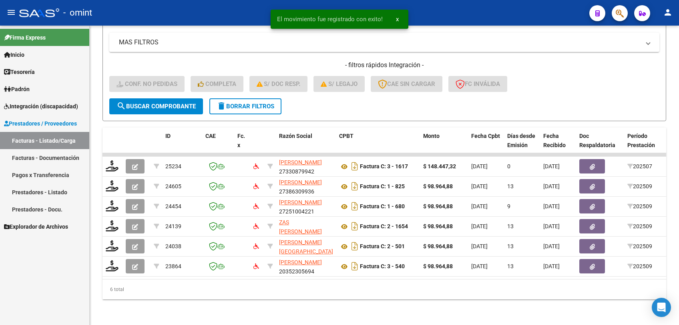
scroll to position [166, 0]
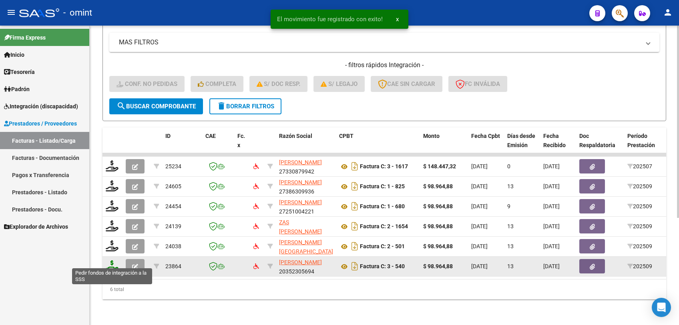
click at [109, 260] on icon at bounding box center [112, 265] width 13 height 11
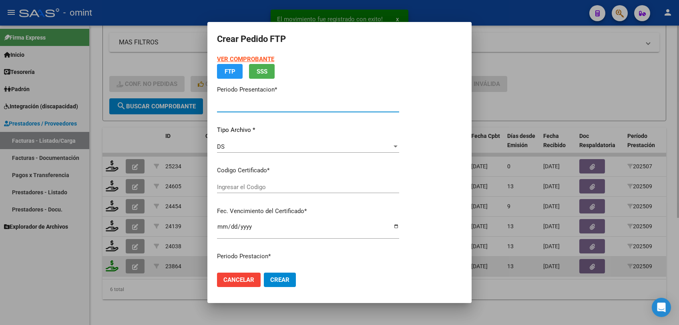
type input "202509"
type input "$ 98.964,88"
type input "231129616"
type input "2026-08-27"
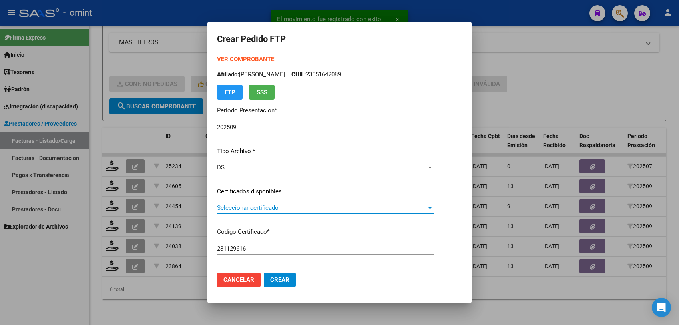
click at [246, 208] on span "Seleccionar certificado" at bounding box center [321, 207] width 209 height 7
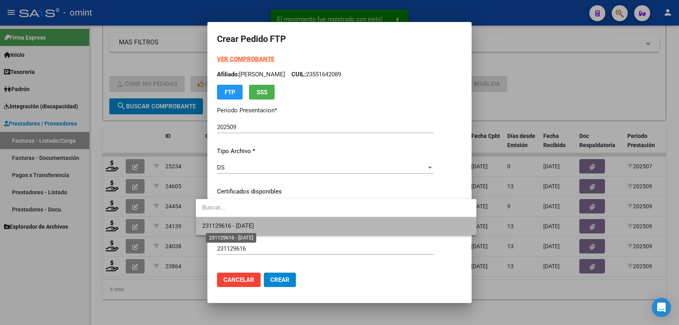
click at [244, 224] on span "231129616 - 2026-08-27" at bounding box center [228, 225] width 52 height 7
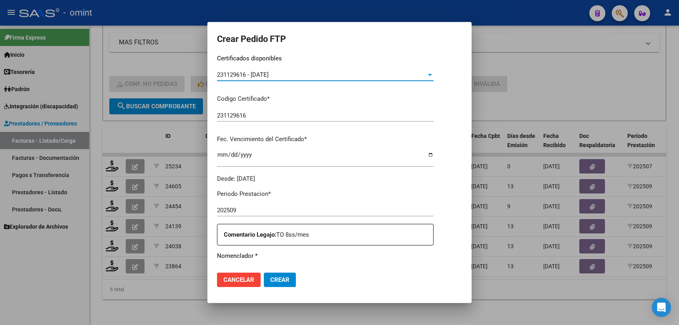
scroll to position [222, 0]
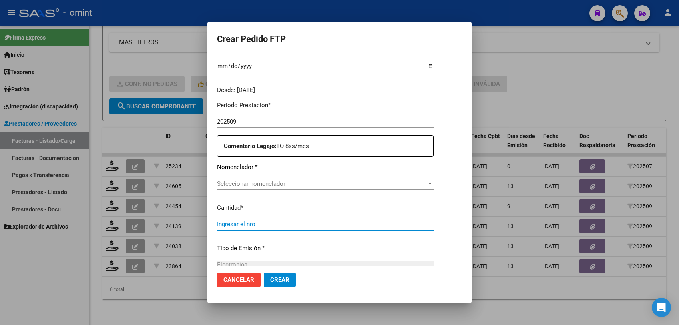
click at [277, 224] on input "Ingresar el nro" at bounding box center [325, 224] width 216 height 7
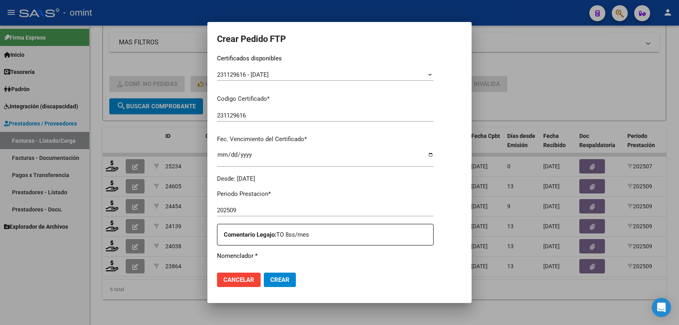
scroll to position [178, 0]
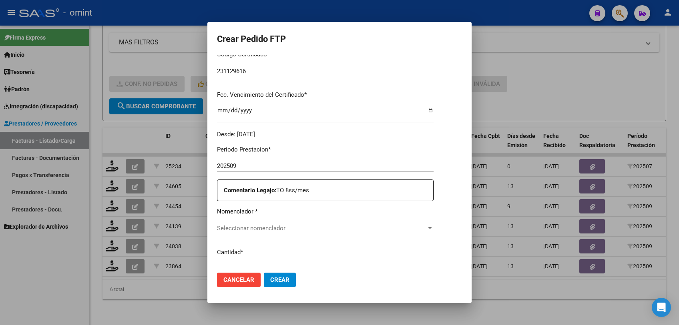
click at [291, 225] on span "Seleccionar nomenclador" at bounding box center [321, 228] width 209 height 7
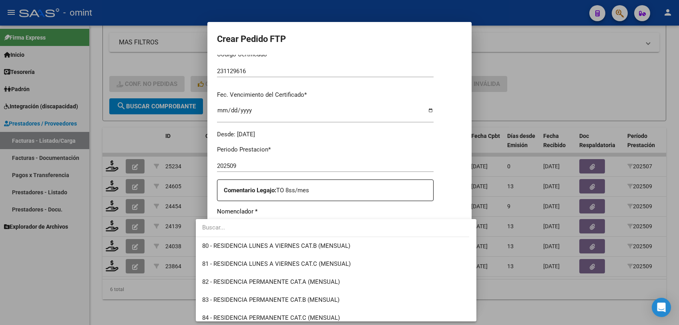
scroll to position [1556, 0]
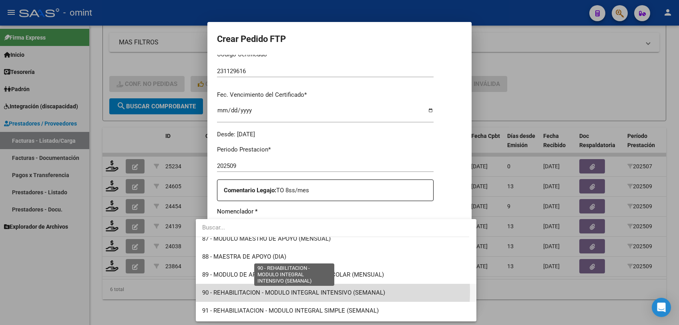
click at [280, 291] on span "90 - REHABILITACION - MODULO INTEGRAL INTENSIVO (SEMANAL)" at bounding box center [293, 292] width 183 height 7
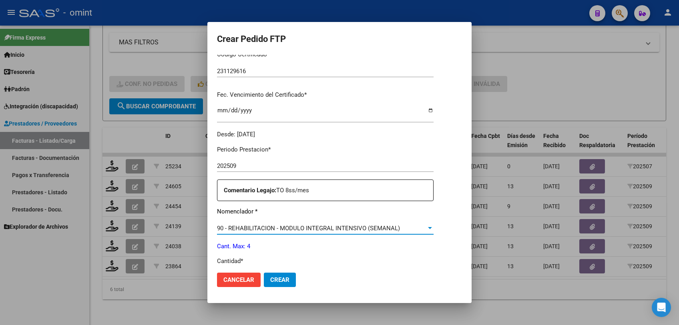
scroll to position [266, 0]
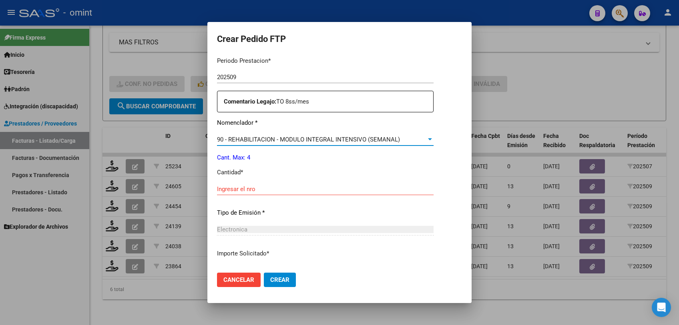
click at [250, 190] on input "Ingresar el nro" at bounding box center [325, 189] width 216 height 7
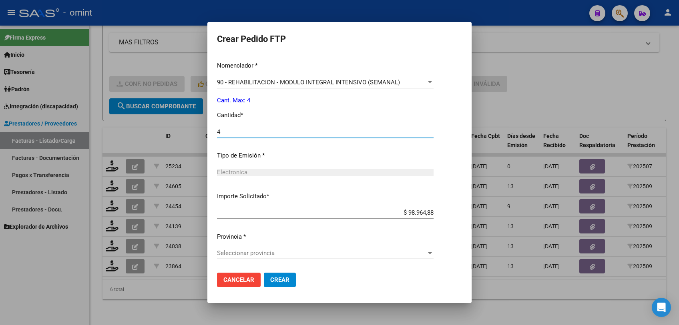
type input "4"
click at [276, 253] on span "Seleccionar provincia" at bounding box center [321, 253] width 209 height 7
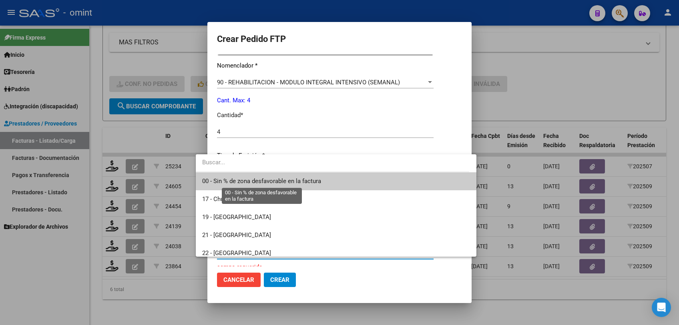
click at [259, 178] on span "00 - Sin % de zona desfavorable en la factura" at bounding box center [261, 181] width 119 height 7
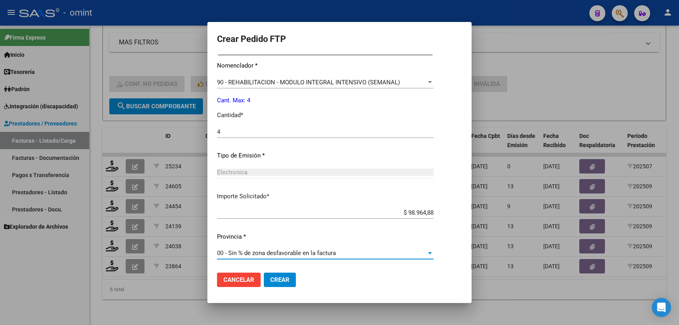
click at [271, 279] on span "Crear" at bounding box center [279, 279] width 19 height 7
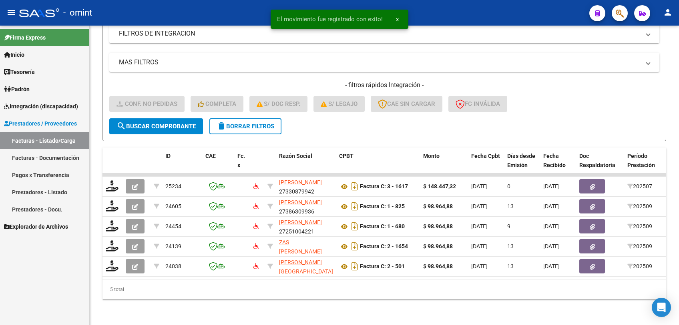
scroll to position [147, 0]
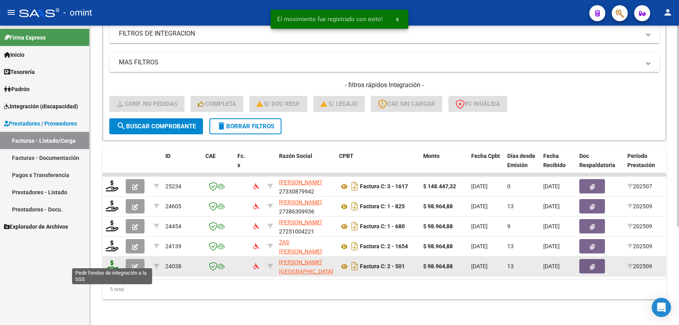
click at [112, 260] on icon at bounding box center [112, 265] width 13 height 11
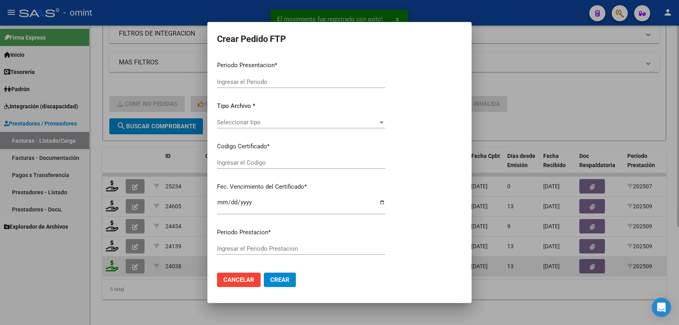
type input "202509"
type input "$ 98.964,88"
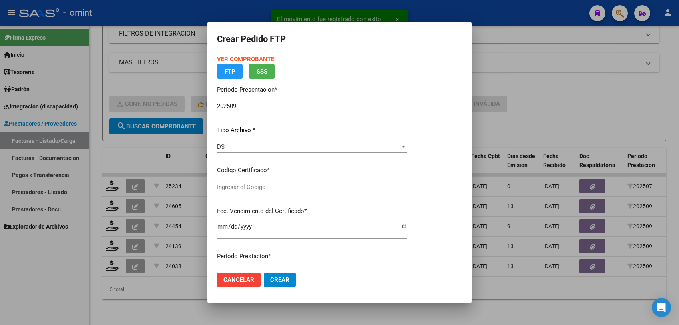
type input "1121094125"
type input "2034-12-16"
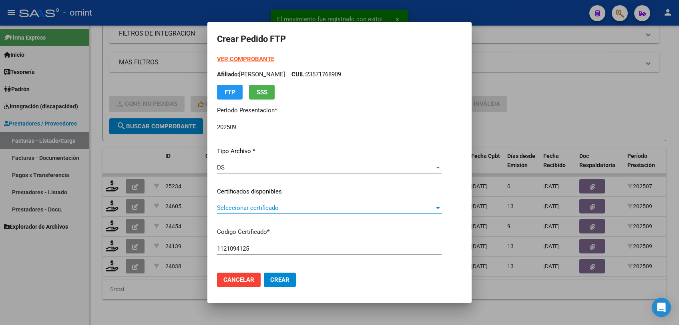
click at [252, 208] on span "Seleccionar certificado" at bounding box center [325, 207] width 217 height 7
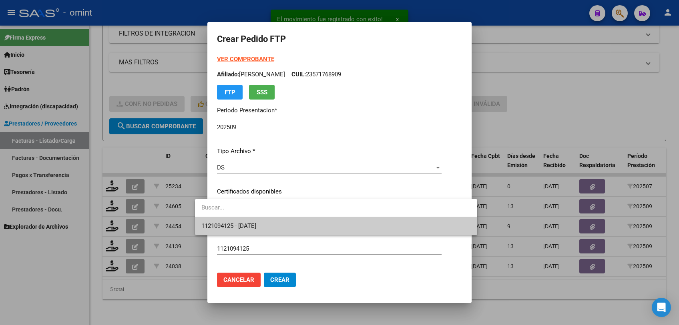
click at [248, 220] on span "1121094125 - 2034-12-16" at bounding box center [335, 226] width 269 height 18
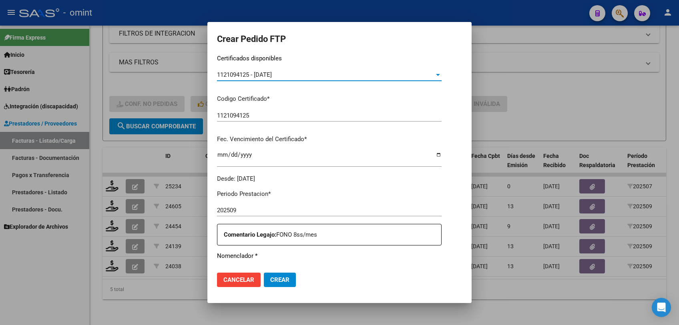
scroll to position [222, 0]
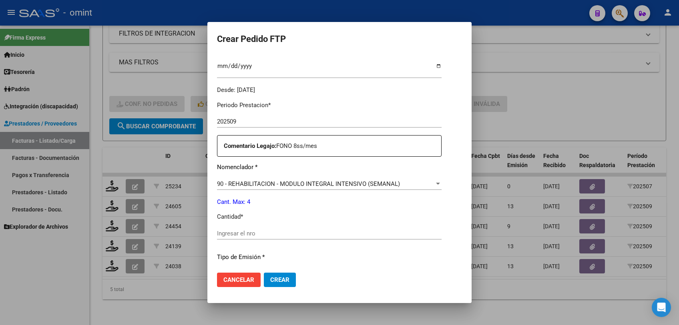
click at [272, 232] on input "Ingresar el nro" at bounding box center [329, 233] width 224 height 7
type input "4"
click at [270, 279] on span "Crear" at bounding box center [279, 279] width 19 height 7
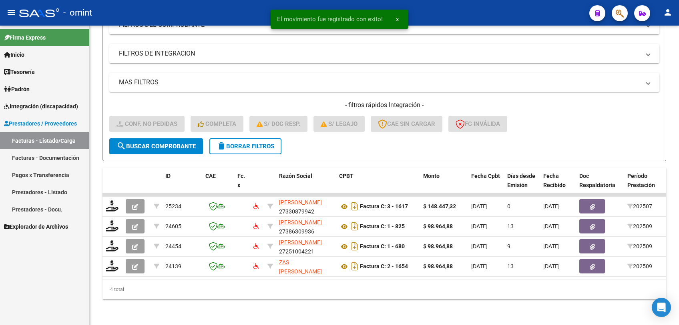
scroll to position [127, 0]
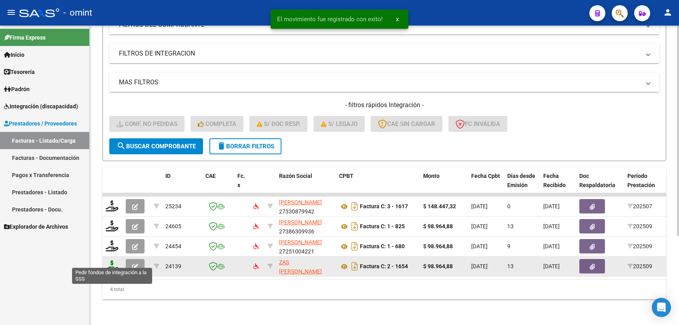
click at [109, 261] on icon at bounding box center [112, 265] width 13 height 11
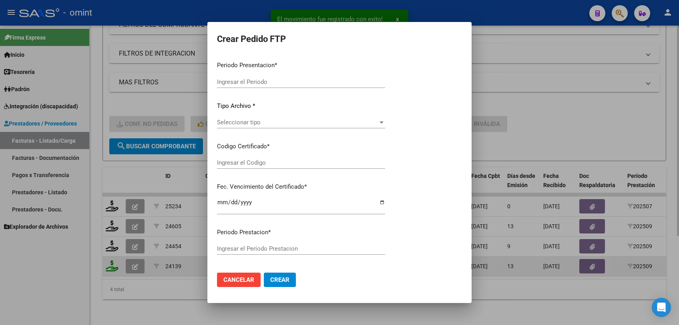
type input "202509"
type input "$ 98.964,88"
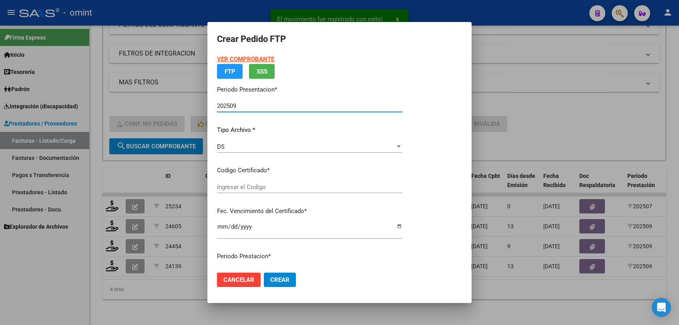
type input "1121094125"
type input "2034-12-16"
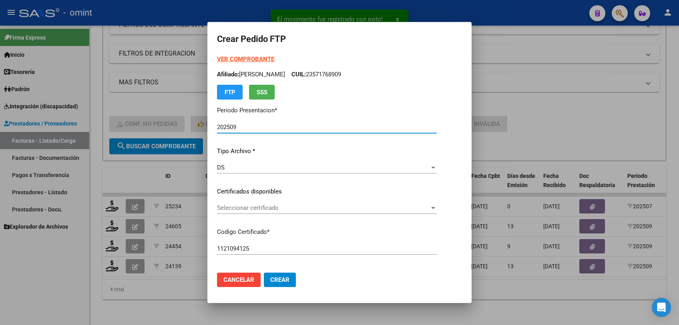
click at [264, 207] on span "Seleccionar certificado" at bounding box center [323, 207] width 212 height 7
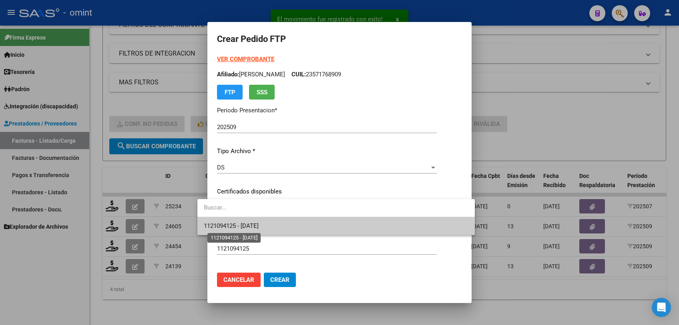
click at [258, 226] on span "1121094125 - 2034-12-16" at bounding box center [231, 225] width 55 height 7
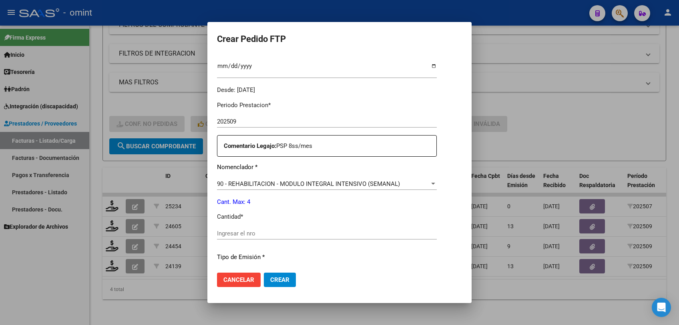
scroll to position [311, 0]
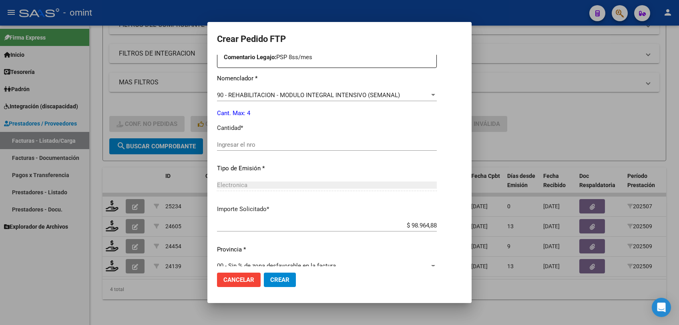
click at [254, 141] on input "Ingresar el nro" at bounding box center [327, 144] width 220 height 7
type input "4"
click at [276, 273] on button "Crear" at bounding box center [280, 280] width 32 height 14
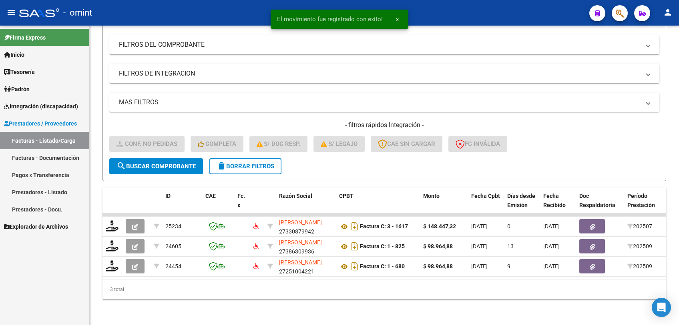
scroll to position [106, 0]
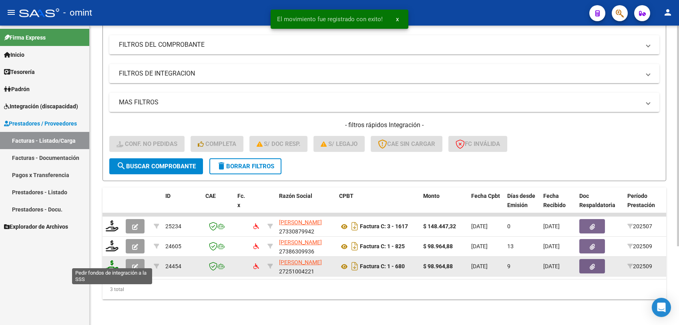
click at [110, 260] on icon at bounding box center [112, 265] width 13 height 11
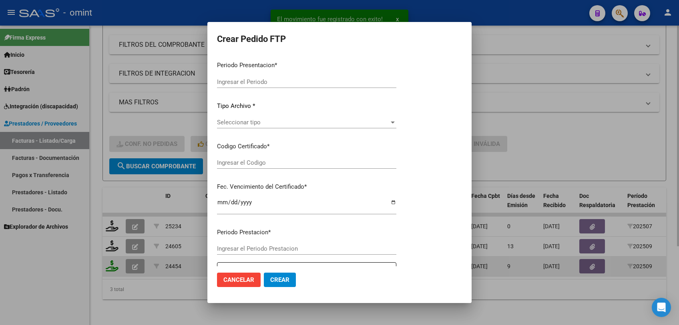
type input "202509"
type input "$ 98.964,88"
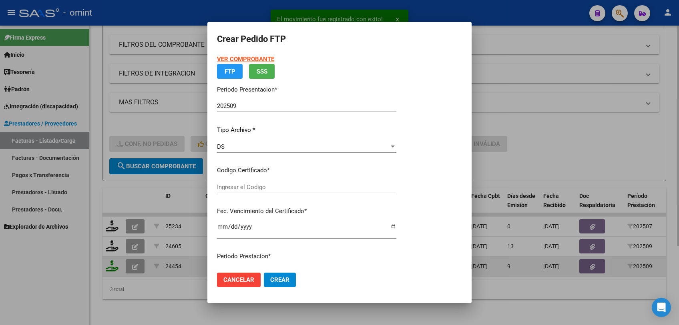
type input "527678946"
type input "2028-03-10"
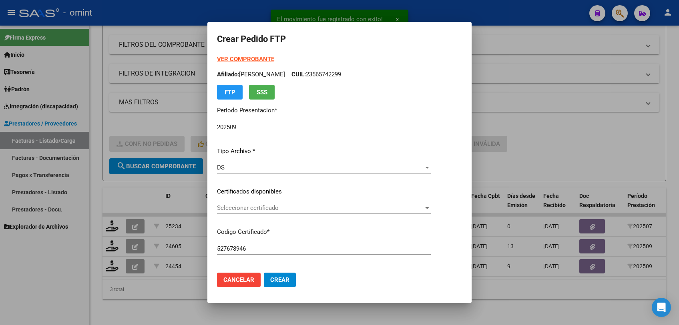
click at [217, 204] on div "Seleccionar certificado Seleccionar certificado" at bounding box center [324, 208] width 214 height 12
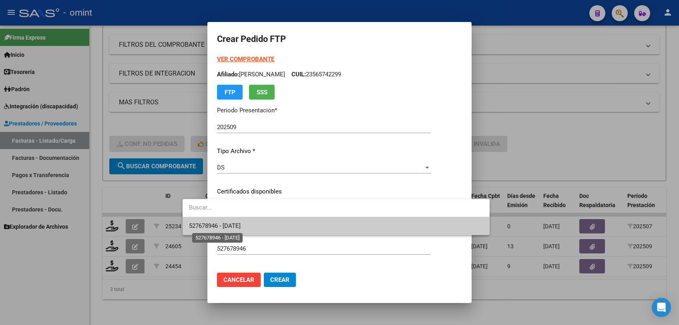
click at [209, 226] on span "527678946 - 2028-03-10" at bounding box center [215, 225] width 52 height 7
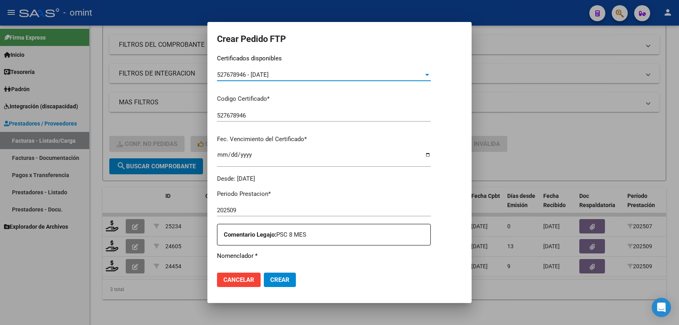
scroll to position [222, 0]
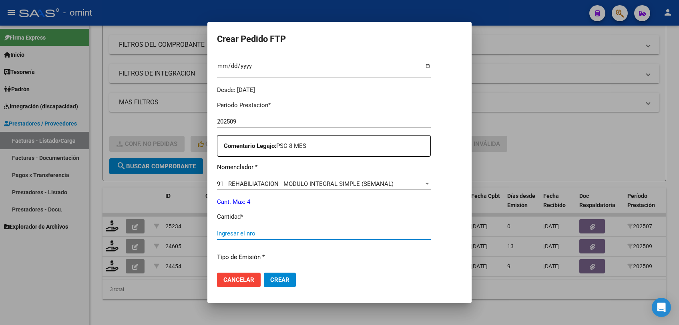
click at [254, 235] on input "Ingresar el nro" at bounding box center [324, 233] width 214 height 7
type input "4"
click at [270, 283] on span "Crear" at bounding box center [279, 279] width 19 height 7
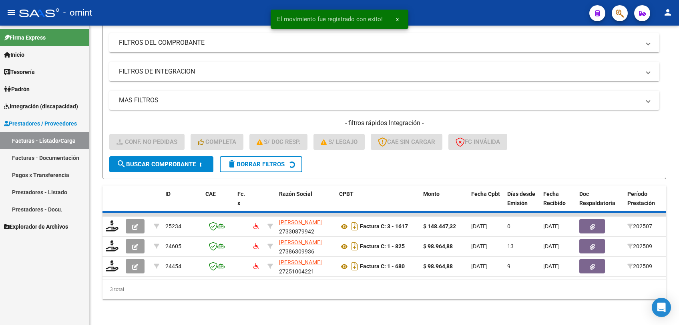
scroll to position [86, 0]
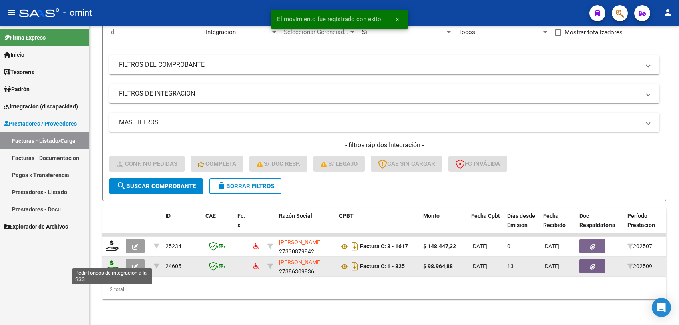
click at [109, 261] on icon at bounding box center [112, 265] width 13 height 11
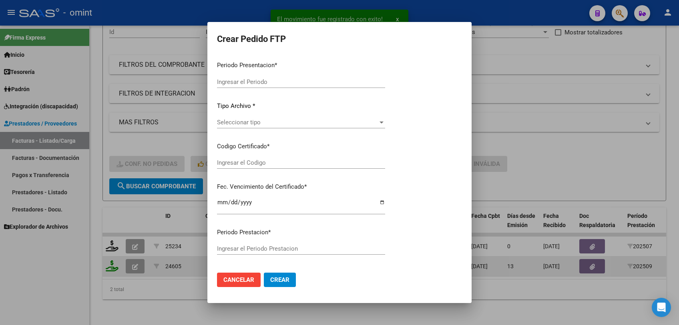
type input "202509"
type input "$ 98.964,88"
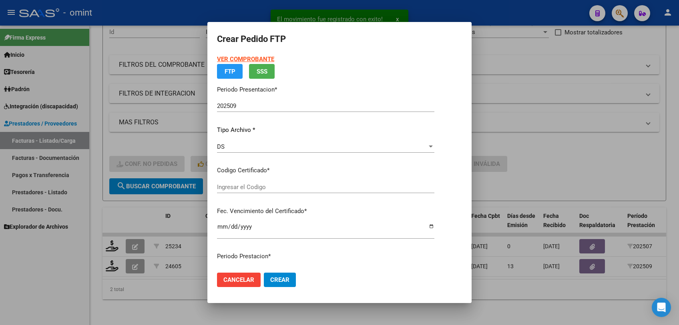
type input "231129616"
type input "2026-08-27"
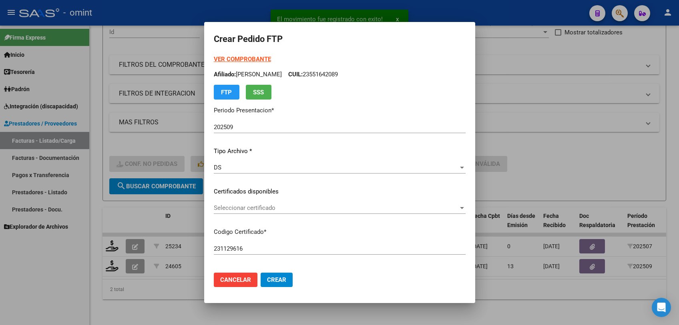
click at [240, 209] on span "Seleccionar certificado" at bounding box center [336, 207] width 244 height 7
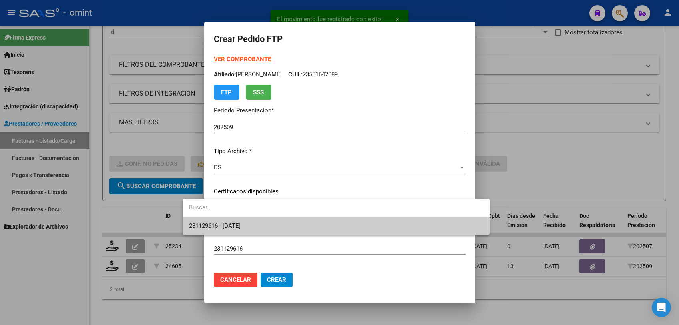
click at [234, 223] on span "231129616 - 2026-08-27" at bounding box center [215, 225] width 52 height 7
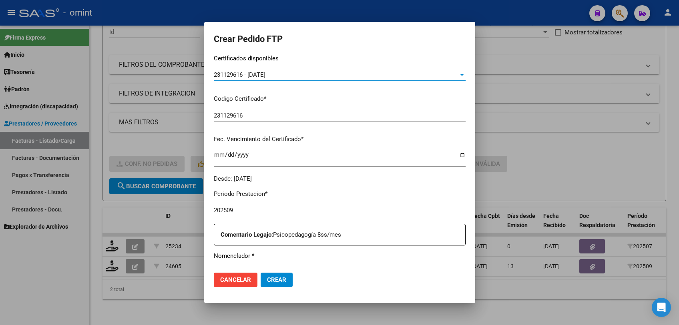
scroll to position [222, 0]
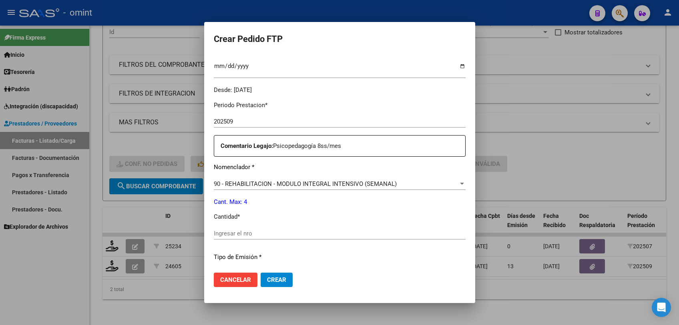
click at [308, 229] on div "Ingresar el nro" at bounding box center [340, 234] width 252 height 12
type input "4"
click at [266, 276] on button "Crear" at bounding box center [276, 280] width 32 height 14
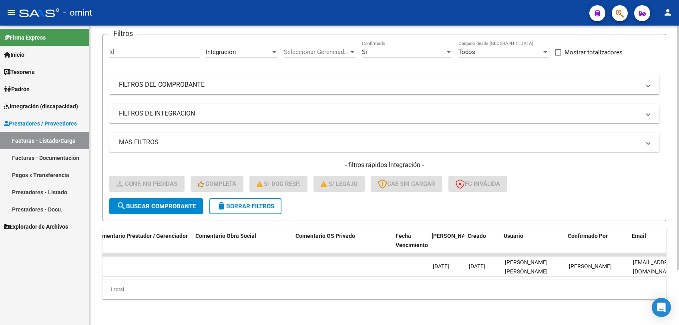
scroll to position [0, 701]
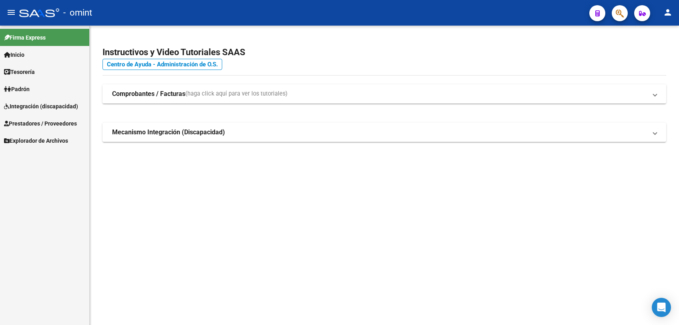
click at [58, 100] on link "Integración (discapacidad)" at bounding box center [44, 106] width 89 height 17
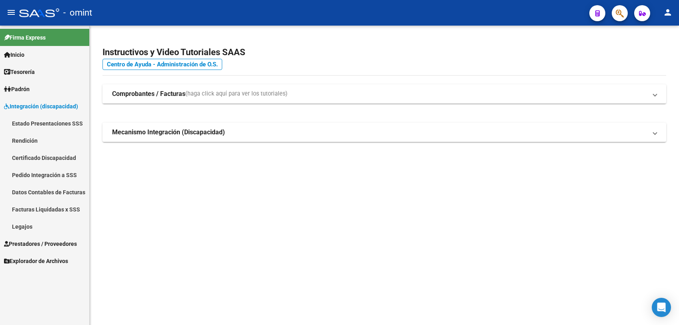
click at [26, 229] on link "Legajos" at bounding box center [44, 226] width 89 height 17
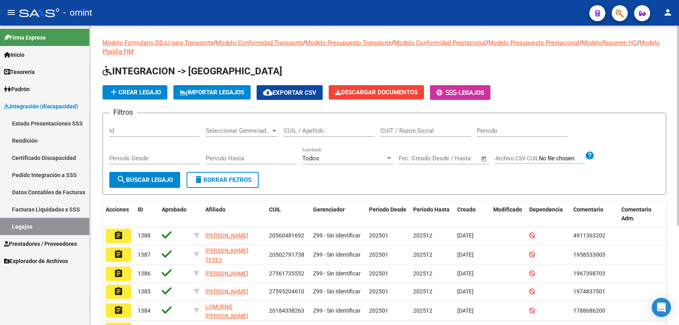
click at [311, 130] on input "CUIL / Apellido" at bounding box center [329, 130] width 90 height 7
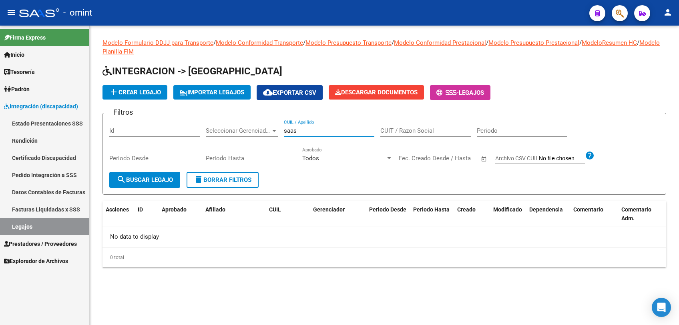
drag, startPoint x: 311, startPoint y: 130, endPoint x: 246, endPoint y: 131, distance: 64.4
click at [246, 131] on div "Filtros Id Seleccionar Gerenciador Seleccionar Gerenciador saas CUIL / Apellido…" at bounding box center [384, 146] width 550 height 52
drag, startPoint x: 314, startPoint y: 130, endPoint x: 274, endPoint y: 130, distance: 40.4
click at [274, 130] on div "Filtros Id Seleccionar Gerenciador Seleccionar Gerenciador mora mar CUIL / Apel…" at bounding box center [384, 146] width 550 height 52
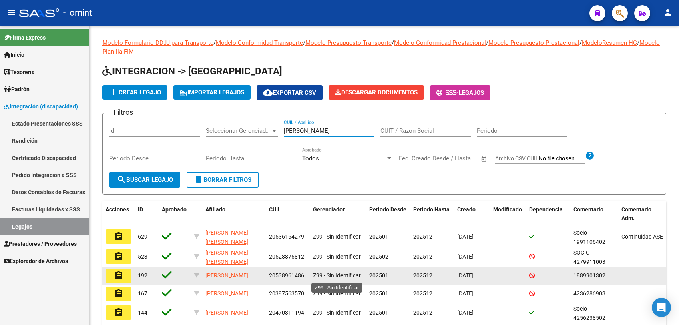
scroll to position [44, 0]
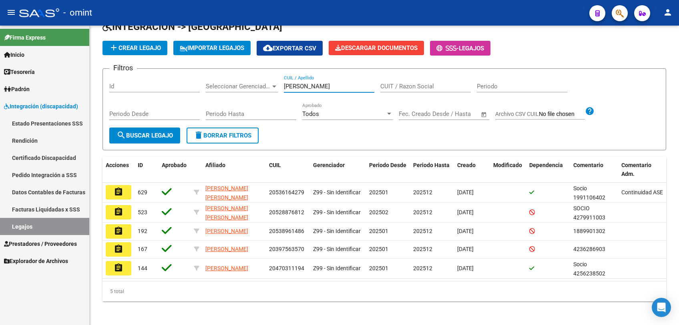
drag, startPoint x: 305, startPoint y: 85, endPoint x: 259, endPoint y: 80, distance: 45.9
click at [259, 80] on div "Filtros Id Seleccionar Gerenciador Seleccionar Gerenciador marcos CUIL / Apelli…" at bounding box center [384, 101] width 550 height 52
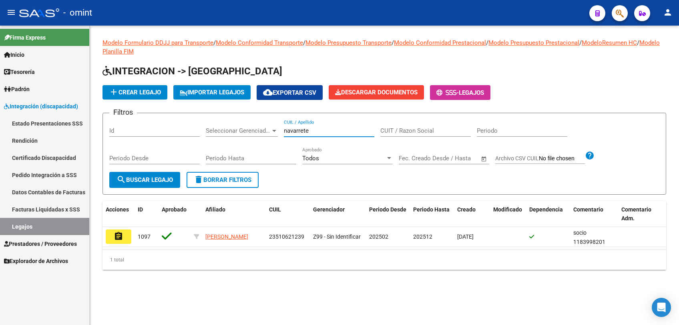
scroll to position [0, 0]
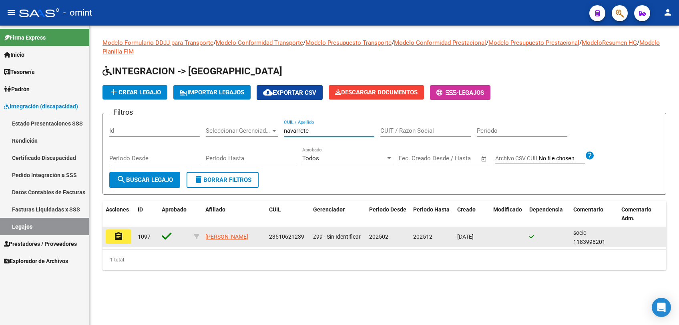
type input "navarrete"
click at [124, 236] on button "assignment" at bounding box center [119, 237] width 26 height 14
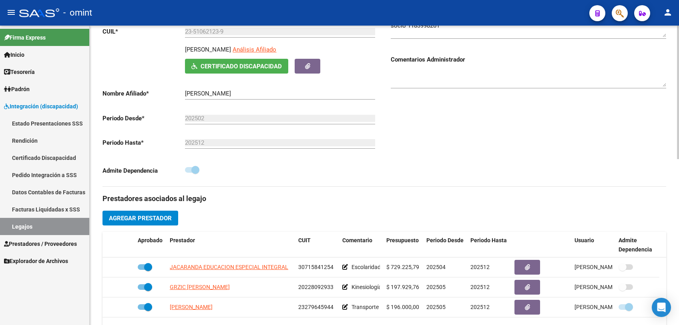
scroll to position [222, 0]
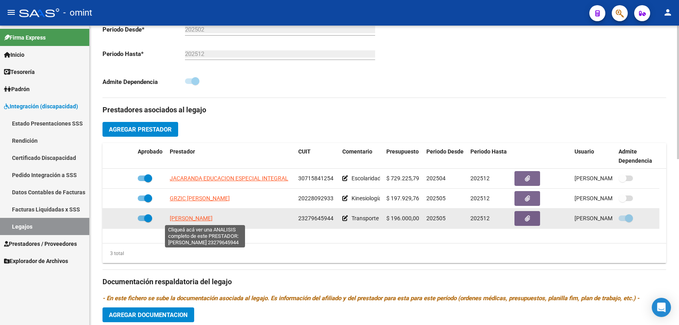
click at [195, 220] on span "[PERSON_NAME]" at bounding box center [191, 218] width 43 height 6
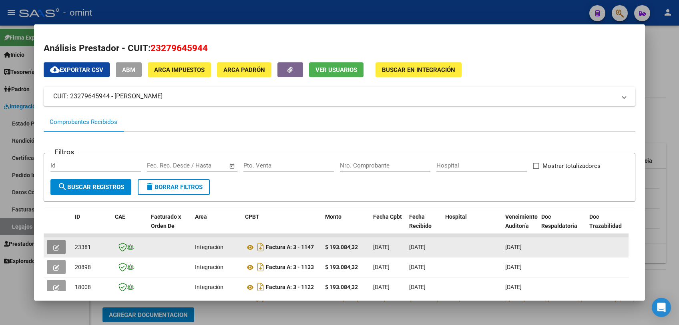
click at [60, 248] on button "button" at bounding box center [56, 247] width 19 height 14
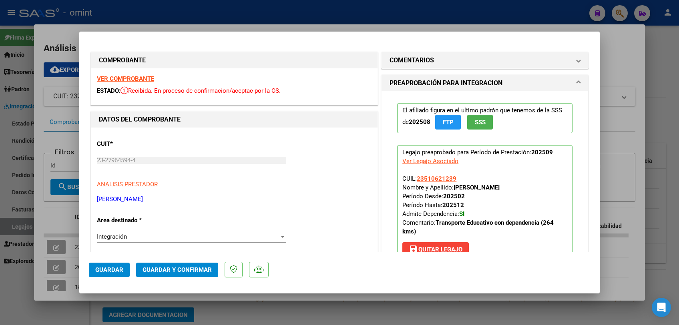
click at [141, 78] on strong "VER COMPROBANTE" at bounding box center [125, 78] width 57 height 7
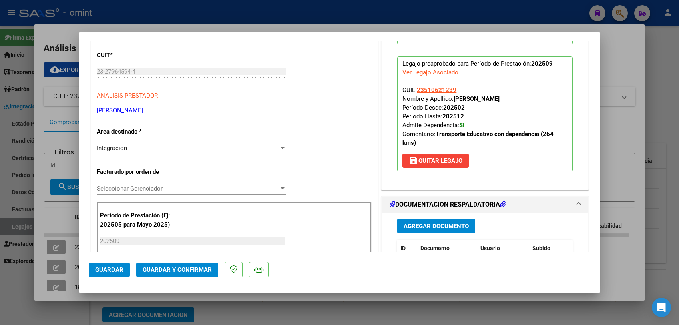
scroll to position [133, 0]
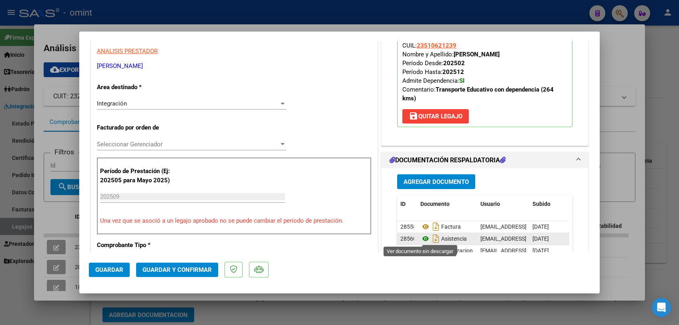
click at [420, 239] on icon at bounding box center [425, 239] width 10 height 10
click at [156, 142] on span "Seleccionar Gerenciador" at bounding box center [188, 144] width 182 height 7
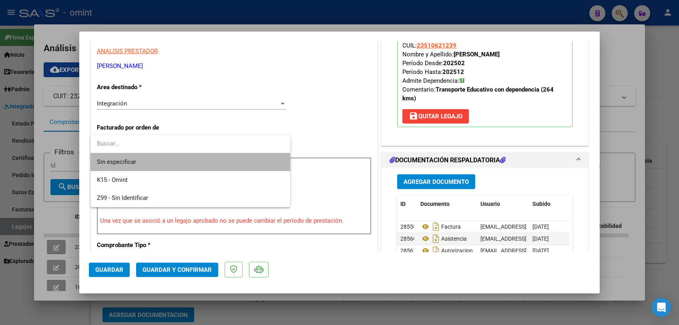
click at [148, 163] on span "Sin especificar" at bounding box center [190, 162] width 187 height 18
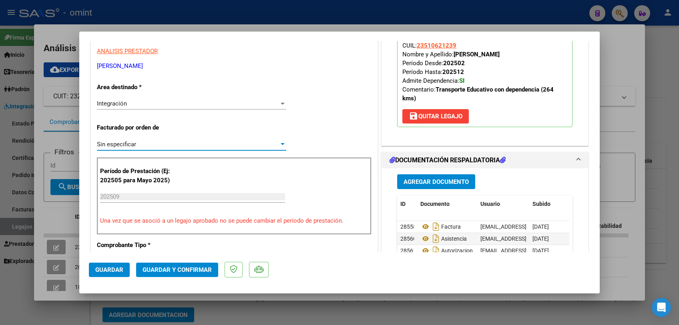
click at [179, 271] on span "Guardar y Confirmar" at bounding box center [176, 269] width 69 height 7
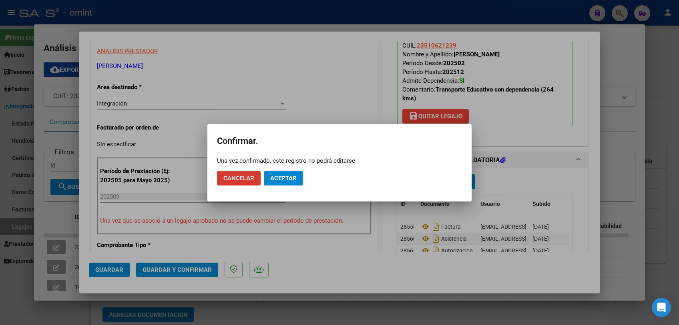
click at [291, 181] on span "Aceptar" at bounding box center [283, 178] width 26 height 7
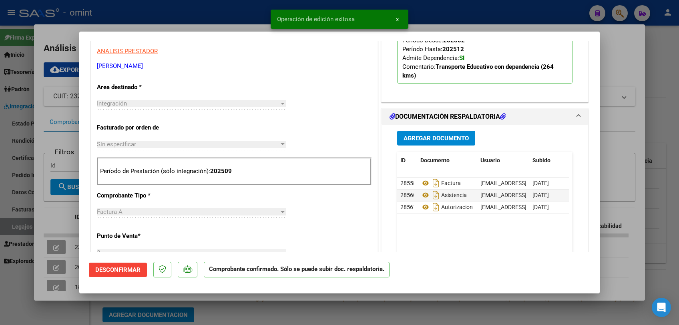
click at [312, 312] on div at bounding box center [339, 162] width 679 height 325
type input "$ 0,00"
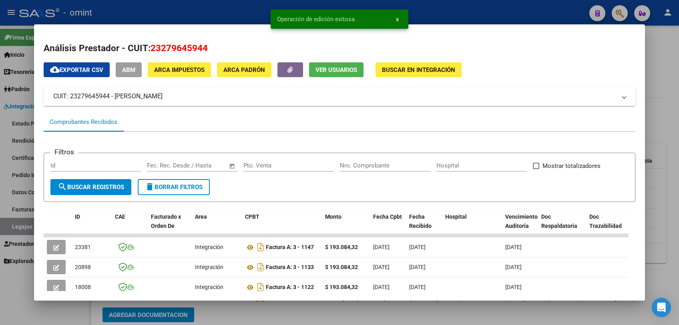
click at [312, 312] on div at bounding box center [339, 162] width 679 height 325
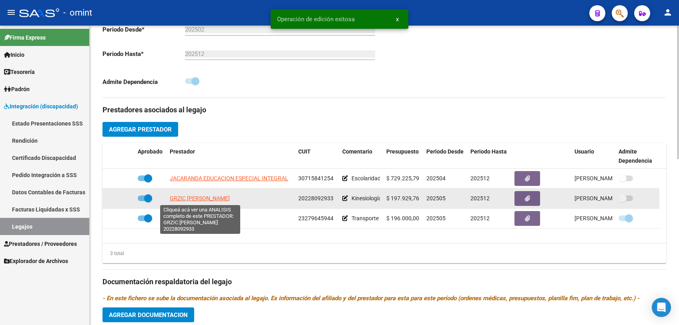
click at [210, 201] on span "GRZIC [PERSON_NAME]" at bounding box center [200, 198] width 60 height 6
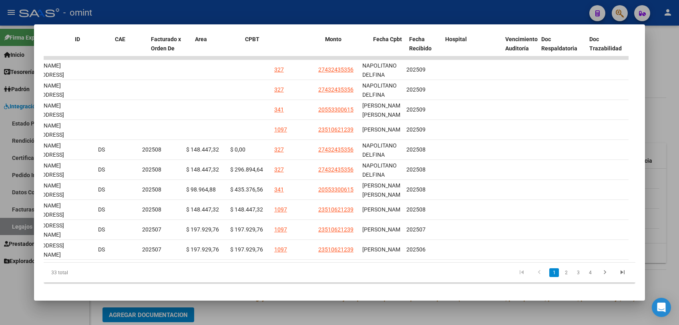
scroll to position [0, 0]
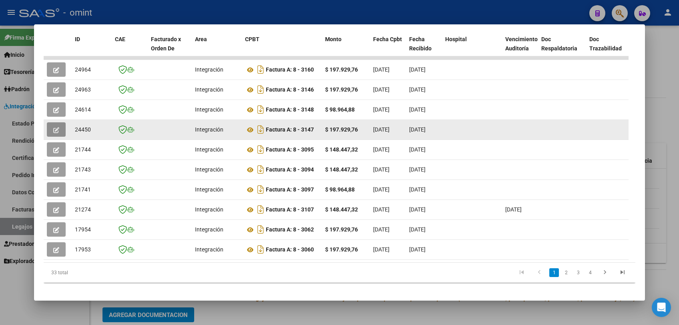
click at [54, 124] on button "button" at bounding box center [56, 129] width 19 height 14
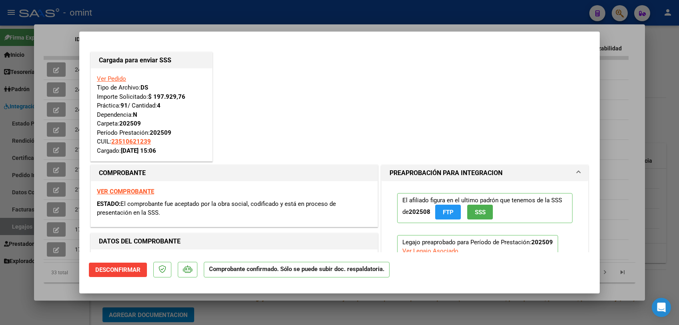
click at [57, 298] on div at bounding box center [339, 162] width 679 height 325
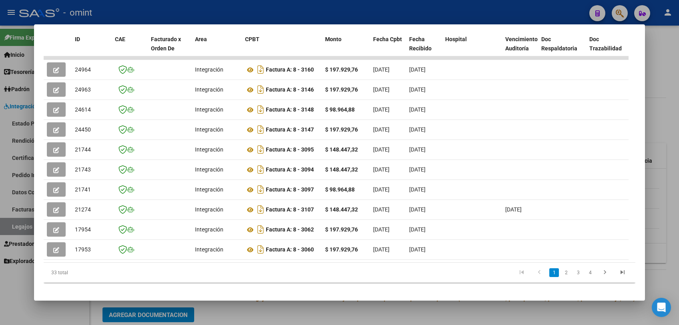
click at [291, 317] on div at bounding box center [339, 162] width 679 height 325
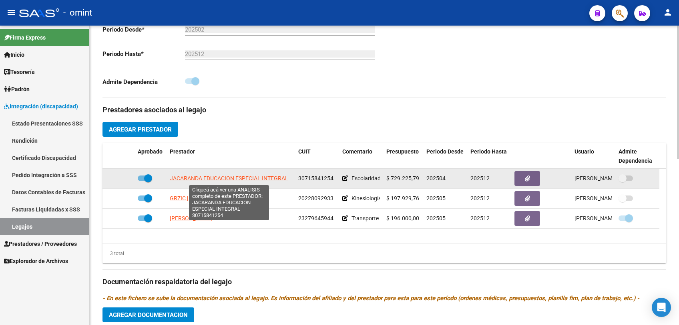
click at [218, 178] on span "JACARANDA EDUCACION ESPECIAL INTEGRAL" at bounding box center [229, 178] width 118 height 6
type textarea "30715841254"
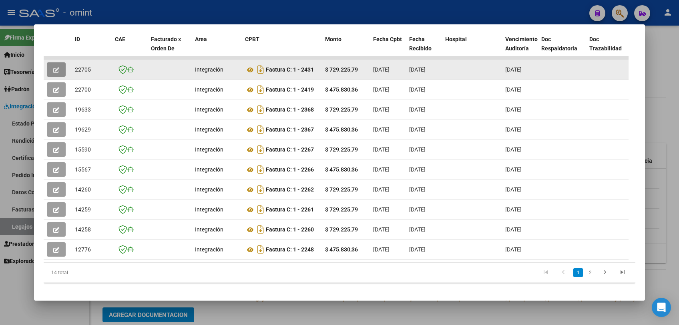
click at [48, 66] on button "button" at bounding box center [56, 69] width 19 height 14
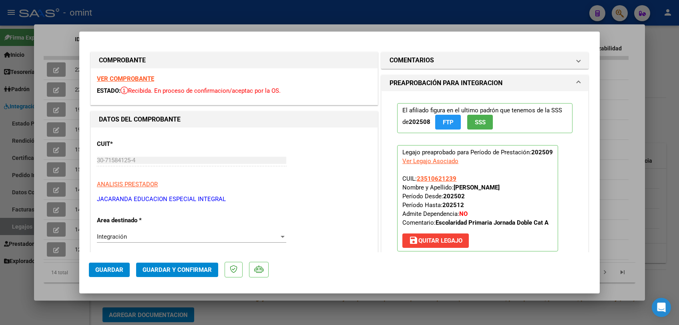
click at [125, 78] on strong "VER COMPROBANTE" at bounding box center [125, 78] width 57 height 7
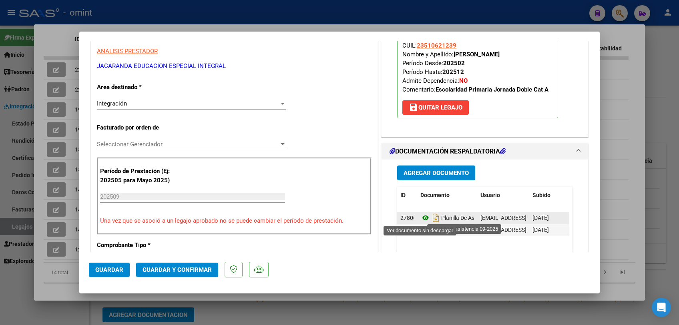
click at [421, 219] on icon at bounding box center [425, 218] width 10 height 10
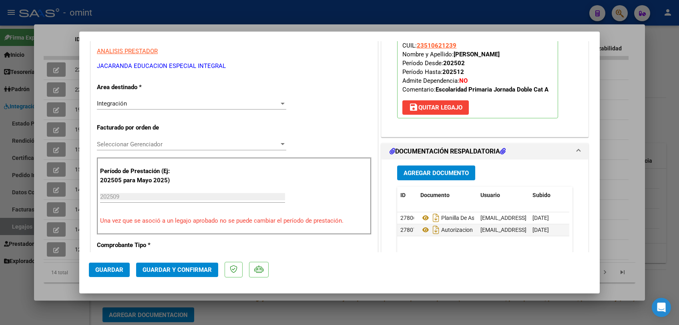
click at [169, 141] on span "Seleccionar Gerenciador" at bounding box center [188, 144] width 182 height 7
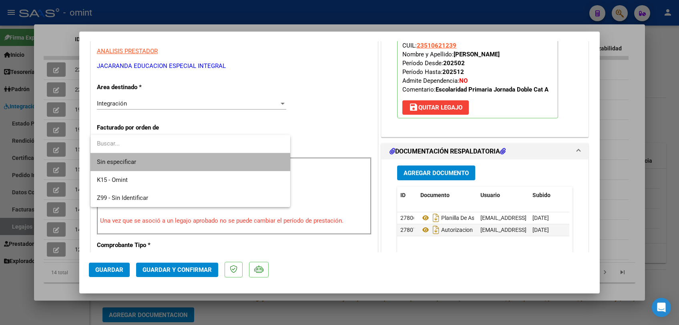
click at [165, 157] on span "Sin especificar" at bounding box center [190, 162] width 187 height 18
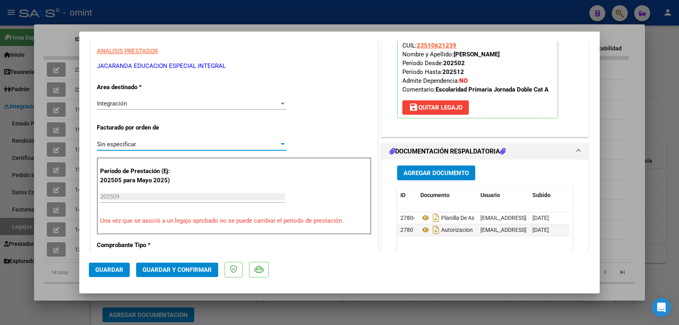
click at [166, 271] on span "Guardar y Confirmar" at bounding box center [176, 269] width 69 height 7
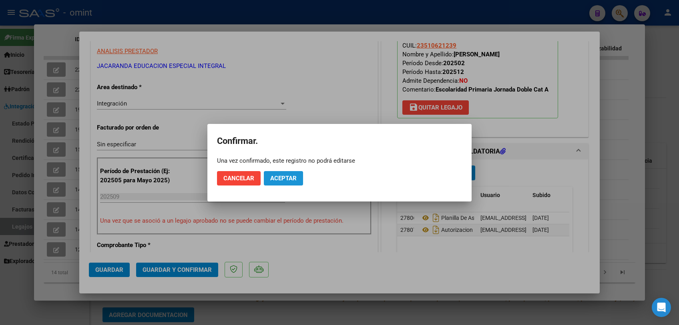
click at [288, 180] on span "Aceptar" at bounding box center [283, 178] width 26 height 7
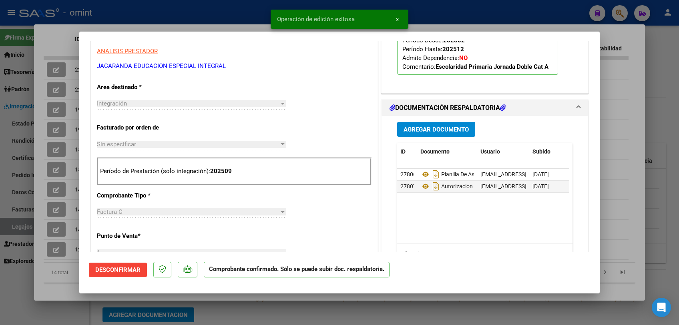
click at [288, 312] on div at bounding box center [339, 162] width 679 height 325
type input "$ 0,00"
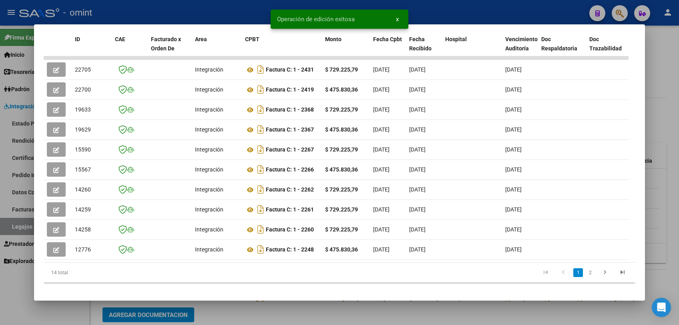
click at [288, 312] on div at bounding box center [339, 162] width 679 height 325
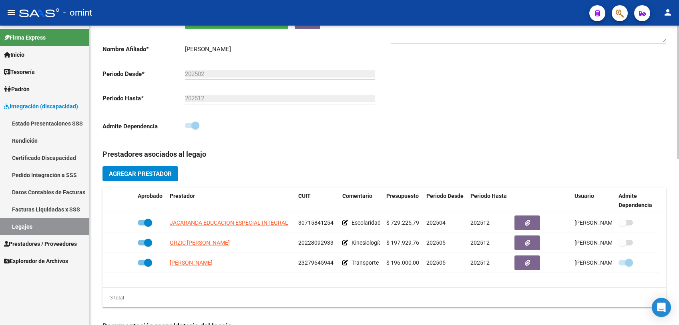
scroll to position [133, 0]
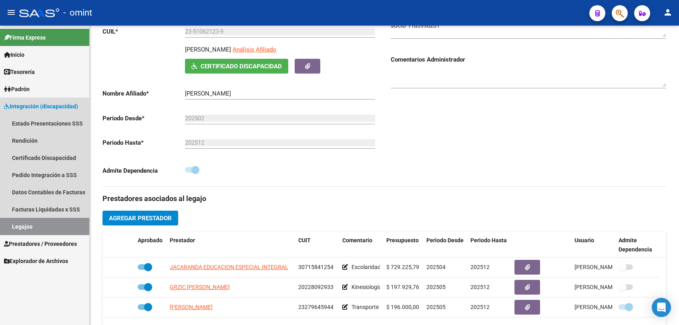
click at [32, 222] on link "Legajos" at bounding box center [44, 226] width 89 height 17
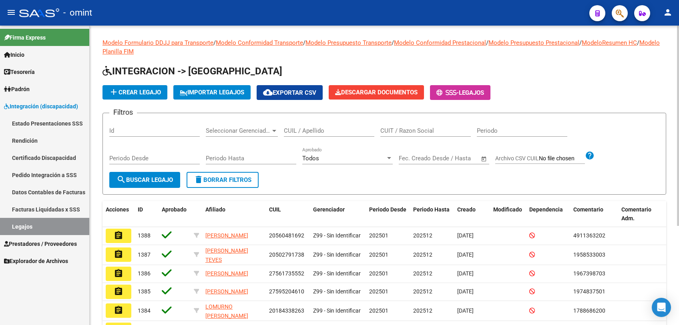
click at [317, 132] on input "CUIL / Apellido" at bounding box center [329, 130] width 90 height 7
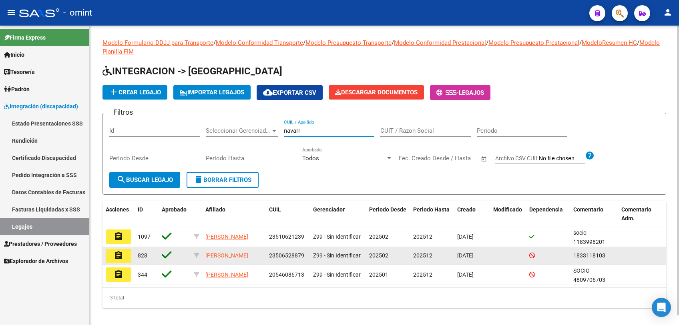
type input "navarr"
click at [110, 258] on button "assignment" at bounding box center [119, 256] width 26 height 14
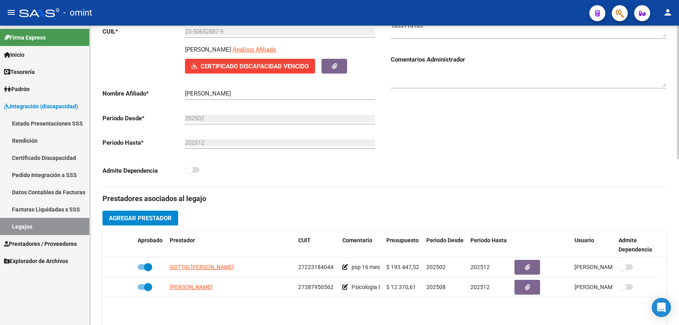
scroll to position [178, 0]
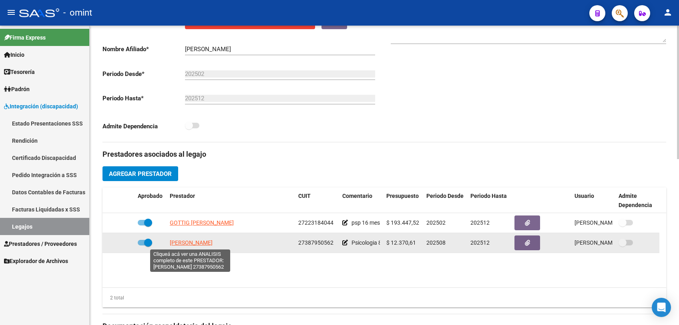
click at [187, 242] on span "MARINI CAMILA" at bounding box center [191, 243] width 43 height 6
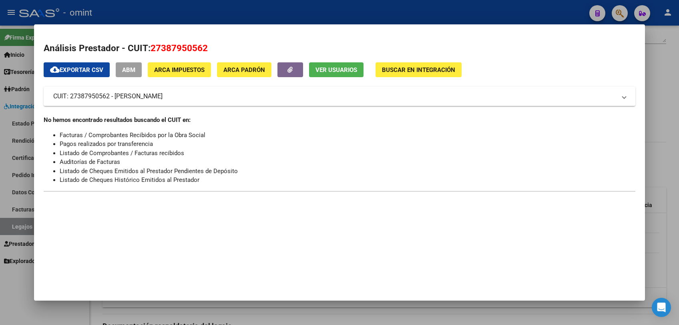
click at [133, 313] on div at bounding box center [339, 162] width 679 height 325
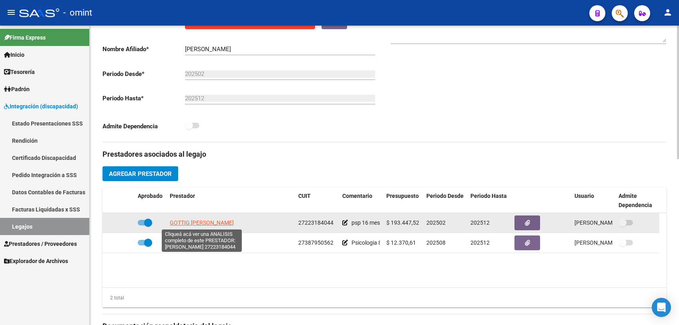
click at [180, 221] on span "GOTTIG MYRIAN KARINA" at bounding box center [202, 223] width 64 height 6
type textarea "27223184044"
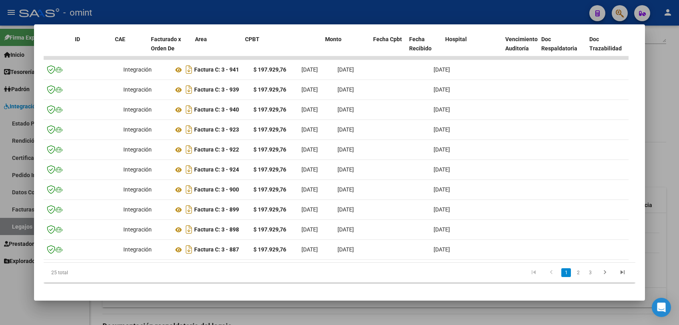
scroll to position [0, 0]
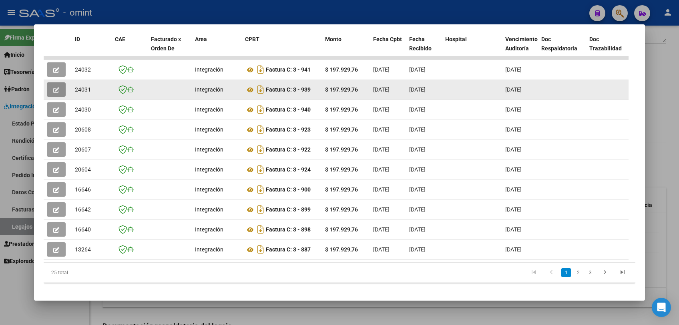
click at [53, 89] on icon "button" at bounding box center [56, 90] width 6 height 6
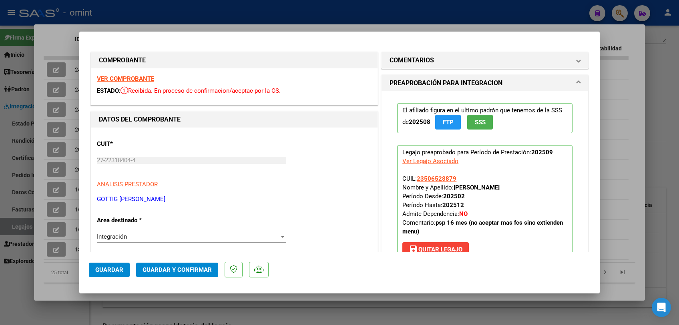
click at [125, 76] on strong "VER COMPROBANTE" at bounding box center [125, 78] width 57 height 7
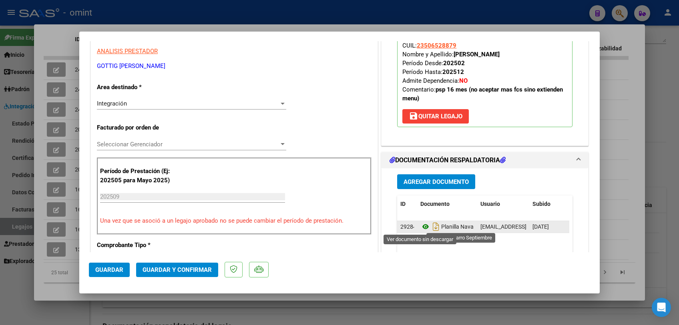
click at [420, 225] on icon at bounding box center [425, 227] width 10 height 10
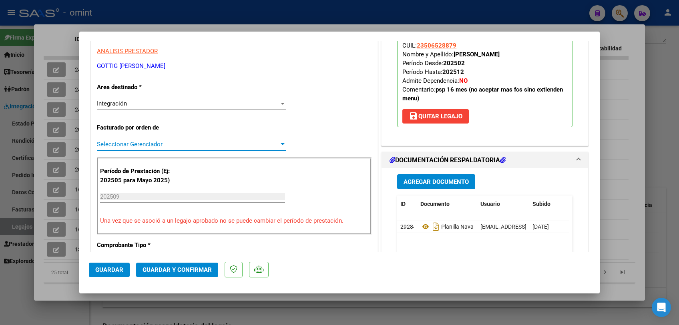
click at [174, 145] on span "Seleccionar Gerenciador" at bounding box center [188, 144] width 182 height 7
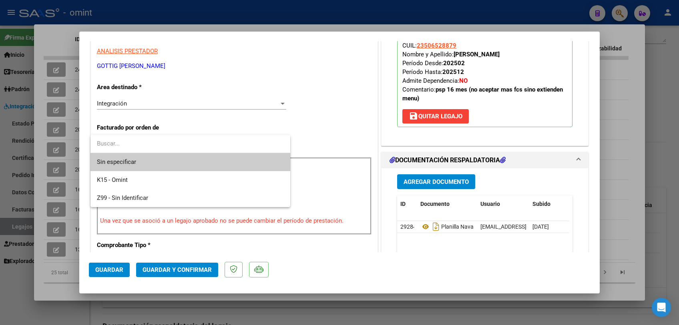
click at [168, 162] on span "Sin especificar" at bounding box center [190, 162] width 187 height 18
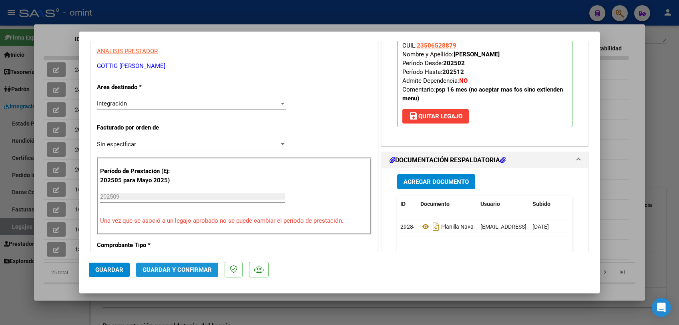
click at [164, 272] on span "Guardar y Confirmar" at bounding box center [176, 269] width 69 height 7
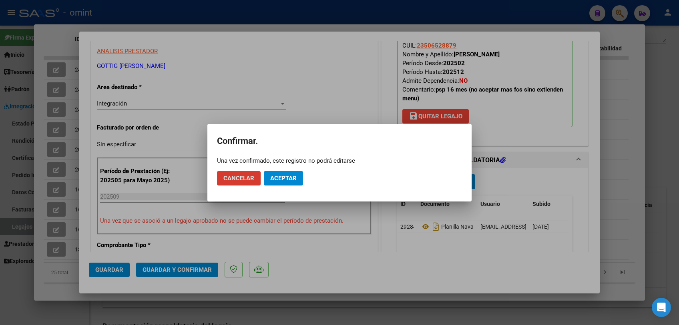
click at [278, 176] on span "Aceptar" at bounding box center [283, 178] width 26 height 7
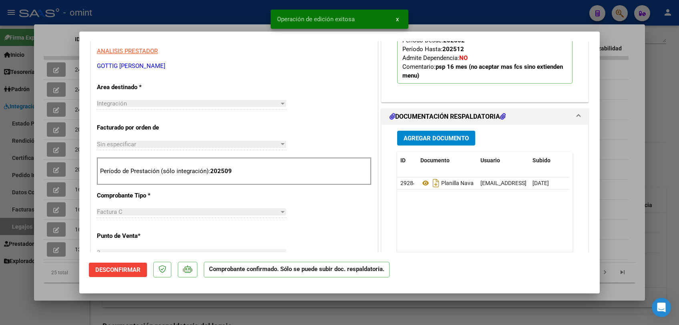
click at [284, 306] on div at bounding box center [339, 162] width 679 height 325
type input "$ 0,00"
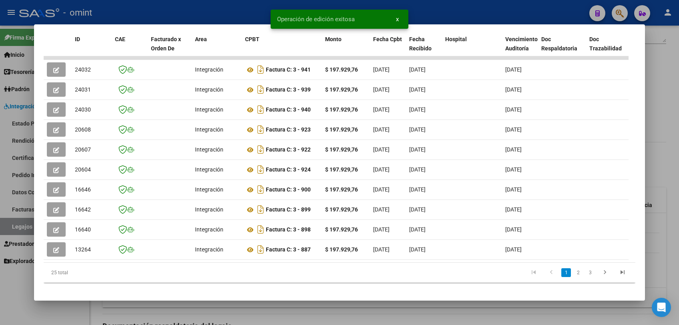
click at [284, 306] on div at bounding box center [339, 162] width 679 height 325
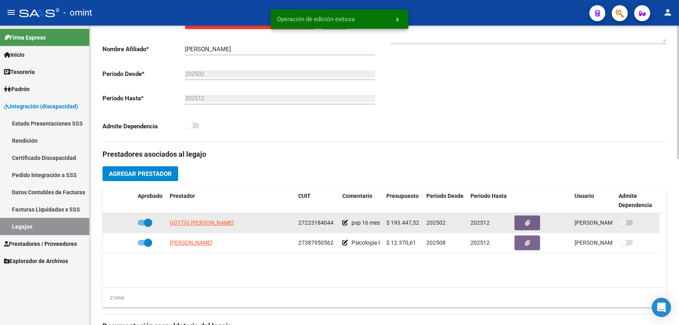
click at [345, 222] on icon at bounding box center [345, 223] width 6 height 6
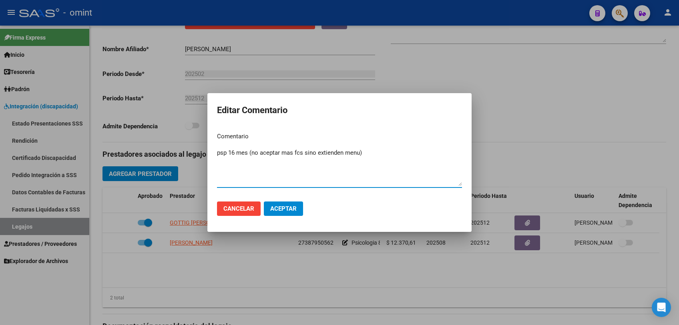
drag, startPoint x: 330, startPoint y: 153, endPoint x: 252, endPoint y: 155, distance: 78.0
click at [252, 155] on textarea "psp 16 mes (no aceptar mas fcs sino extienden menu)" at bounding box center [339, 167] width 245 height 38
type textarea "psp 16 mes"
click at [278, 212] on span "Aceptar" at bounding box center [283, 208] width 26 height 7
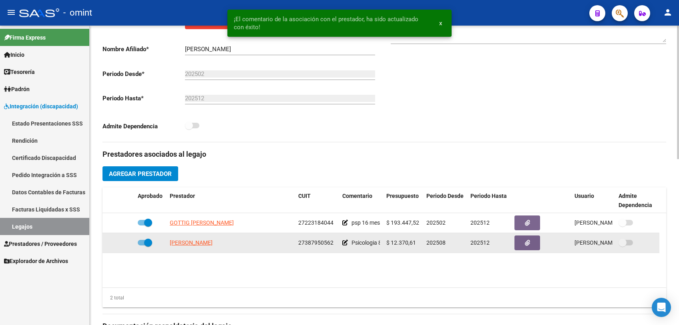
click at [320, 245] on span "27387950562" at bounding box center [315, 243] width 35 height 6
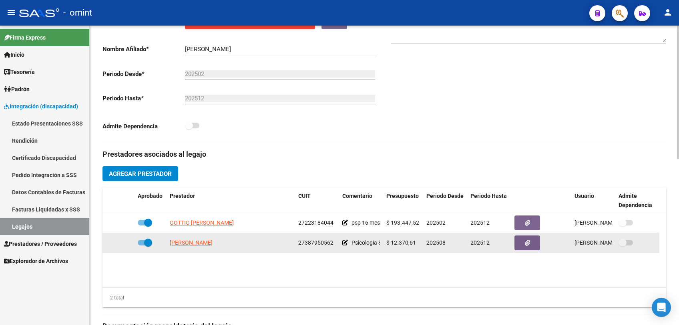
copy span "27387950562"
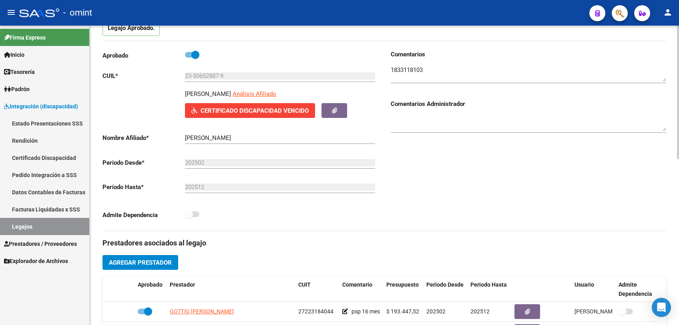
scroll to position [44, 0]
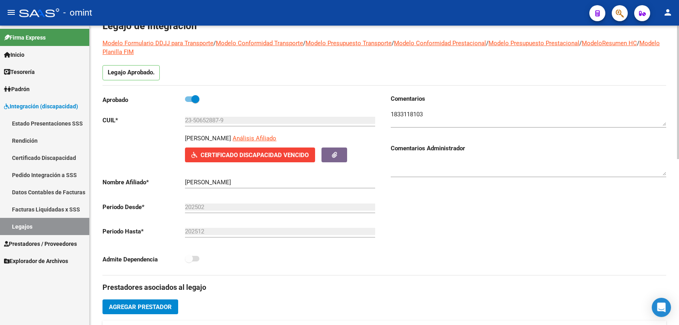
click at [413, 113] on textarea at bounding box center [528, 118] width 275 height 16
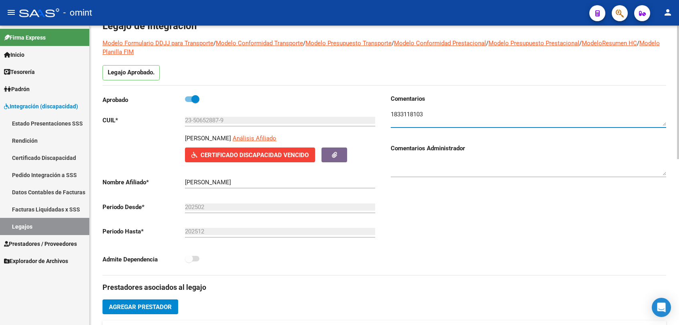
click at [413, 113] on textarea at bounding box center [528, 118] width 275 height 16
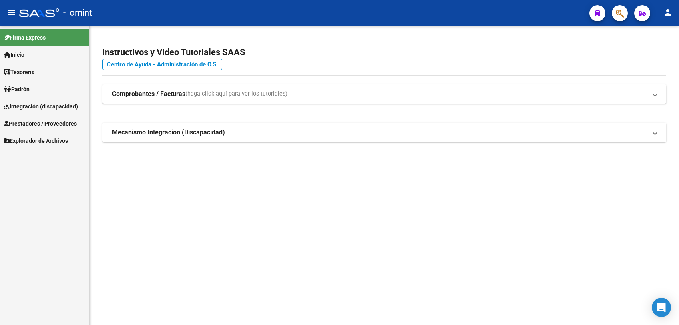
click at [44, 103] on span "Integración (discapacidad)" at bounding box center [41, 106] width 74 height 9
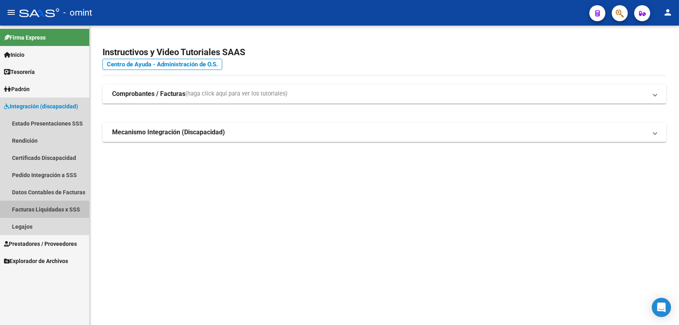
click at [43, 206] on link "Facturas Liquidadas x SSS" at bounding box center [44, 209] width 89 height 17
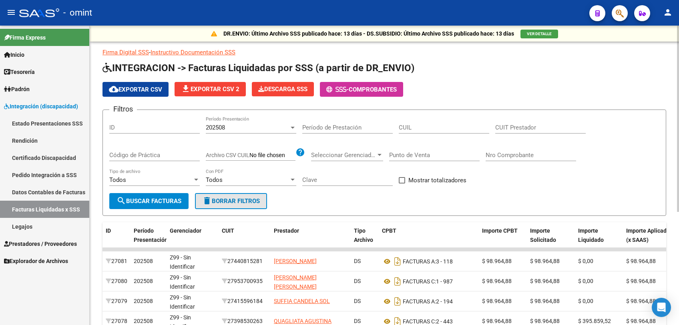
click at [258, 202] on span "delete Borrar Filtros" at bounding box center [231, 201] width 58 height 7
click at [518, 130] on input "CUIT Prestador" at bounding box center [540, 127] width 90 height 7
paste input "27-38795056-2"
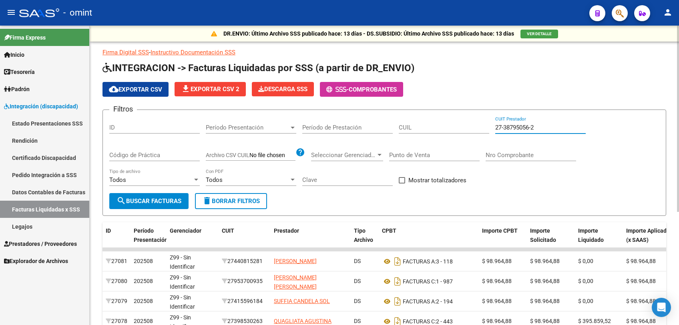
click at [526, 126] on input "27-38795056-2" at bounding box center [540, 127] width 90 height 7
type input "27-38795056-2"
click at [155, 200] on span "search Buscar Facturas" at bounding box center [148, 201] width 65 height 7
